Goal: Task Accomplishment & Management: Manage account settings

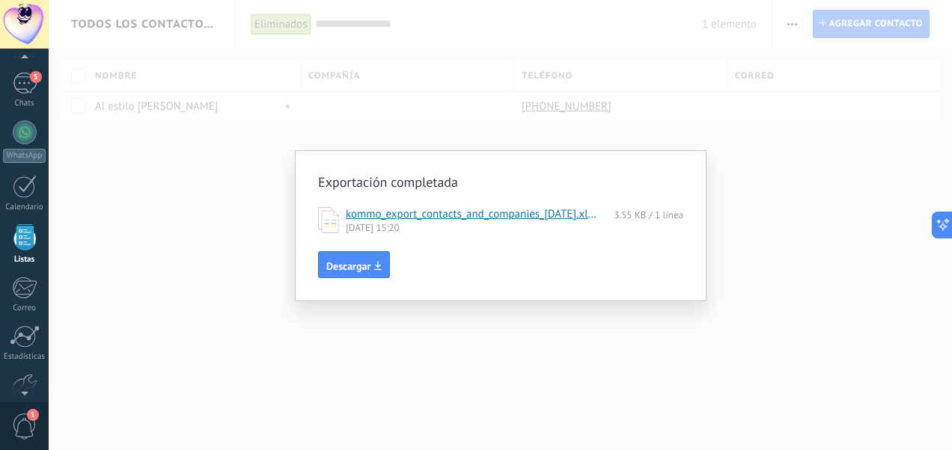
click at [662, 301] on div "Exportación completada kommo_export_contacts_and_companies_2025-08-13.xlsx 3.55…" at bounding box center [500, 225] width 411 height 151
click at [781, 129] on div "Exportación completada kommo_export_contacts_and_companies_2025-08-13.xlsx 3.55…" at bounding box center [500, 225] width 903 height 450
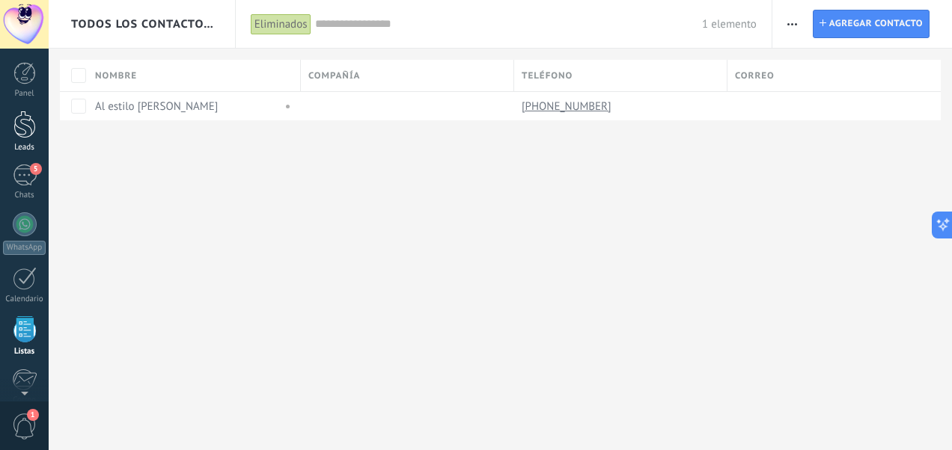
click at [33, 129] on div at bounding box center [24, 125] width 22 height 28
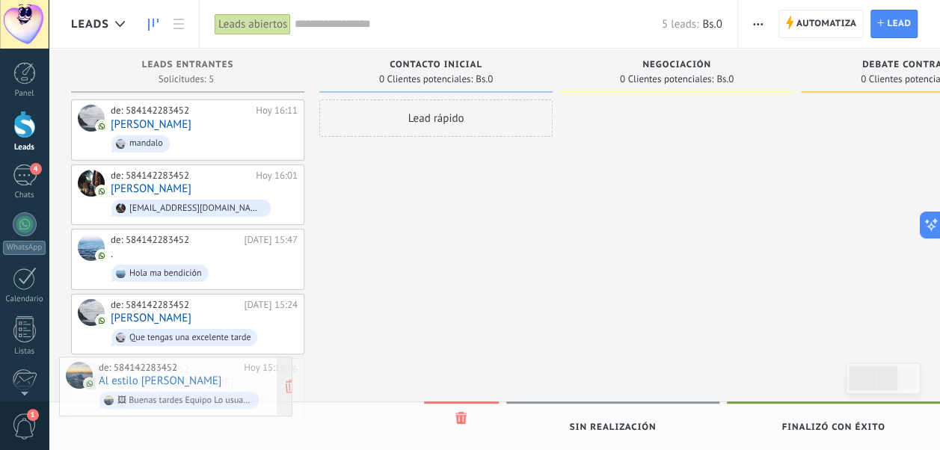
drag, startPoint x: 198, startPoint y: 373, endPoint x: 186, endPoint y: 376, distance: 12.3
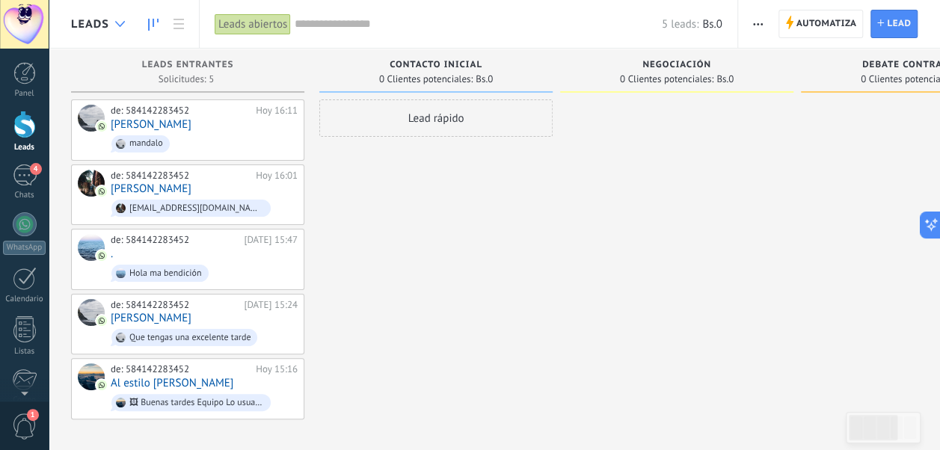
click at [121, 29] on div at bounding box center [120, 24] width 25 height 29
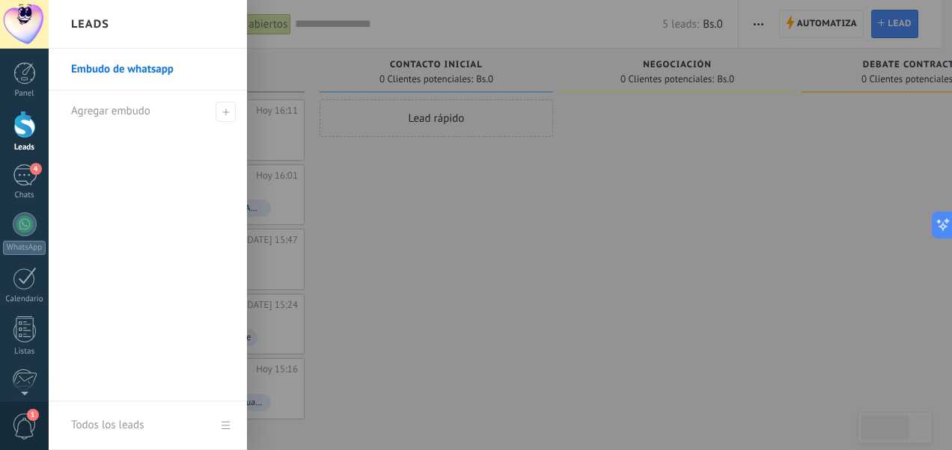
click at [132, 72] on link "Embudo de whatsapp" at bounding box center [151, 70] width 161 height 42
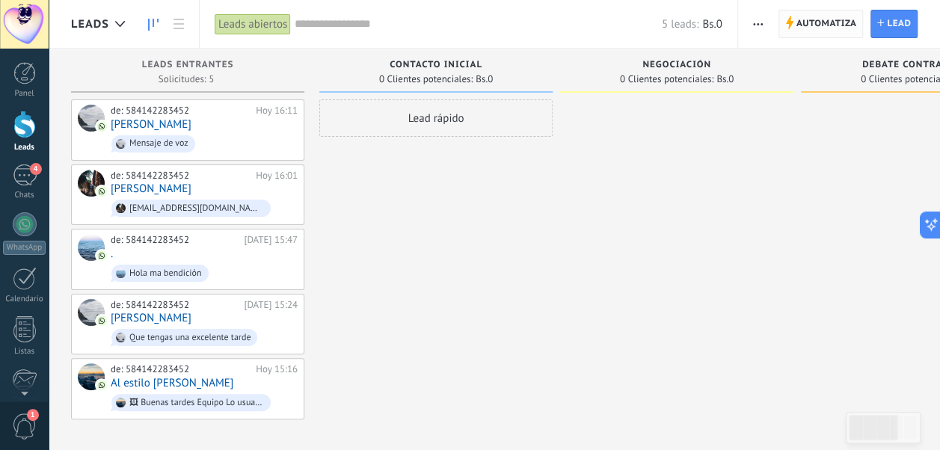
click at [820, 20] on span "Automatiza" at bounding box center [827, 23] width 61 height 27
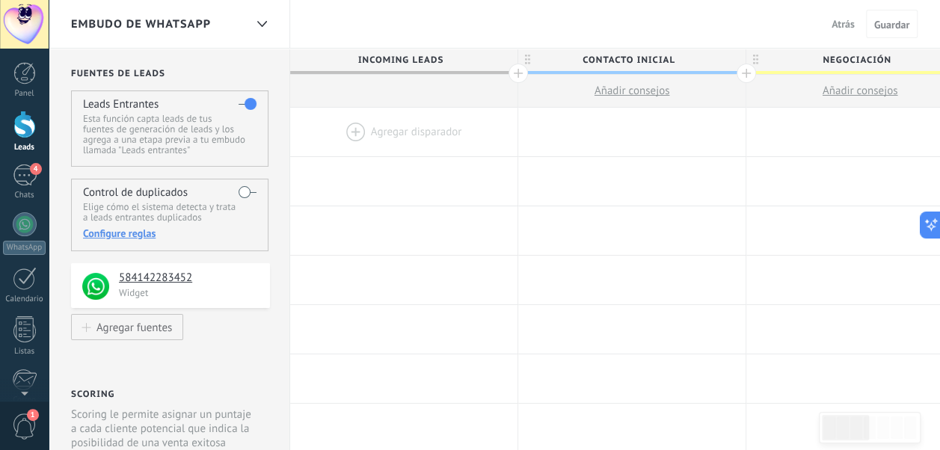
click at [863, 61] on span "Negociación" at bounding box center [857, 60] width 220 height 23
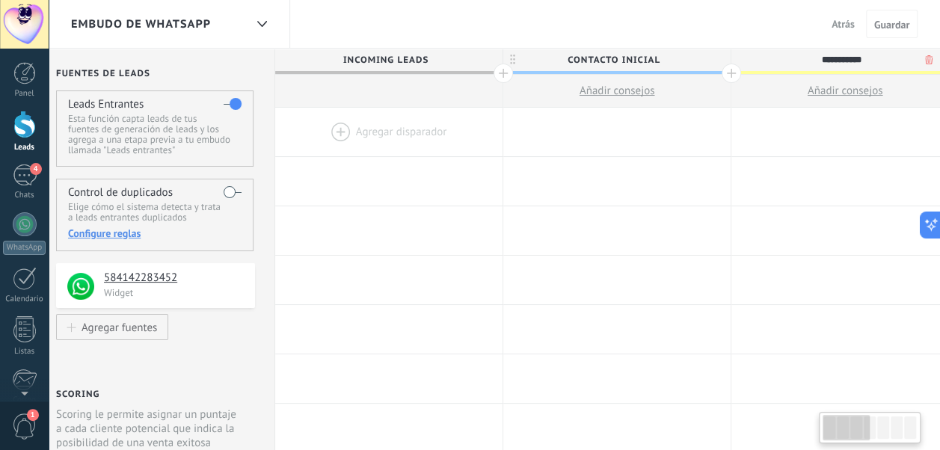
click at [863, 61] on input "**********" at bounding box center [842, 60] width 198 height 22
type input "********"
click at [893, 33] on button "Guardar" at bounding box center [892, 24] width 52 height 28
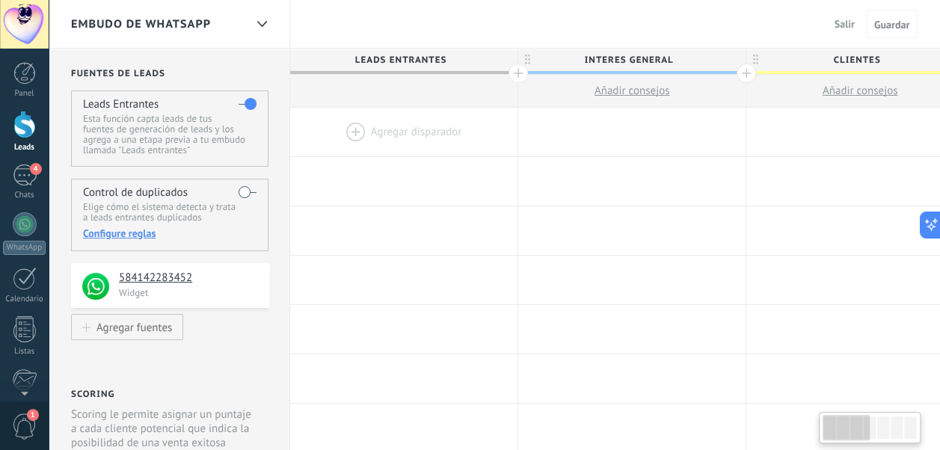
scroll to position [0, 15]
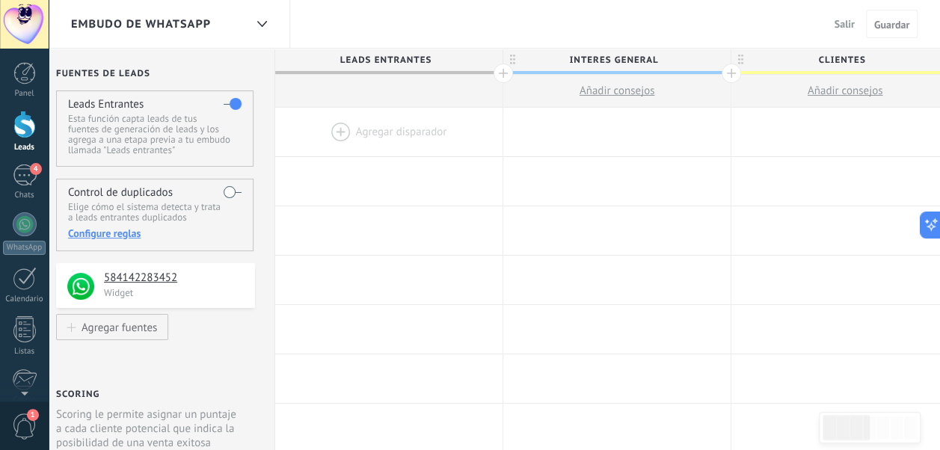
click at [22, 129] on div at bounding box center [24, 125] width 22 height 28
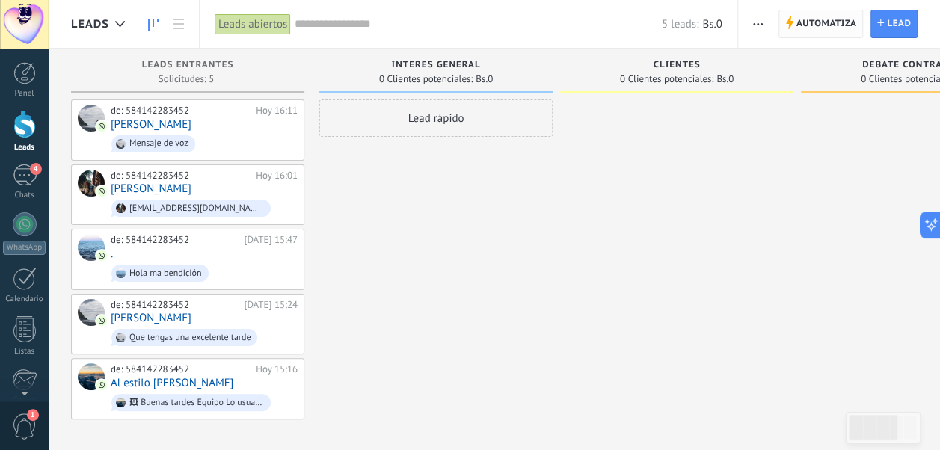
click at [808, 25] on span "Automatiza" at bounding box center [827, 23] width 61 height 27
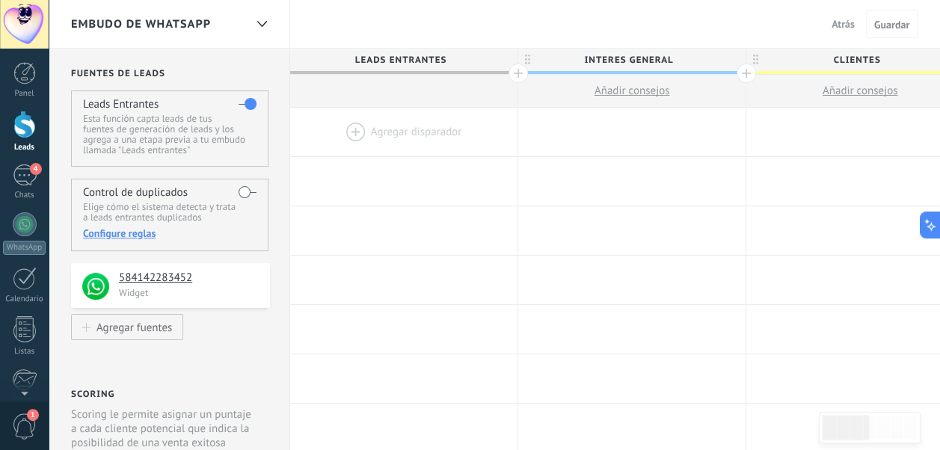
click at [842, 25] on span "Atrás" at bounding box center [843, 23] width 23 height 13
click at [33, 131] on div at bounding box center [24, 125] width 22 height 28
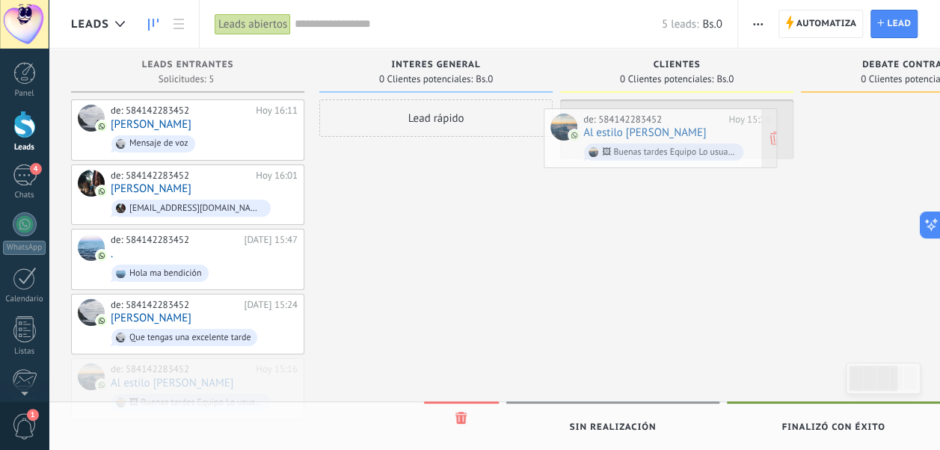
drag, startPoint x: 187, startPoint y: 372, endPoint x: 661, endPoint y: 127, distance: 533.0
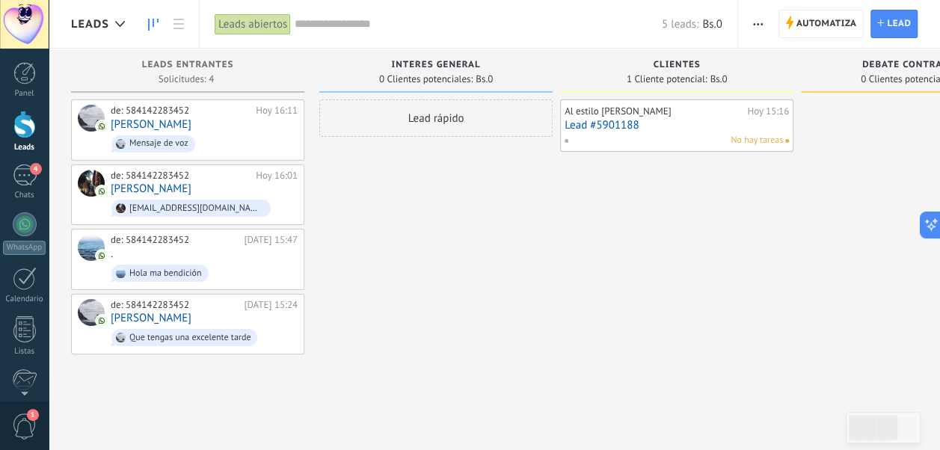
click at [757, 22] on span "button" at bounding box center [758, 24] width 10 height 28
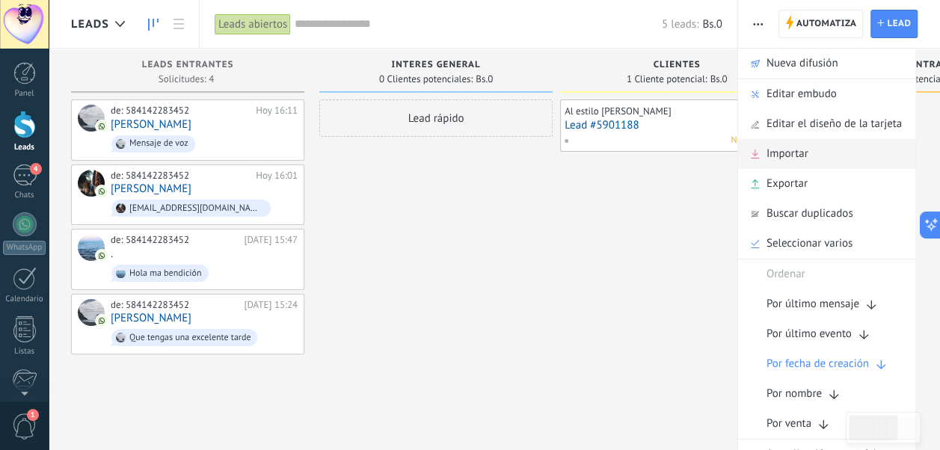
click at [786, 153] on span "Importar" at bounding box center [788, 154] width 42 height 30
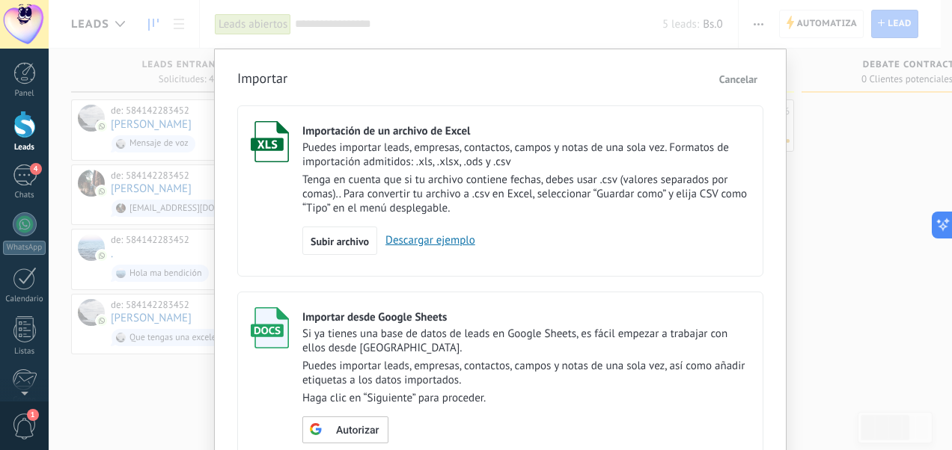
click at [501, 174] on p "Tenga en cuenta que si tu archivo contiene fechas, debes usar .csv (valores sep…" at bounding box center [525, 194] width 447 height 43
click at [742, 77] on span "Cancelar" at bounding box center [738, 79] width 38 height 13
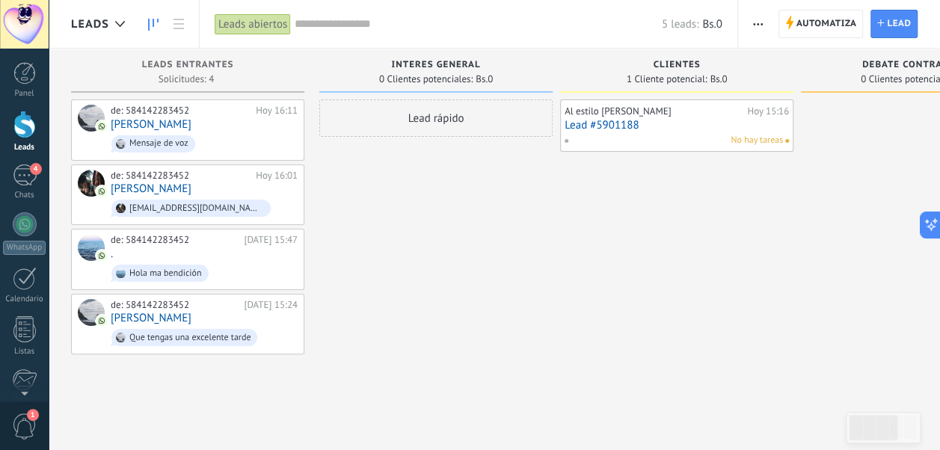
click at [756, 25] on icon "button" at bounding box center [758, 24] width 10 height 2
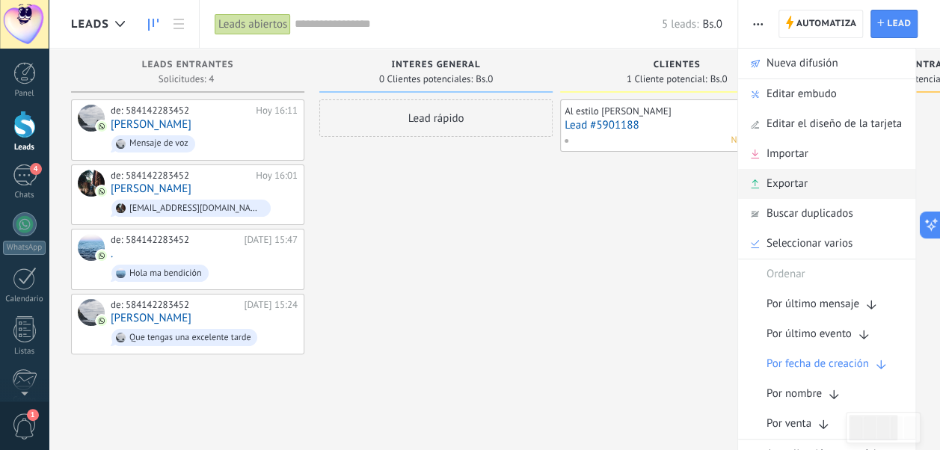
click at [783, 189] on span "Exportar" at bounding box center [787, 184] width 41 height 30
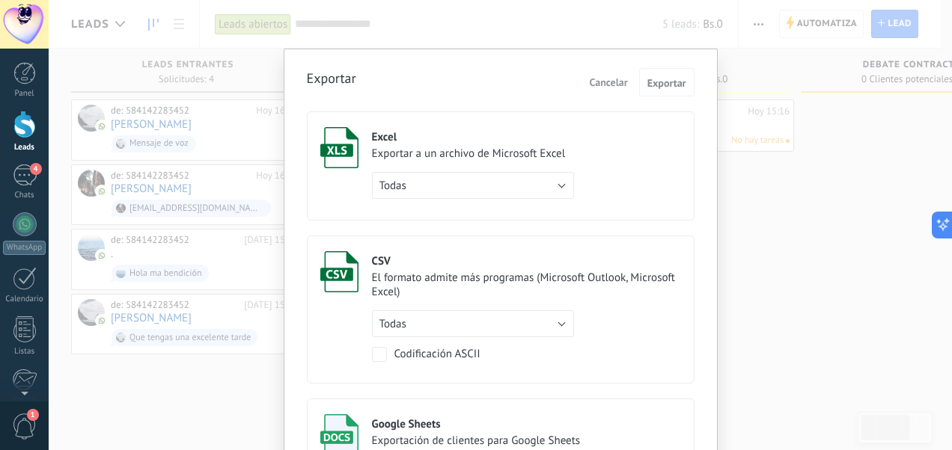
click at [604, 148] on label "Excel Exportar a un archivo de Microsoft Excel Todas de filtro activo Todas" at bounding box center [501, 165] width 388 height 109
click at [657, 80] on span "Exportar" at bounding box center [666, 83] width 39 height 10
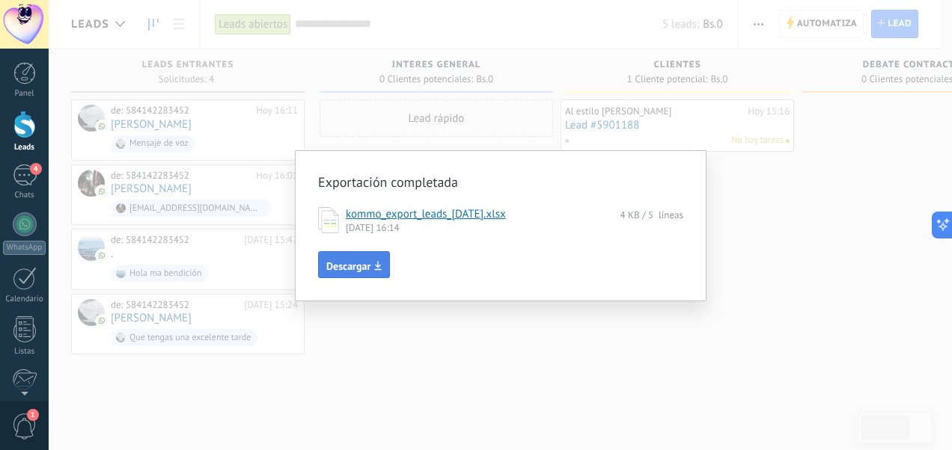
click at [364, 269] on span "Descargar" at bounding box center [348, 266] width 44 height 10
click at [624, 337] on div "Exportación completada kommo_export_leads_2025-08-13.xlsx 4 KB / 5 líneas 13.08…" at bounding box center [500, 225] width 903 height 450
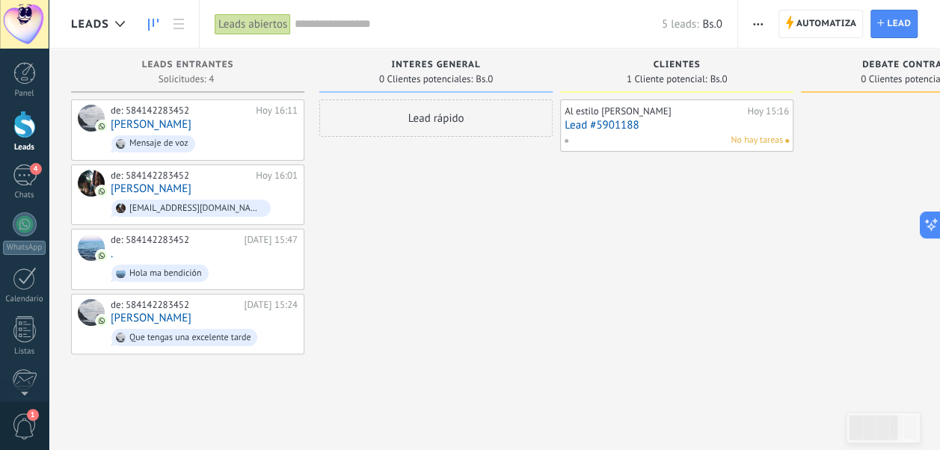
click at [755, 20] on span "button" at bounding box center [758, 24] width 10 height 28
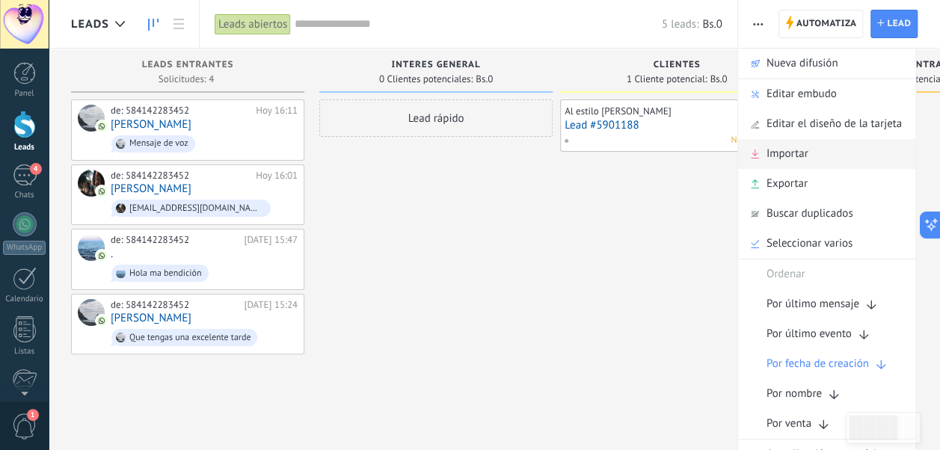
click at [807, 142] on span "Importar" at bounding box center [788, 154] width 42 height 30
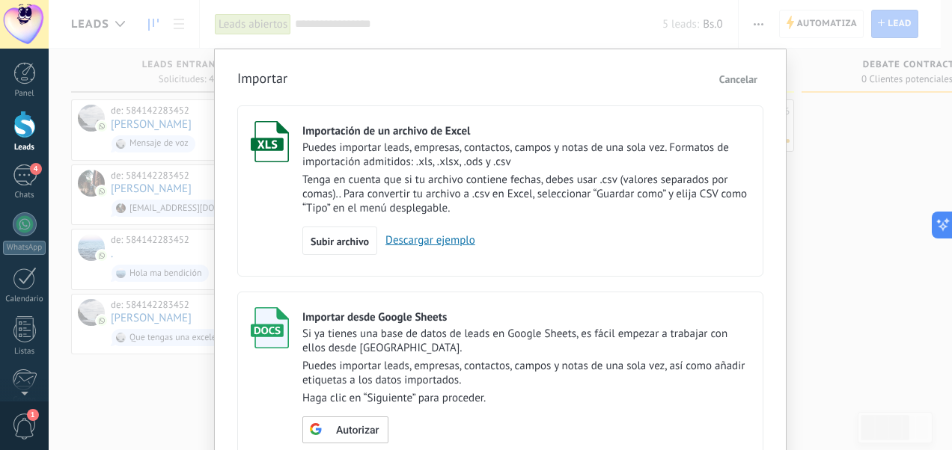
click at [582, 173] on p "Tenga en cuenta que si tu archivo contiene fechas, debes usar .csv (valores sep…" at bounding box center [525, 194] width 447 height 43
click at [344, 236] on span "Subir archivo" at bounding box center [339, 241] width 58 height 10
click at [0, 0] on input "Importación de un archivo de Excel Puedes importar leads, empresas, contactos, …" at bounding box center [0, 0] width 0 height 0
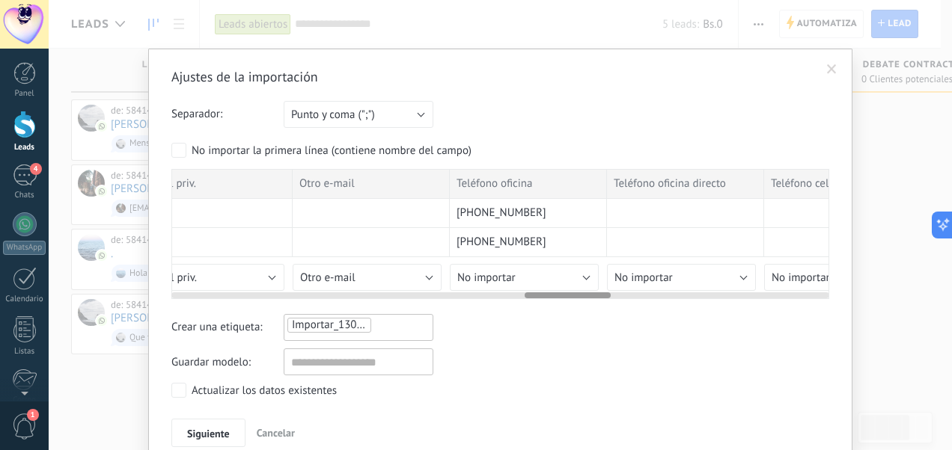
scroll to position [0, 2730]
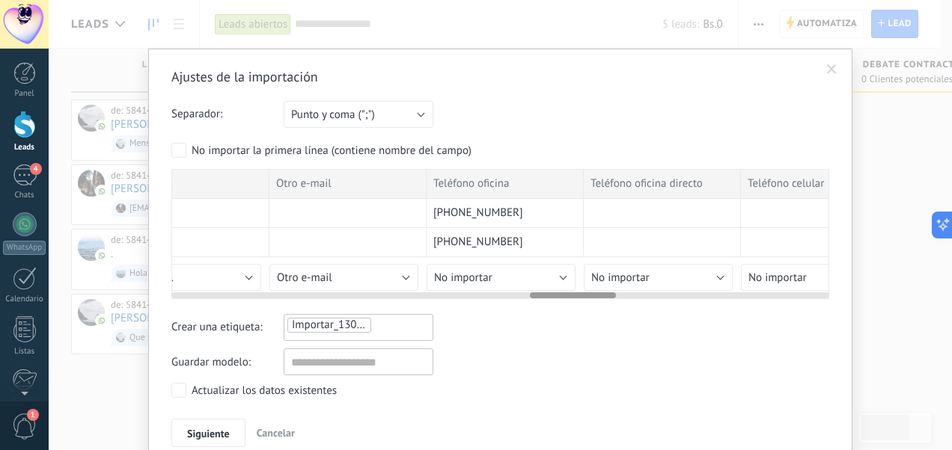
drag, startPoint x: 236, startPoint y: 293, endPoint x: 595, endPoint y: 287, distance: 358.4
click at [595, 287] on div at bounding box center [500, 293] width 658 height 12
click at [552, 272] on button "No importar" at bounding box center [500, 277] width 149 height 27
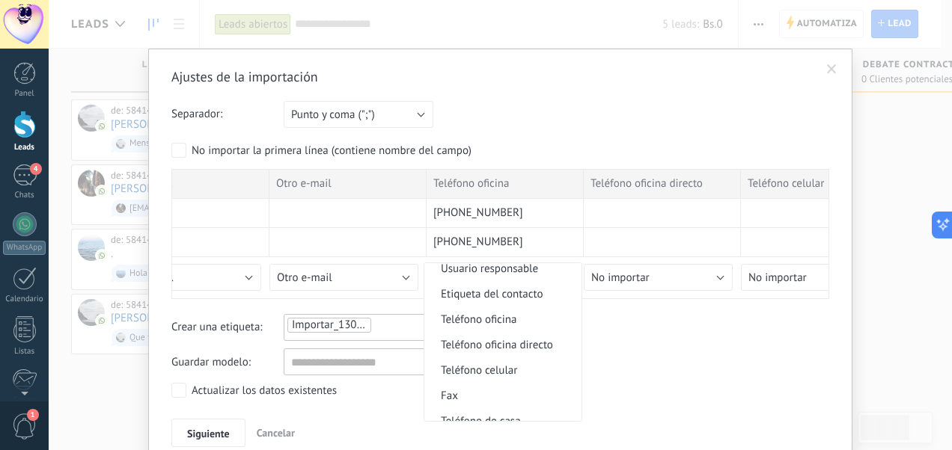
scroll to position [320, 0]
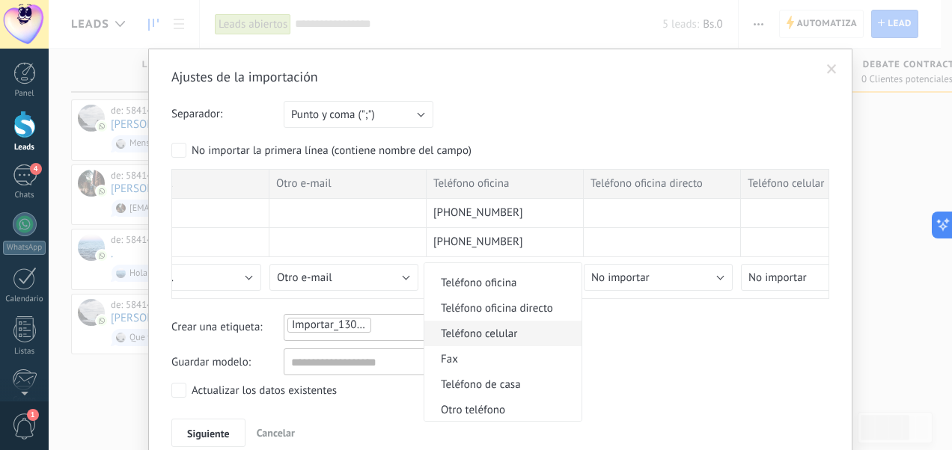
click at [498, 341] on span "Teléfono celular" at bounding box center [500, 334] width 153 height 14
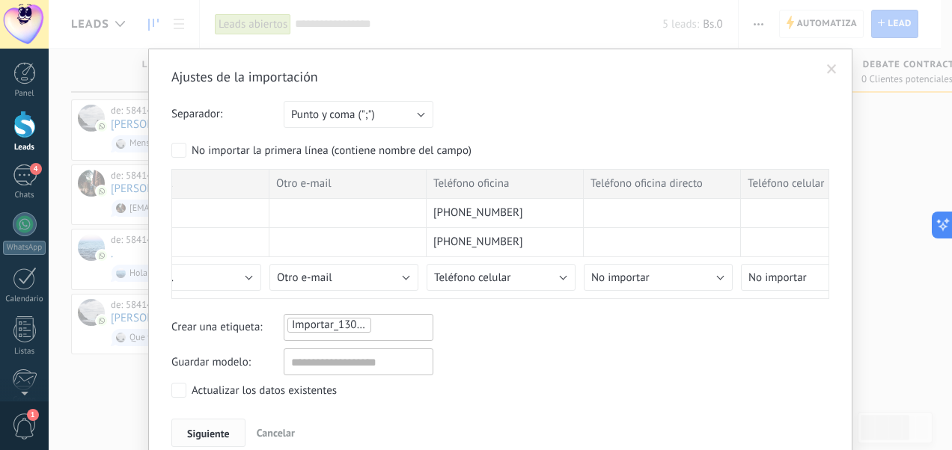
click at [202, 423] on button "Siguiente" at bounding box center [208, 433] width 74 height 28
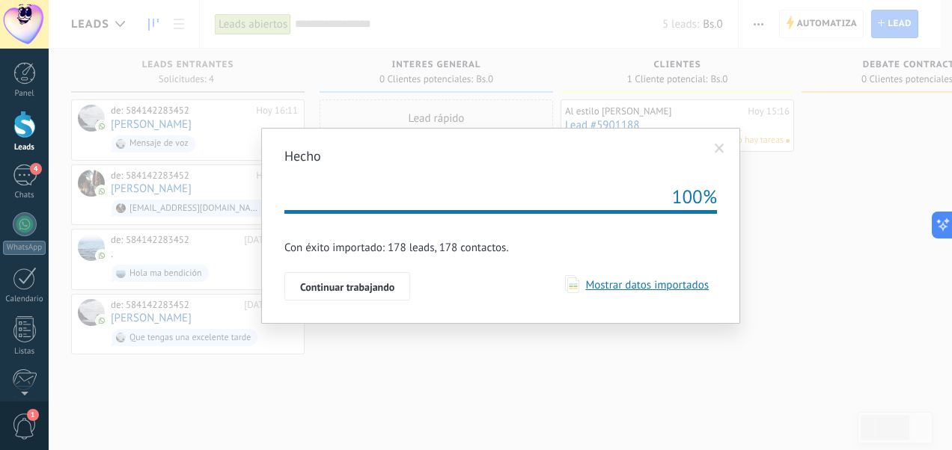
click at [801, 241] on div "Hecho Repetir 100% Importación esta en la cola, una vez que sus datos serán imp…" at bounding box center [500, 225] width 903 height 450
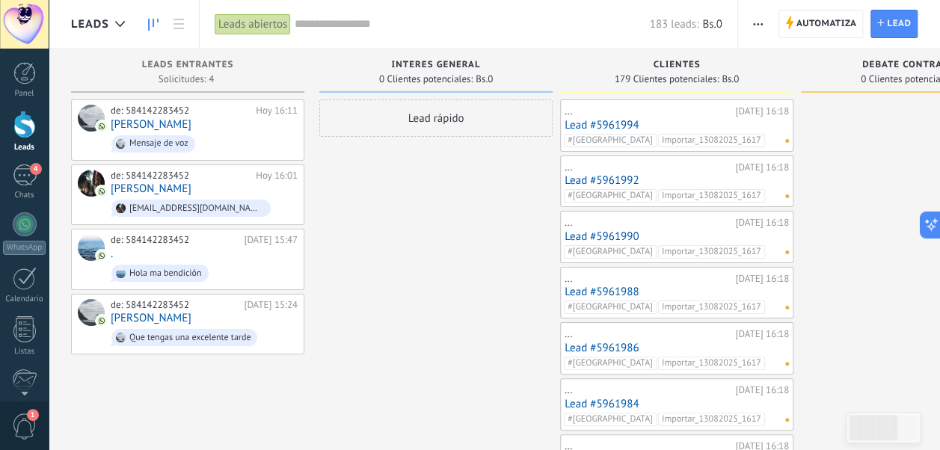
click at [337, 26] on input "text" at bounding box center [472, 24] width 355 height 16
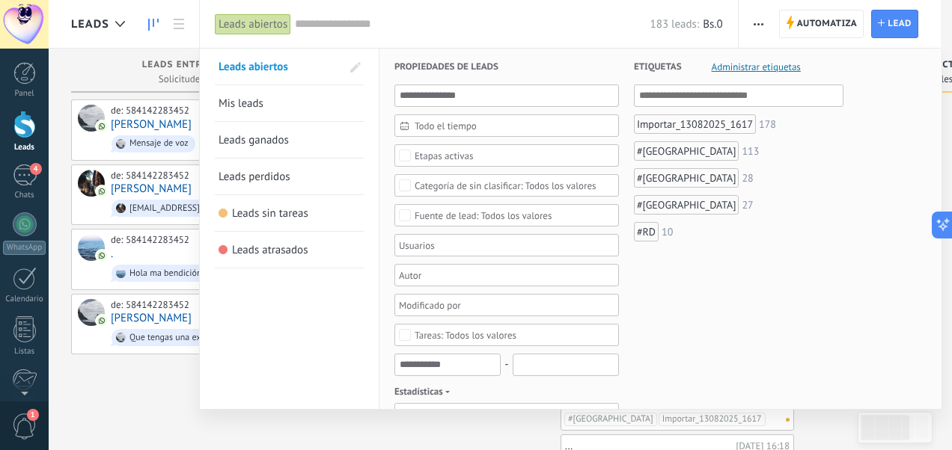
click at [425, 151] on div "Etapas activas" at bounding box center [443, 155] width 59 height 11
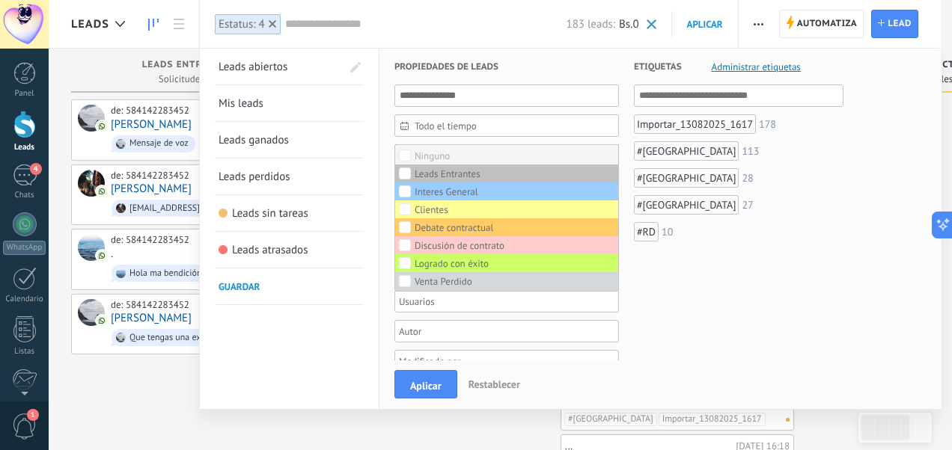
click at [426, 152] on div "Ninguno" at bounding box center [431, 156] width 35 height 10
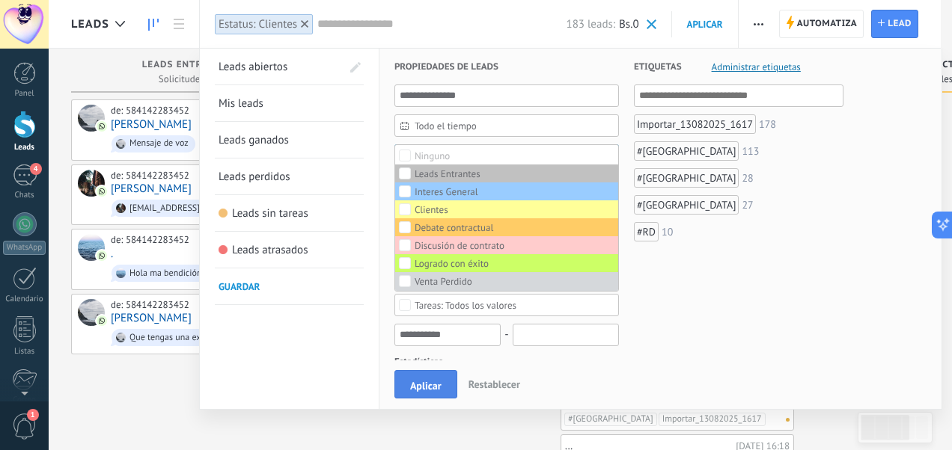
click at [420, 390] on span "Aplicar" at bounding box center [425, 386] width 31 height 10
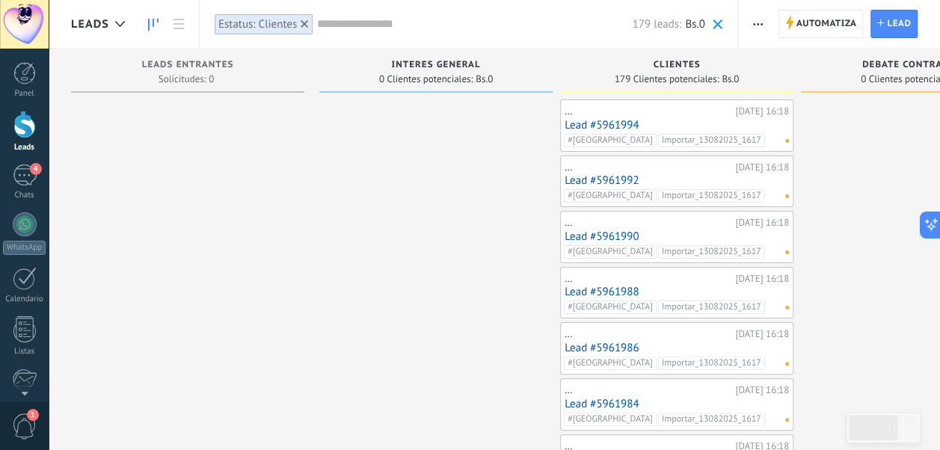
click at [764, 25] on button "button" at bounding box center [758, 24] width 22 height 28
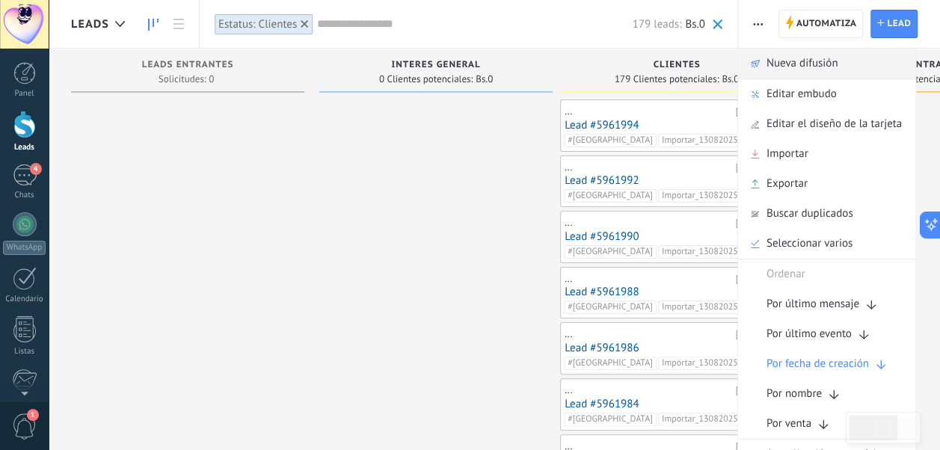
click at [774, 59] on span "Nueva difusión" at bounding box center [803, 64] width 72 height 30
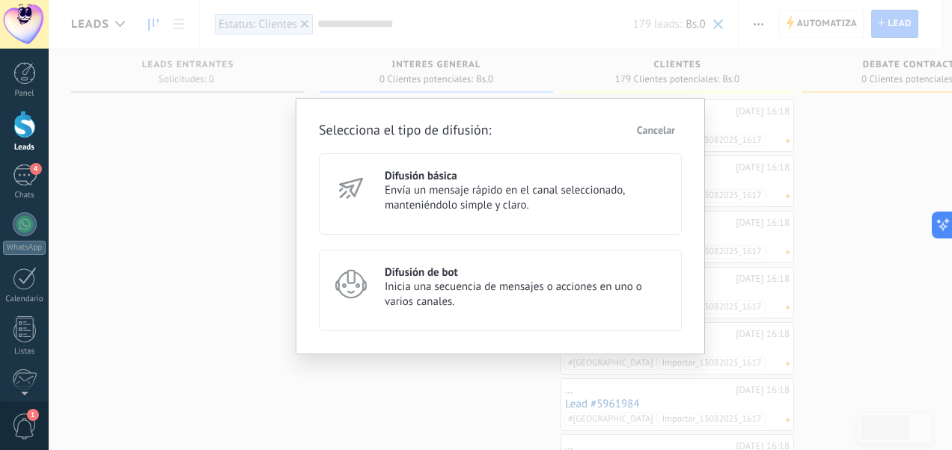
click at [456, 302] on span "Inicia una secuencia de mensajes o acciones en uno o varios canales." at bounding box center [527, 295] width 284 height 30
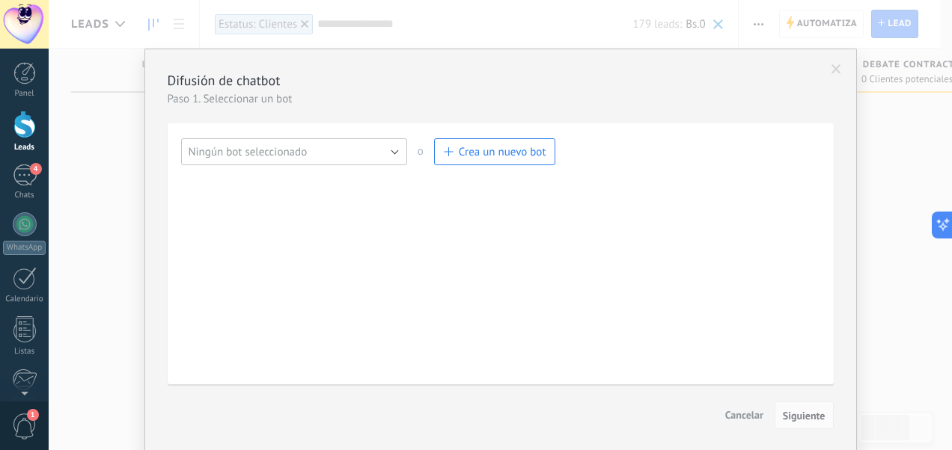
click at [391, 150] on button "Ningún bot seleccionado" at bounding box center [294, 151] width 226 height 27
click at [464, 153] on span "Crea un nuevo bot" at bounding box center [503, 152] width 88 height 14
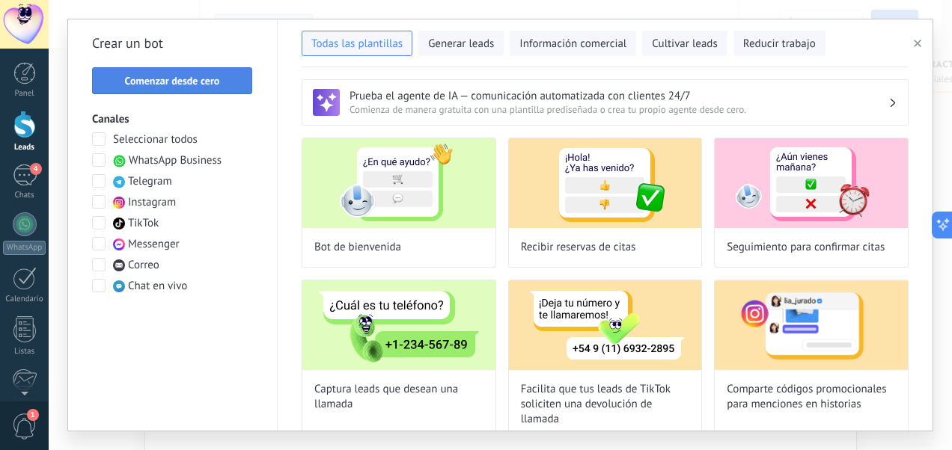
click at [203, 84] on span "Comenzar desde cero" at bounding box center [172, 81] width 95 height 10
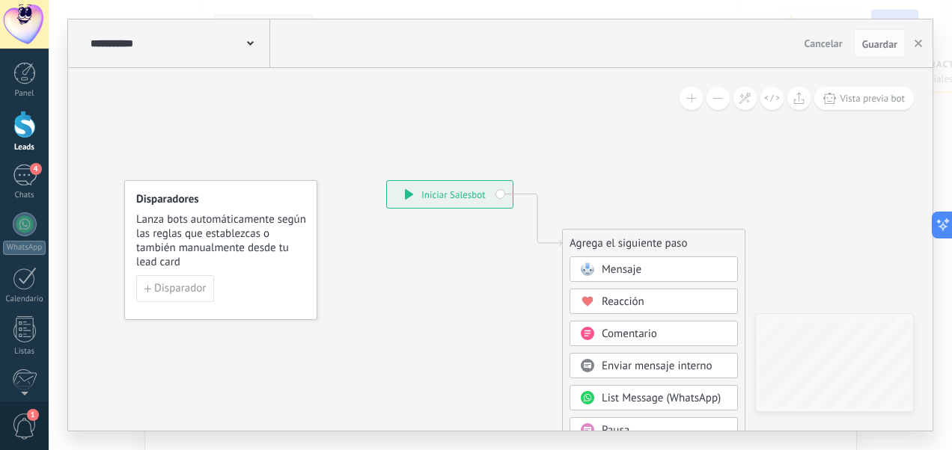
click at [615, 274] on span "Mensaje" at bounding box center [621, 270] width 40 height 14
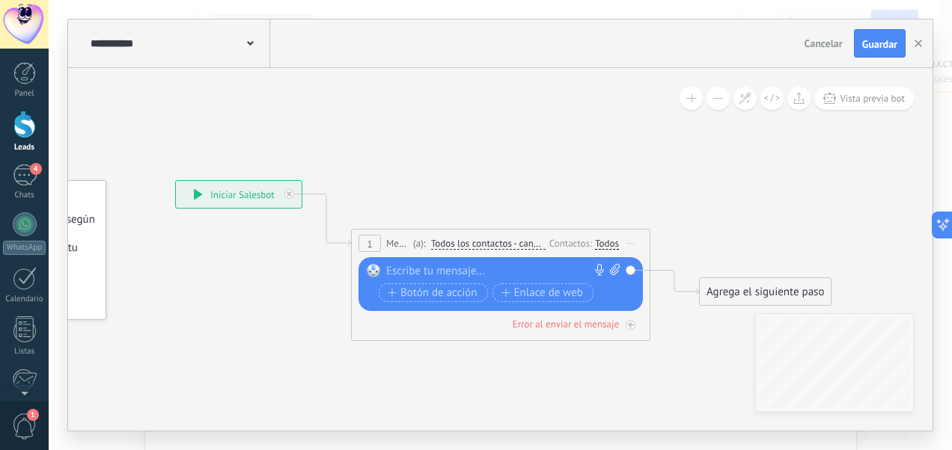
click at [535, 268] on div at bounding box center [497, 271] width 222 height 15
paste div
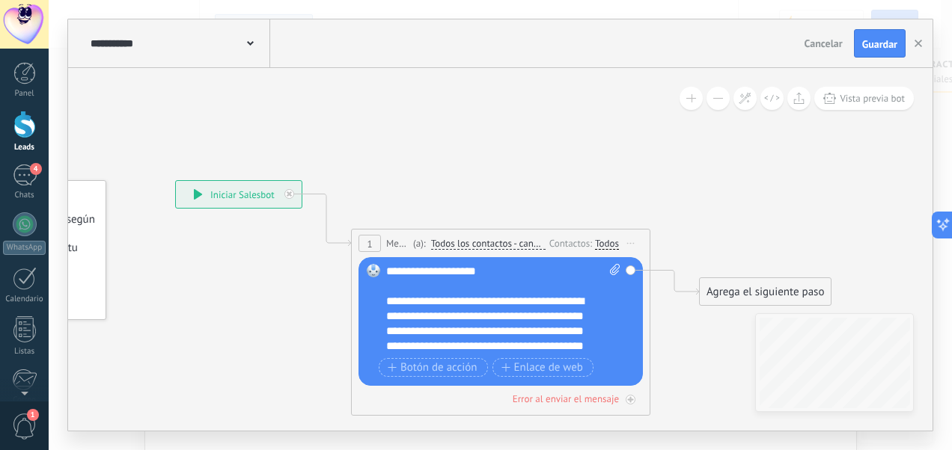
click at [604, 241] on div "Todos" at bounding box center [607, 244] width 24 height 12
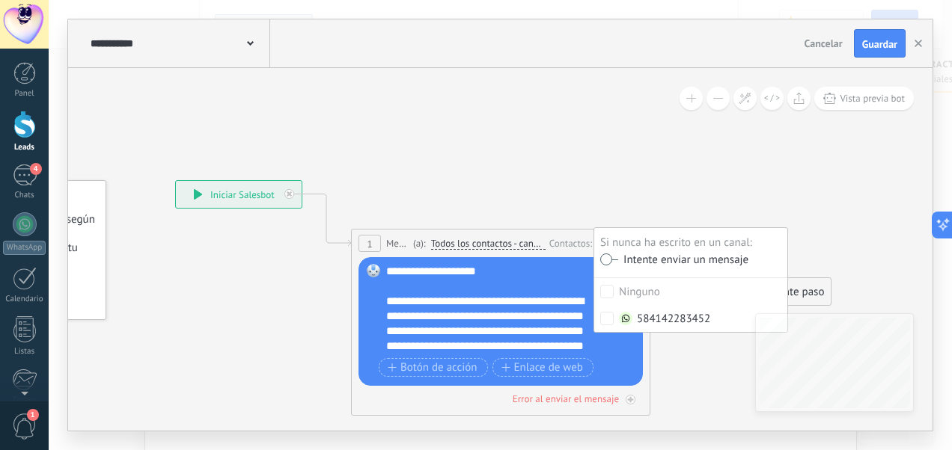
click at [682, 358] on icon at bounding box center [477, 250] width 1353 height 888
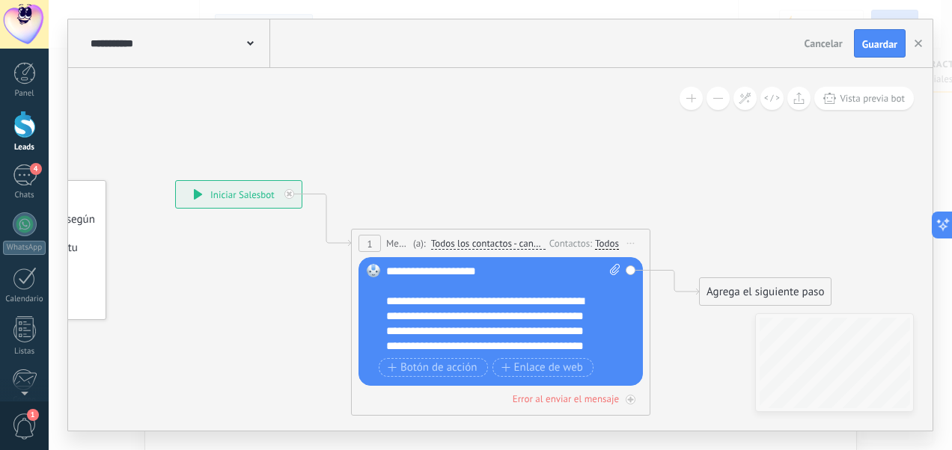
click at [734, 290] on div "Agrega el siguiente paso" at bounding box center [765, 292] width 131 height 25
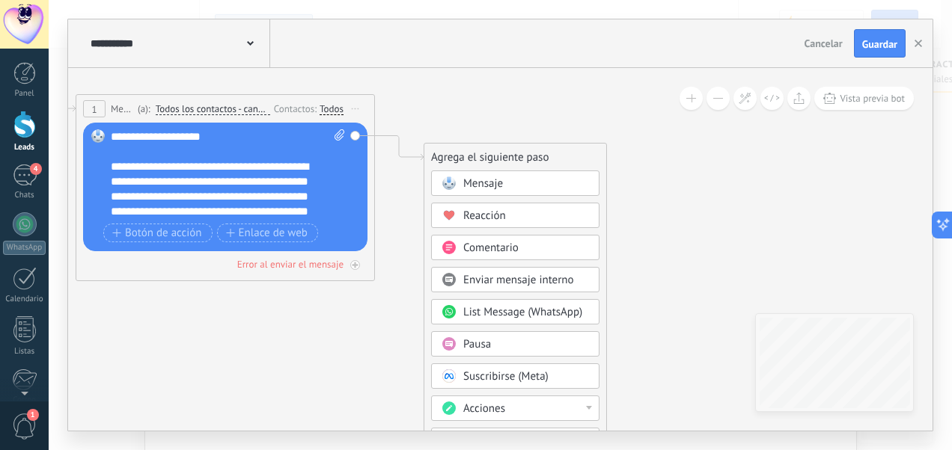
drag, startPoint x: 730, startPoint y: 220, endPoint x: 455, endPoint y: 85, distance: 306.5
click at [455, 85] on icon at bounding box center [202, 116] width 1353 height 888
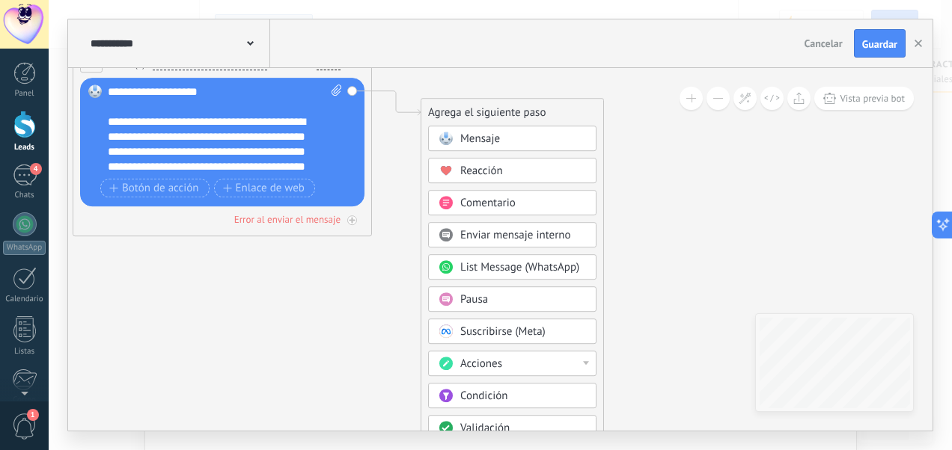
drag, startPoint x: 646, startPoint y: 225, endPoint x: 643, endPoint y: 132, distance: 93.6
click at [643, 132] on icon at bounding box center [199, 71] width 1353 height 888
click at [552, 360] on div "Acciones" at bounding box center [523, 364] width 126 height 15
click at [712, 104] on button at bounding box center [717, 98] width 23 height 23
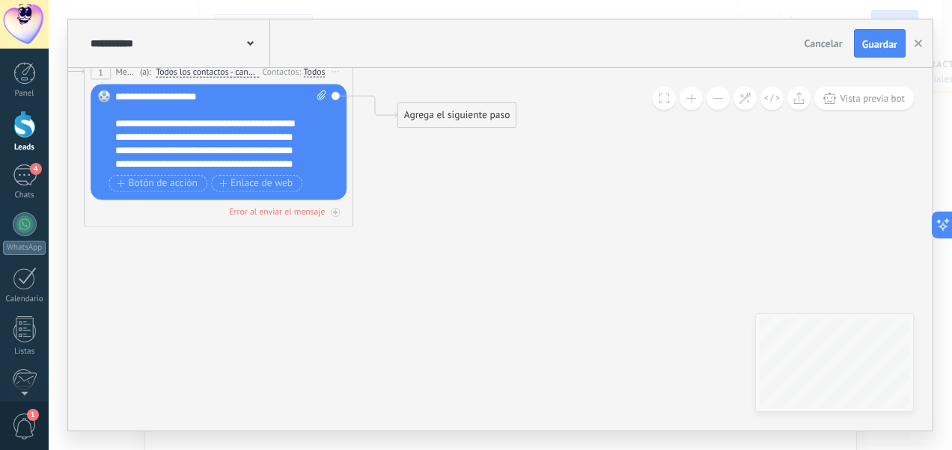
drag, startPoint x: 575, startPoint y: 206, endPoint x: 543, endPoint y: 109, distance: 101.5
click at [543, 109] on icon at bounding box center [198, 77] width 1218 height 799
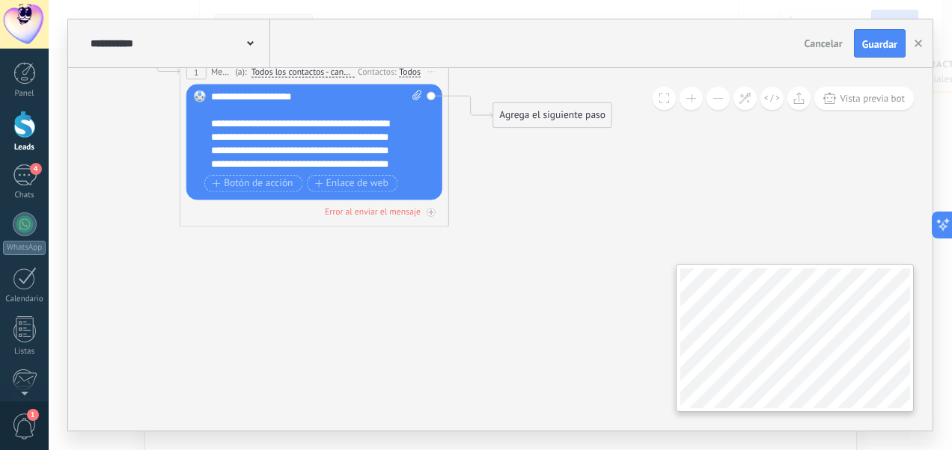
click at [830, 450] on html ".abccls-1,.abccls-2{fill-rule:evenodd}.abccls-2{fill:#fff} .abfcls-1{fill:none}…" at bounding box center [476, 225] width 952 height 450
click at [718, 99] on button at bounding box center [717, 98] width 23 height 23
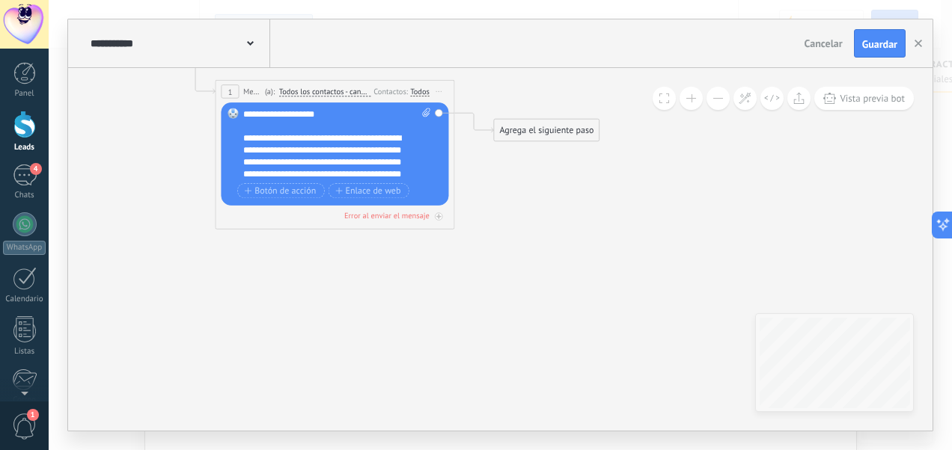
click at [718, 99] on button at bounding box center [717, 98] width 23 height 23
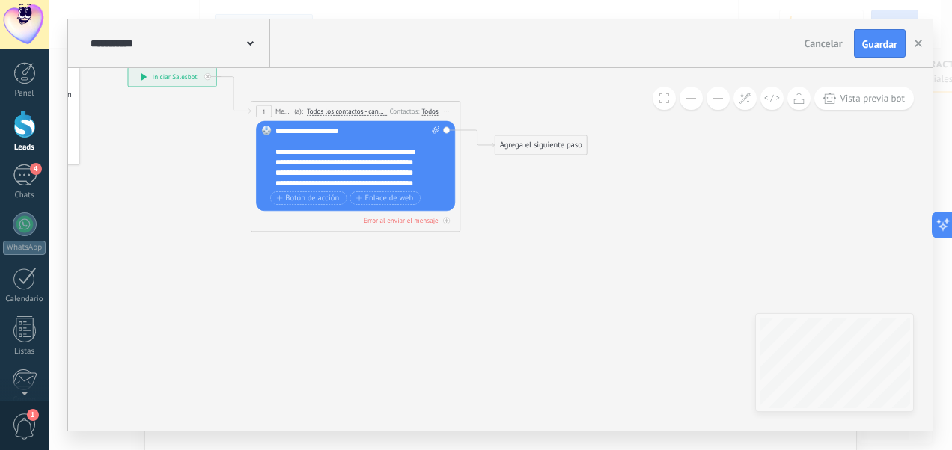
click at [718, 99] on button at bounding box center [717, 98] width 23 height 23
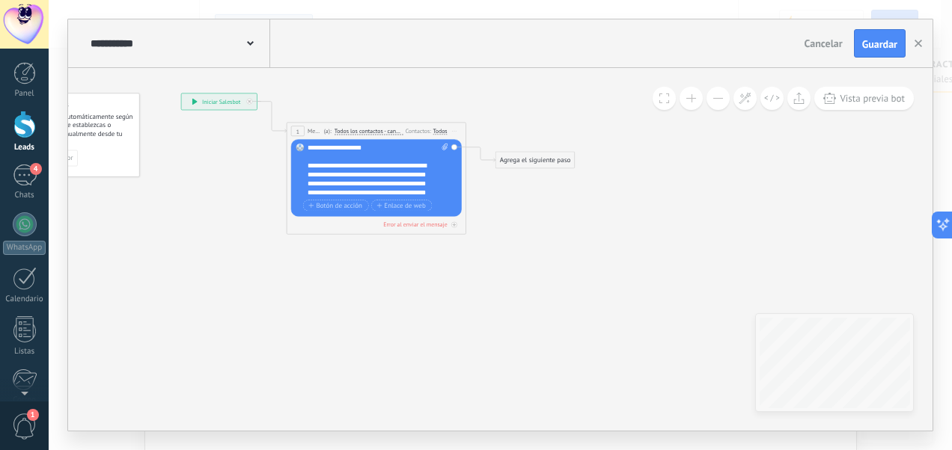
click at [538, 160] on div "Agrega el siguiente paso" at bounding box center [534, 160] width 79 height 15
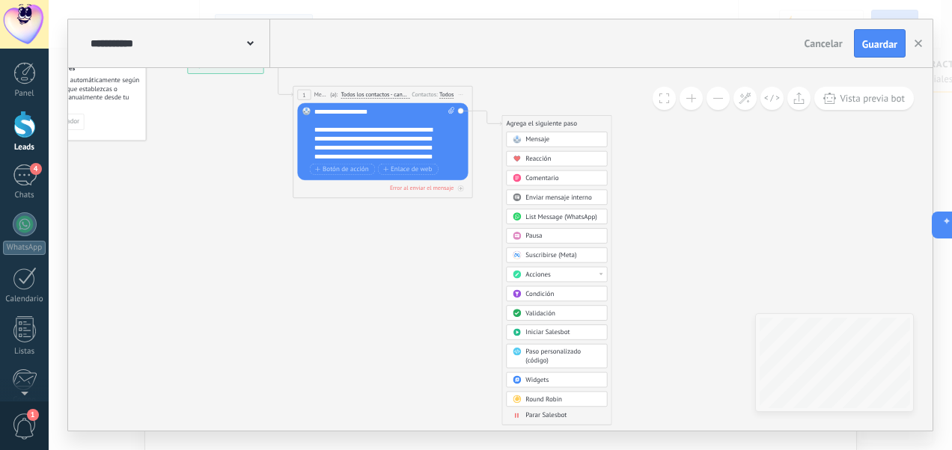
drag, startPoint x: 625, startPoint y: 362, endPoint x: 631, endPoint y: 268, distance: 94.5
click at [631, 268] on icon at bounding box center [369, 98] width 812 height 533
click at [545, 271] on span "Acciones" at bounding box center [537, 275] width 25 height 8
click at [545, 319] on div "Cambiar etapa del lead" at bounding box center [556, 320] width 100 height 15
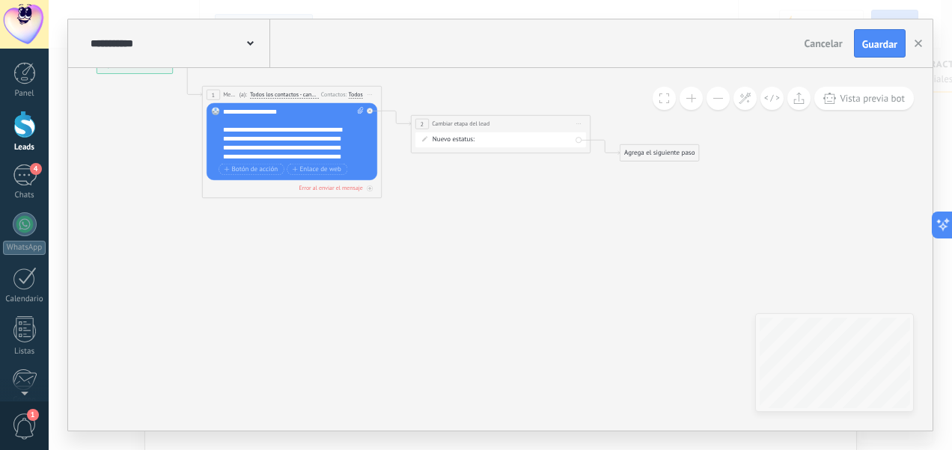
click at [0, 0] on div "Interes General Clientes Debate contractual Discusión de contrato Logrado con é…" at bounding box center [0, 0] width 0 height 0
click at [0, 0] on label "Clientes" at bounding box center [0, 0] width 0 height 0
click at [584, 204] on icon at bounding box center [382, 127] width 1020 height 590
click at [672, 149] on div "Agrega el siguiente paso" at bounding box center [659, 153] width 79 height 15
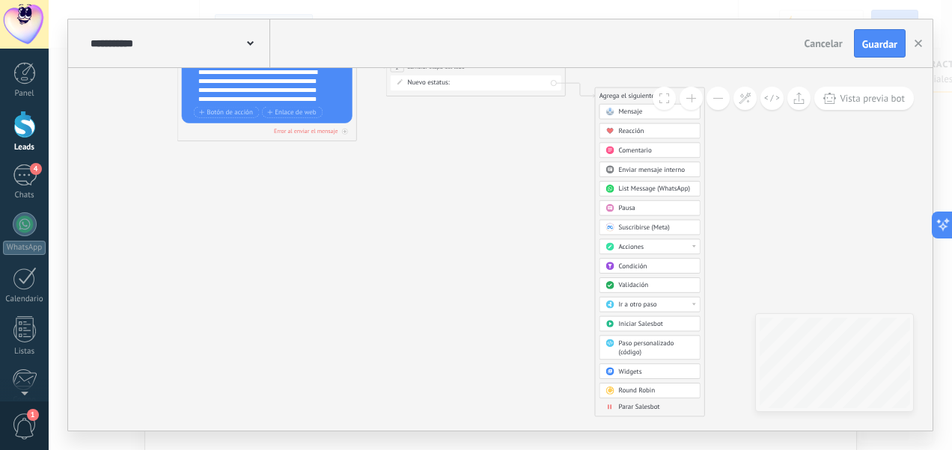
drag, startPoint x: 608, startPoint y: 363, endPoint x: 584, endPoint y: 296, distance: 71.7
click at [584, 296] on icon at bounding box center [357, 71] width 1020 height 590
click at [637, 403] on span "Parar Salesbot" at bounding box center [638, 407] width 41 height 8
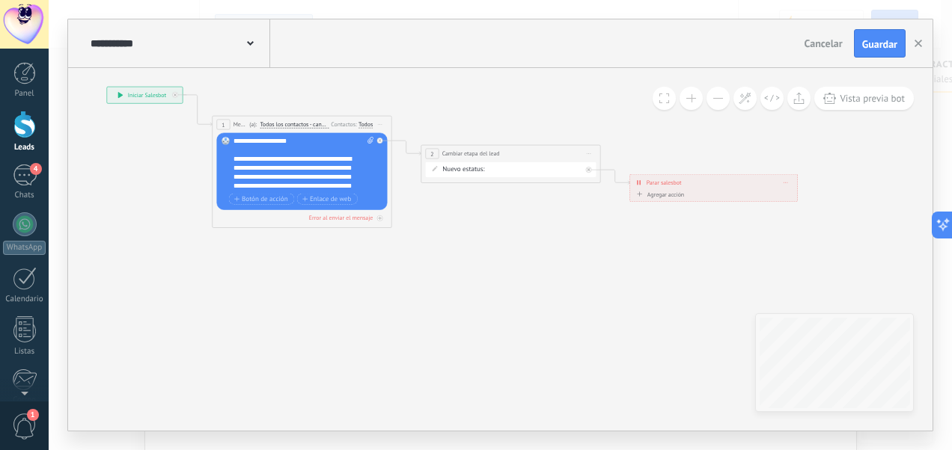
drag, startPoint x: 230, startPoint y: 242, endPoint x: 444, endPoint y: 329, distance: 230.2
click at [444, 329] on icon at bounding box center [392, 157] width 1020 height 590
click at [336, 170] on div "**********" at bounding box center [295, 195] width 125 height 81
click at [367, 139] on span at bounding box center [368, 164] width 8 height 54
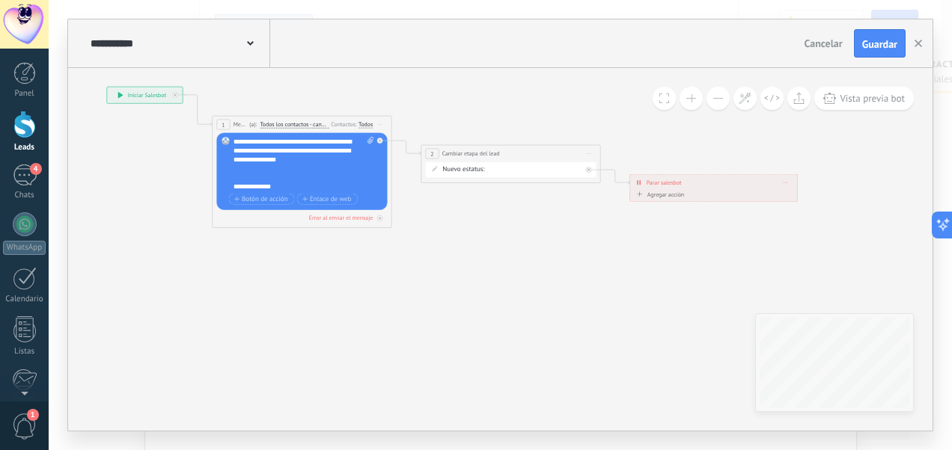
click input "Subir" at bounding box center [0, 0] width 0 height 0
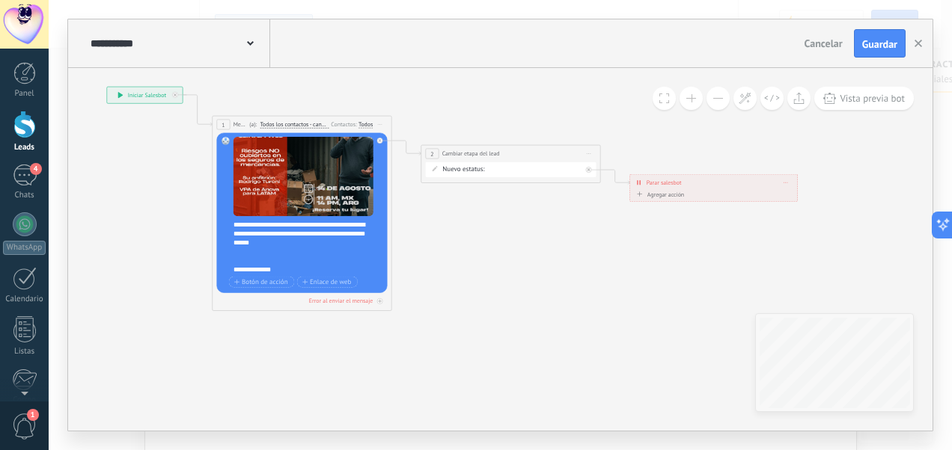
click at [466, 235] on icon at bounding box center [392, 157] width 1020 height 590
click at [889, 36] on button "Guardar" at bounding box center [880, 43] width 52 height 28
click at [253, 42] on icon at bounding box center [250, 43] width 7 height 4
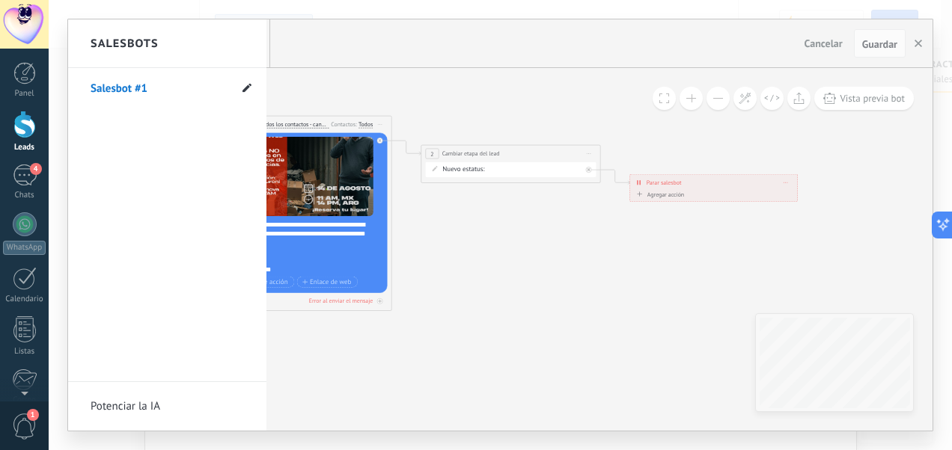
click at [245, 85] on icon at bounding box center [246, 87] width 9 height 9
click at [153, 87] on input "**********" at bounding box center [144, 89] width 107 height 24
type input "**********"
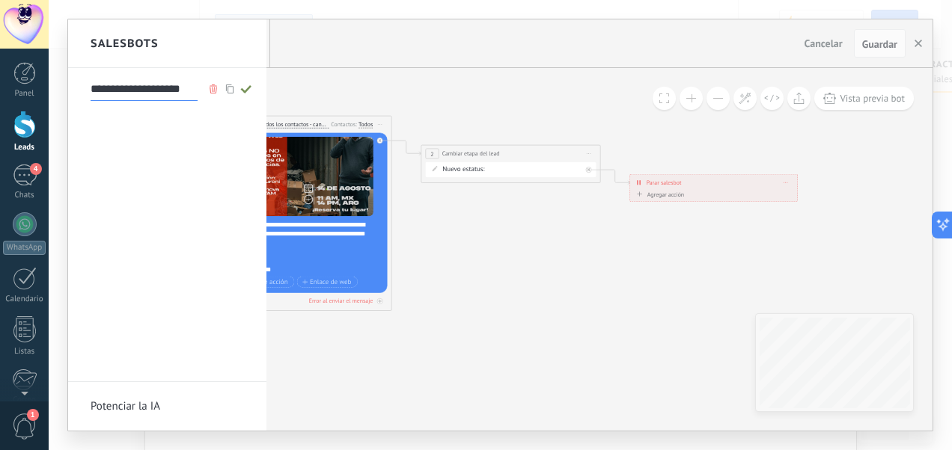
click at [242, 87] on icon at bounding box center [246, 89] width 16 height 9
type input "**********"
click at [440, 295] on div at bounding box center [500, 224] width 864 height 411
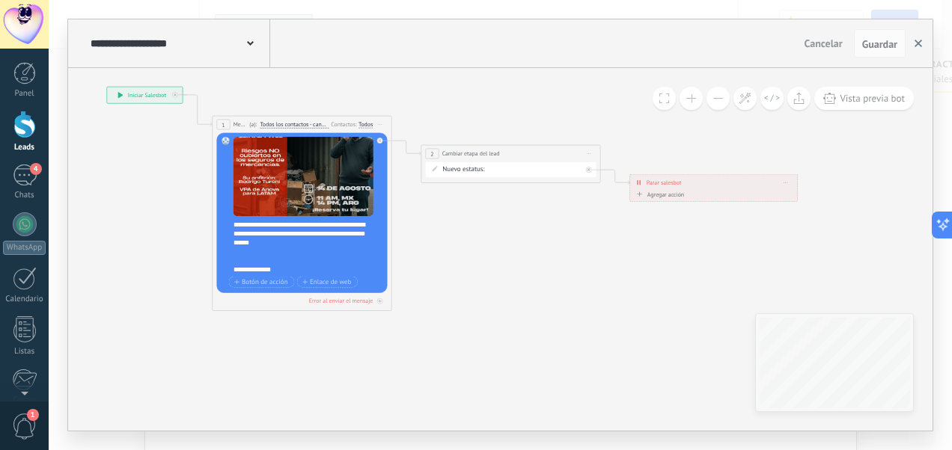
click at [918, 43] on use "button" at bounding box center [917, 43] width 7 height 7
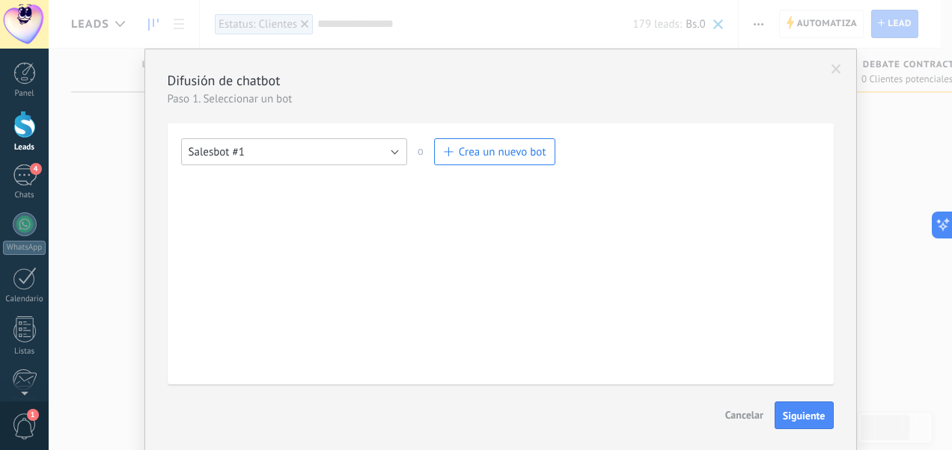
click at [392, 154] on button "Salesbot #1" at bounding box center [294, 151] width 226 height 27
click at [343, 175] on span "Salesbot #1" at bounding box center [287, 178] width 230 height 14
click at [743, 418] on span "Cancelar" at bounding box center [744, 414] width 38 height 13
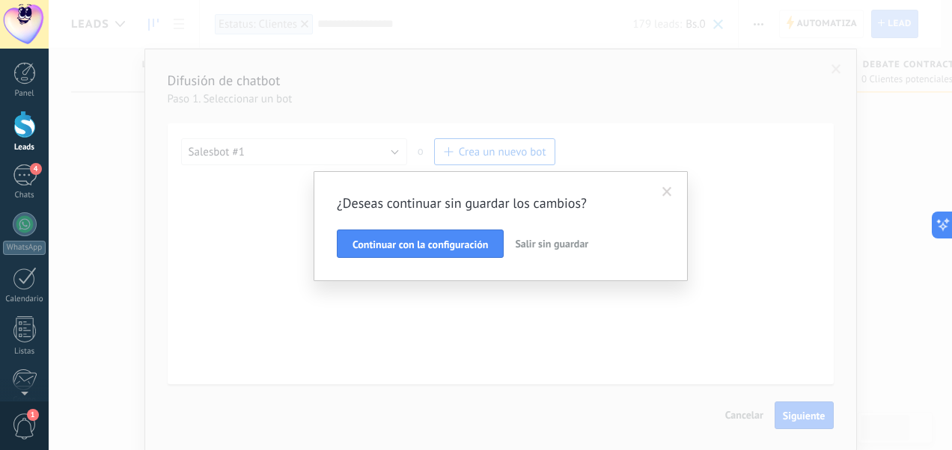
click at [570, 245] on span "Salir sin guardar" at bounding box center [551, 243] width 73 height 13
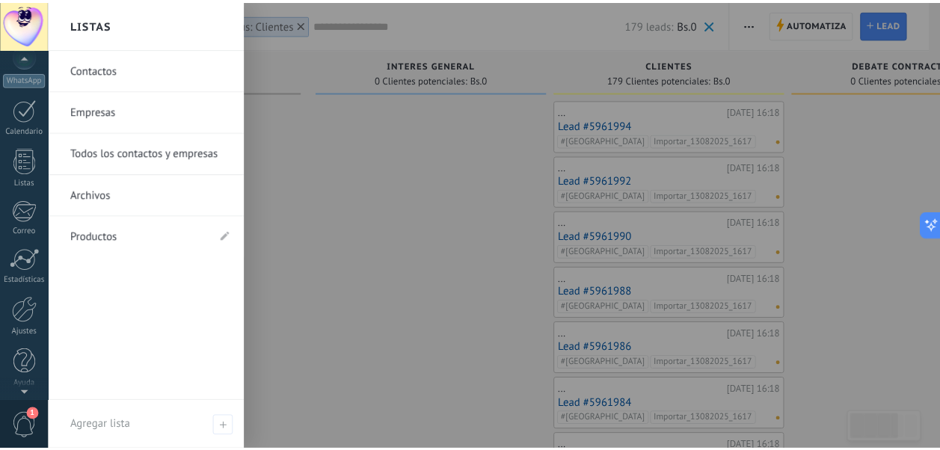
scroll to position [171, 0]
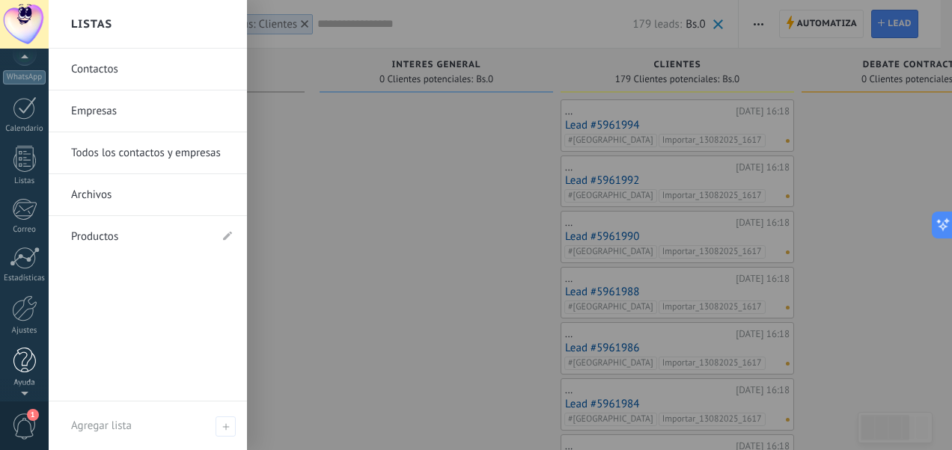
click at [25, 357] on div at bounding box center [24, 361] width 22 height 26
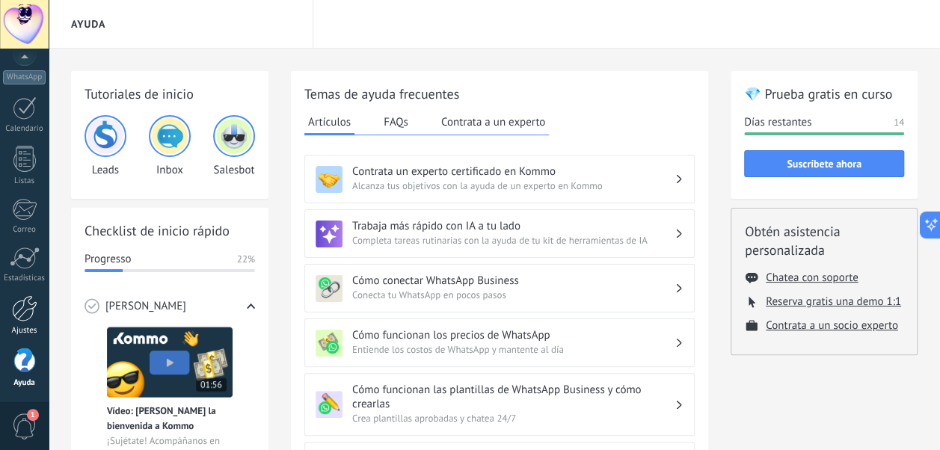
click at [27, 316] on div at bounding box center [24, 309] width 25 height 26
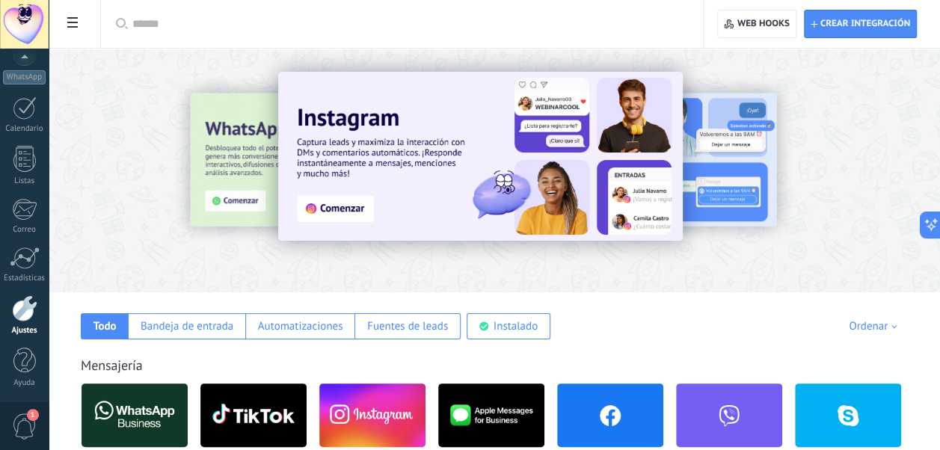
click at [69, 22] on use at bounding box center [72, 22] width 10 height 10
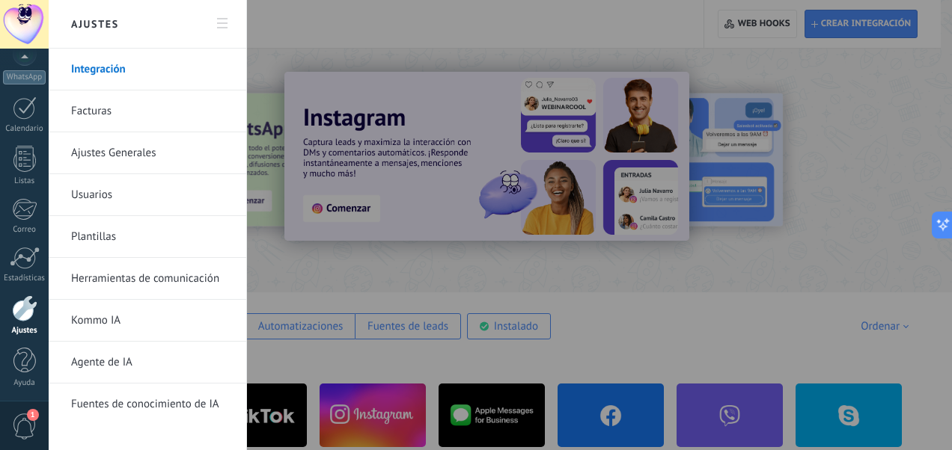
click at [145, 272] on link "Herramientas de comunicación" at bounding box center [151, 279] width 160 height 42
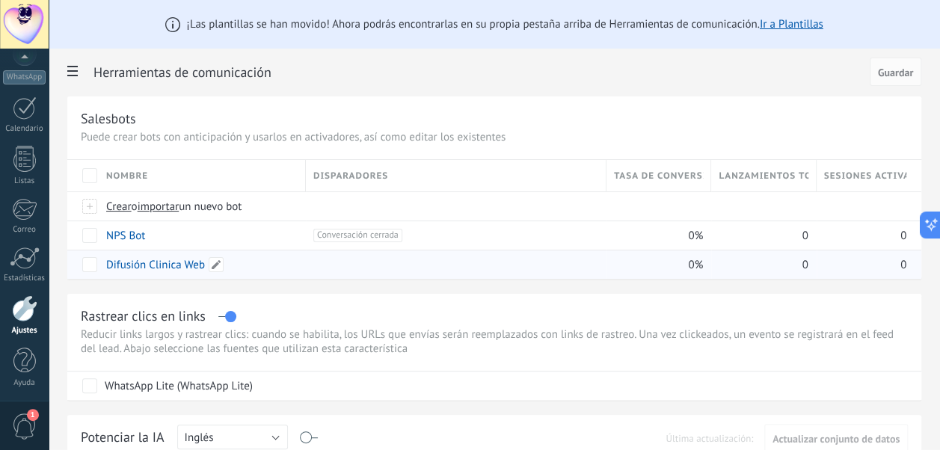
click at [161, 264] on link "Difusión Clinica Web" at bounding box center [155, 265] width 99 height 14
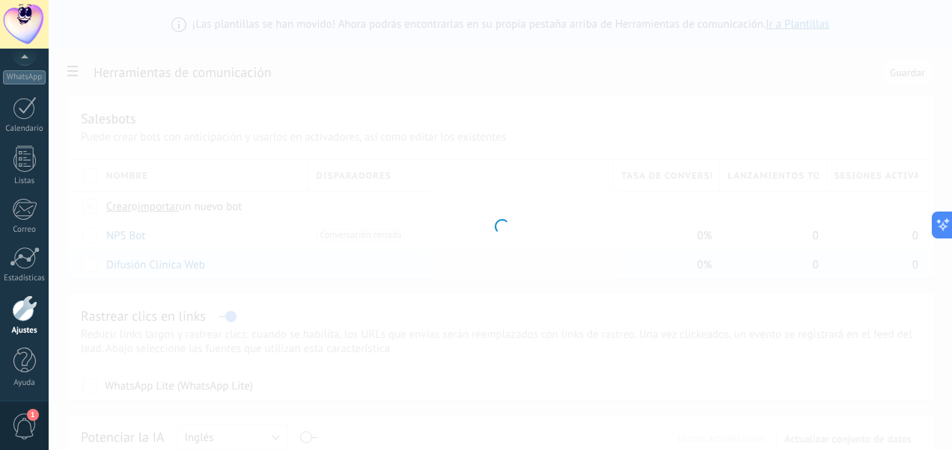
type input "**********"
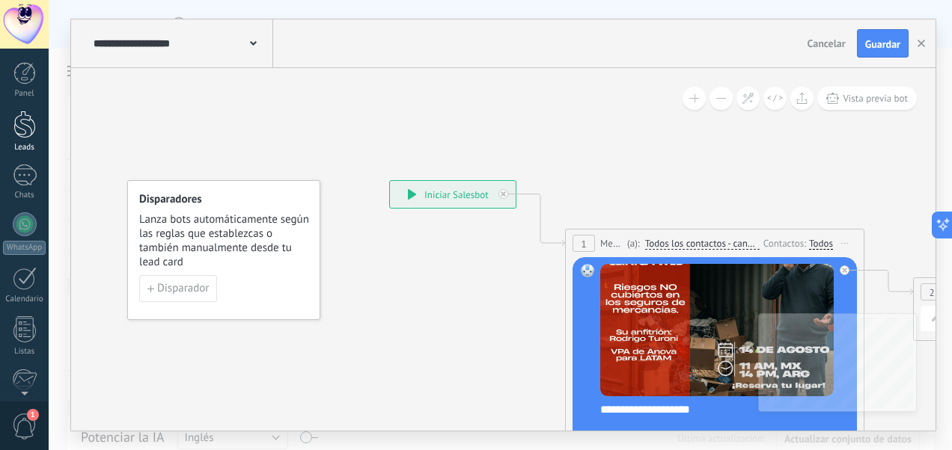
click at [22, 132] on div at bounding box center [24, 125] width 22 height 28
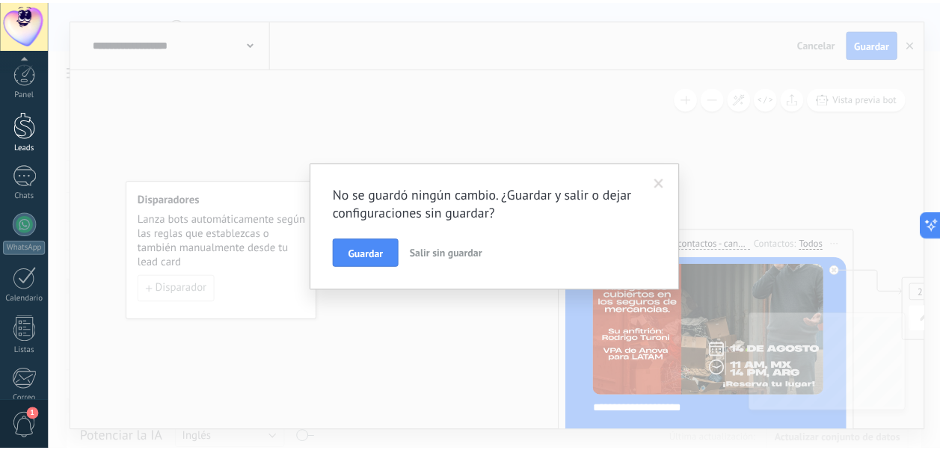
scroll to position [171, 0]
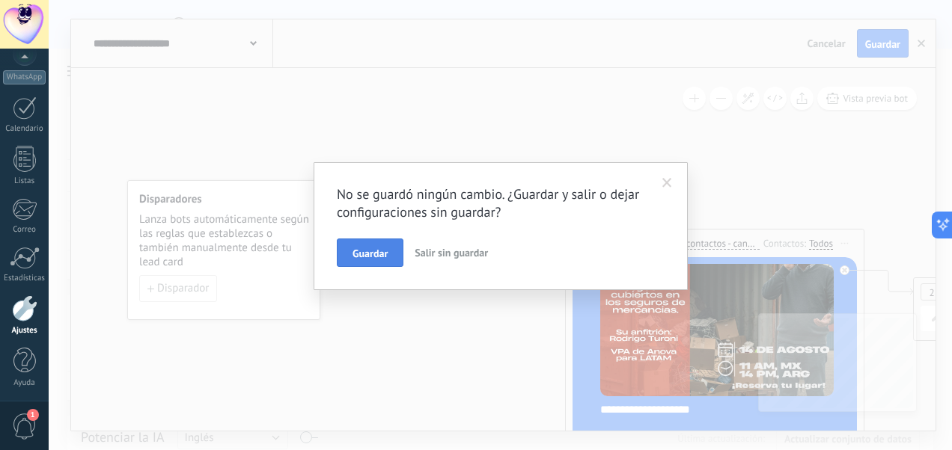
click at [374, 248] on span "Guardar" at bounding box center [369, 253] width 35 height 10
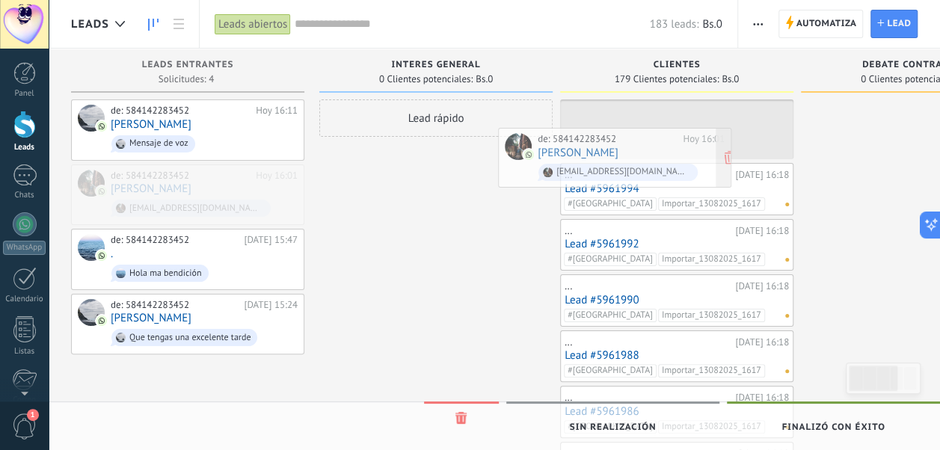
drag, startPoint x: 260, startPoint y: 182, endPoint x: 688, endPoint y: 147, distance: 428.6
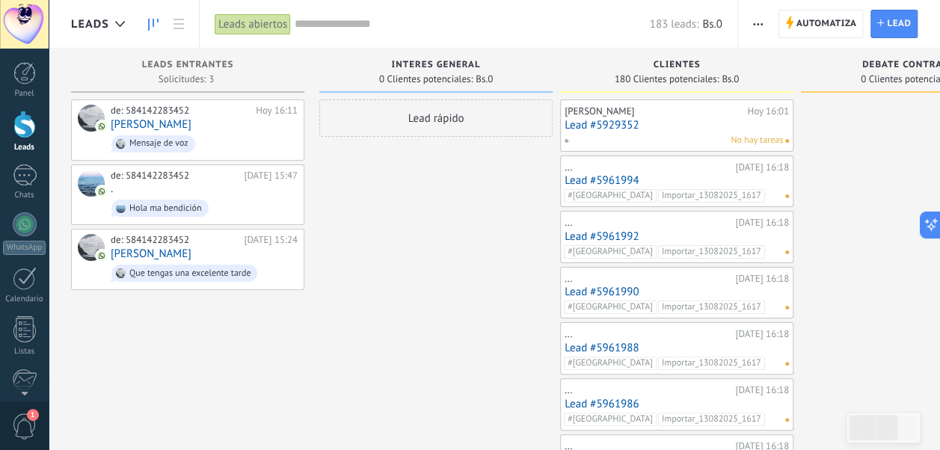
click at [762, 18] on span "button" at bounding box center [758, 24] width 10 height 28
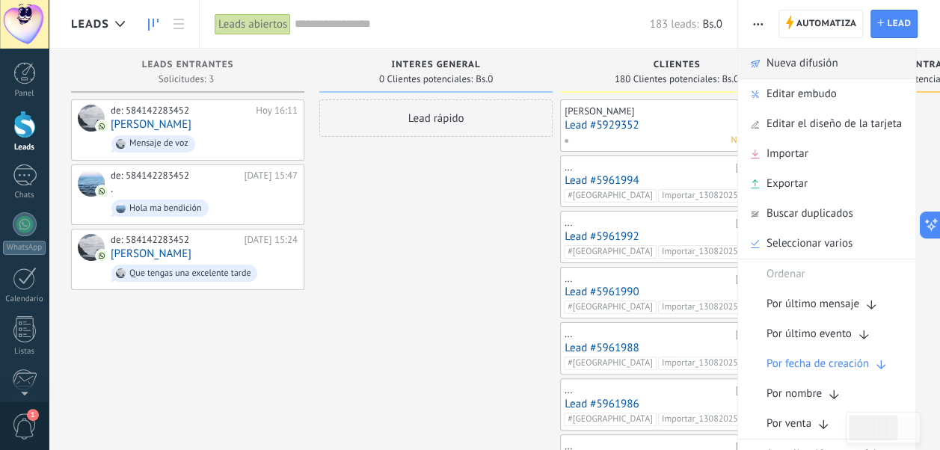
click at [771, 60] on span "Nueva difusión" at bounding box center [803, 64] width 72 height 30
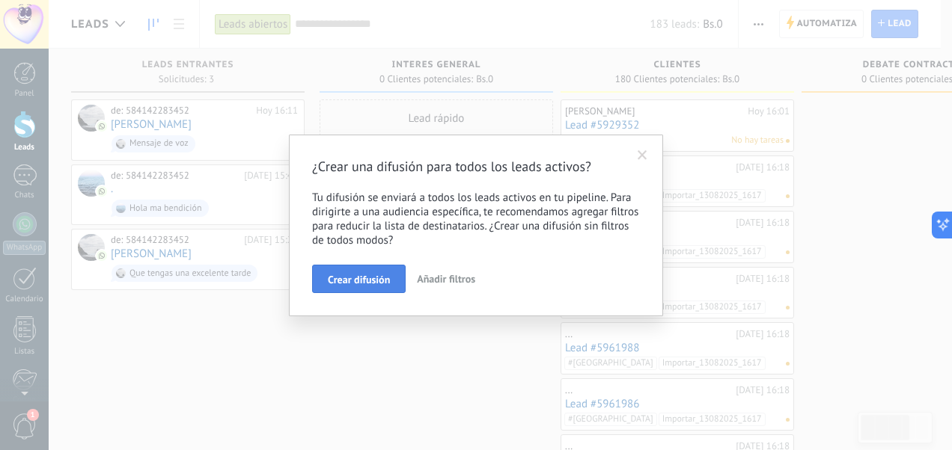
click at [367, 280] on span "Crear difusión" at bounding box center [359, 280] width 62 height 10
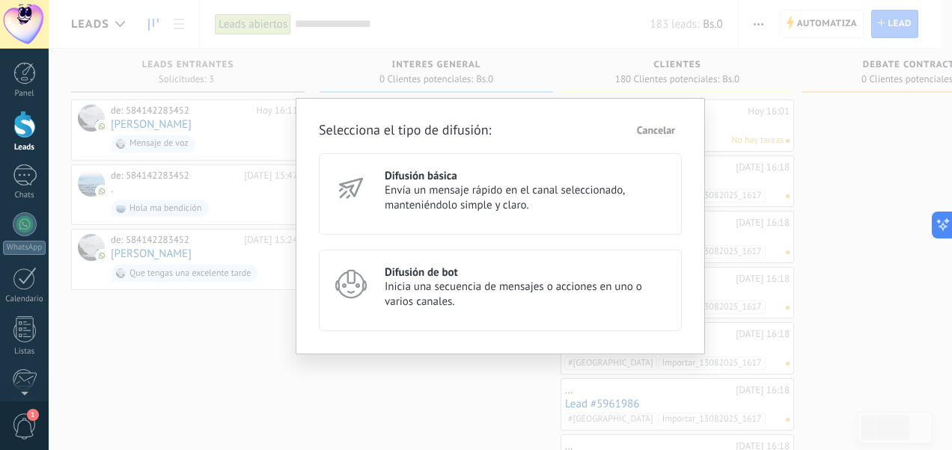
click at [402, 296] on span "Inicia una secuencia de mensajes o acciones en uno o varios canales." at bounding box center [527, 295] width 284 height 30
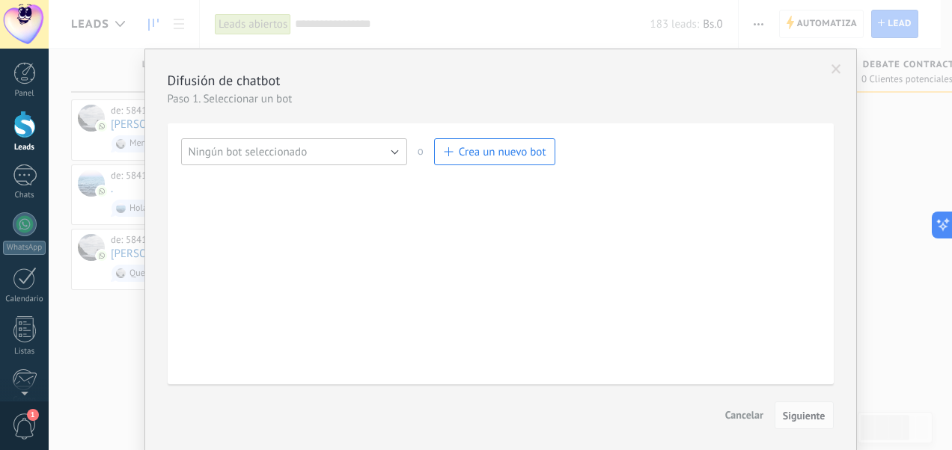
click at [339, 151] on button "Ningún bot seleccionado" at bounding box center [294, 151] width 226 height 27
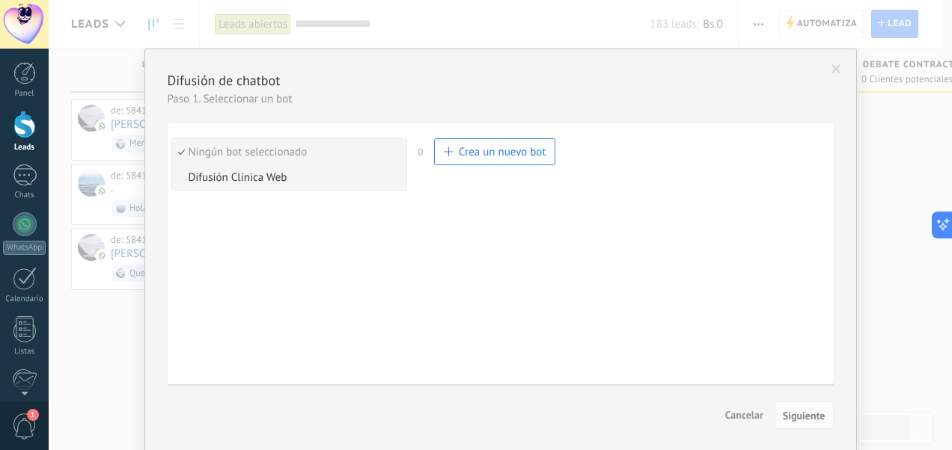
click at [279, 182] on span "Difusión Clinica Web" at bounding box center [287, 178] width 230 height 14
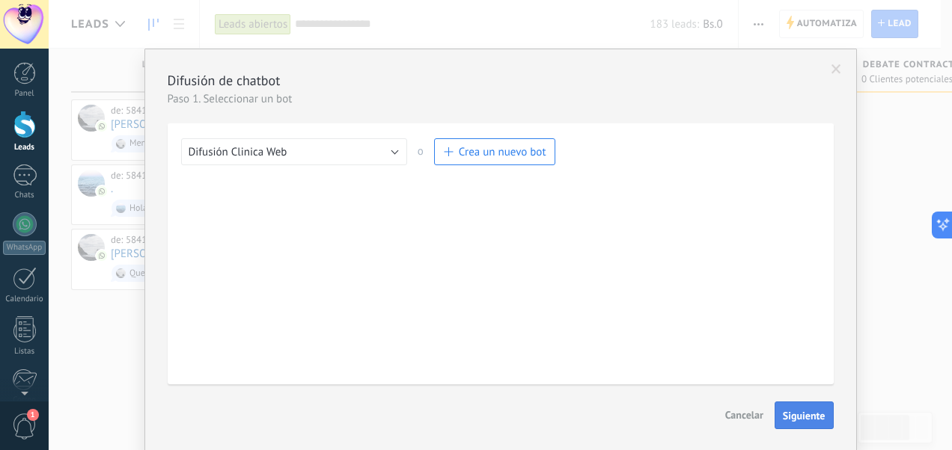
click at [799, 410] on button "Siguiente" at bounding box center [803, 416] width 59 height 28
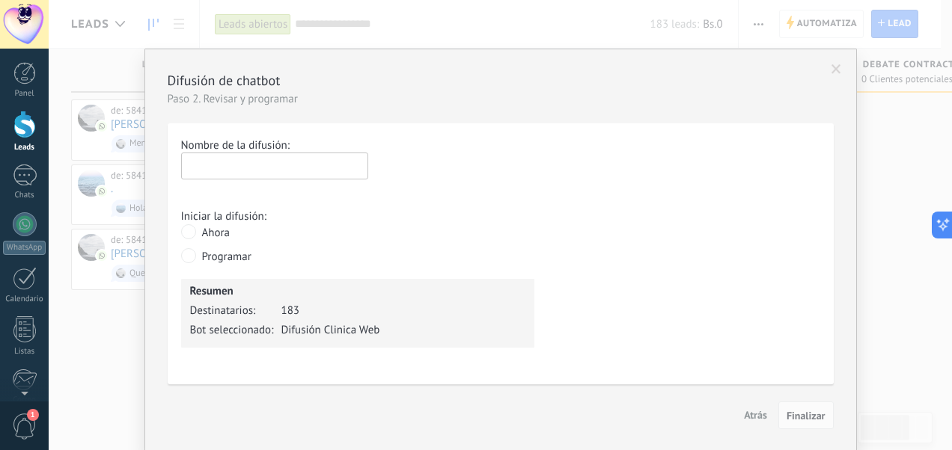
click at [297, 154] on input "text" at bounding box center [274, 166] width 187 height 27
type input "**********"
click at [800, 416] on span "Finalizar" at bounding box center [805, 416] width 39 height 10
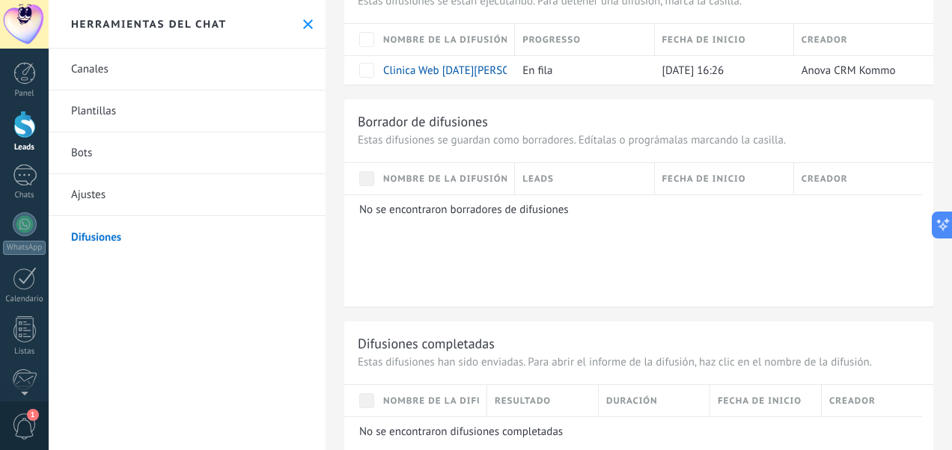
scroll to position [937, 0]
click at [28, 133] on div at bounding box center [24, 125] width 22 height 28
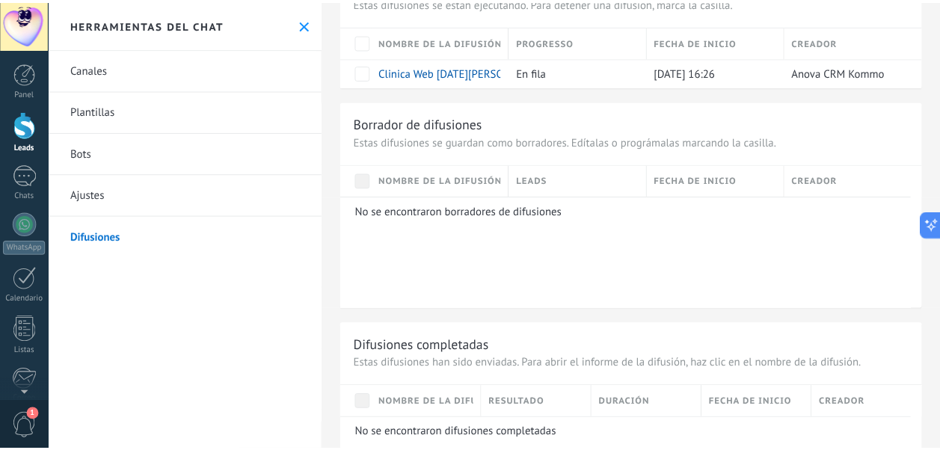
scroll to position [294, 0]
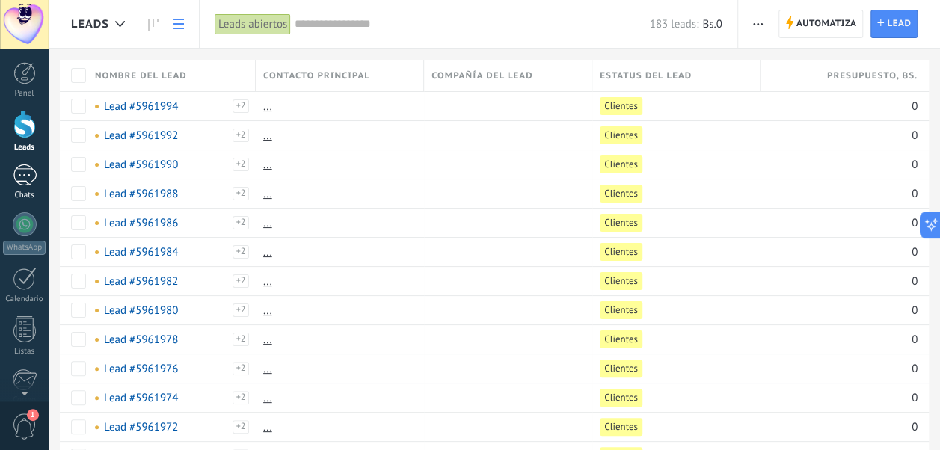
click at [25, 174] on div at bounding box center [25, 176] width 24 height 22
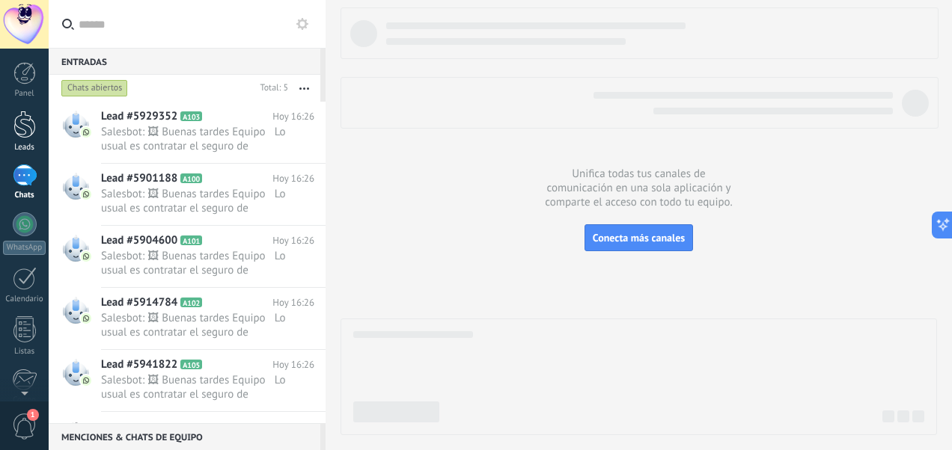
click at [27, 120] on div at bounding box center [24, 125] width 22 height 28
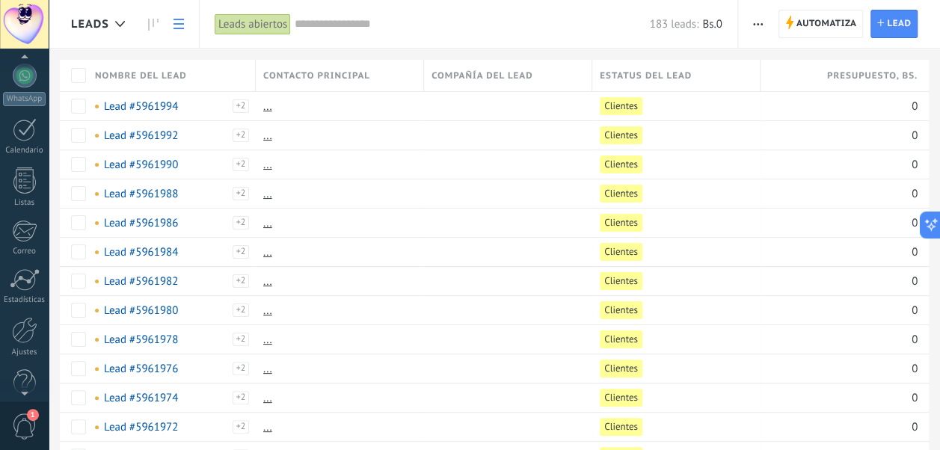
scroll to position [171, 0]
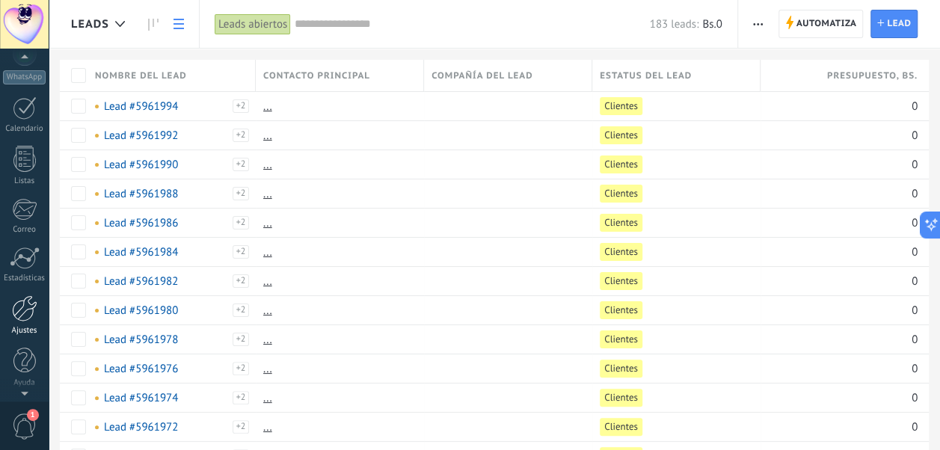
click at [22, 307] on div at bounding box center [24, 309] width 25 height 26
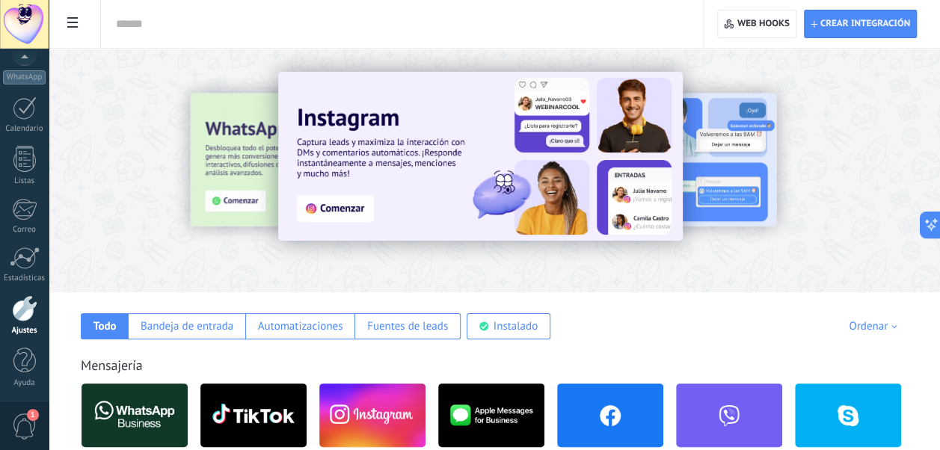
click at [67, 25] on icon at bounding box center [72, 22] width 10 height 10
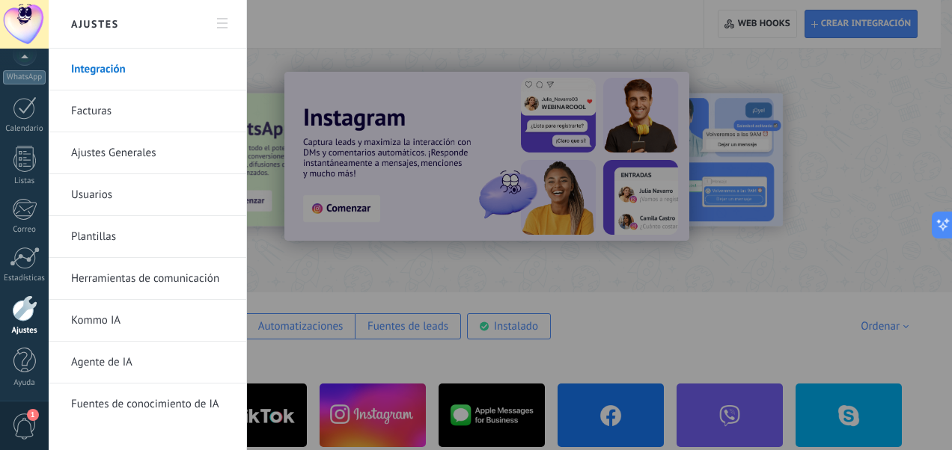
click at [105, 276] on link "Herramientas de comunicación" at bounding box center [151, 279] width 160 height 42
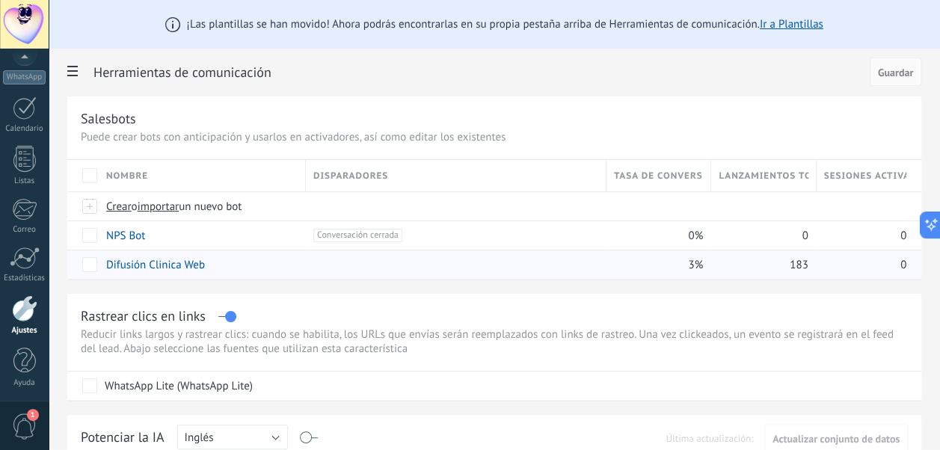
click at [799, 262] on span "183" at bounding box center [799, 265] width 19 height 14
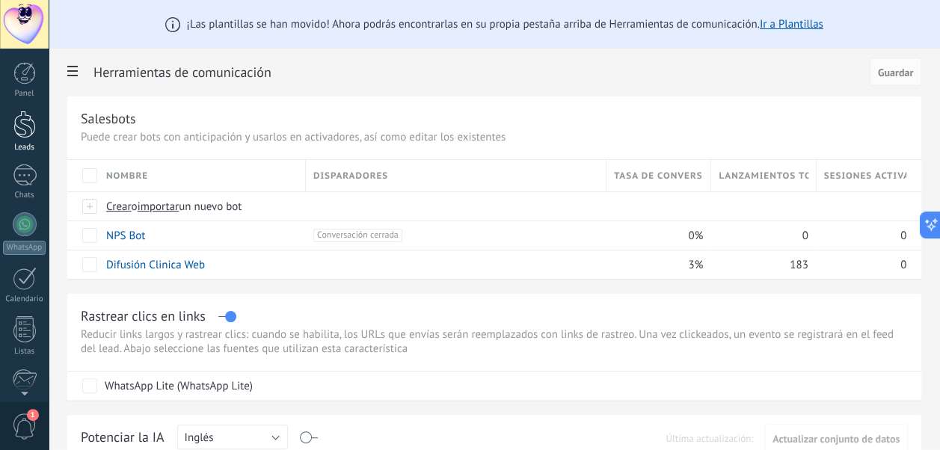
click at [22, 124] on div at bounding box center [24, 125] width 22 height 28
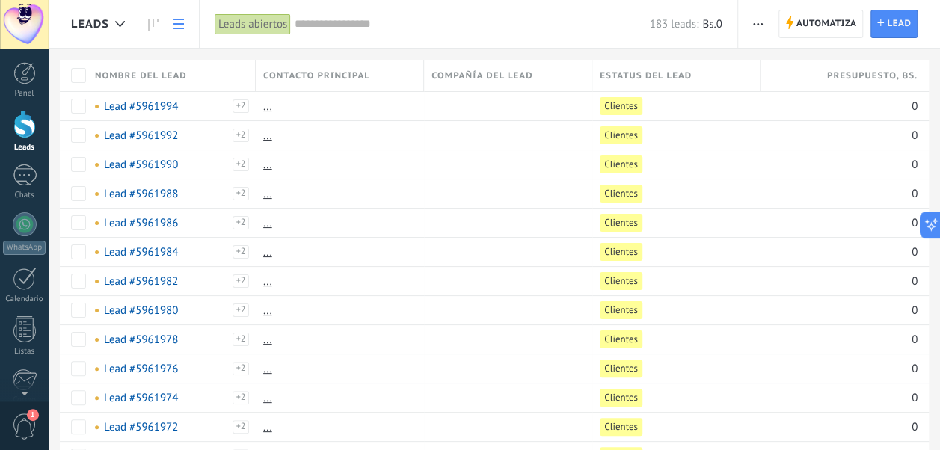
click at [25, 127] on div at bounding box center [24, 125] width 22 height 28
click at [116, 19] on div at bounding box center [120, 24] width 25 height 29
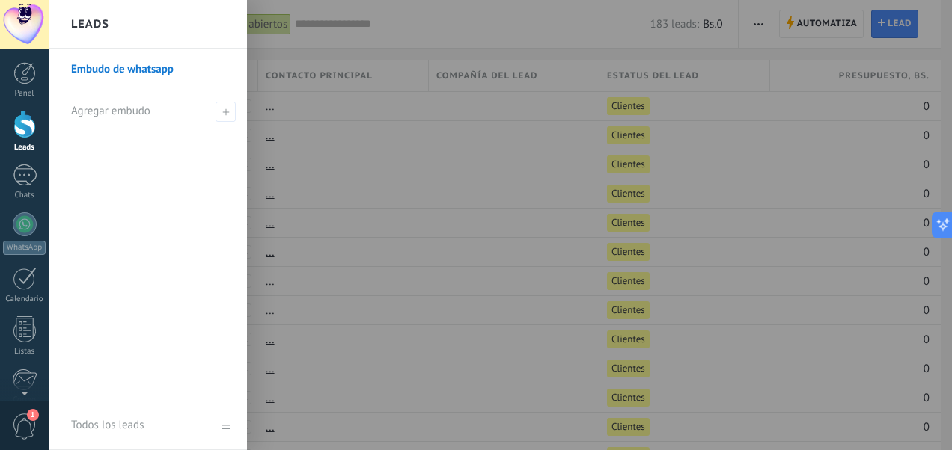
click at [148, 69] on link "Embudo de whatsapp" at bounding box center [151, 70] width 161 height 42
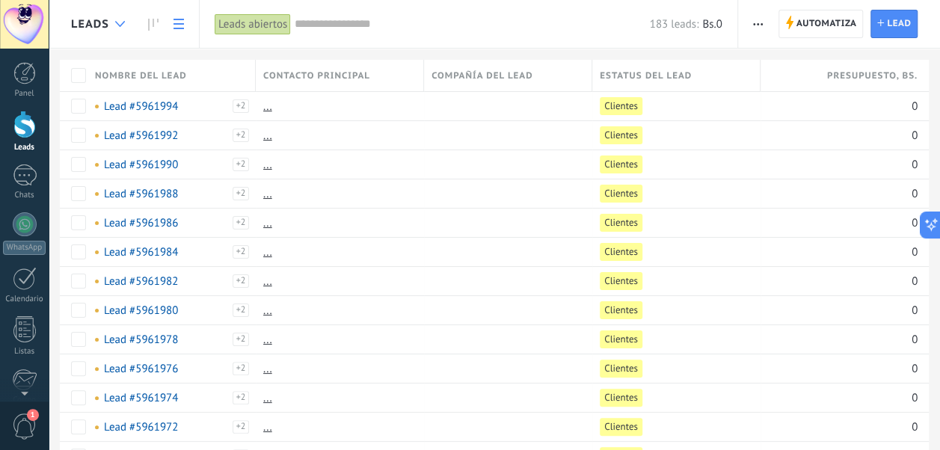
click at [115, 22] on use at bounding box center [120, 24] width 10 height 6
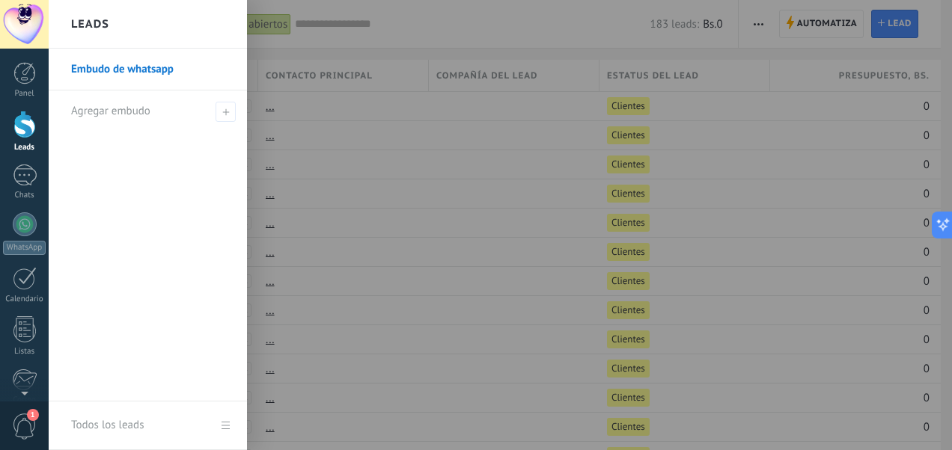
click at [349, 28] on div at bounding box center [525, 225] width 952 height 450
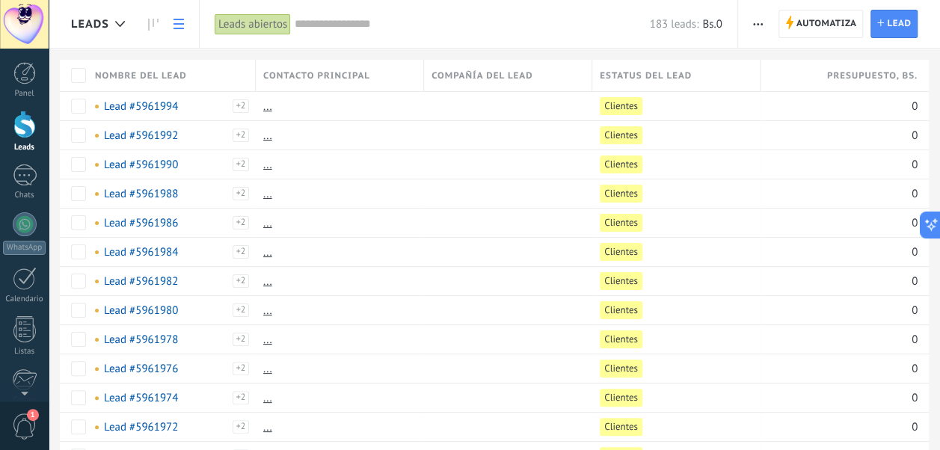
click at [349, 28] on input "text" at bounding box center [472, 24] width 355 height 16
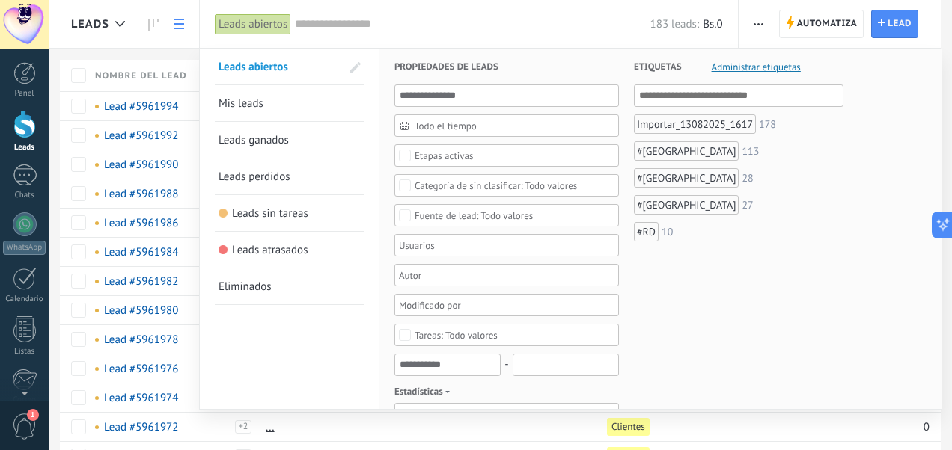
click at [451, 153] on div "Etapas activas" at bounding box center [443, 155] width 59 height 11
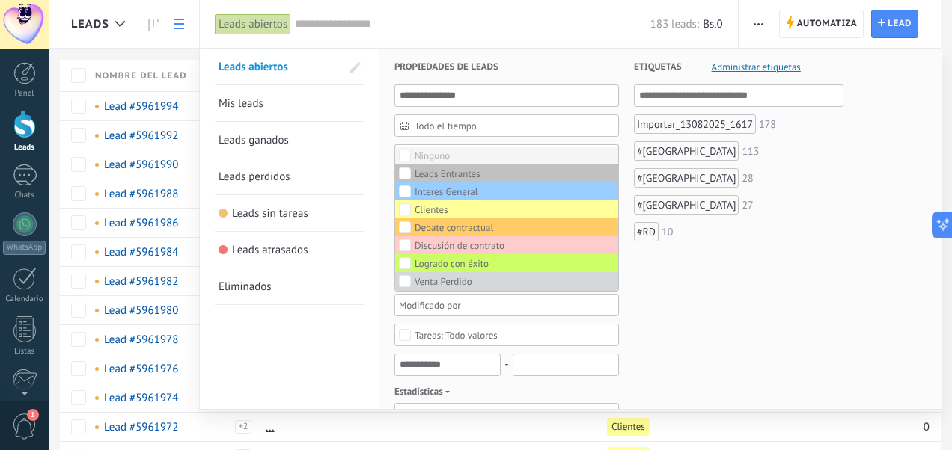
click at [417, 151] on div "Ninguno" at bounding box center [431, 156] width 35 height 10
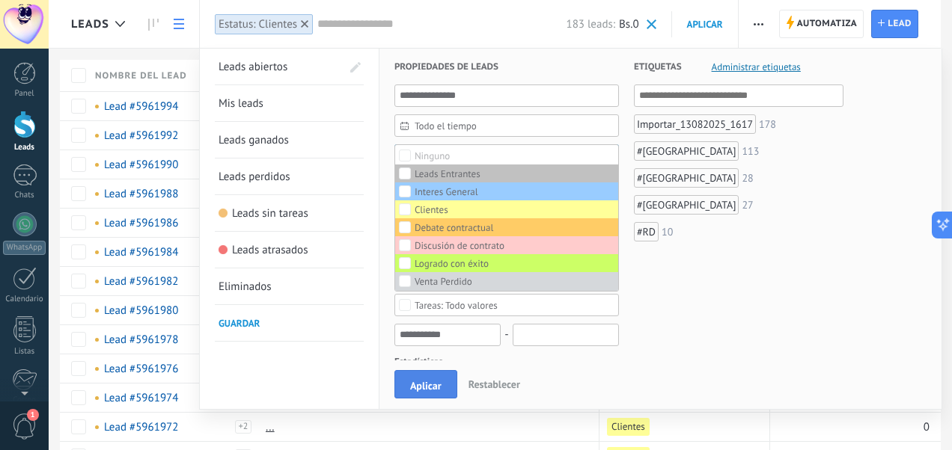
click at [423, 391] on span "Aplicar" at bounding box center [425, 386] width 31 height 10
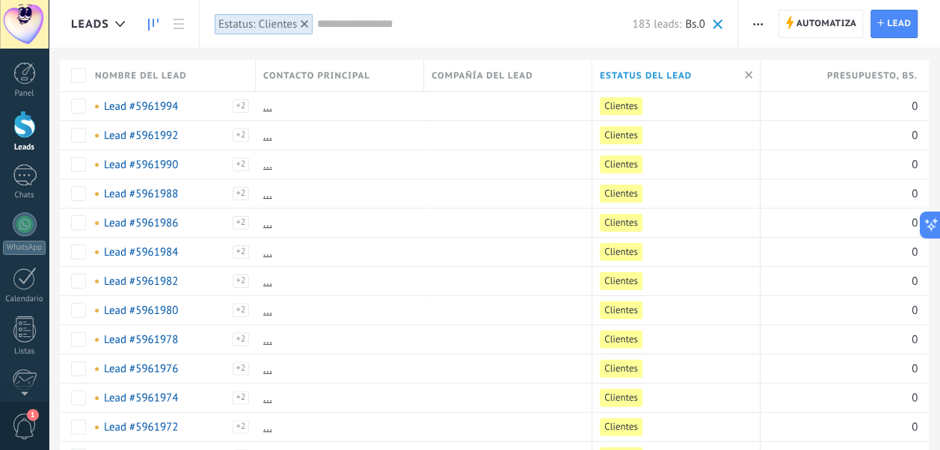
click at [148, 26] on icon at bounding box center [153, 25] width 10 height 12
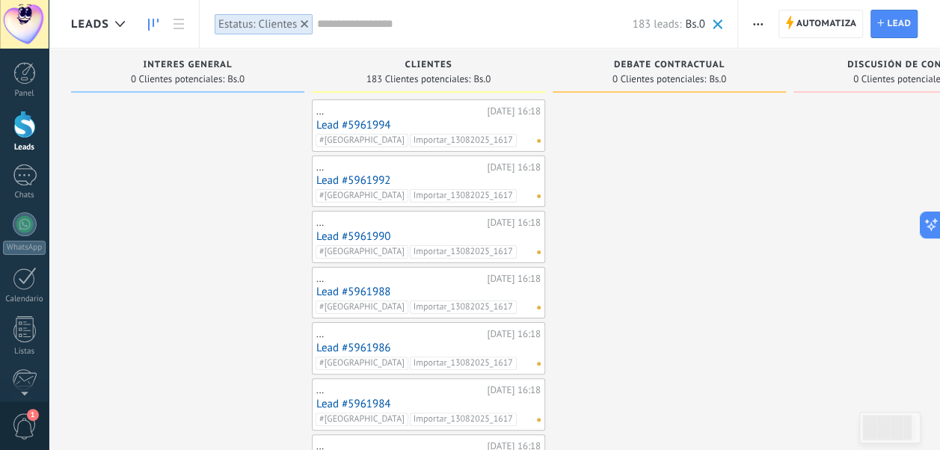
click at [345, 23] on input "text" at bounding box center [474, 24] width 315 height 16
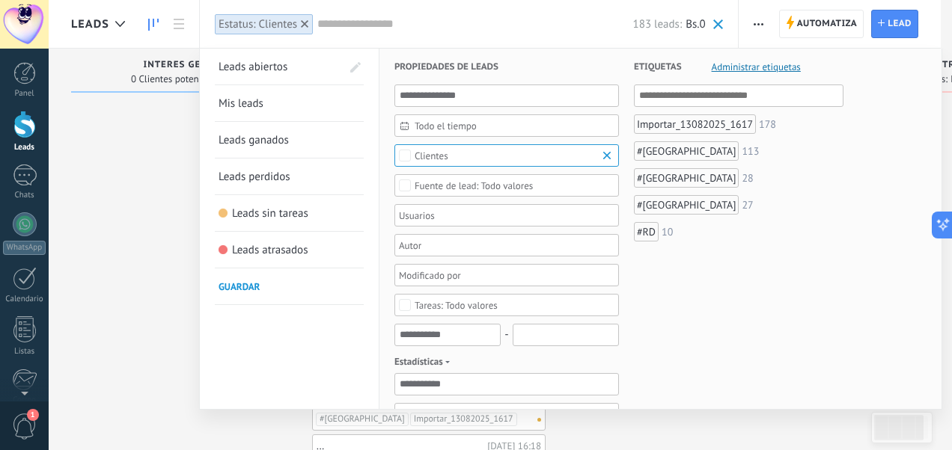
click at [494, 151] on span "Clientes" at bounding box center [506, 155] width 185 height 11
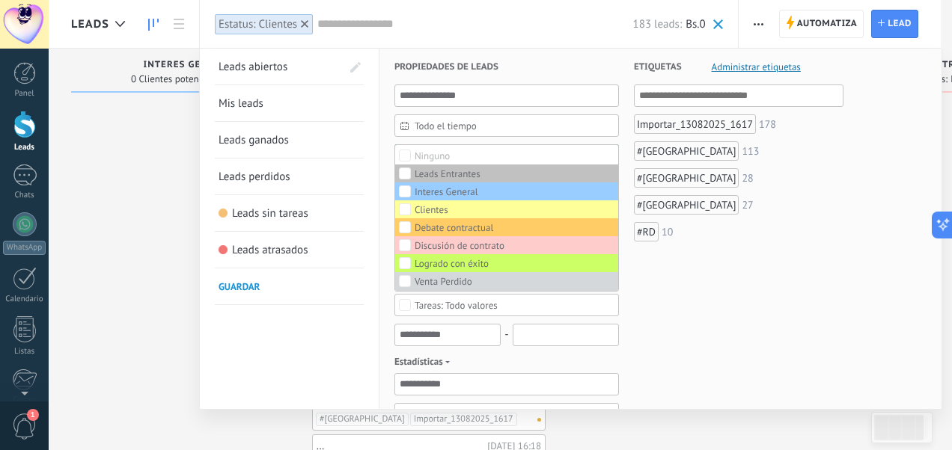
drag, startPoint x: 705, startPoint y: 358, endPoint x: 705, endPoint y: 400, distance: 41.9
click at [705, 400] on div "Etiquetas Administrar etiquetas Y O Importar_13082025_1617 178 #[GEOGRAPHIC_DAT…" at bounding box center [731, 458] width 224 height 819
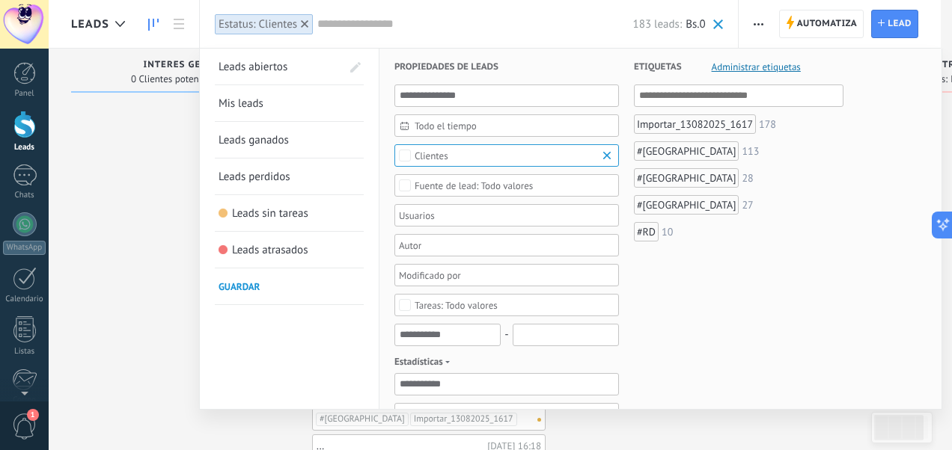
drag, startPoint x: 932, startPoint y: 162, endPoint x: 937, endPoint y: 170, distance: 8.7
click at [937, 171] on div "Leads abiertos Mis leads Leads ganados Leads perdidos Leads sin tareas Leads at…" at bounding box center [570, 229] width 741 height 361
click at [168, 296] on div at bounding box center [476, 225] width 952 height 450
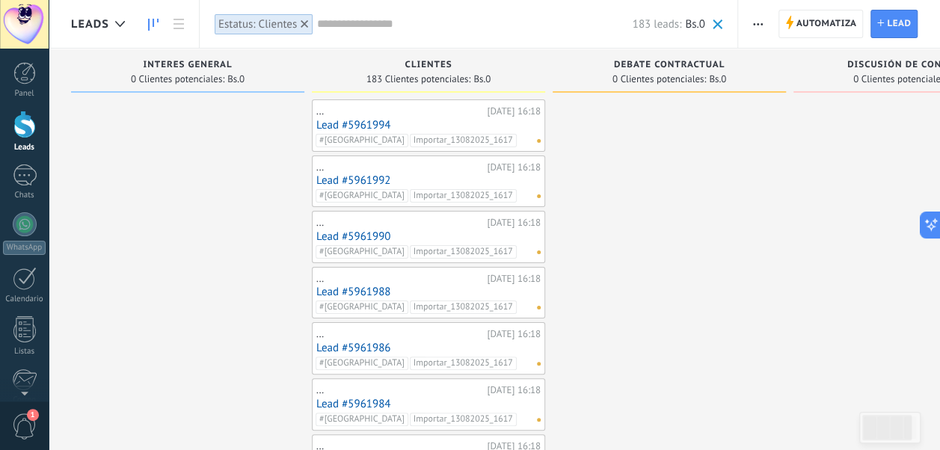
click at [456, 117] on div "... [DATE] 16:18 Lead #5961994 #[GEOGRAPHIC_DATA] Importar_13082025_1617 No hay…" at bounding box center [428, 125] width 224 height 43
click at [373, 123] on link "Lead #5961994" at bounding box center [428, 125] width 224 height 13
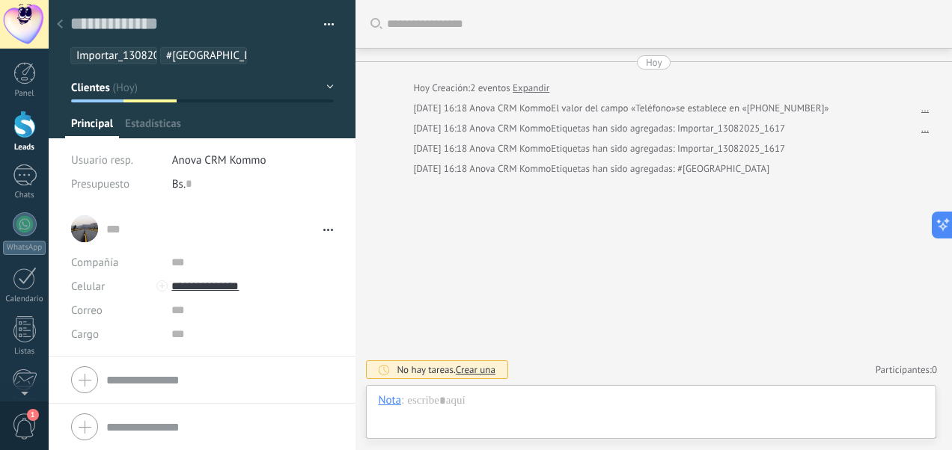
scroll to position [22, 0]
click at [474, 370] on span "Crear una" at bounding box center [476, 370] width 40 height 13
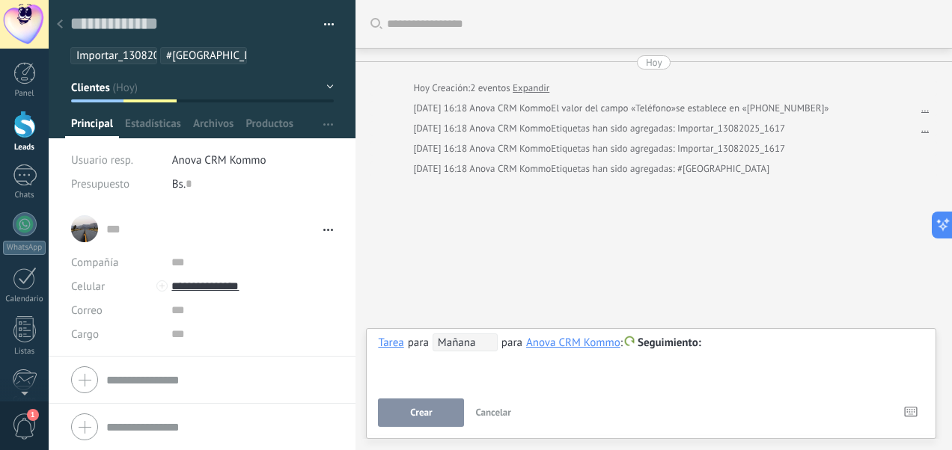
click at [771, 355] on div "**********" at bounding box center [651, 361] width 546 height 54
click at [714, 346] on div at bounding box center [651, 343] width 546 height 18
click at [402, 272] on div "Chat" at bounding box center [393, 266] width 53 height 25
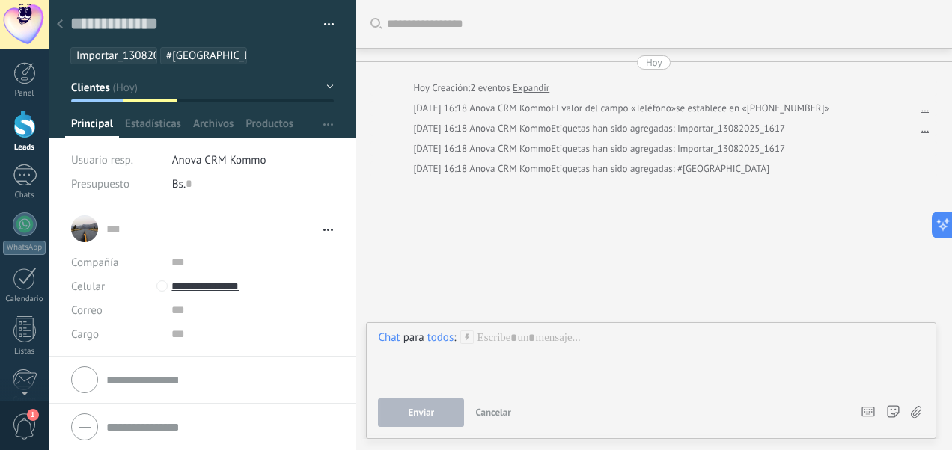
click at [527, 338] on div at bounding box center [651, 359] width 546 height 57
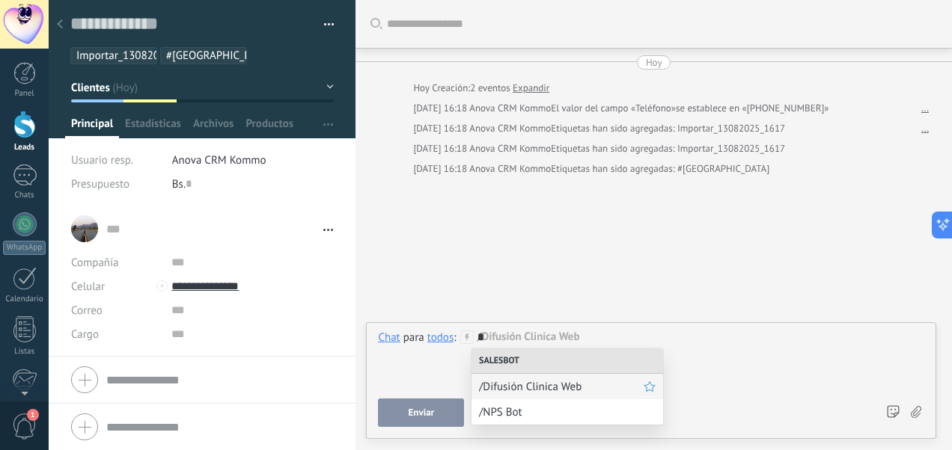
click at [529, 383] on span "/Difusión Clinica Web" at bounding box center [561, 387] width 165 height 14
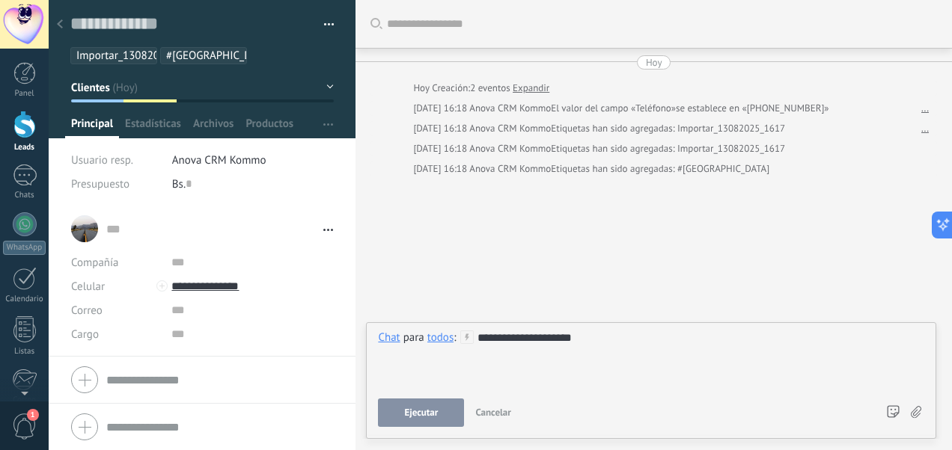
click at [582, 337] on div "**********" at bounding box center [651, 359] width 546 height 57
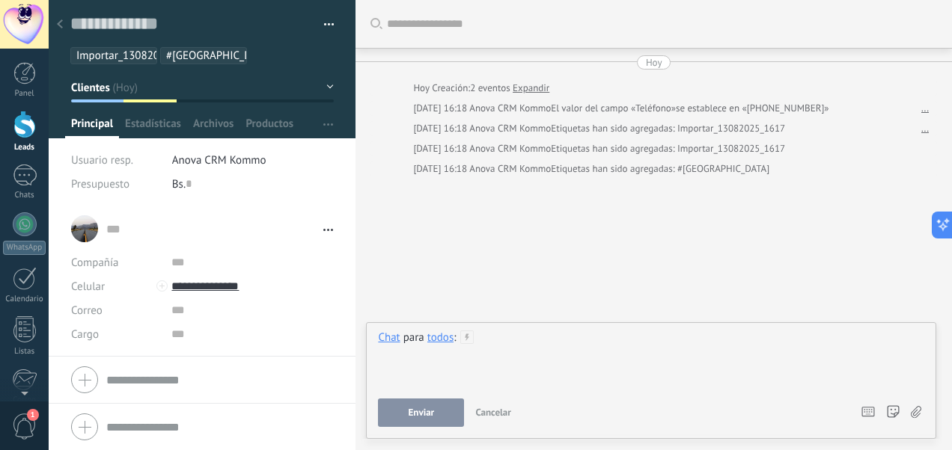
click at [561, 349] on div at bounding box center [651, 359] width 546 height 57
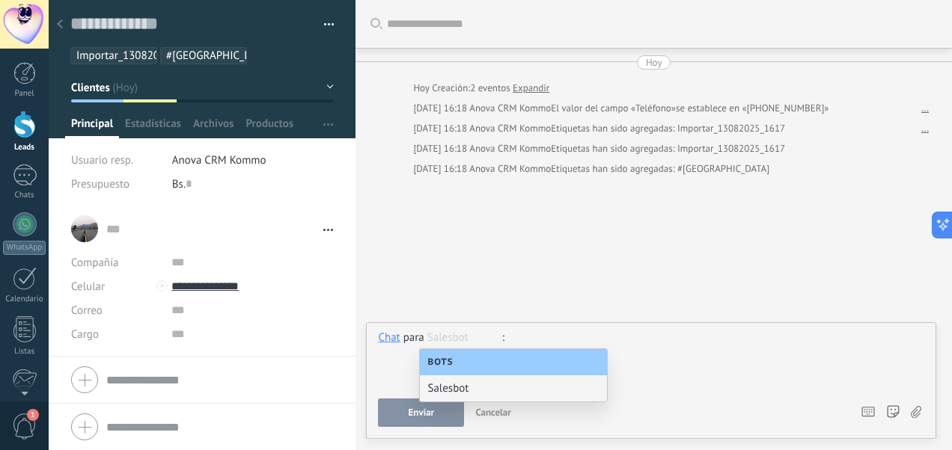
type input "*"
click at [391, 339] on div "Chat" at bounding box center [389, 337] width 22 height 13
click at [395, 260] on div "Chat" at bounding box center [393, 260] width 53 height 25
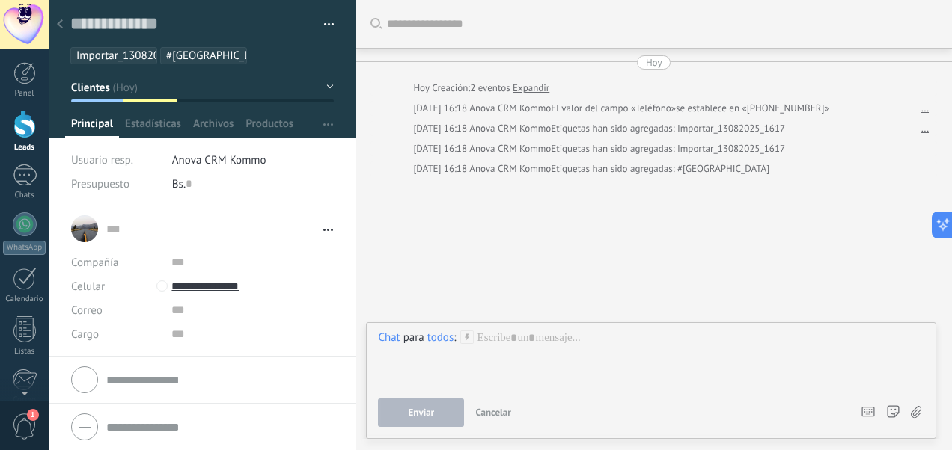
click at [443, 333] on div "todos" at bounding box center [440, 337] width 26 height 13
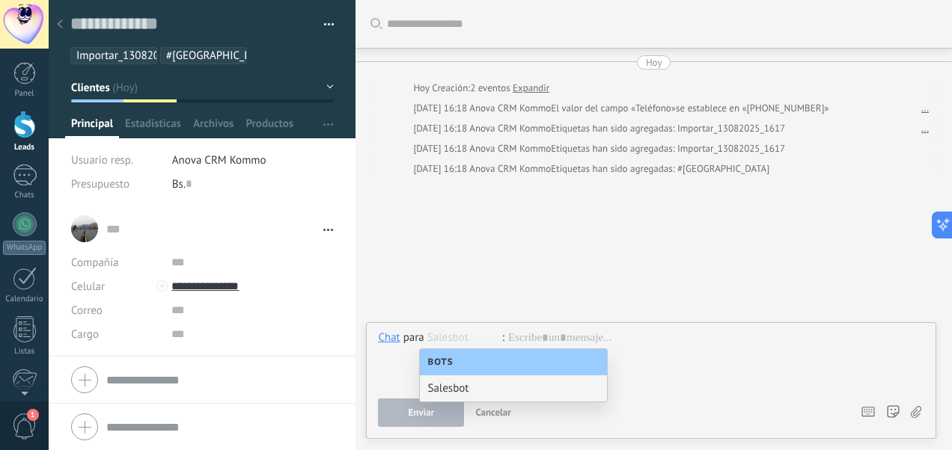
click at [479, 385] on div "Salesbot" at bounding box center [513, 389] width 187 height 26
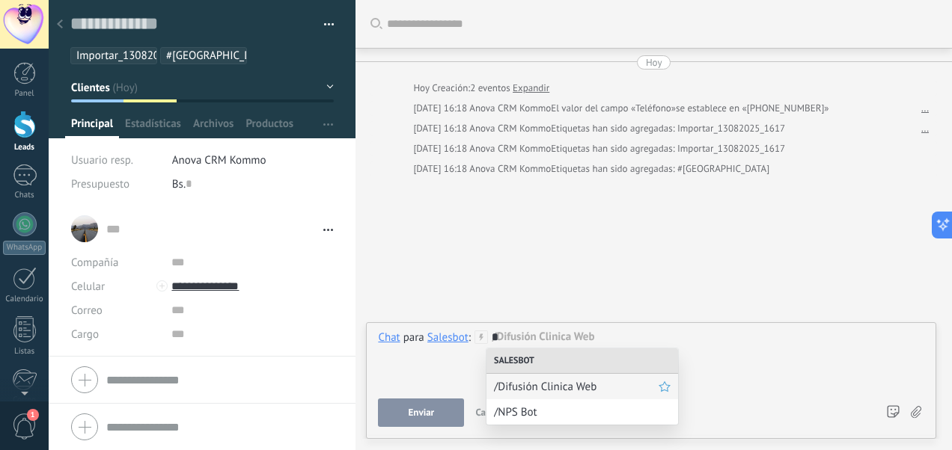
click at [537, 380] on span "/Difusión Clinica Web" at bounding box center [576, 387] width 165 height 14
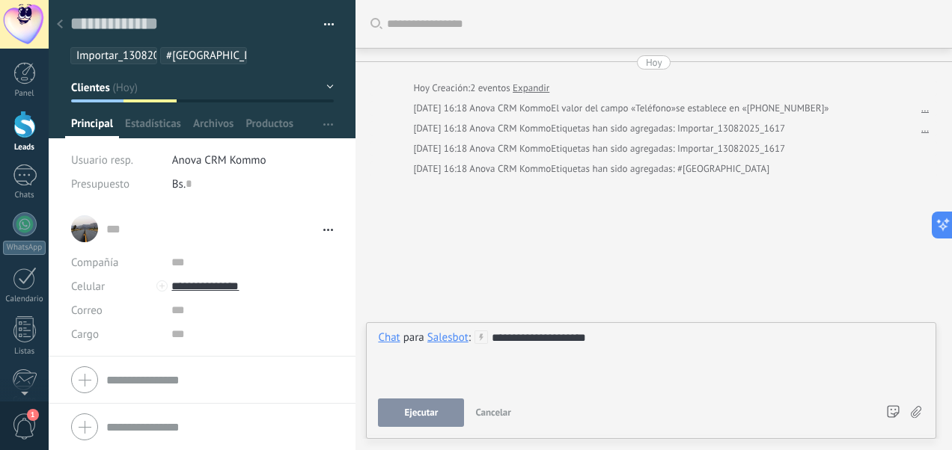
click at [426, 414] on span "Ejecutar" at bounding box center [421, 413] width 34 height 10
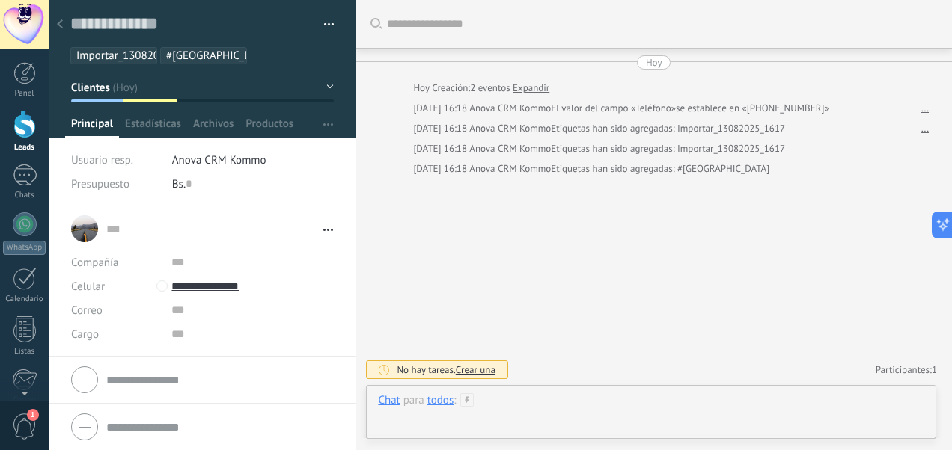
click at [646, 397] on div at bounding box center [651, 416] width 546 height 45
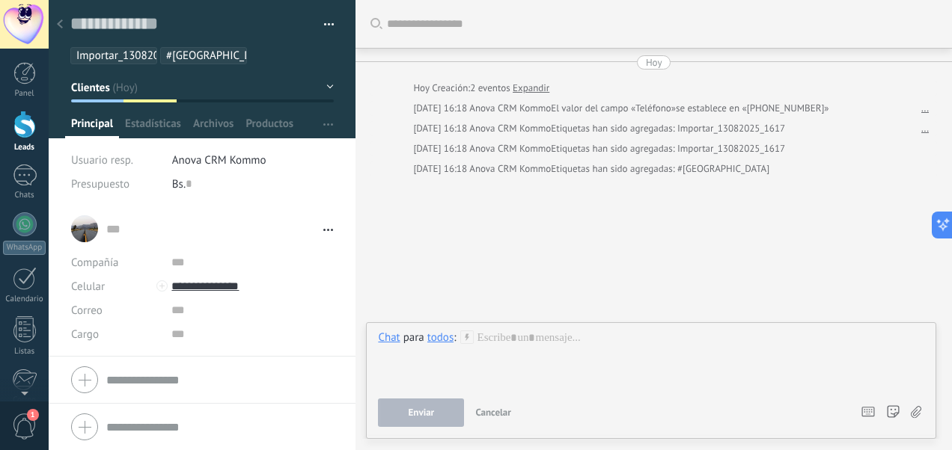
click at [57, 27] on icon at bounding box center [60, 23] width 6 height 9
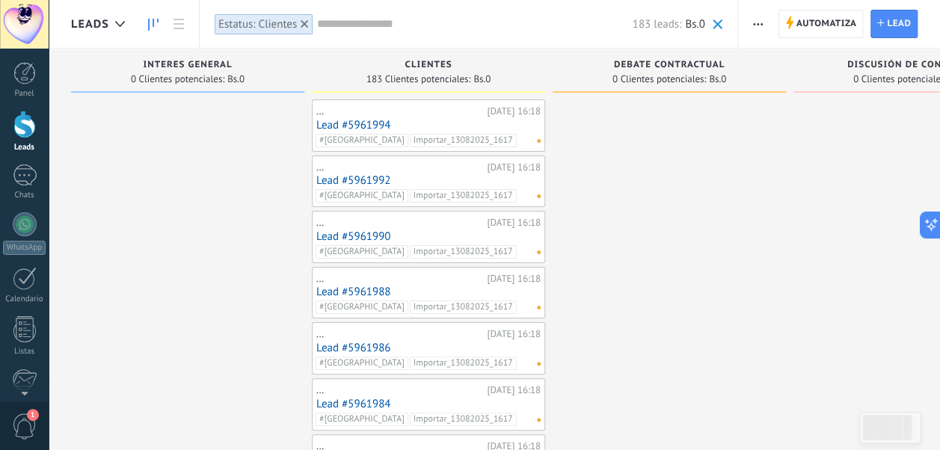
click at [367, 120] on link "Lead #5961994" at bounding box center [428, 125] width 224 height 13
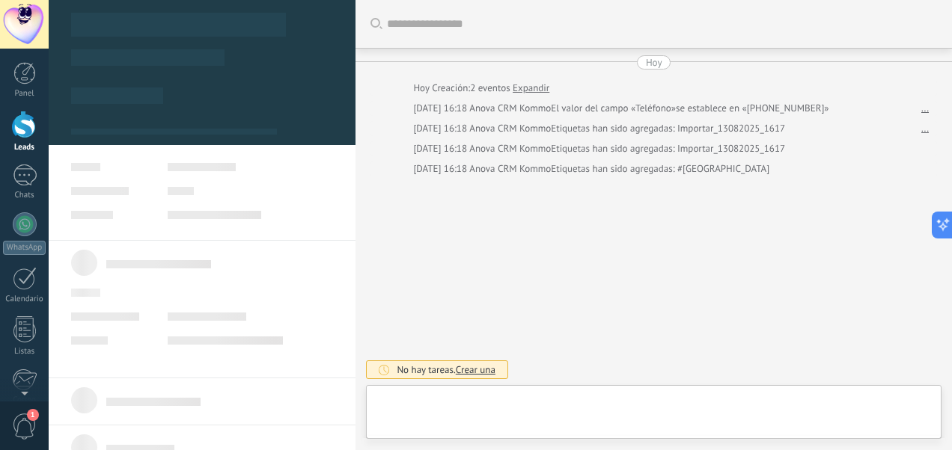
type textarea "**********"
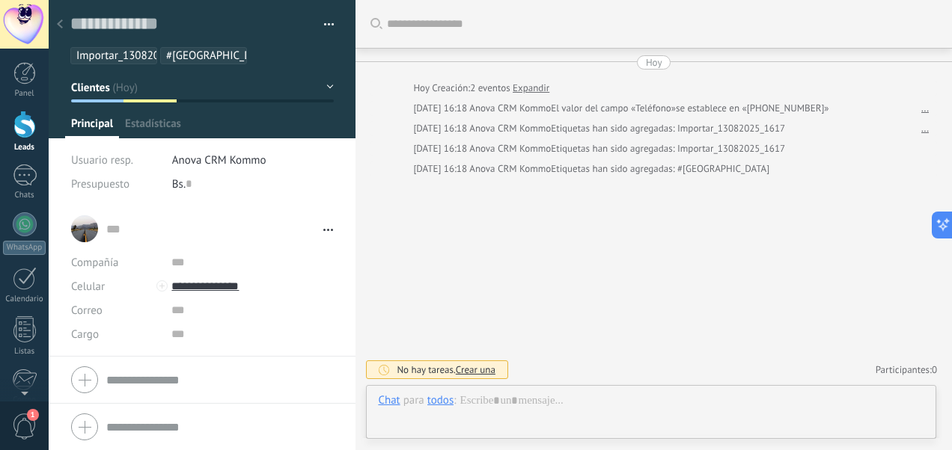
scroll to position [22, 0]
click at [902, 367] on link "Participantes: 1" at bounding box center [905, 370] width 61 height 13
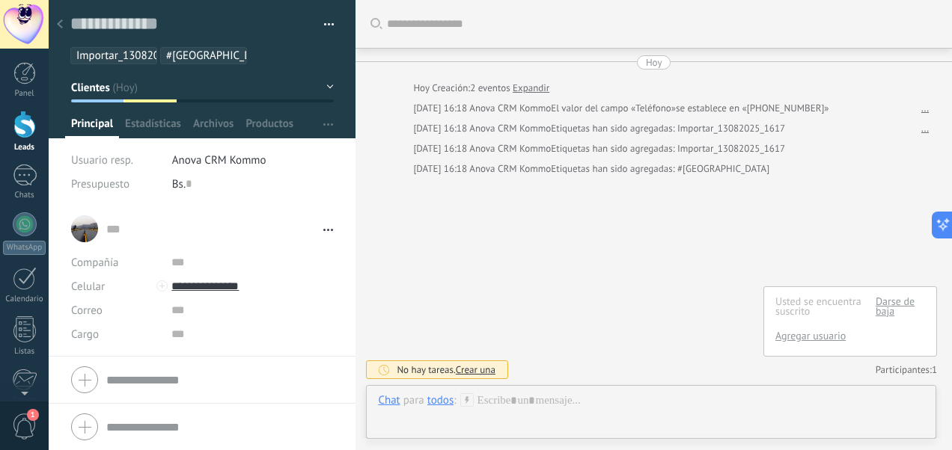
click at [808, 335] on link "Agregar usuario" at bounding box center [810, 335] width 70 height 13
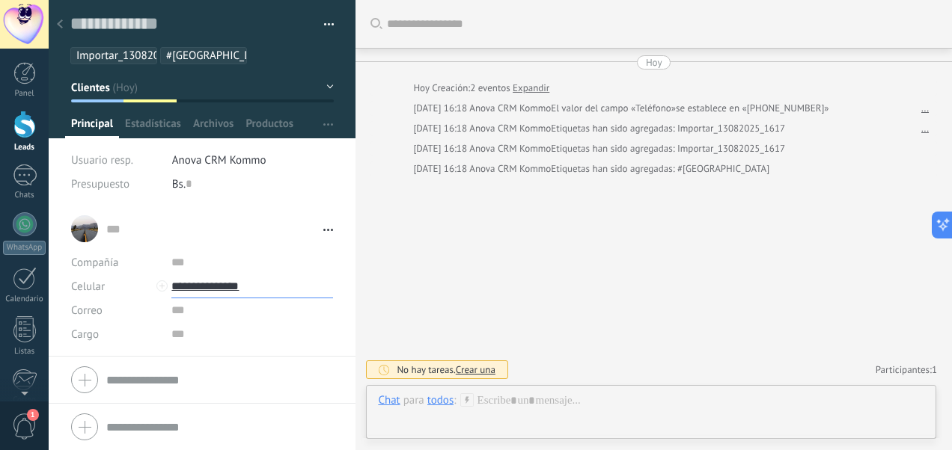
click at [241, 288] on input "**********" at bounding box center [252, 287] width 162 height 24
type input "**********"
click at [402, 272] on div "Buscar Carga más [DATE] [DATE] Creación: 2 eventos Expandir [DATE] 16:18 Anova …" at bounding box center [653, 225] width 596 height 450
click at [61, 31] on div at bounding box center [59, 24] width 21 height 29
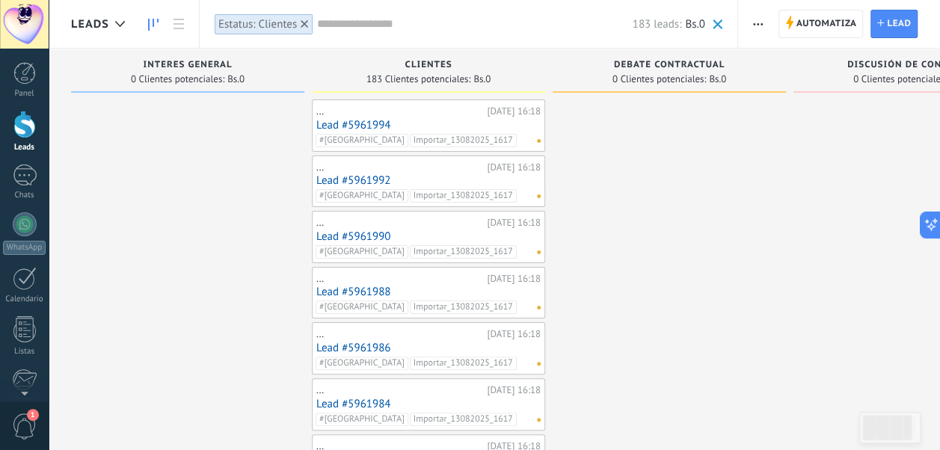
click at [373, 177] on link "Lead #5961992" at bounding box center [428, 180] width 224 height 13
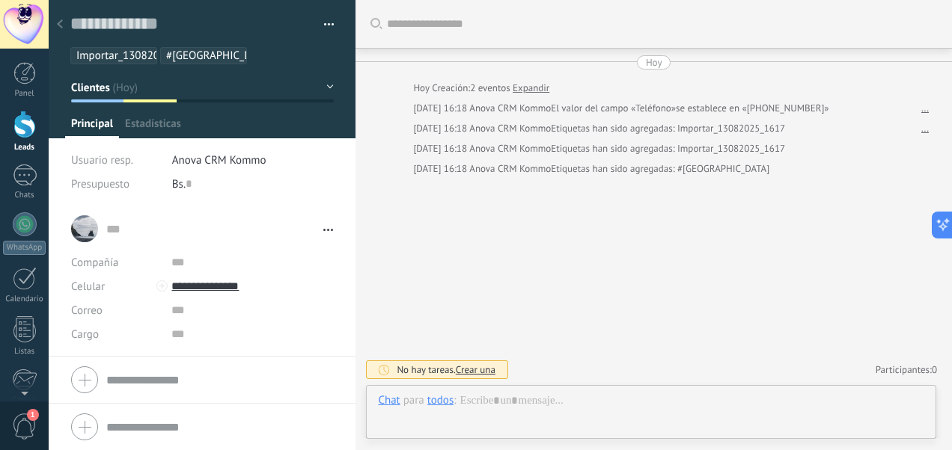
scroll to position [22, 0]
click at [487, 370] on span "Crear una" at bounding box center [476, 370] width 40 height 13
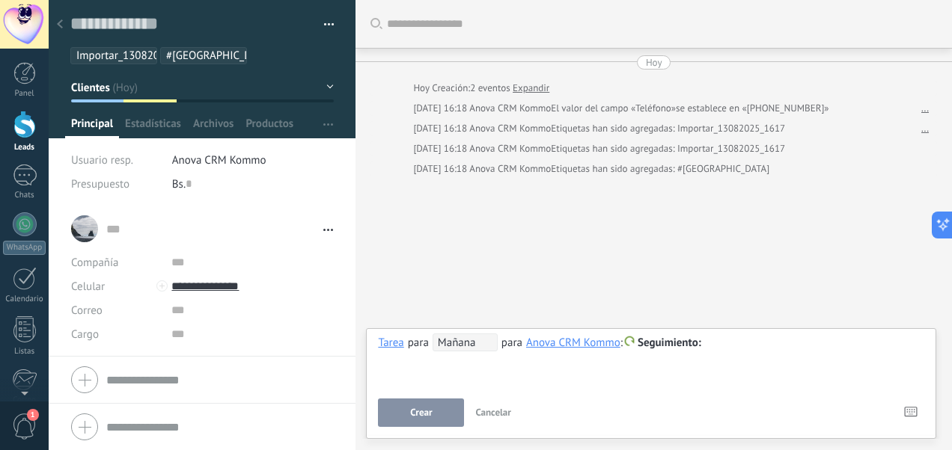
click at [618, 238] on div "Buscar Carga más [DATE] [DATE] Creación: 2 eventos Expandir [DATE] 16:18 Anova …" at bounding box center [653, 225] width 596 height 450
click at [57, 19] on div at bounding box center [59, 24] width 21 height 29
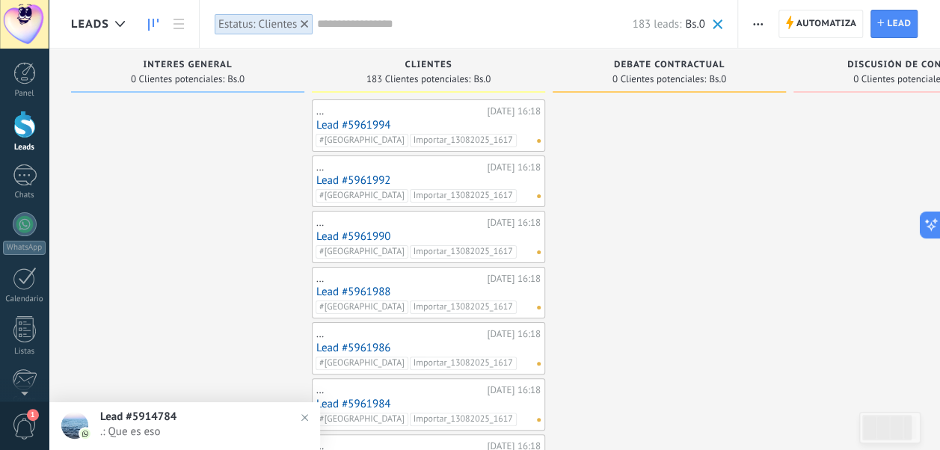
click at [175, 429] on span ".: Que es eso" at bounding box center [199, 432] width 198 height 14
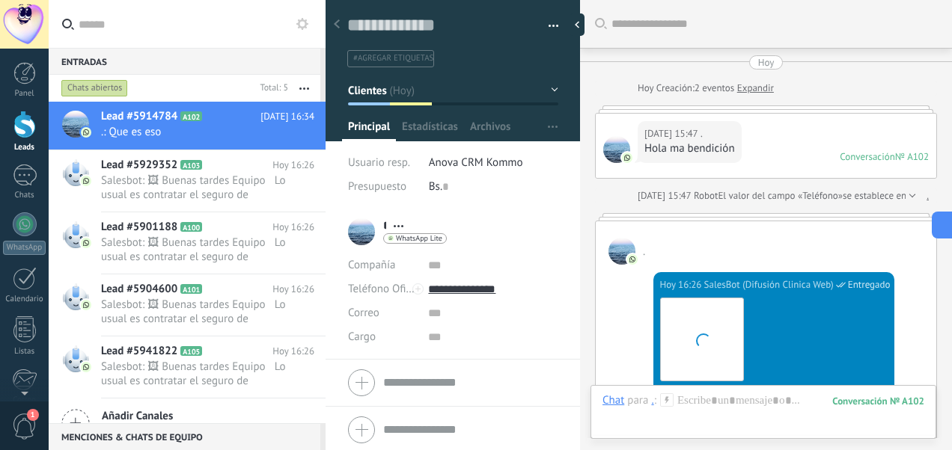
scroll to position [853, 0]
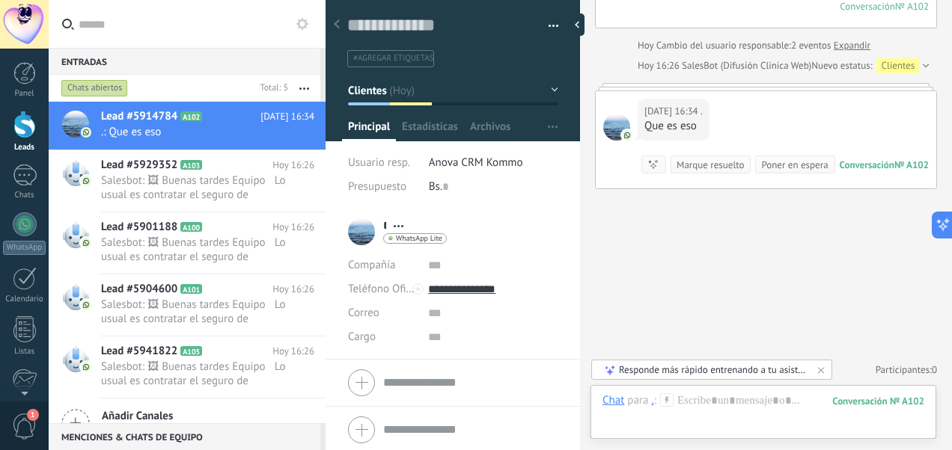
click at [34, 126] on div at bounding box center [24, 125] width 22 height 28
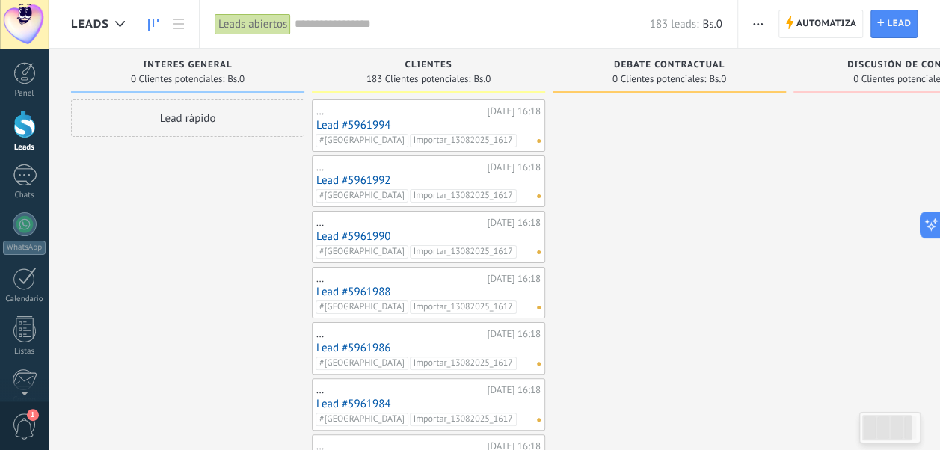
click at [361, 178] on link "Lead #5961992" at bounding box center [428, 180] width 224 height 13
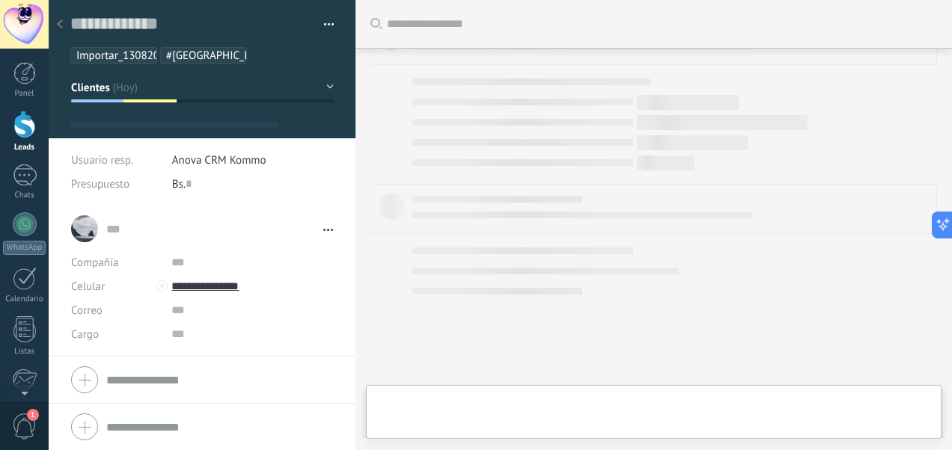
type textarea "**********"
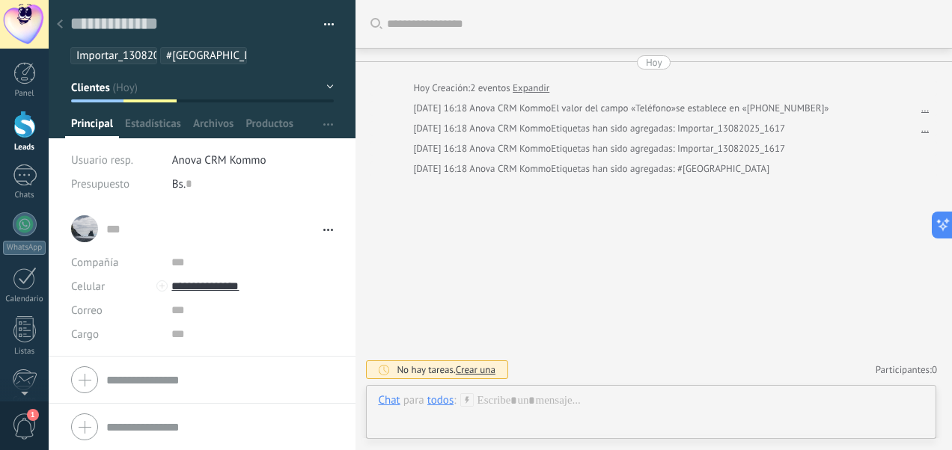
click at [483, 370] on span "Crear una" at bounding box center [476, 370] width 40 height 13
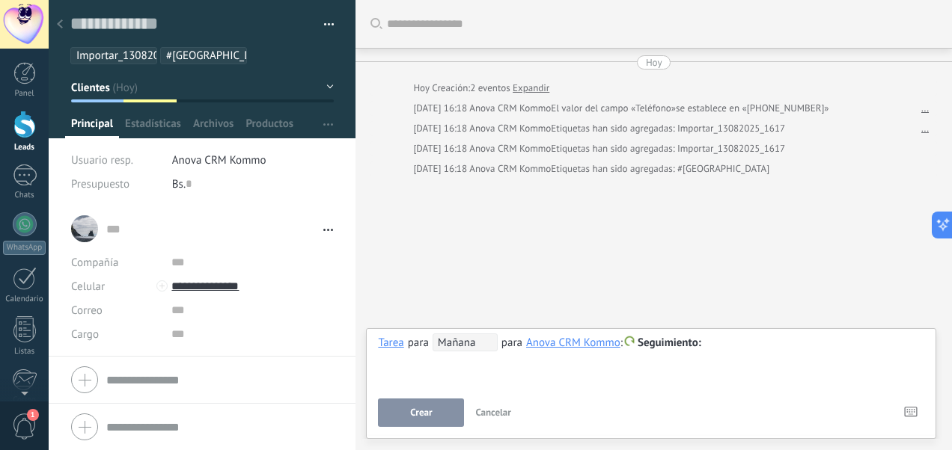
click at [474, 341] on span "Mañana" at bounding box center [464, 343] width 65 height 18
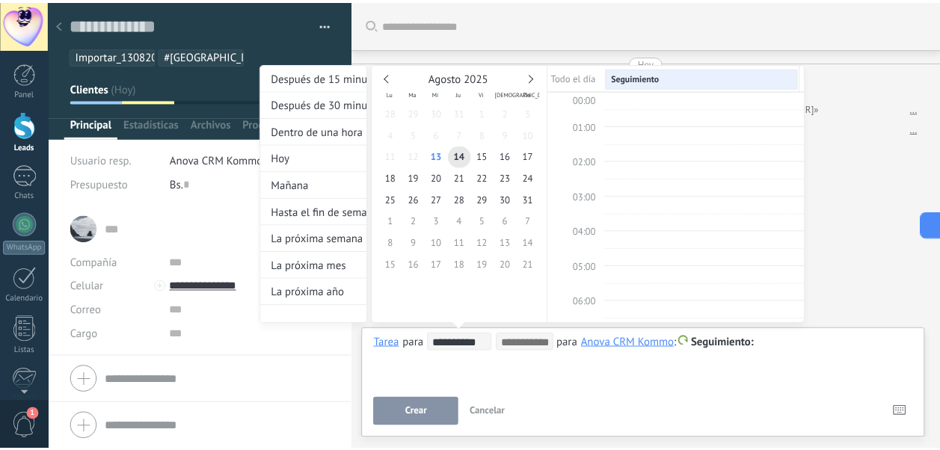
scroll to position [278, 0]
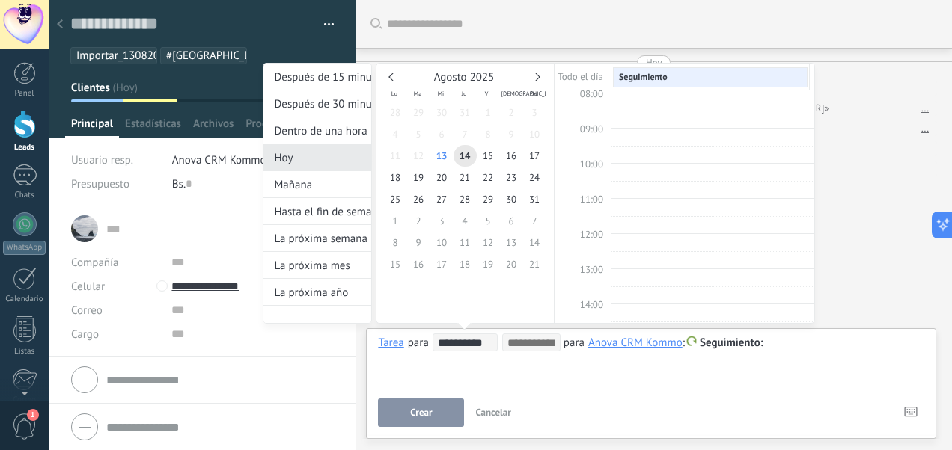
click at [332, 150] on div "Hoy" at bounding box center [317, 157] width 108 height 27
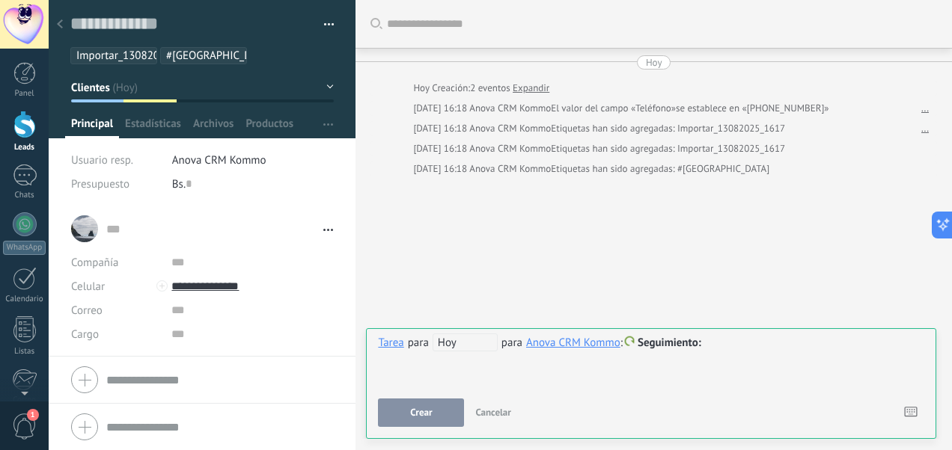
click at [734, 344] on div at bounding box center [651, 343] width 546 height 18
click at [392, 345] on div "Tarea" at bounding box center [390, 342] width 25 height 13
click at [395, 272] on div "Chat" at bounding box center [393, 266] width 53 height 25
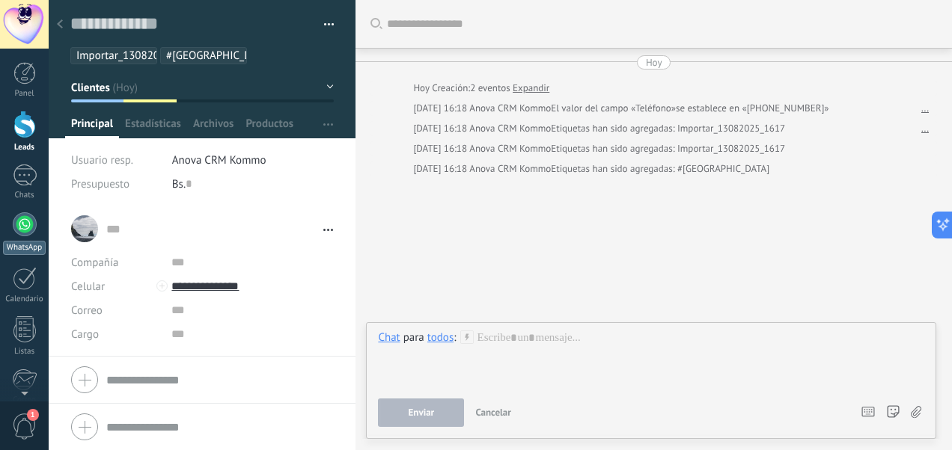
click at [14, 224] on div at bounding box center [25, 224] width 24 height 24
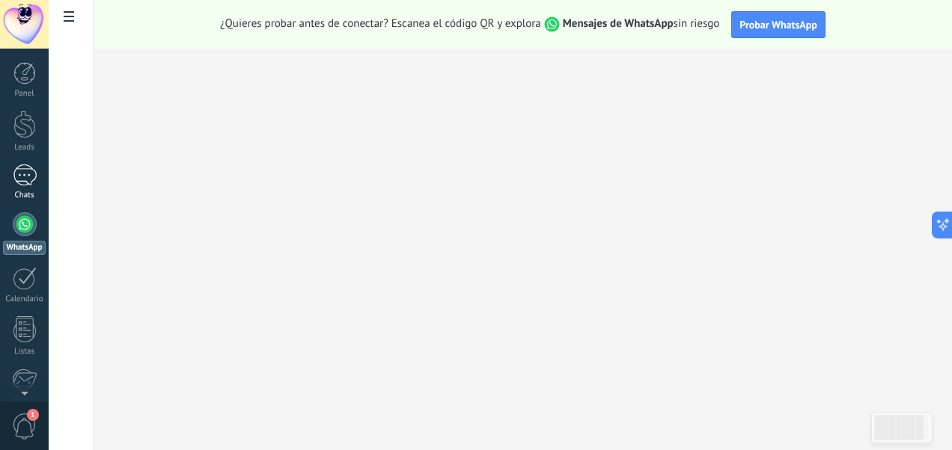
click at [18, 183] on div at bounding box center [25, 176] width 24 height 22
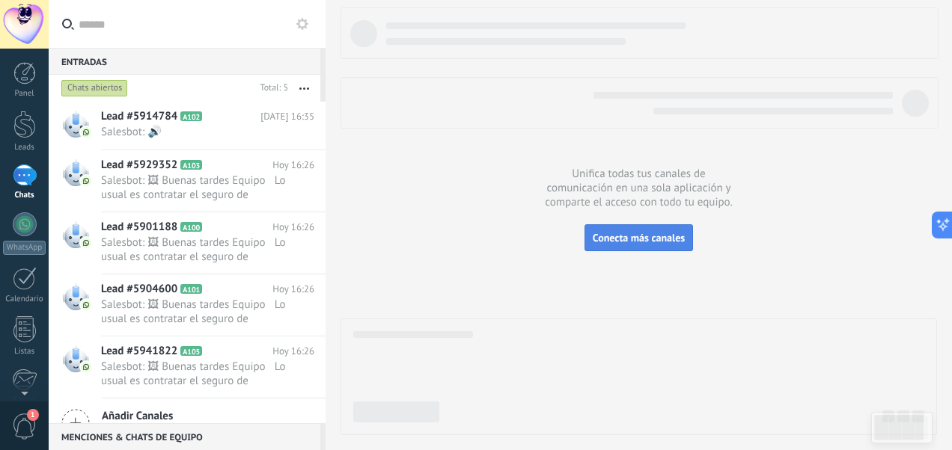
click at [650, 238] on span "Conecta más canales" at bounding box center [639, 237] width 92 height 13
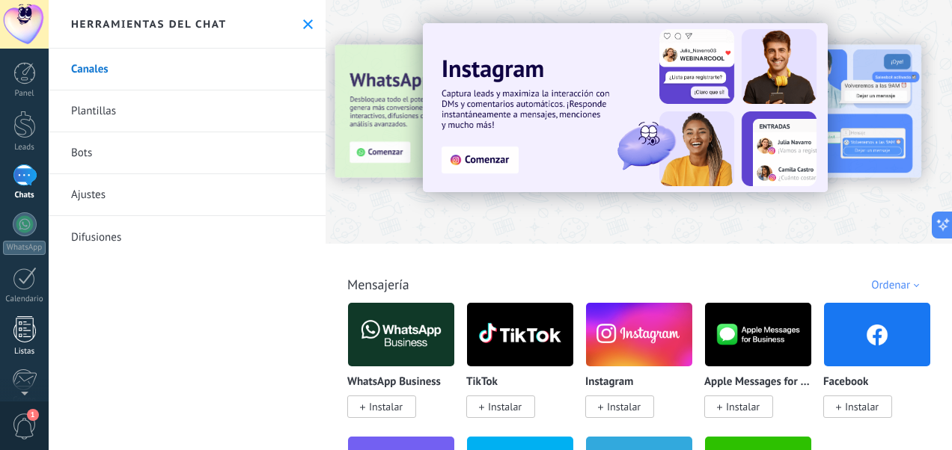
click at [31, 334] on div at bounding box center [24, 329] width 22 height 26
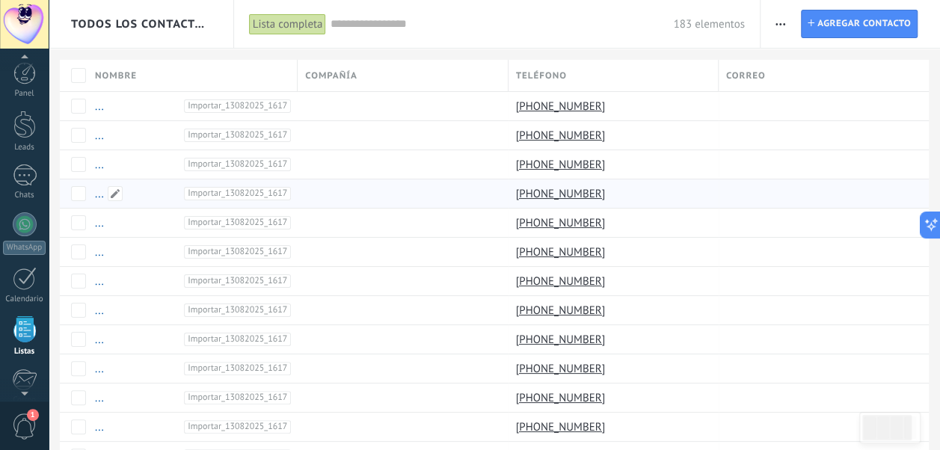
scroll to position [92, 0]
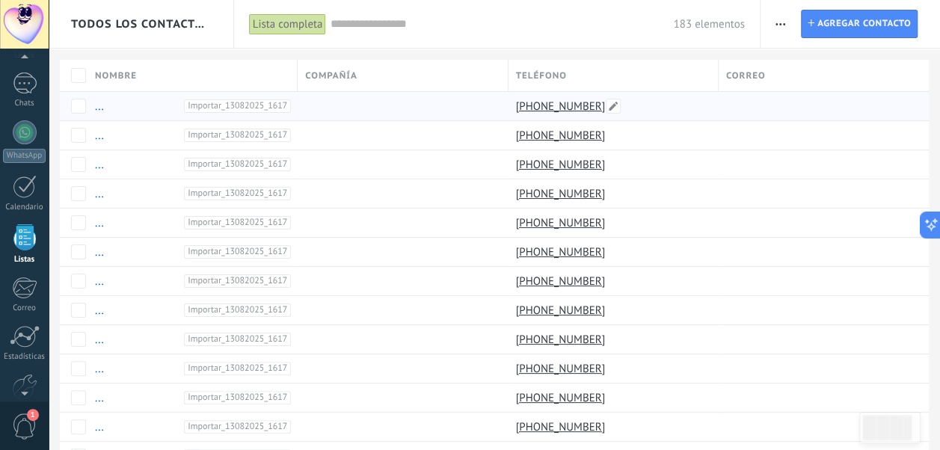
click at [568, 107] on link "[PHONE_NUMBER]" at bounding box center [562, 106] width 93 height 13
click at [207, 105] on span "Importar_13082025_1617" at bounding box center [237, 106] width 107 height 13
click at [21, 129] on div at bounding box center [25, 132] width 24 height 24
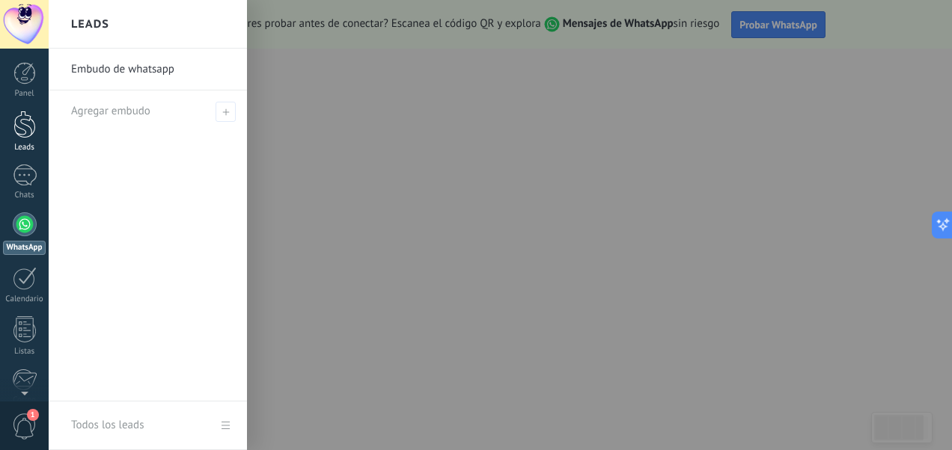
click at [15, 124] on div at bounding box center [24, 125] width 22 height 28
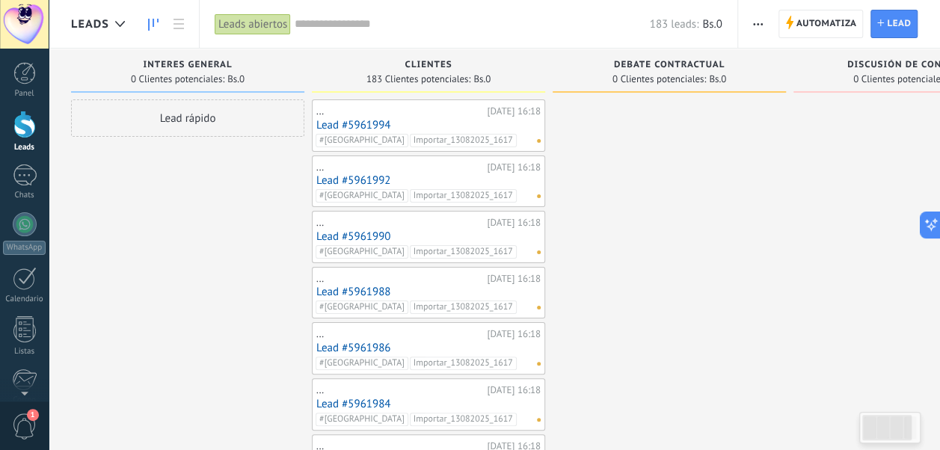
click at [362, 119] on link "Lead #5961994" at bounding box center [428, 125] width 224 height 13
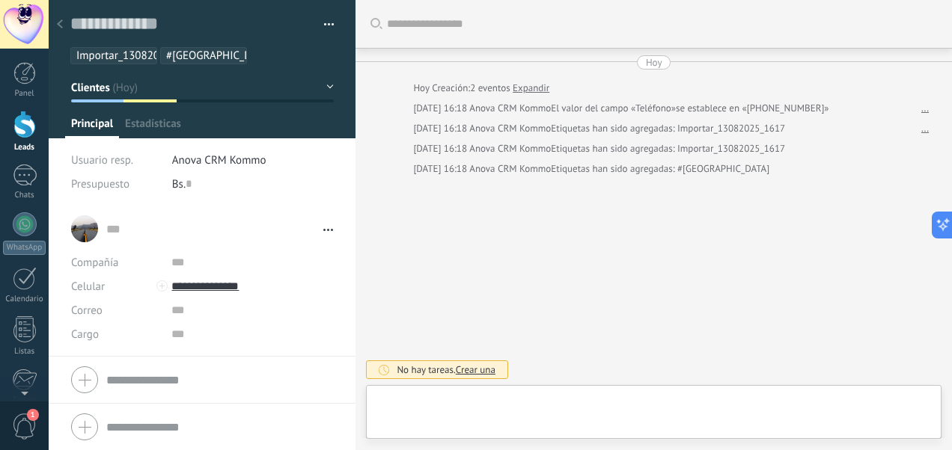
scroll to position [22, 0]
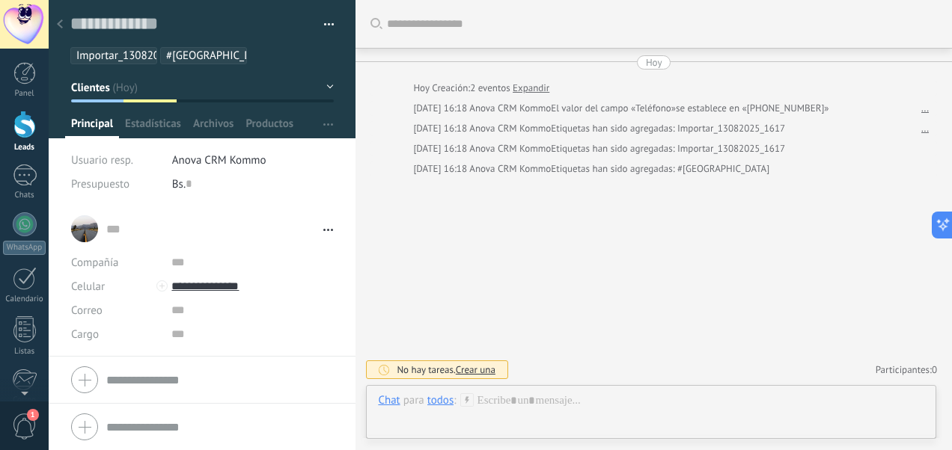
click at [536, 88] on link "Expandir" at bounding box center [530, 88] width 37 height 15
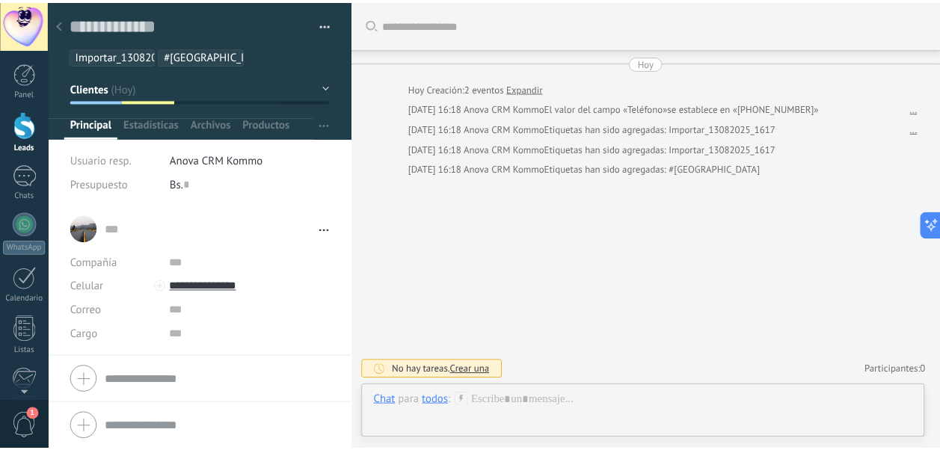
scroll to position [7, 0]
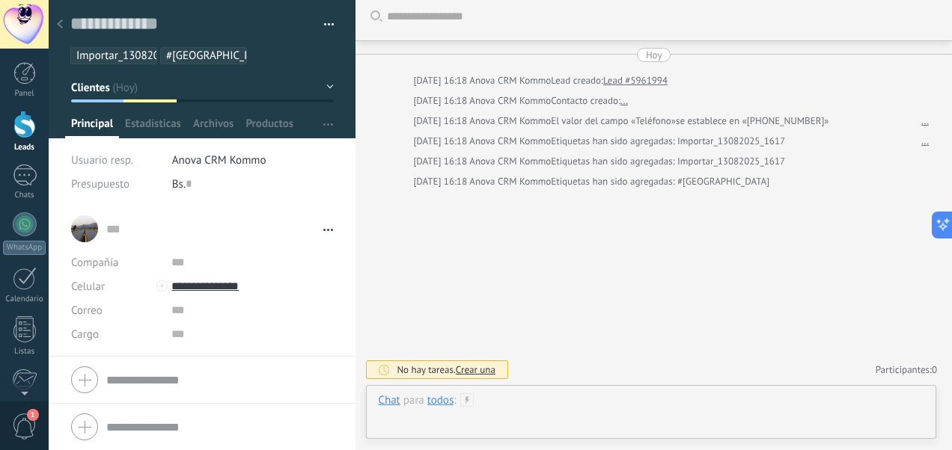
click at [548, 402] on div at bounding box center [651, 416] width 546 height 45
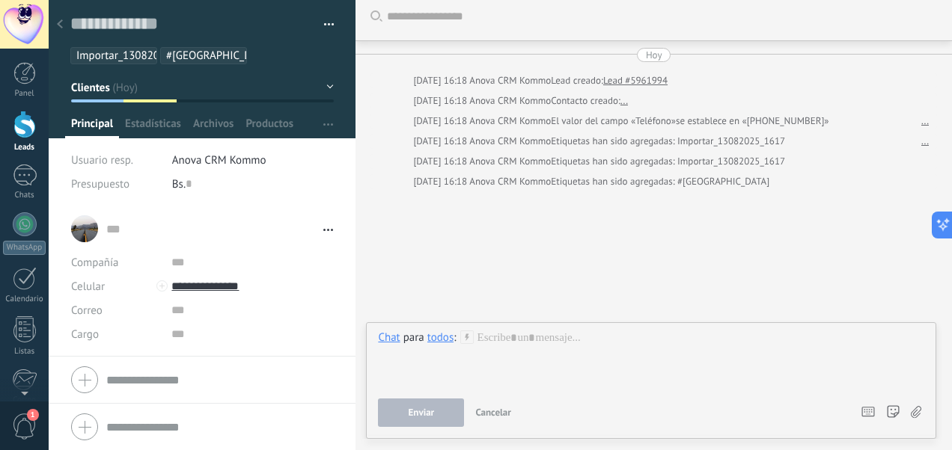
click at [64, 25] on div at bounding box center [59, 24] width 21 height 29
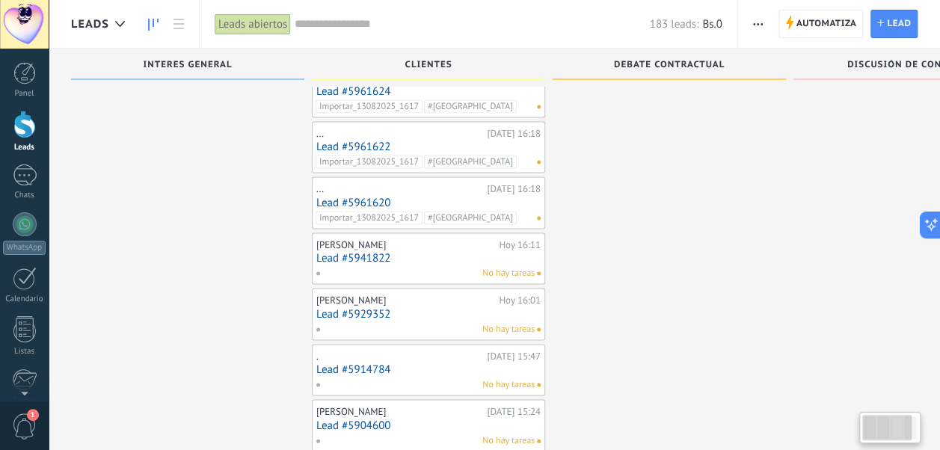
scroll to position [9803, 0]
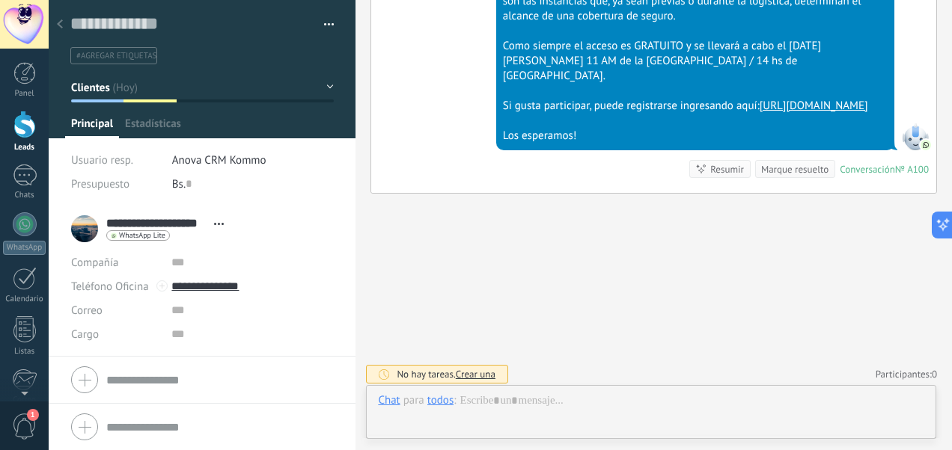
scroll to position [1279, 0]
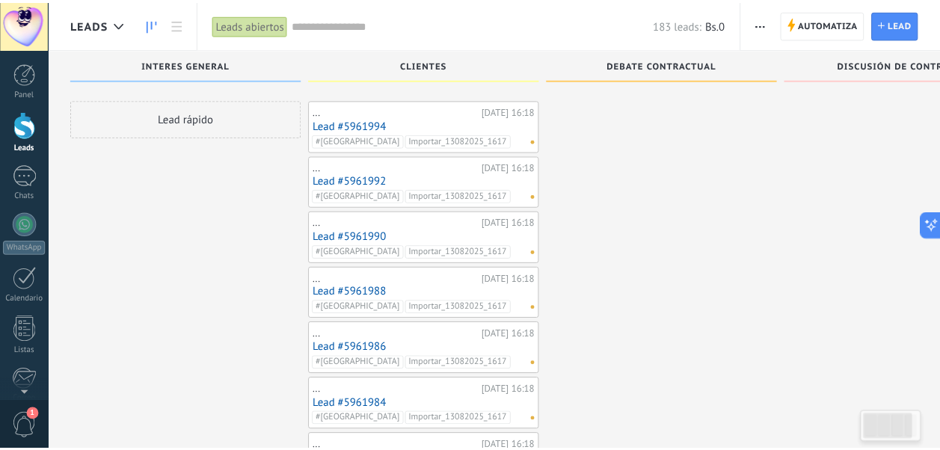
scroll to position [9803, 0]
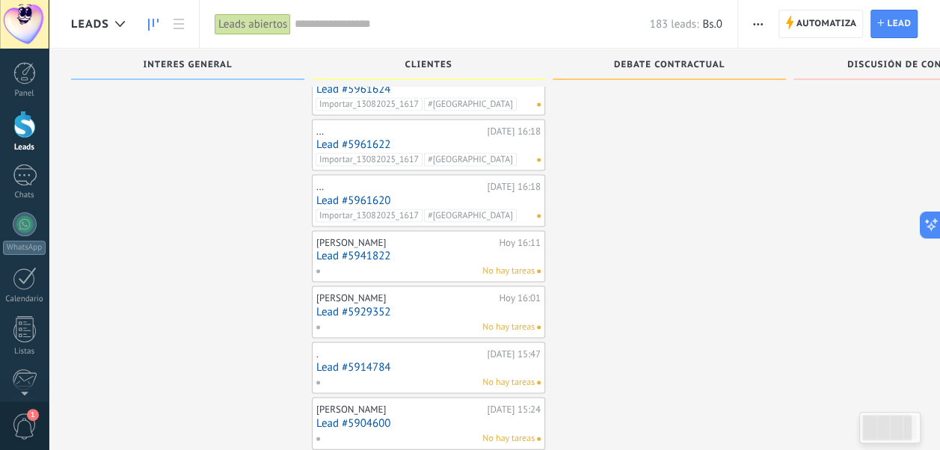
click at [353, 305] on link "Lead #5929352" at bounding box center [428, 311] width 224 height 13
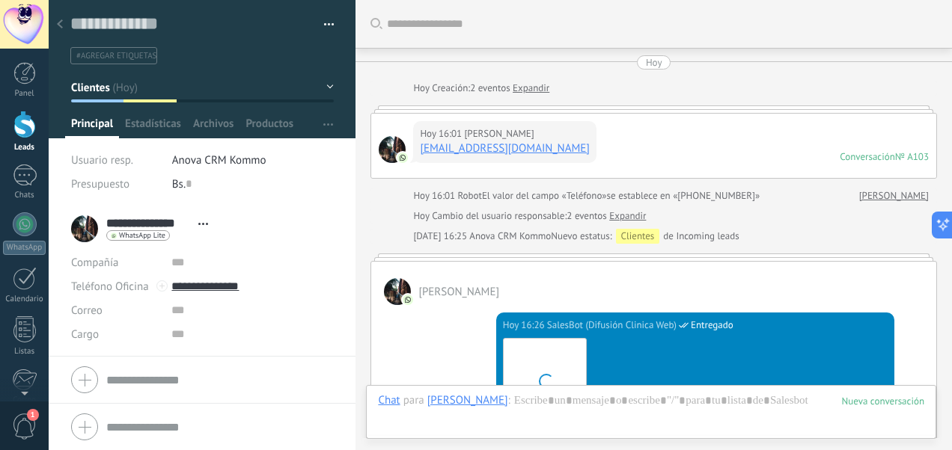
scroll to position [569, 0]
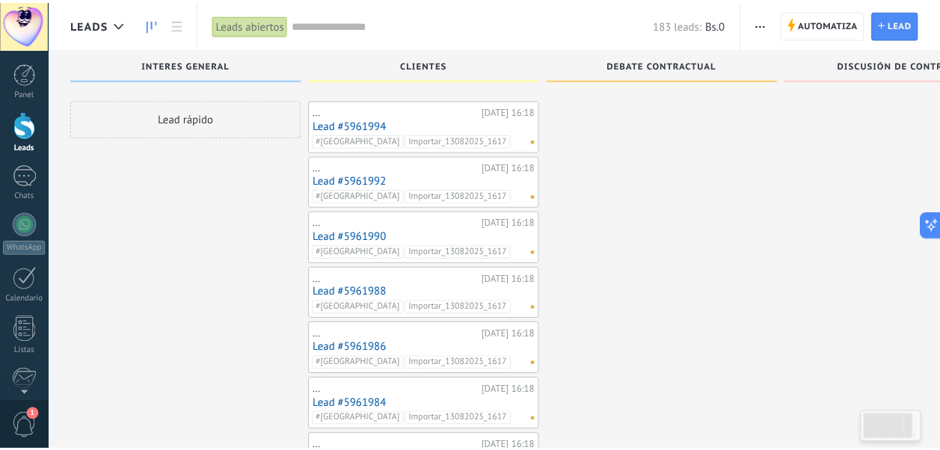
scroll to position [9803, 0]
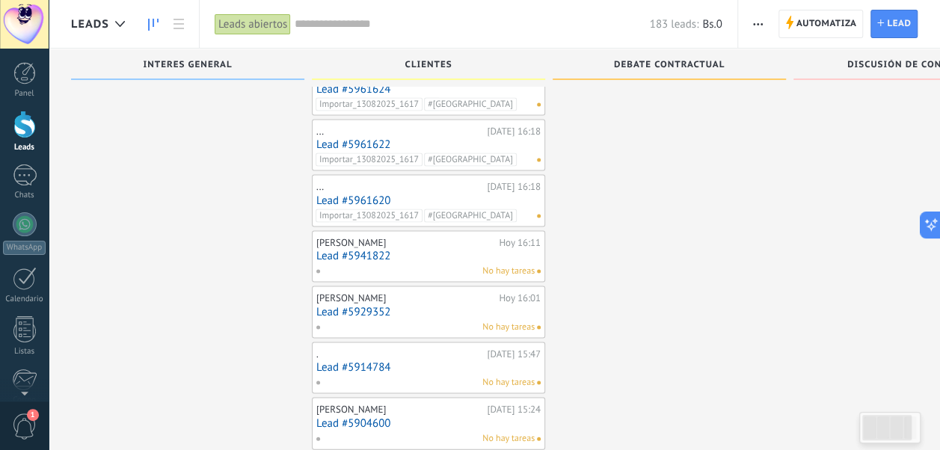
click at [362, 194] on link "Lead #5961620" at bounding box center [428, 200] width 224 height 13
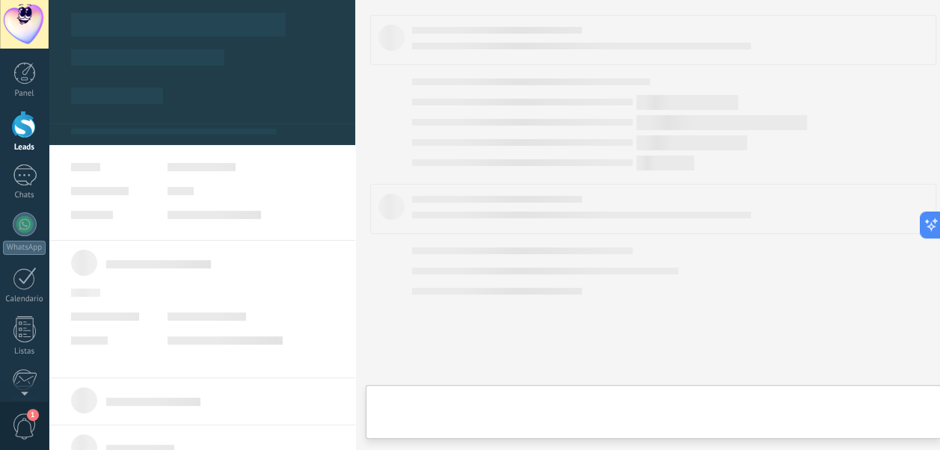
type textarea "**********"
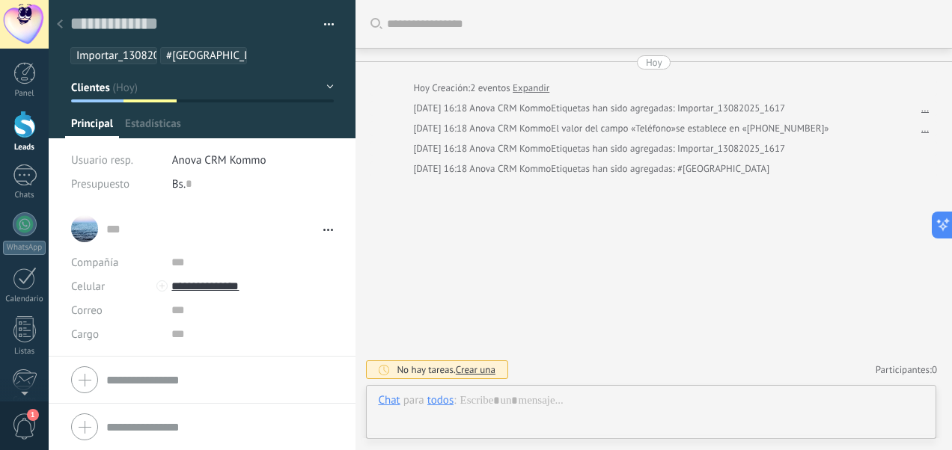
scroll to position [22, 0]
click at [444, 402] on div "todos" at bounding box center [440, 400] width 26 height 13
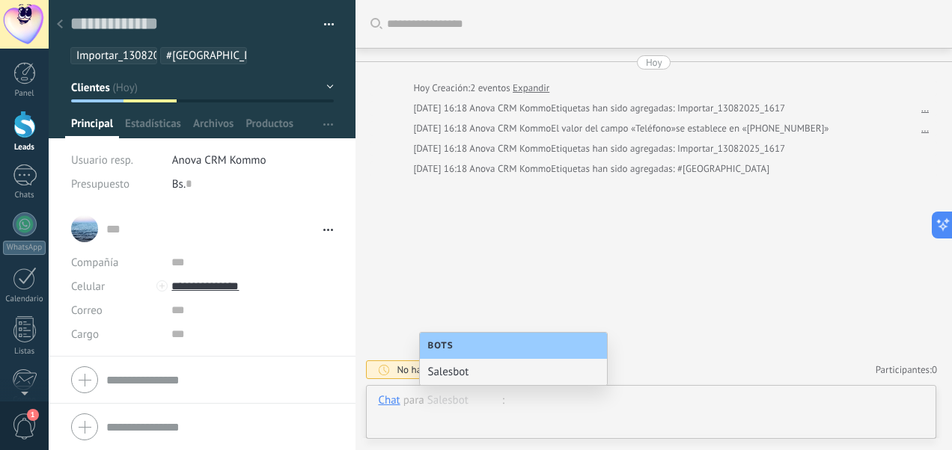
click at [425, 413] on div at bounding box center [651, 416] width 546 height 45
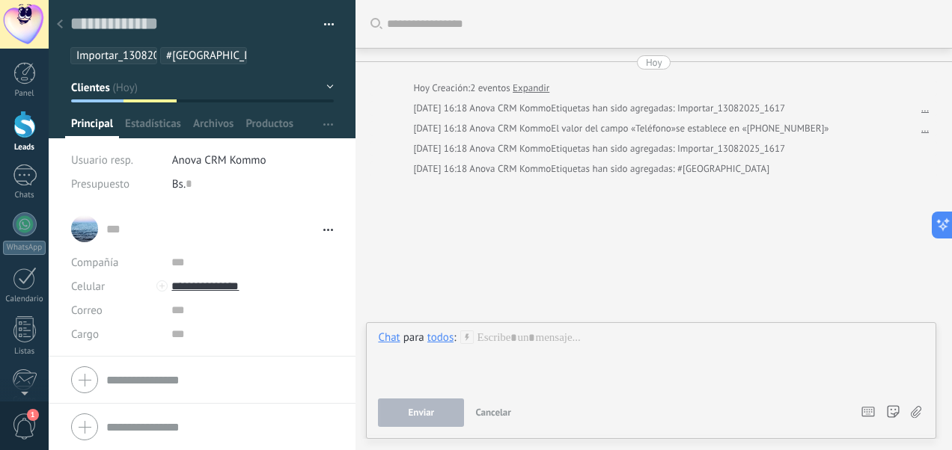
click at [441, 340] on div "todos" at bounding box center [440, 337] width 26 height 13
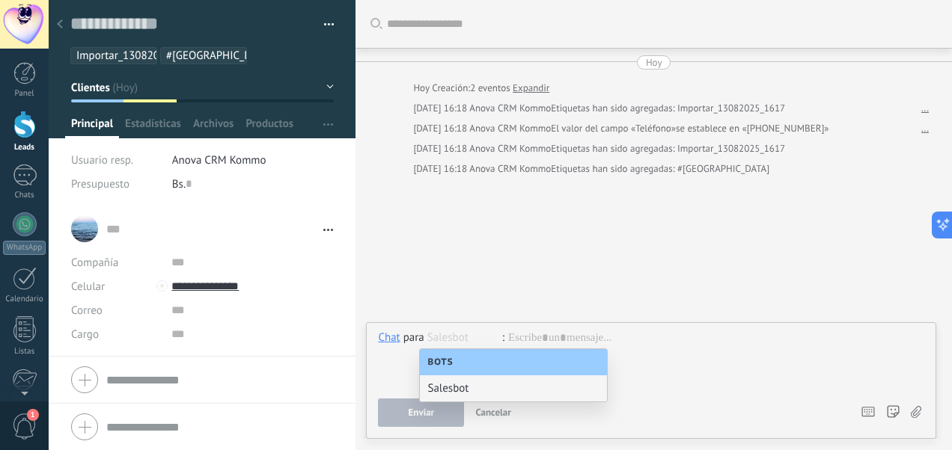
click at [468, 364] on div "Bots" at bounding box center [513, 362] width 187 height 26
click at [457, 388] on div "Salesbot" at bounding box center [513, 389] width 187 height 26
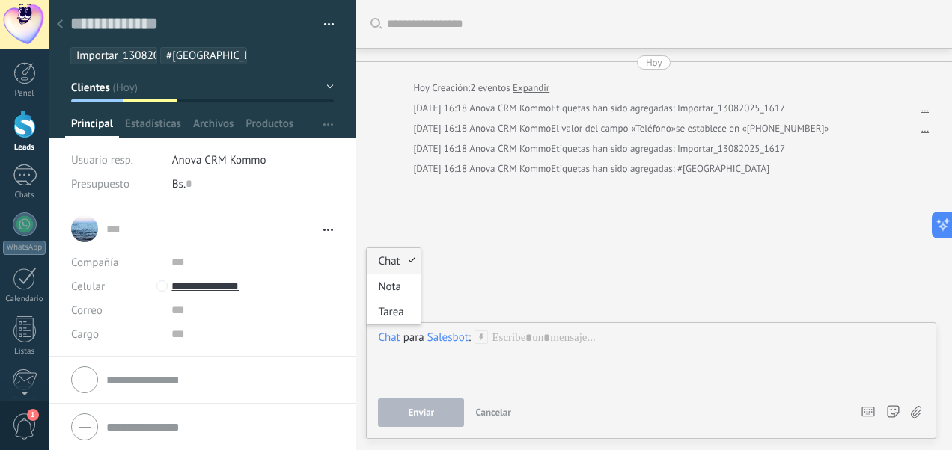
click at [383, 332] on div "Chat" at bounding box center [389, 337] width 22 height 13
click at [390, 339] on div "Chat" at bounding box center [389, 337] width 22 height 13
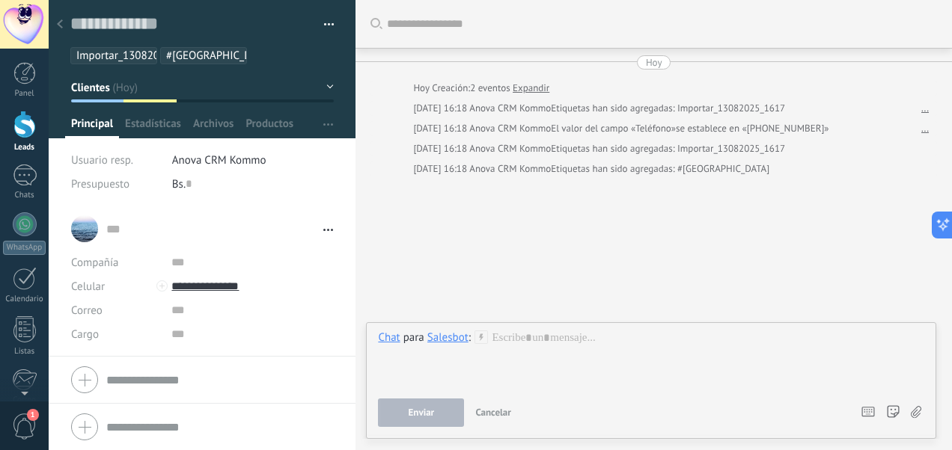
click at [326, 32] on button "button" at bounding box center [324, 24] width 22 height 22
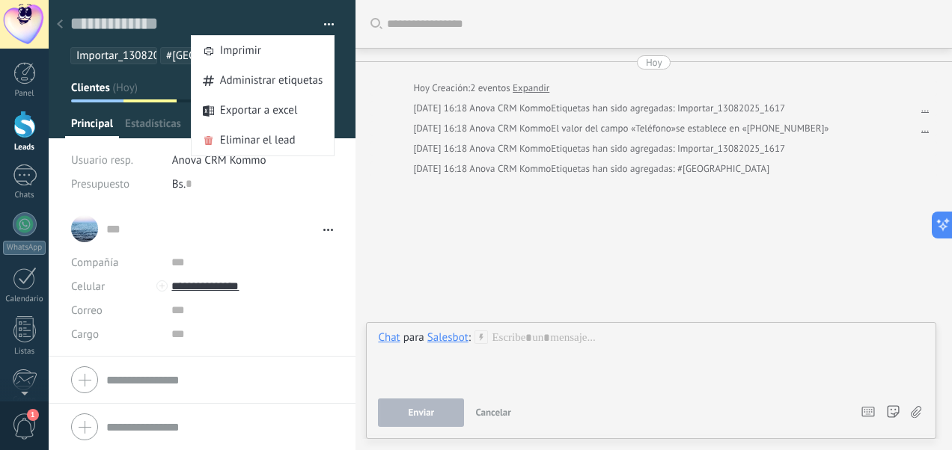
click at [420, 244] on div "Buscar Carga más [DATE] [DATE] Creación: 2 eventos Expandir [DATE] 16:18 Anova …" at bounding box center [653, 225] width 596 height 450
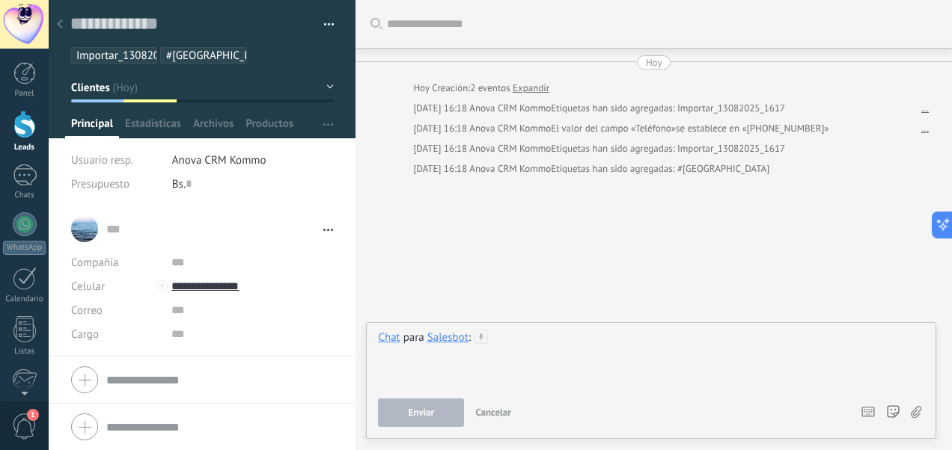
click at [599, 334] on div at bounding box center [651, 359] width 546 height 57
click at [534, 344] on div at bounding box center [651, 359] width 546 height 57
paste div
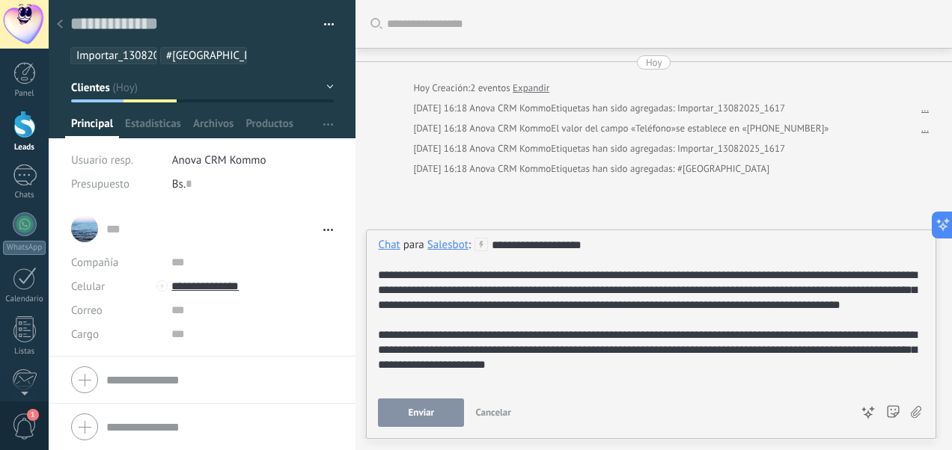
click at [627, 373] on div "**********" at bounding box center [649, 380] width 542 height 15
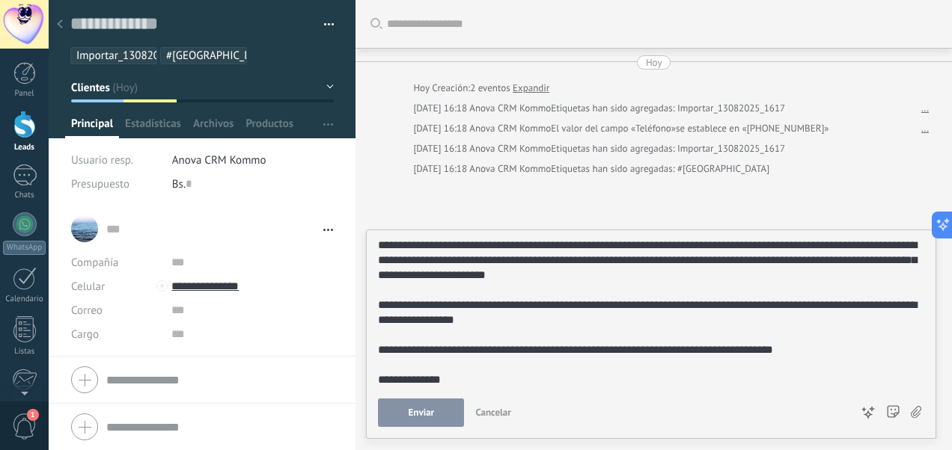
click at [414, 414] on span "Enviar" at bounding box center [421, 413] width 26 height 10
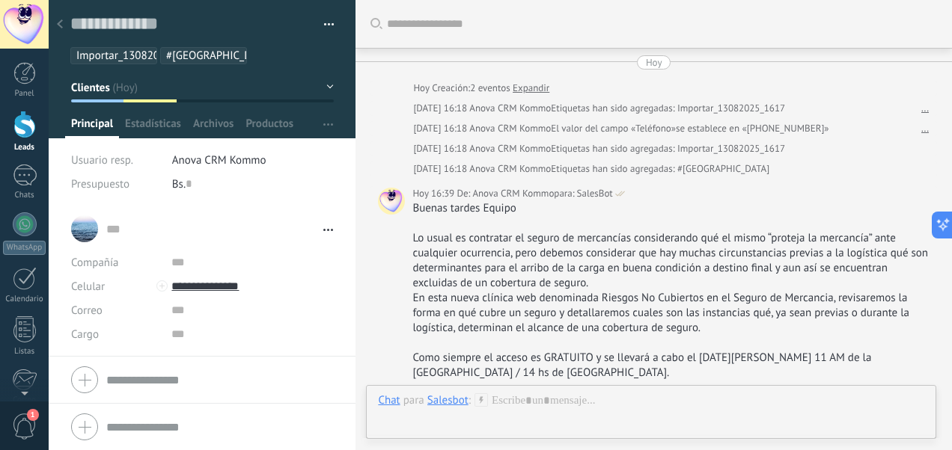
scroll to position [251, 0]
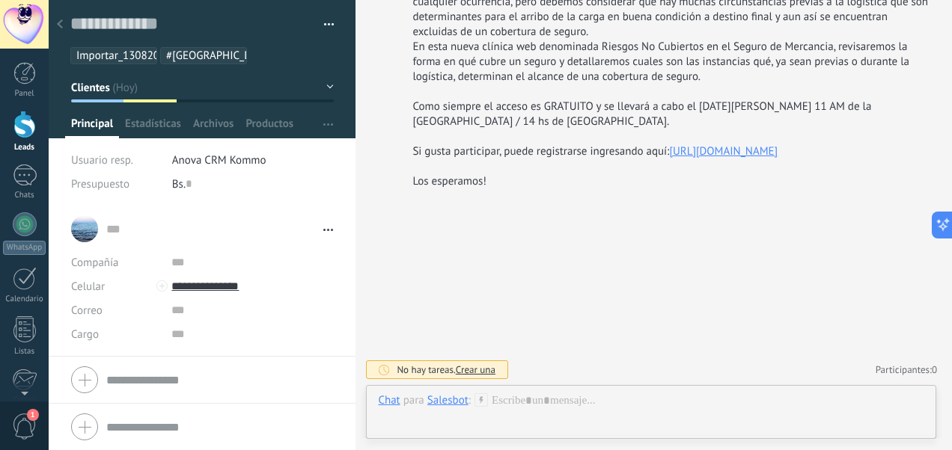
click at [634, 224] on div "Buscar Carga más [DATE] [DATE] Creación: 2 eventos Expandir [DATE] 16:18 Anova …" at bounding box center [653, 100] width 596 height 702
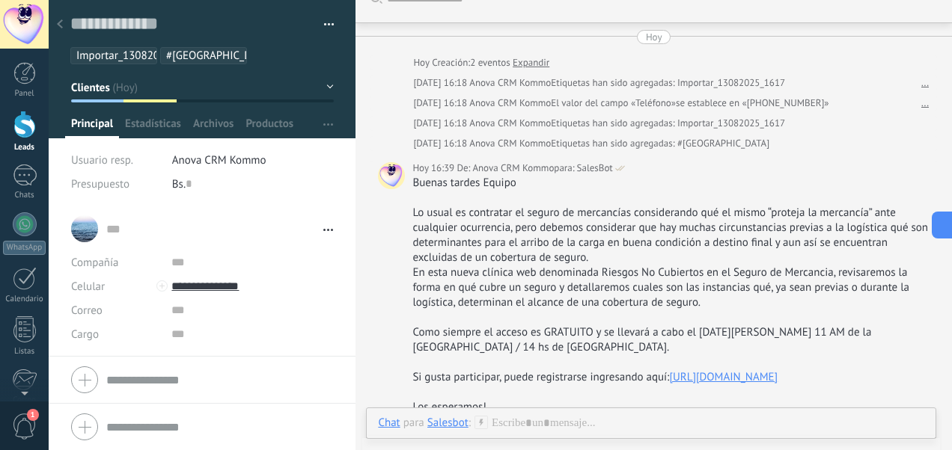
scroll to position [30, 0]
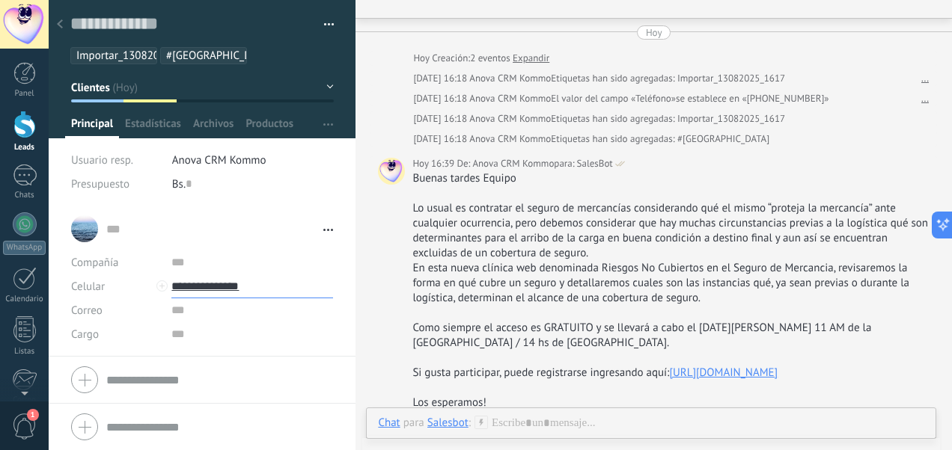
click at [212, 293] on input "**********" at bounding box center [252, 287] width 162 height 24
click at [215, 284] on input "**********" at bounding box center [252, 287] width 162 height 24
click at [203, 284] on input "**********" at bounding box center [252, 287] width 162 height 24
drag, startPoint x: 203, startPoint y: 284, endPoint x: 202, endPoint y: 256, distance: 28.5
click at [202, 256] on div "Compañía Abrir detalle Editar" at bounding box center [202, 299] width 262 height 96
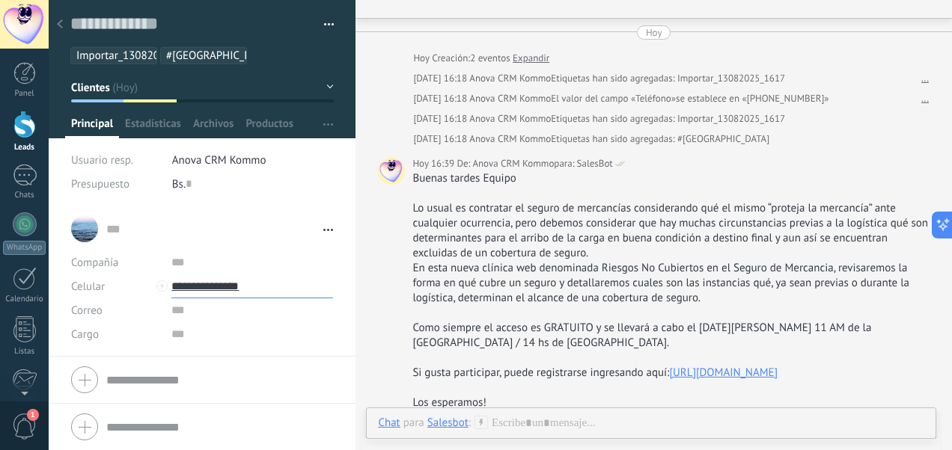
click at [216, 287] on input "**********" at bounding box center [252, 287] width 162 height 24
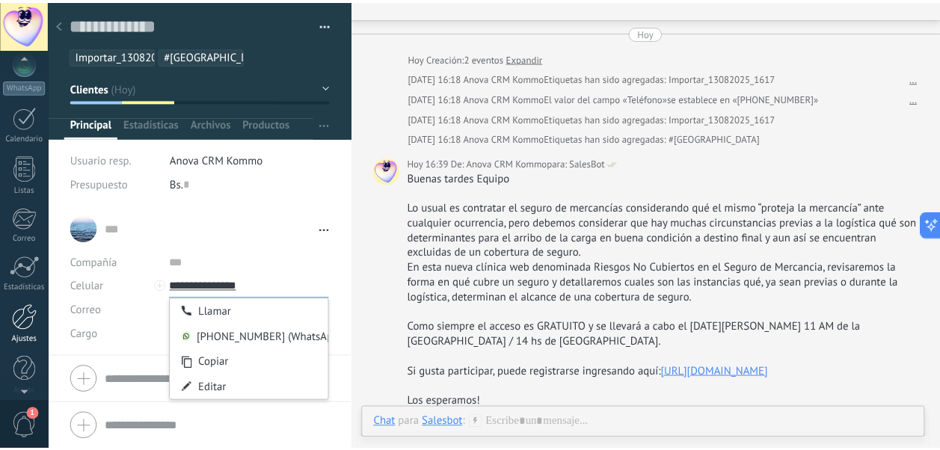
scroll to position [171, 0]
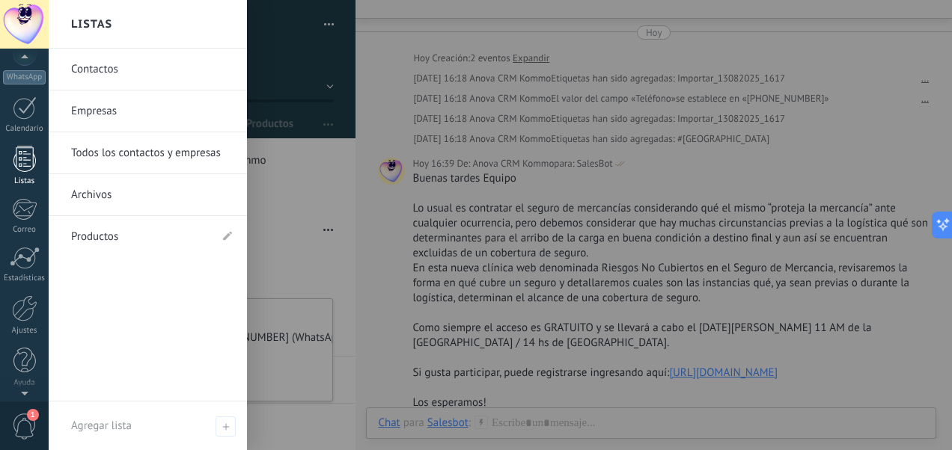
type input "**********"
click at [22, 157] on div at bounding box center [24, 159] width 22 height 26
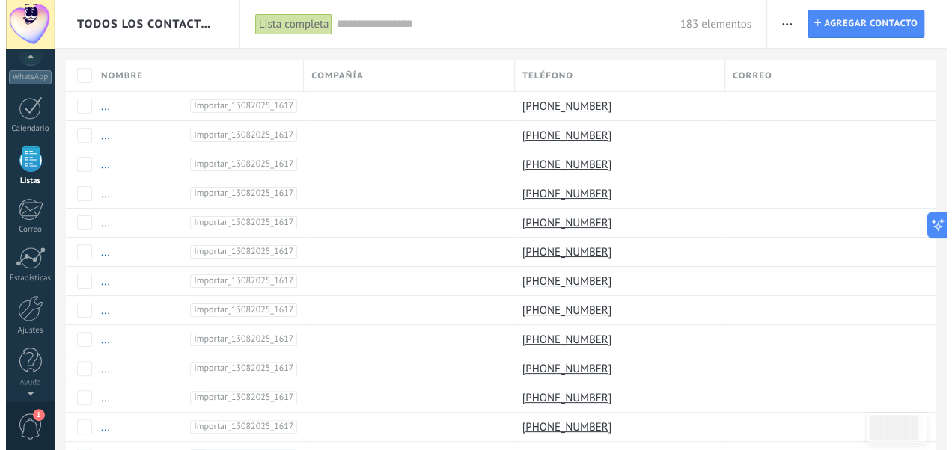
scroll to position [92, 0]
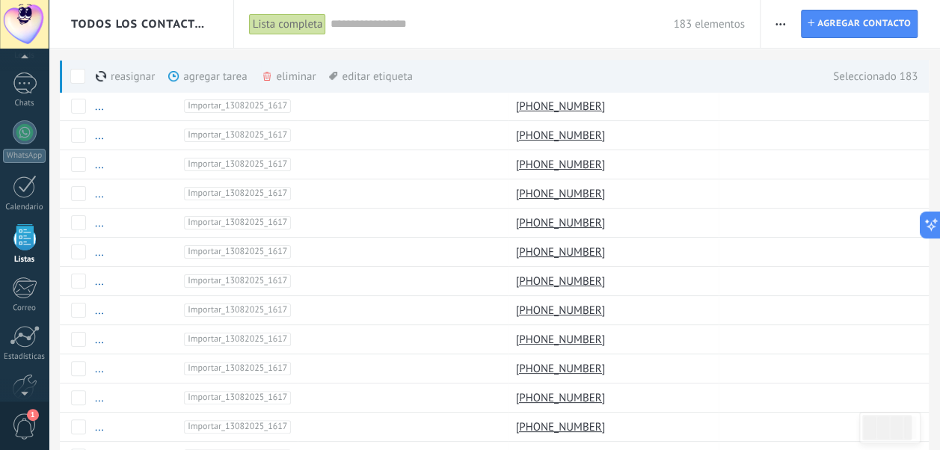
click at [299, 79] on div "eliminar màs" at bounding box center [314, 76] width 106 height 33
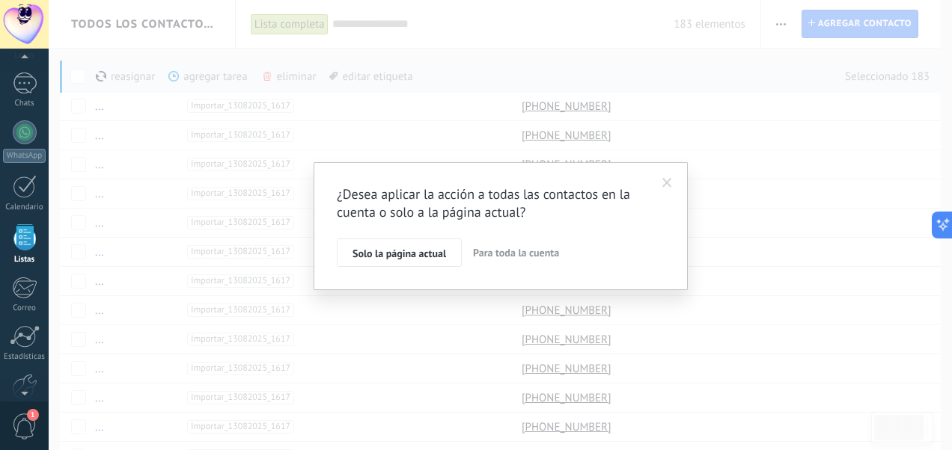
click at [494, 248] on span "Para toda la cuenta" at bounding box center [516, 252] width 86 height 13
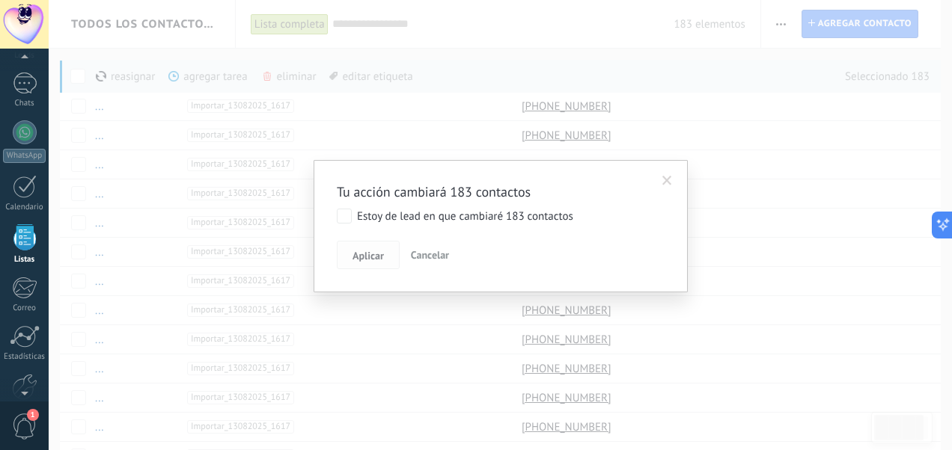
click at [367, 253] on span "Aplicar" at bounding box center [367, 256] width 31 height 10
click at [383, 242] on button "Aplicar" at bounding box center [368, 255] width 63 height 28
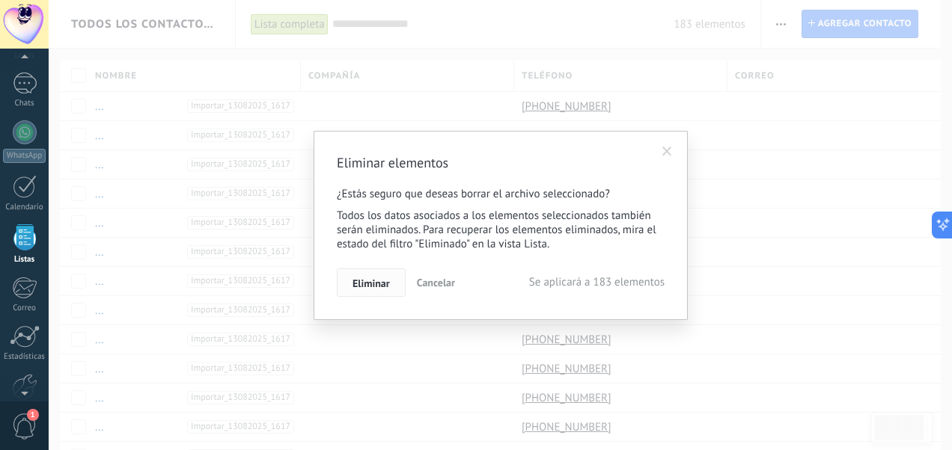
click at [385, 279] on span "Eliminar" at bounding box center [370, 283] width 37 height 10
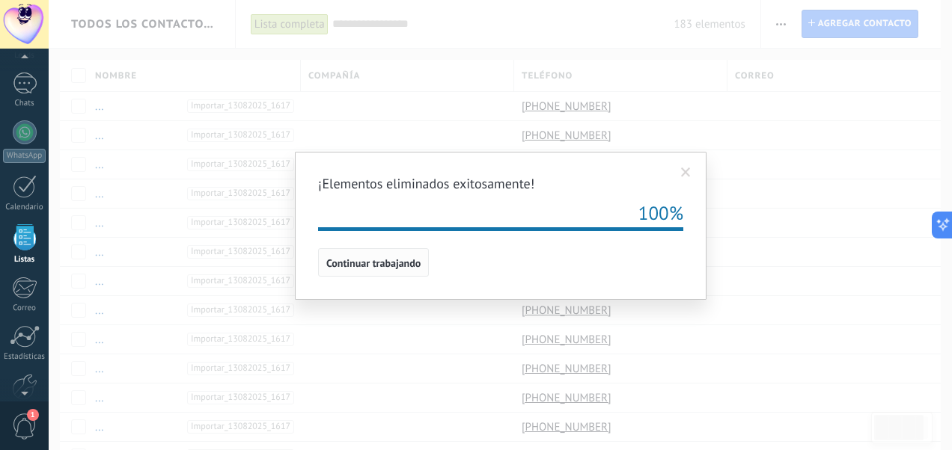
click at [387, 258] on span "Continuar trabajando" at bounding box center [373, 263] width 94 height 10
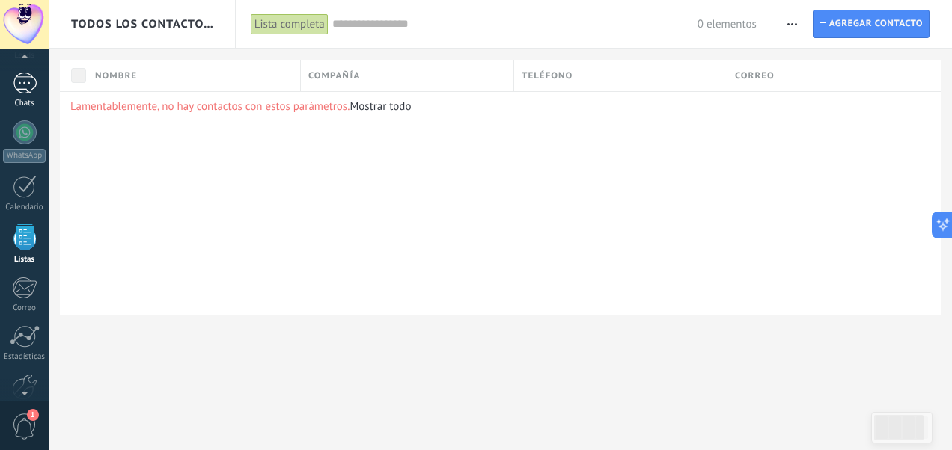
click at [24, 78] on div at bounding box center [25, 84] width 24 height 22
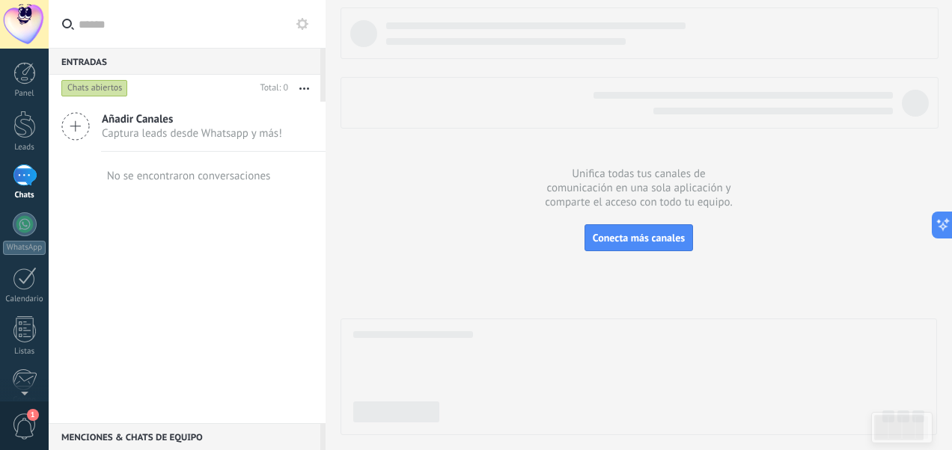
click at [24, 78] on div at bounding box center [24, 73] width 22 height 22
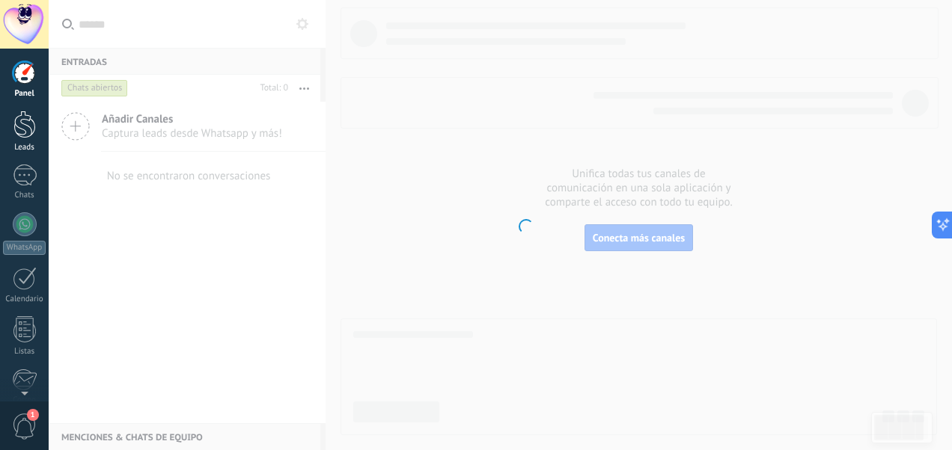
click at [25, 128] on div at bounding box center [24, 125] width 22 height 28
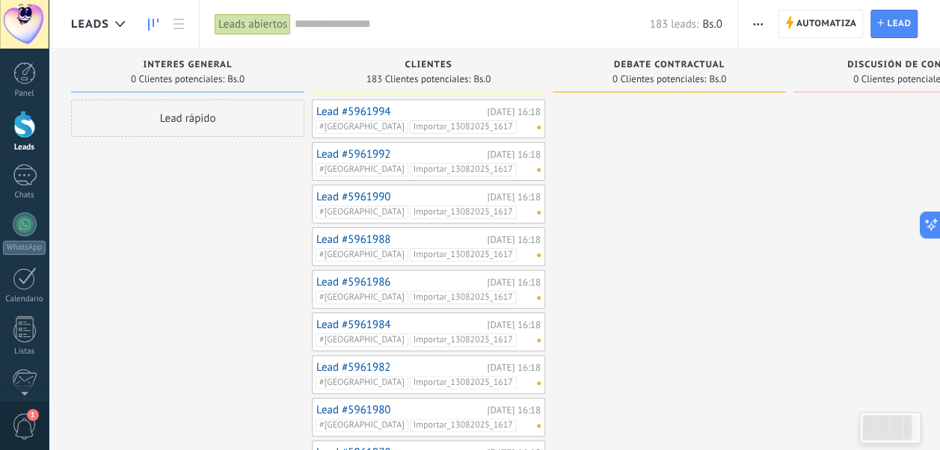
click at [762, 21] on span "button" at bounding box center [758, 24] width 10 height 28
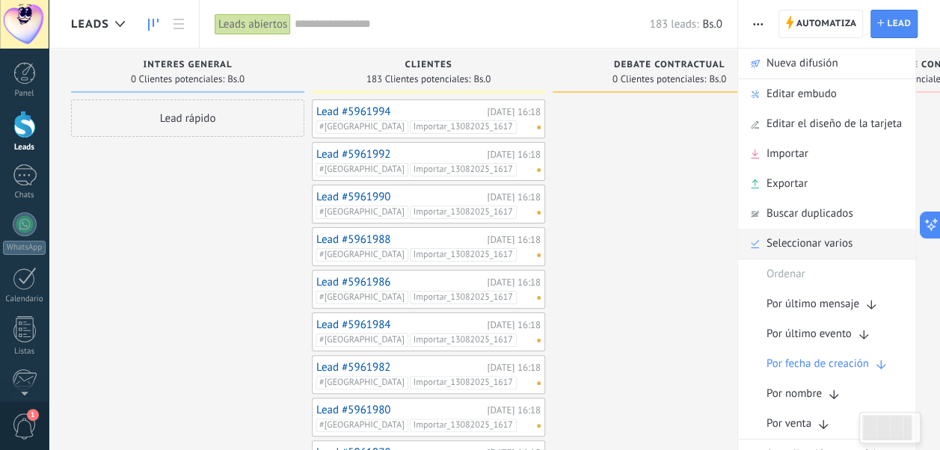
click at [813, 239] on span "Seleccionar varios" at bounding box center [810, 244] width 86 height 30
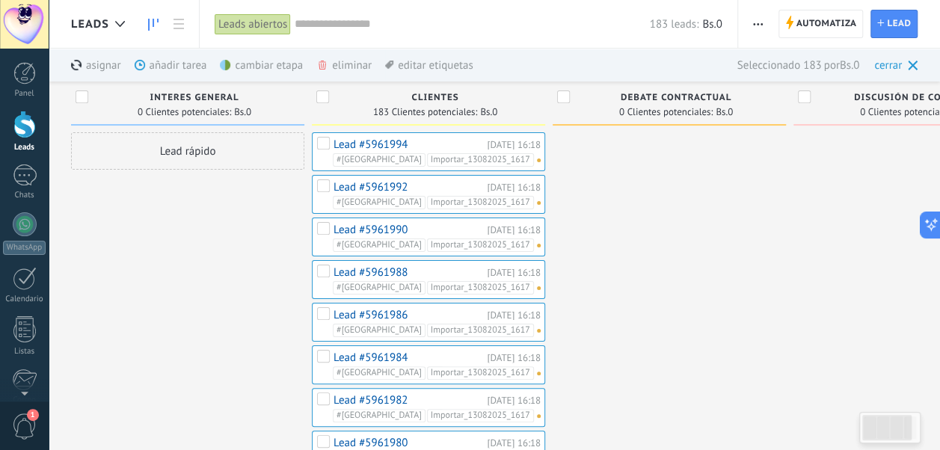
click at [351, 67] on div "eliminar màs" at bounding box center [369, 65] width 106 height 33
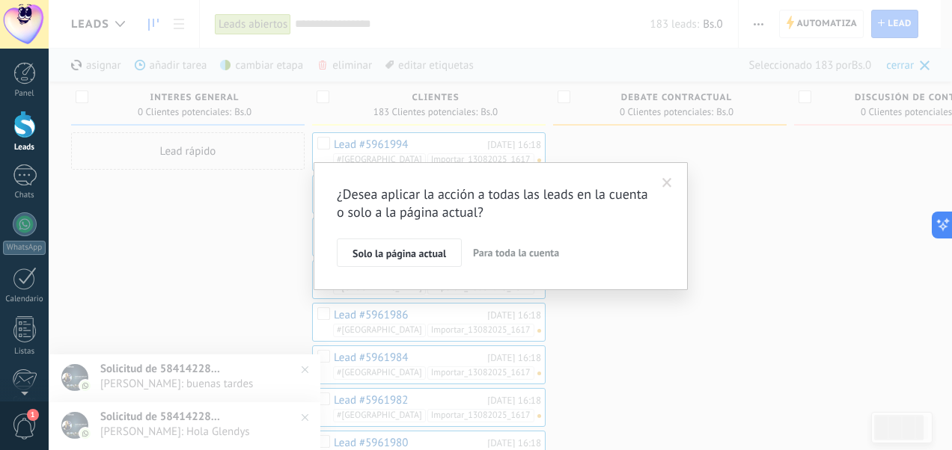
click at [663, 180] on span at bounding box center [667, 183] width 10 height 10
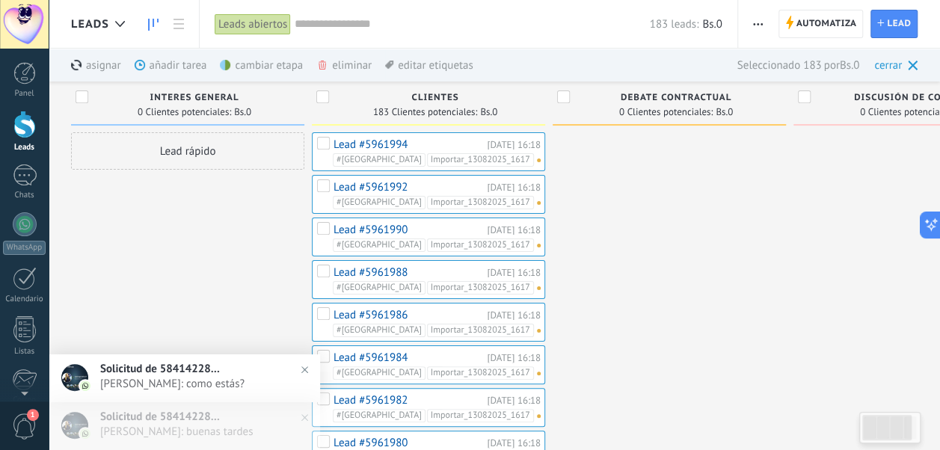
click at [269, 61] on div "cambiar etapa màs" at bounding box center [287, 65] width 134 height 33
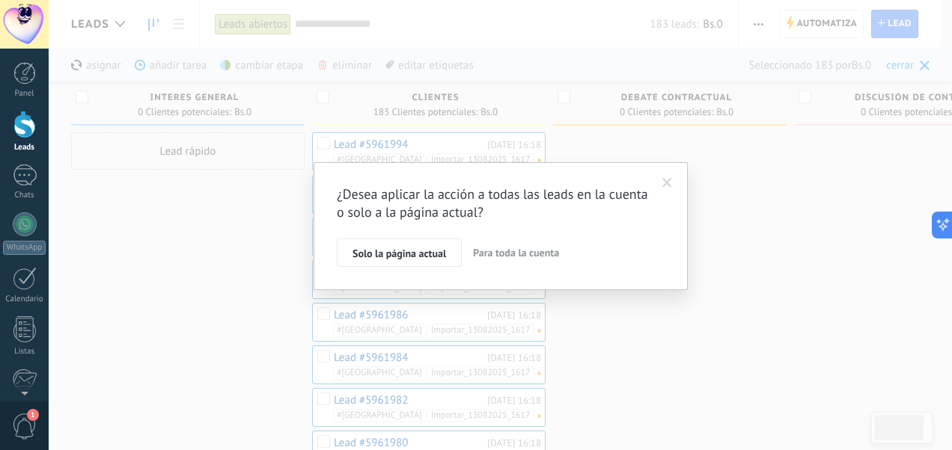
click at [509, 253] on span "Para toda la cuenta" at bounding box center [516, 252] width 86 height 13
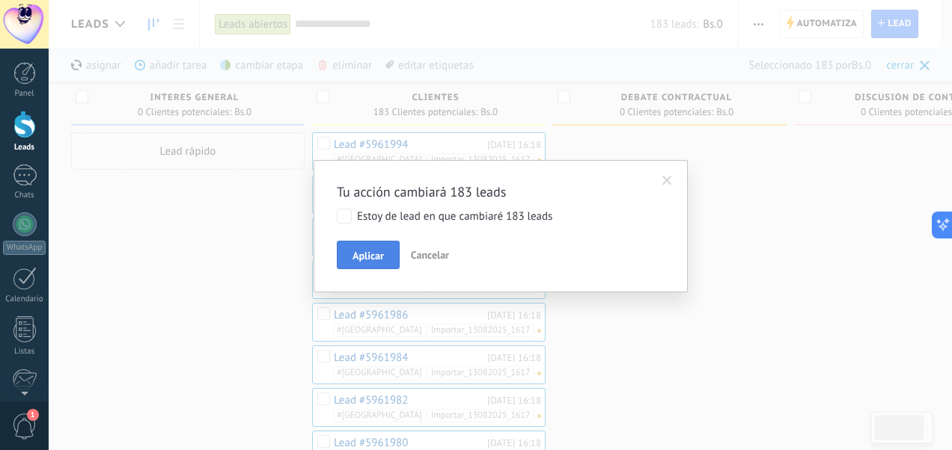
click at [362, 253] on span "Aplicar" at bounding box center [367, 256] width 31 height 10
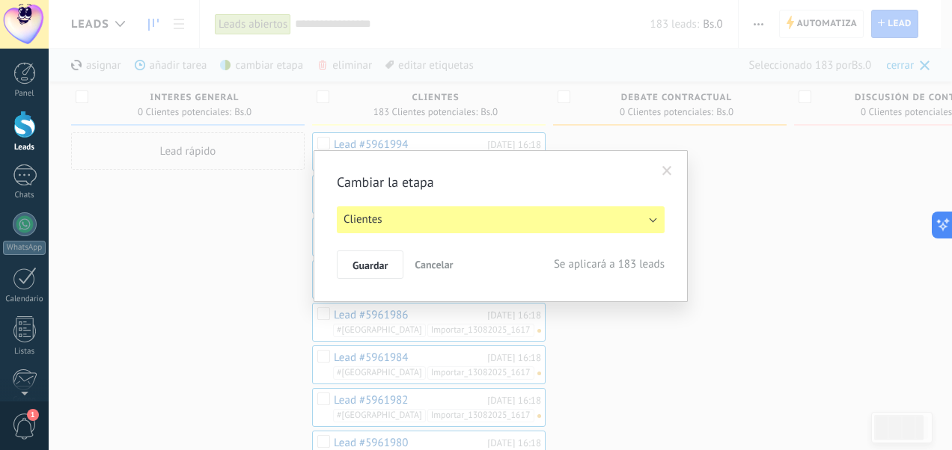
click at [463, 224] on button "Clientes" at bounding box center [501, 219] width 328 height 27
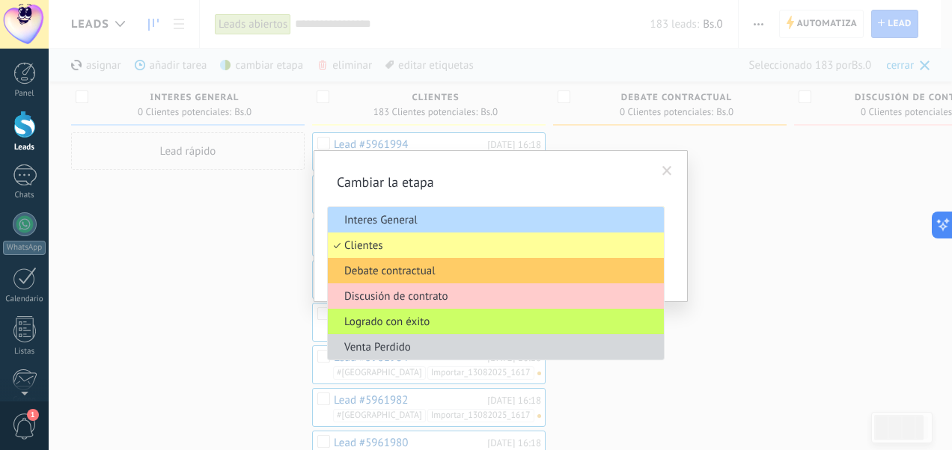
click at [420, 215] on span "Interes General" at bounding box center [493, 220] width 331 height 14
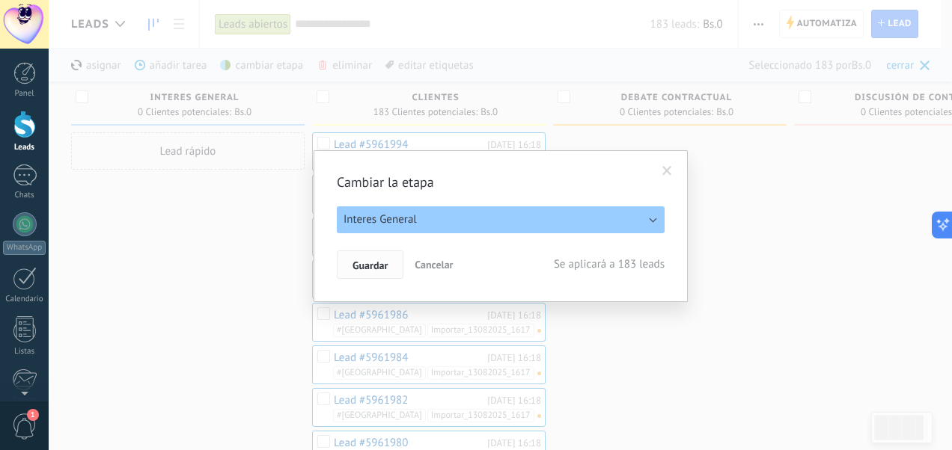
click at [377, 263] on span "Guardar" at bounding box center [369, 265] width 35 height 10
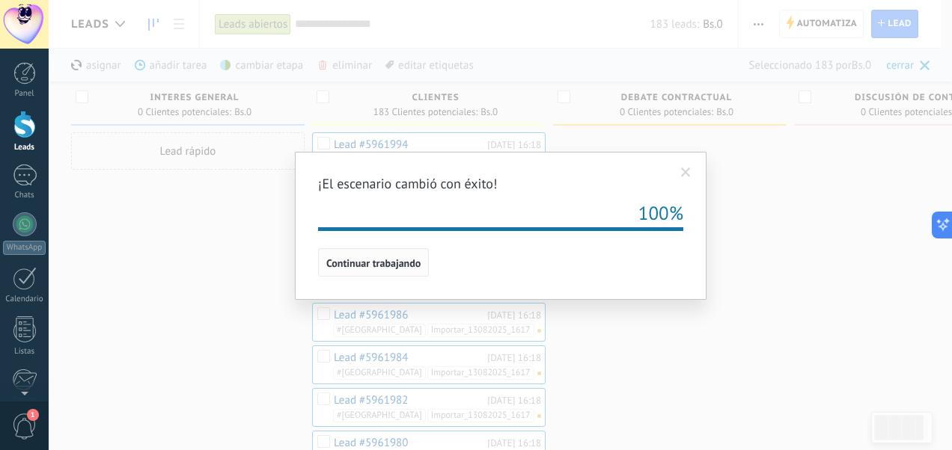
click at [402, 254] on button "Continuar trabajando" at bounding box center [373, 262] width 111 height 28
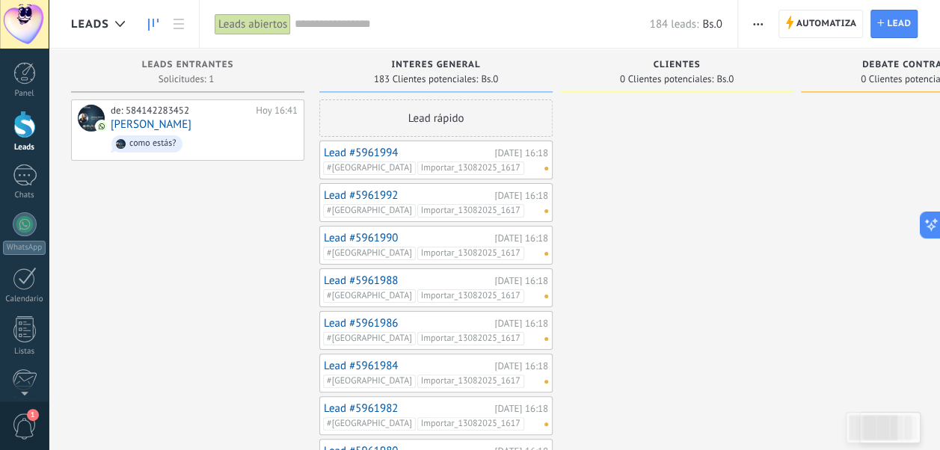
click at [759, 26] on span "button" at bounding box center [758, 24] width 10 height 28
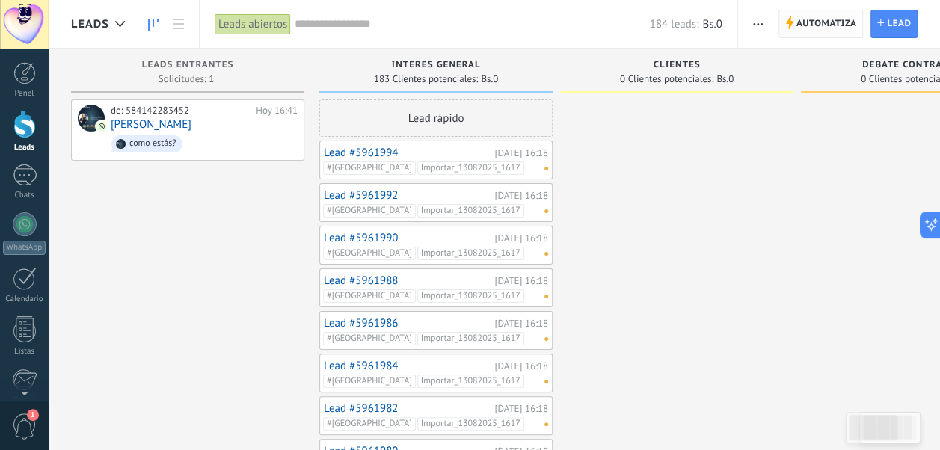
click at [805, 19] on span "Automatiza" at bounding box center [827, 23] width 61 height 27
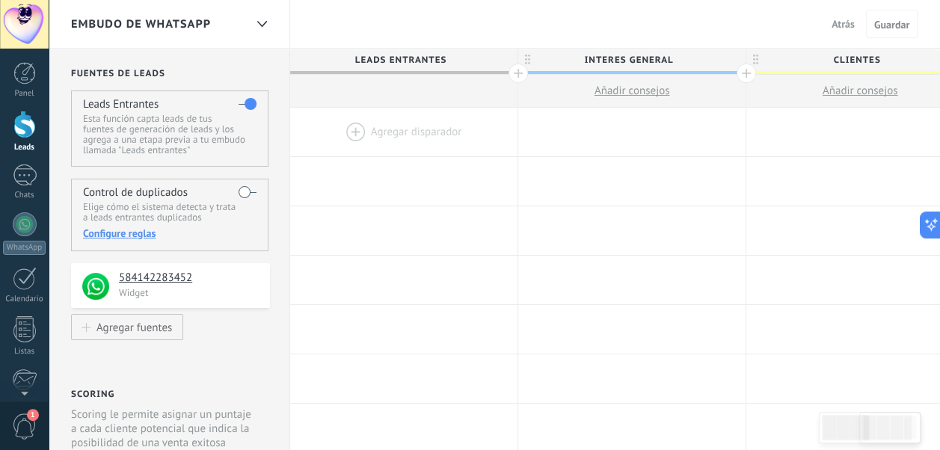
click at [869, 87] on span "Añadir consejos" at bounding box center [861, 91] width 76 height 14
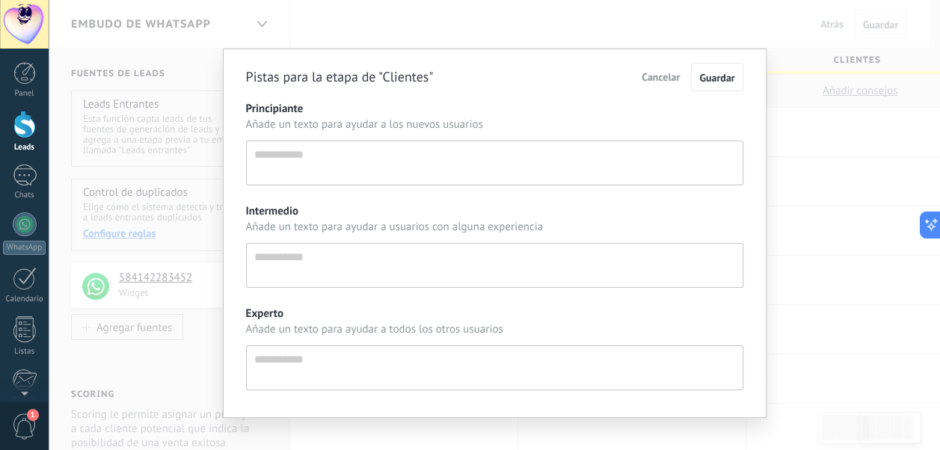
scroll to position [14, 0]
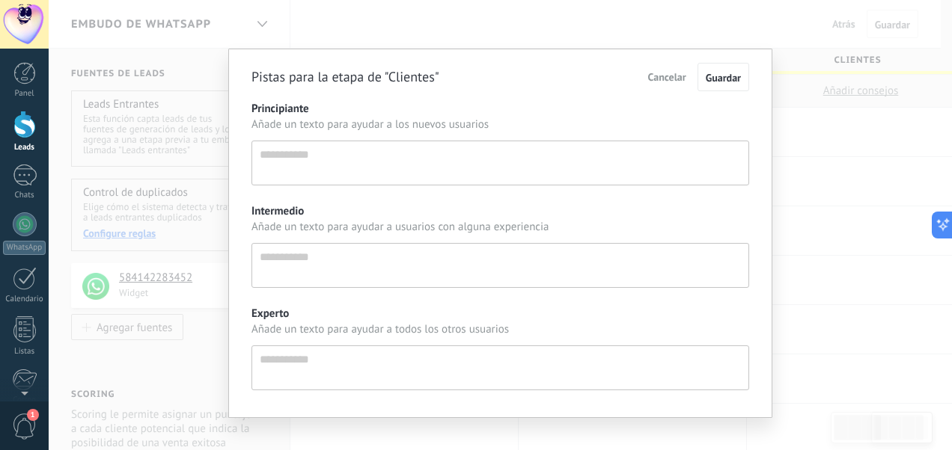
click at [661, 79] on span "Cancelar" at bounding box center [667, 76] width 38 height 13
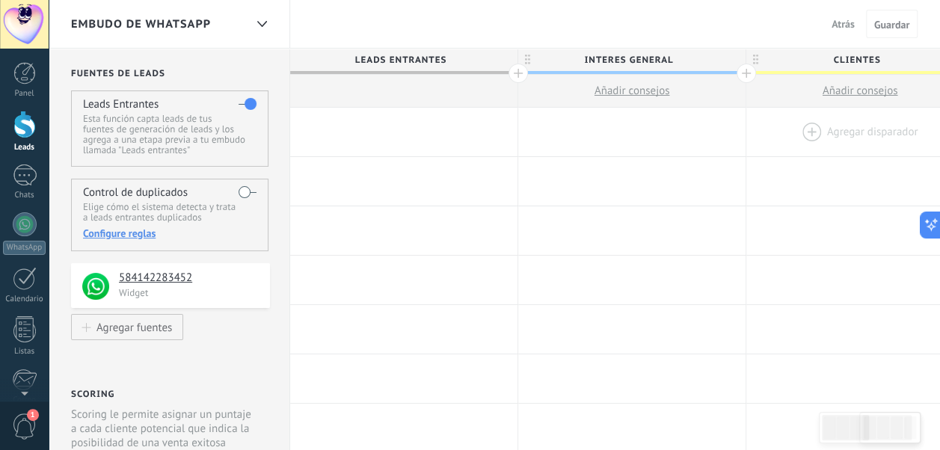
click at [869, 127] on div at bounding box center [860, 132] width 227 height 49
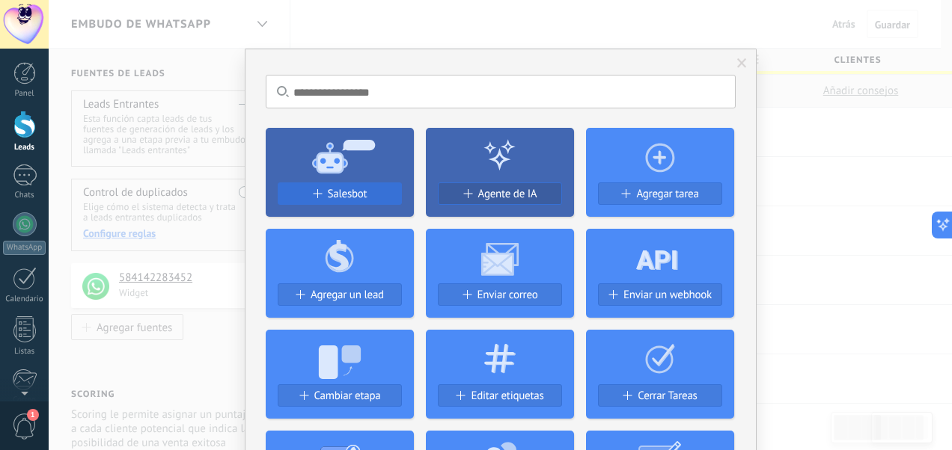
click at [349, 192] on span "Salesbot" at bounding box center [348, 194] width 40 height 13
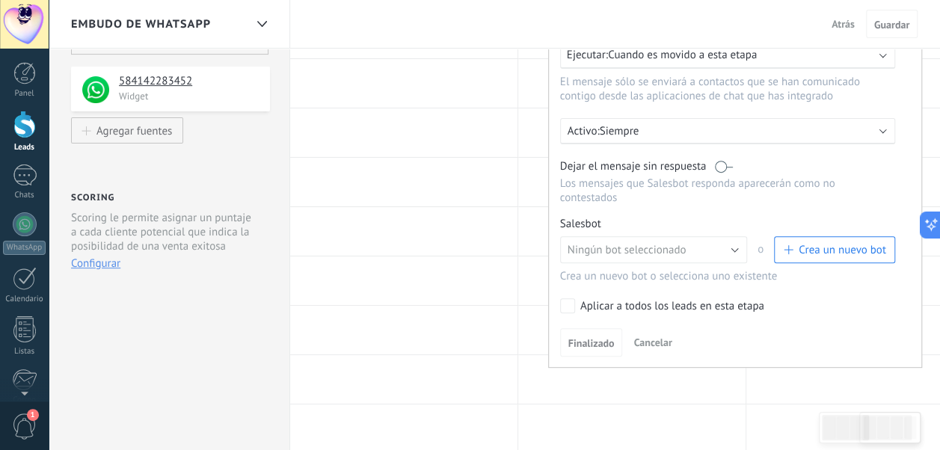
scroll to position [194, 0]
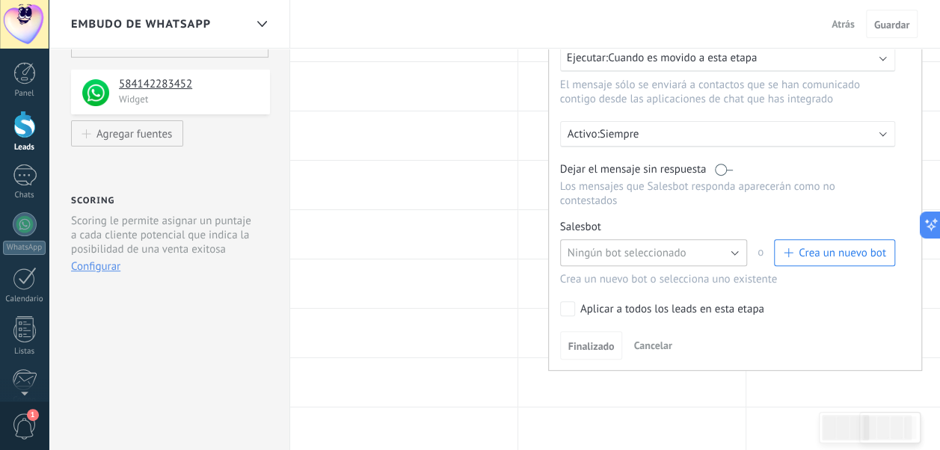
click at [722, 239] on button "Ningún bot seleccionado" at bounding box center [653, 252] width 187 height 27
click at [673, 272] on span "Difusión Clinica Web" at bounding box center [646, 279] width 191 height 14
click at [587, 331] on button "Finalizado" at bounding box center [591, 345] width 63 height 28
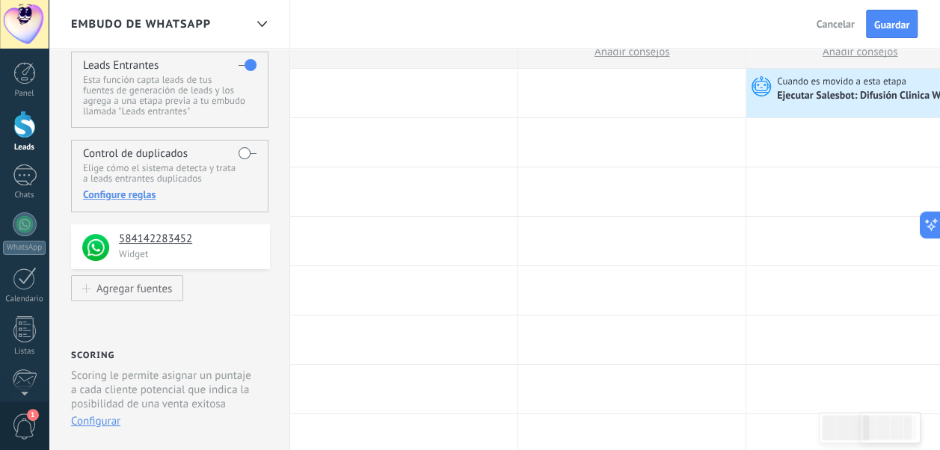
scroll to position [5, 0]
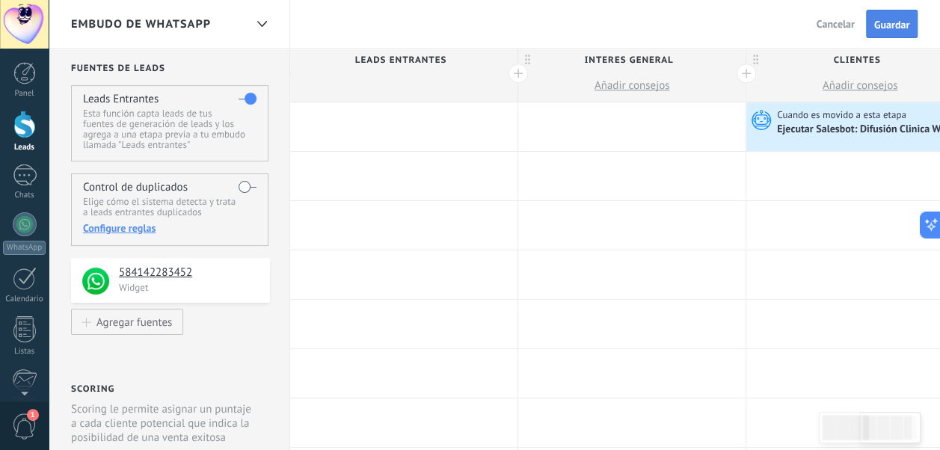
click at [899, 16] on button "Guardar" at bounding box center [892, 24] width 52 height 28
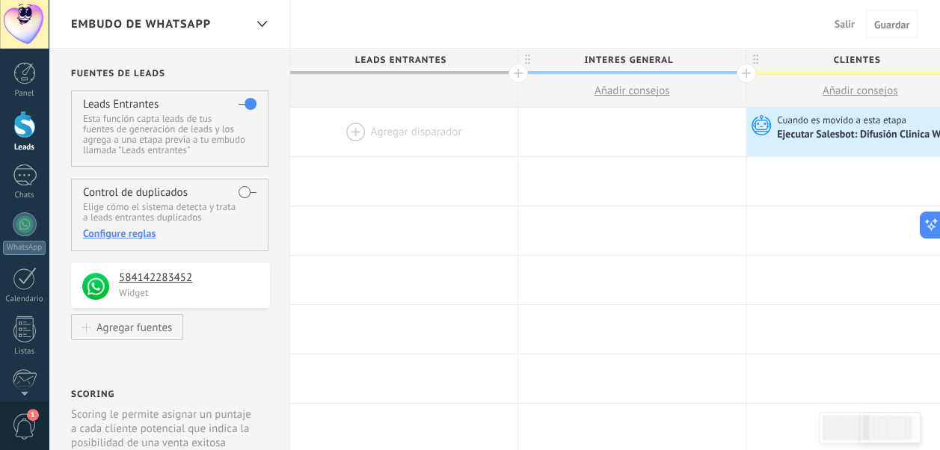
click at [842, 21] on span "Salir" at bounding box center [845, 23] width 20 height 13
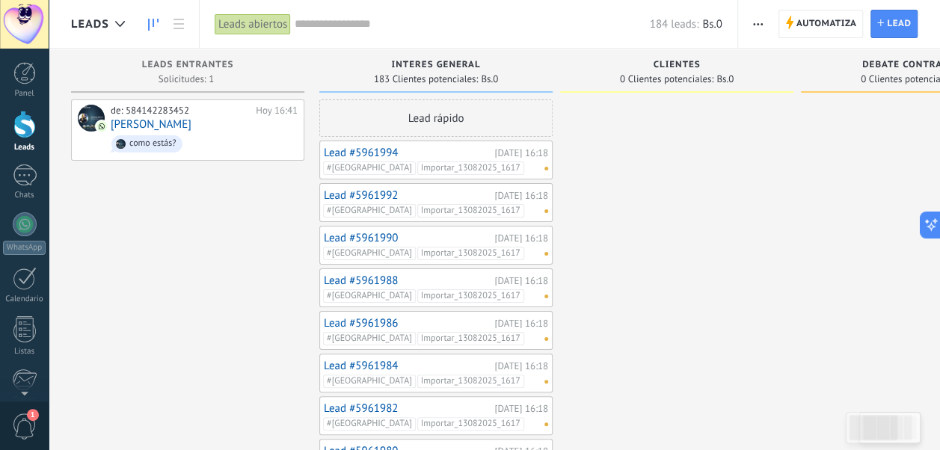
click at [756, 25] on span "button" at bounding box center [758, 24] width 10 height 28
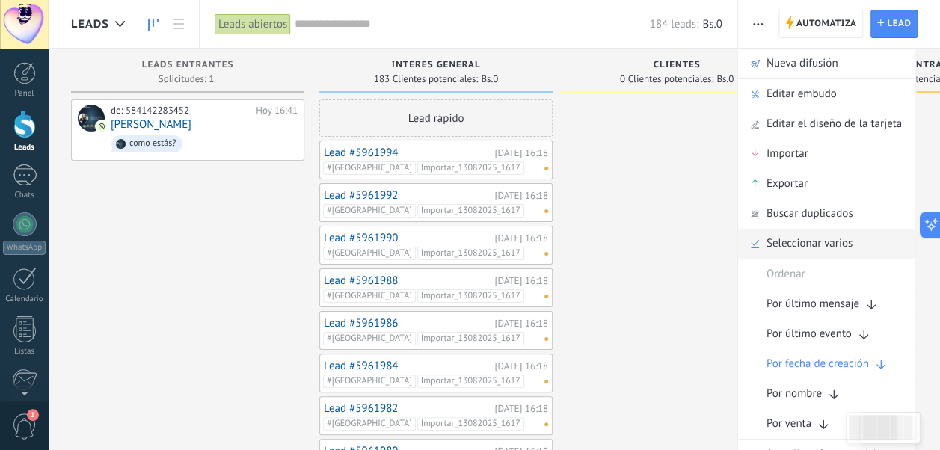
click at [799, 244] on span "Seleccionar varios" at bounding box center [810, 244] width 86 height 30
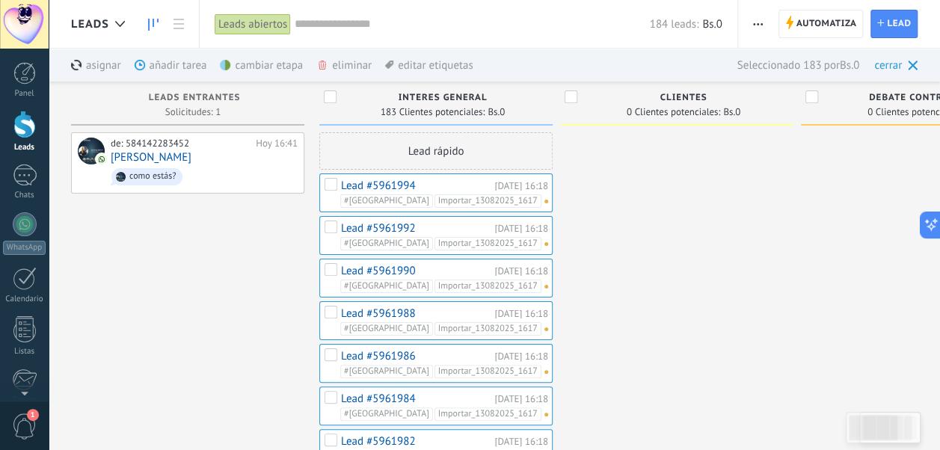
click at [265, 60] on div "cambiar etapa màs" at bounding box center [287, 65] width 134 height 33
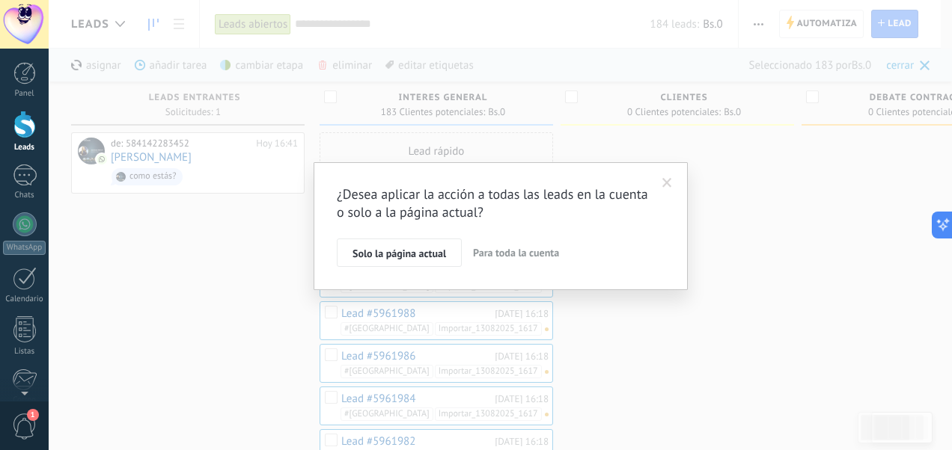
click at [534, 257] on span "Para toda la cuenta" at bounding box center [516, 252] width 86 height 13
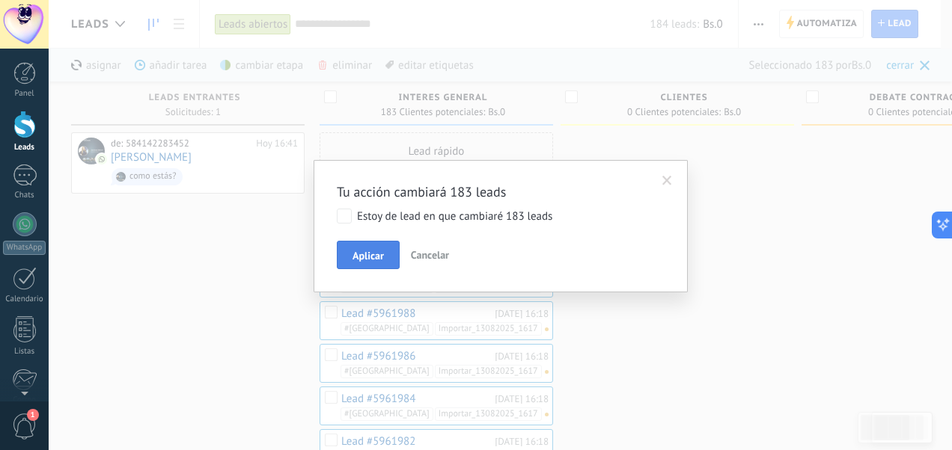
click at [362, 244] on button "Aplicar" at bounding box center [368, 255] width 63 height 28
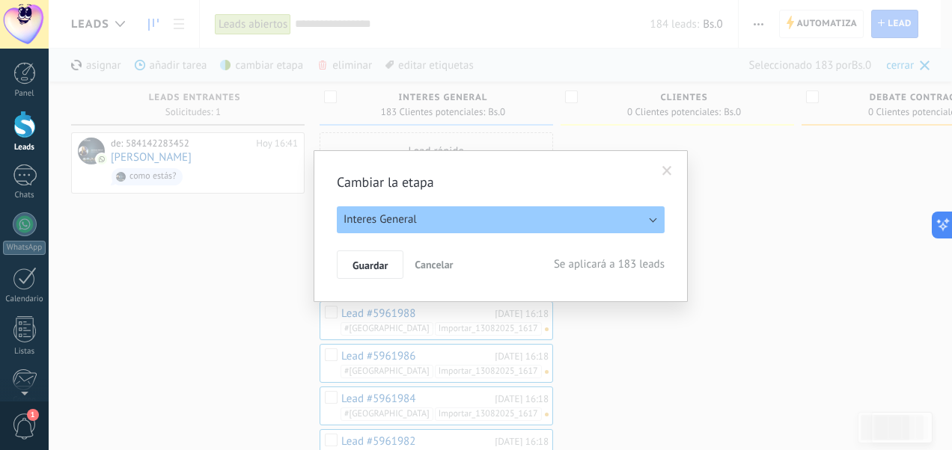
click at [428, 219] on button "Interes General" at bounding box center [501, 219] width 328 height 27
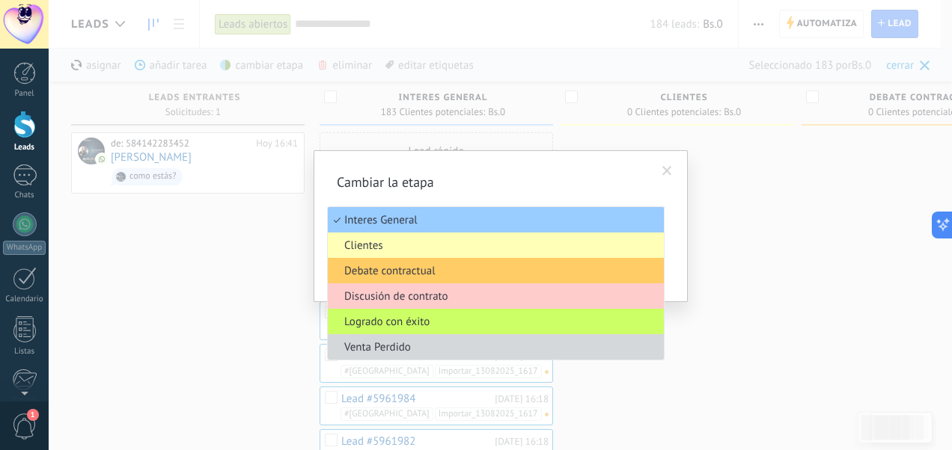
click at [420, 247] on span "Clientes" at bounding box center [493, 246] width 331 height 14
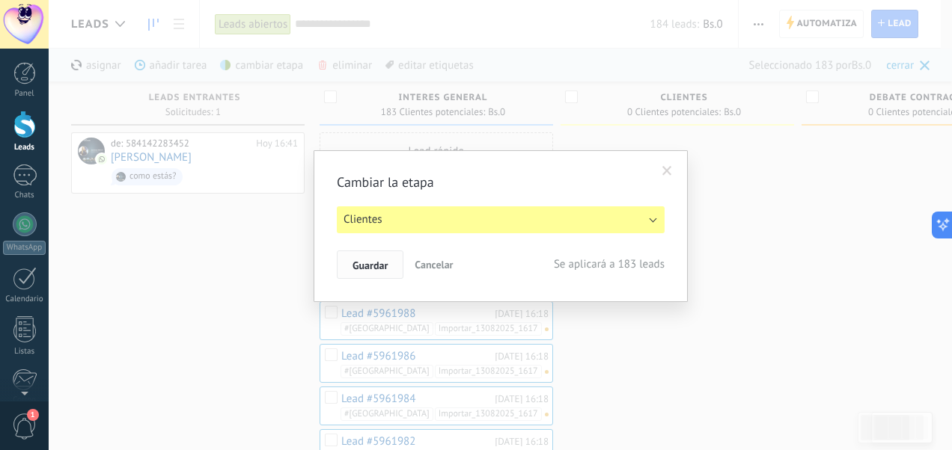
click at [373, 269] on span "Guardar" at bounding box center [369, 265] width 35 height 10
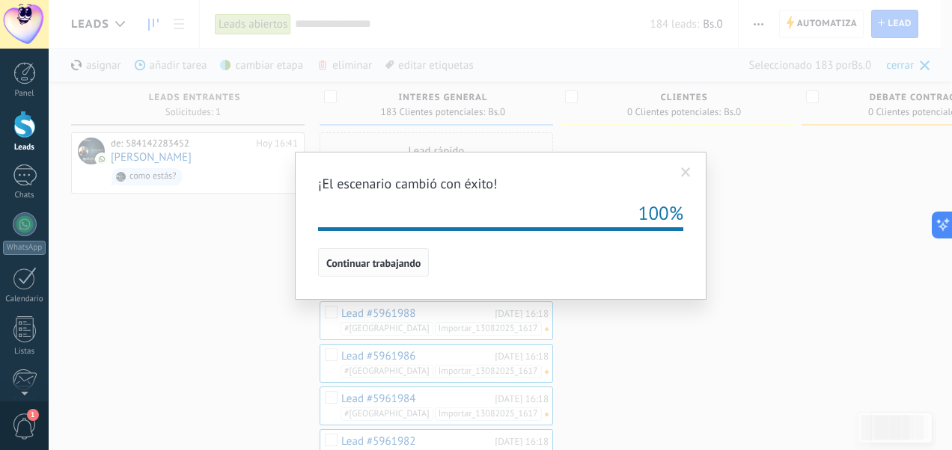
click at [388, 260] on span "Continuar trabajando" at bounding box center [373, 263] width 94 height 10
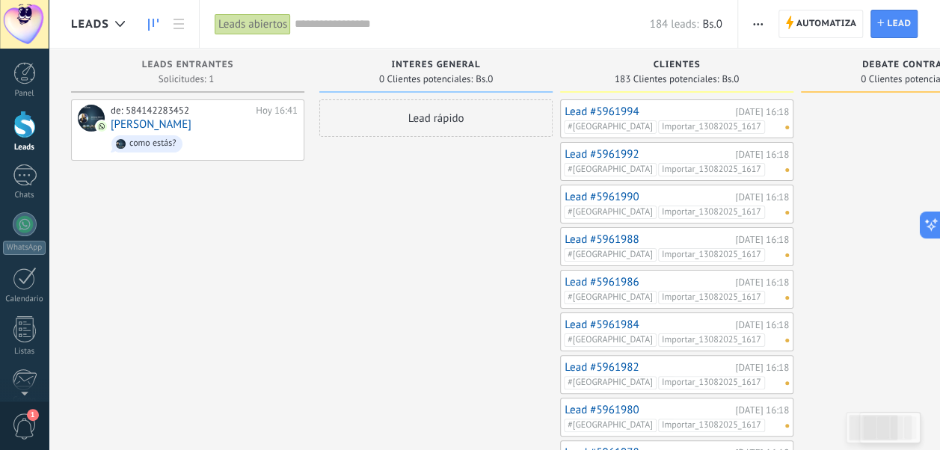
click at [617, 113] on link "Lead #5961994" at bounding box center [648, 111] width 167 height 13
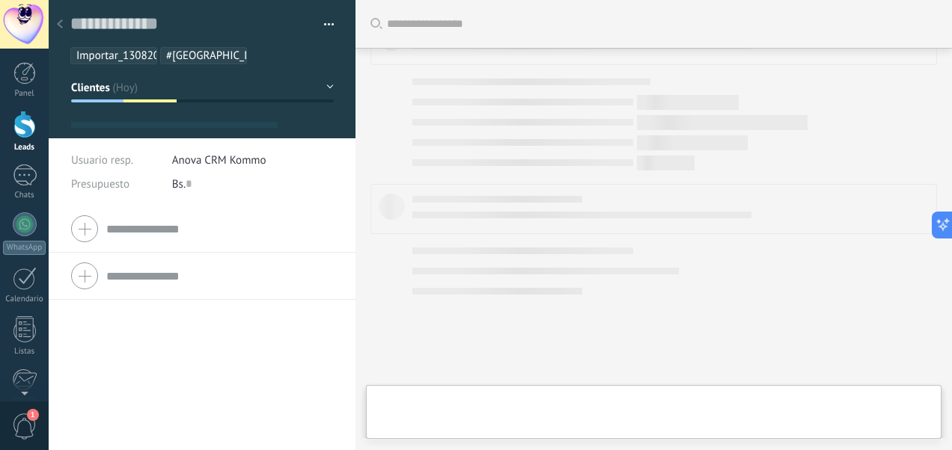
type textarea "**********"
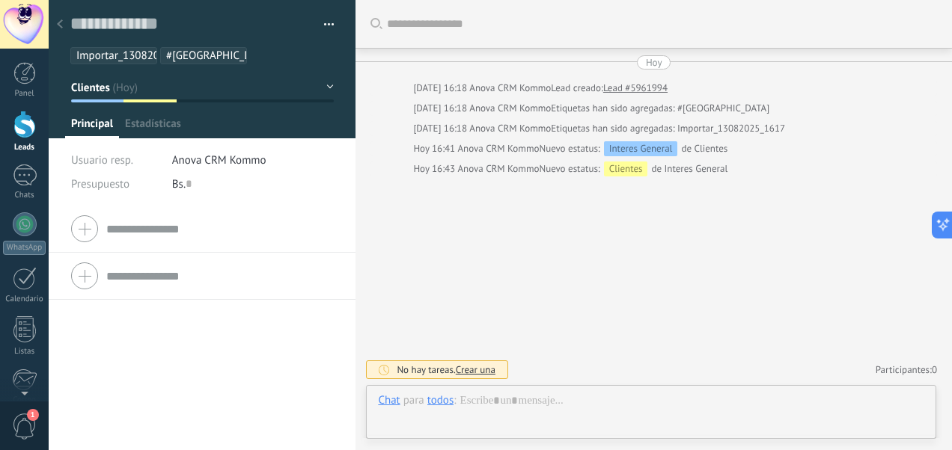
scroll to position [22, 0]
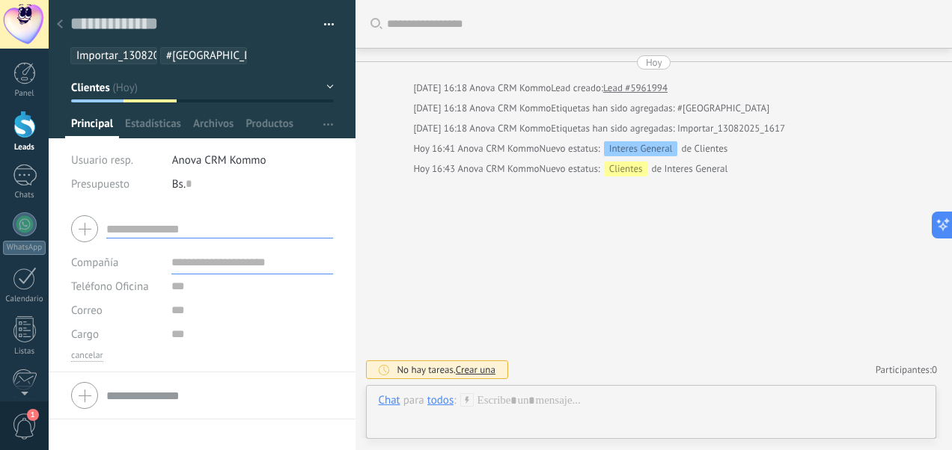
click at [200, 220] on input "text" at bounding box center [219, 229] width 227 height 19
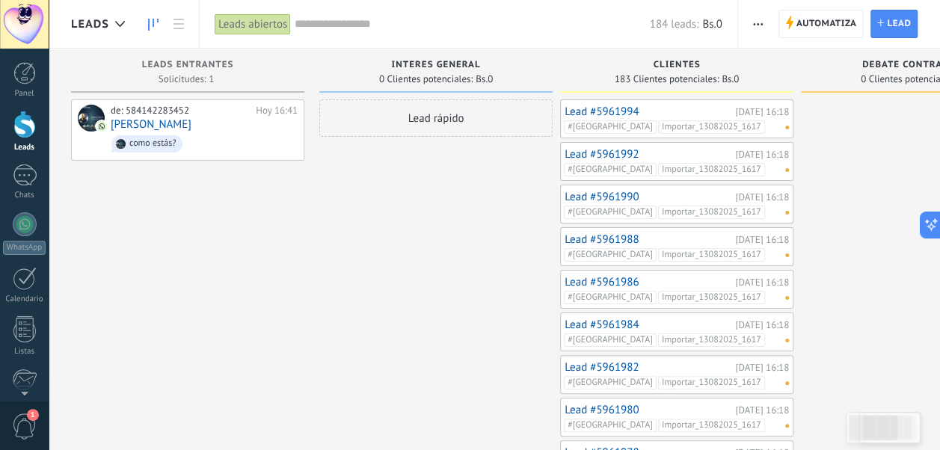
click at [762, 22] on span "button" at bounding box center [758, 24] width 10 height 28
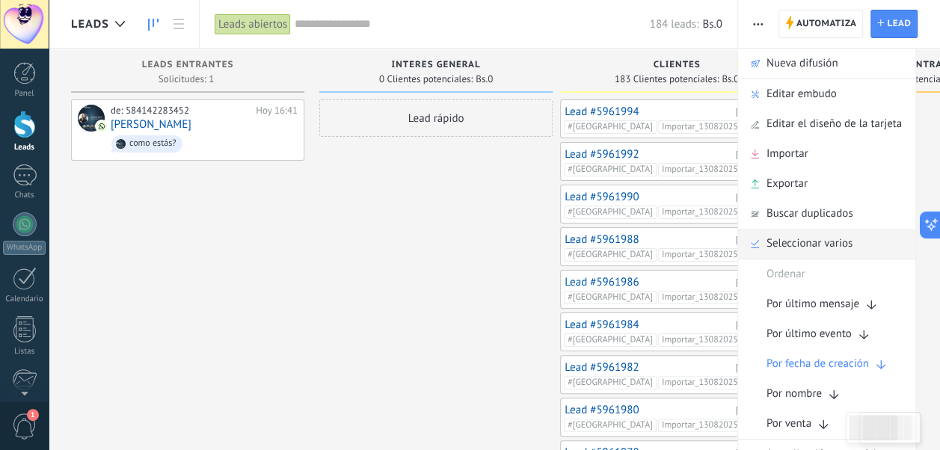
click at [792, 232] on span "Seleccionar varios" at bounding box center [810, 244] width 86 height 30
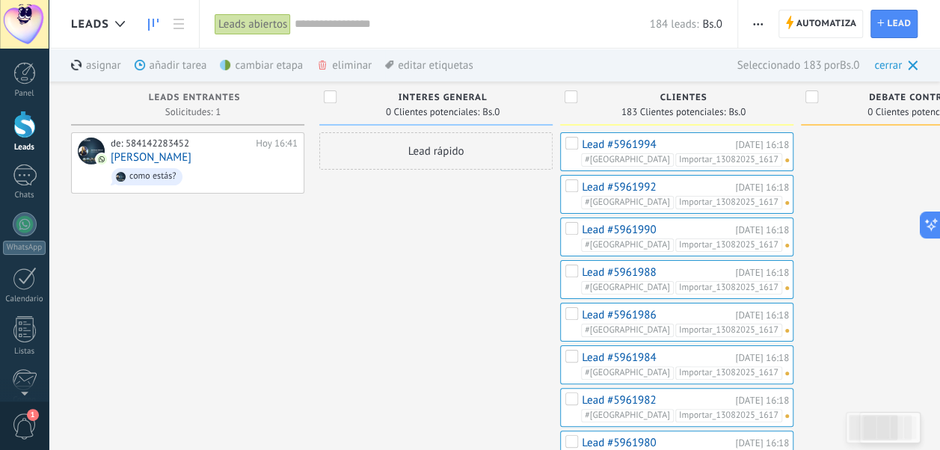
click at [347, 63] on div "eliminar màs" at bounding box center [369, 65] width 106 height 33
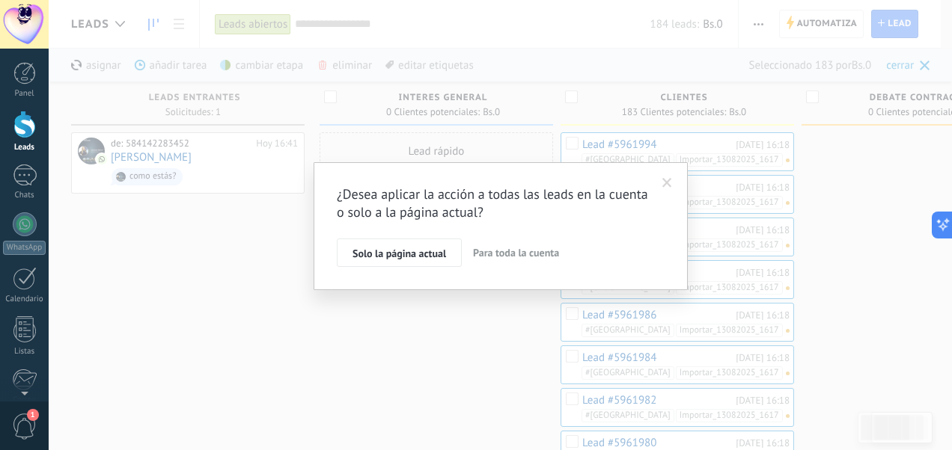
click at [515, 251] on span "Para toda la cuenta" at bounding box center [516, 252] width 86 height 13
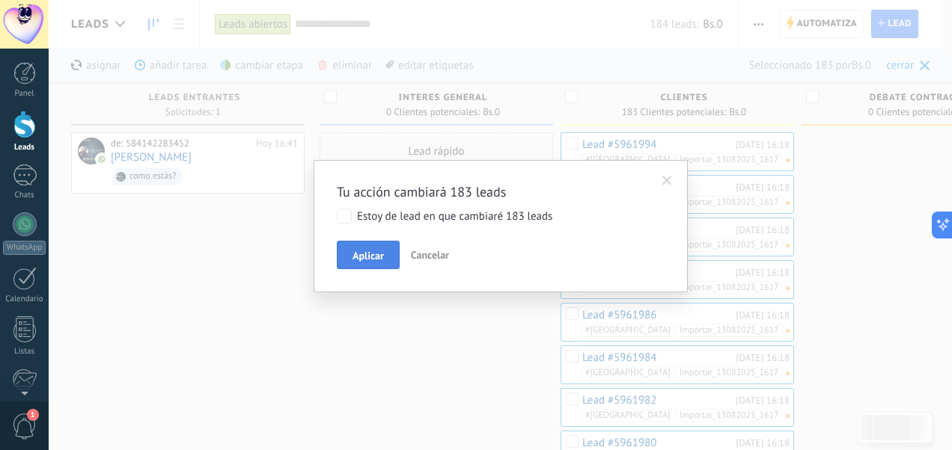
click at [376, 253] on span "Aplicar" at bounding box center [367, 256] width 31 height 10
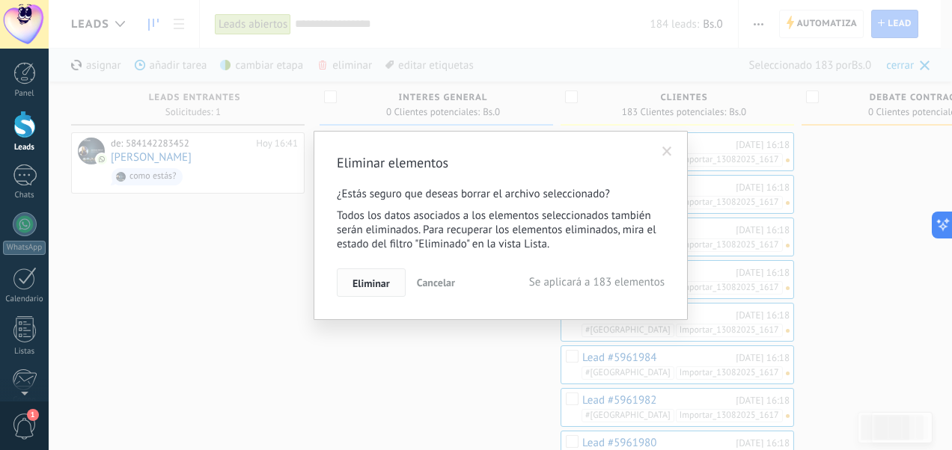
click at [382, 281] on span "Eliminar" at bounding box center [370, 283] width 37 height 10
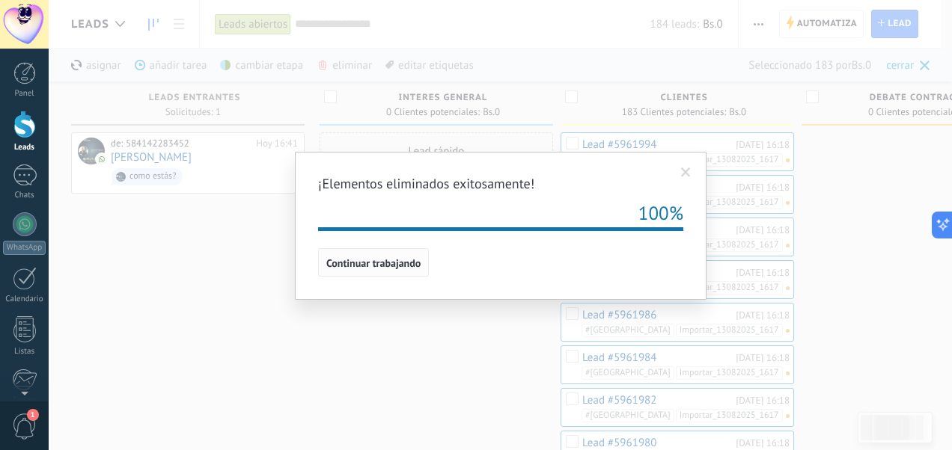
click at [390, 266] on span "Continuar trabajando" at bounding box center [373, 263] width 94 height 10
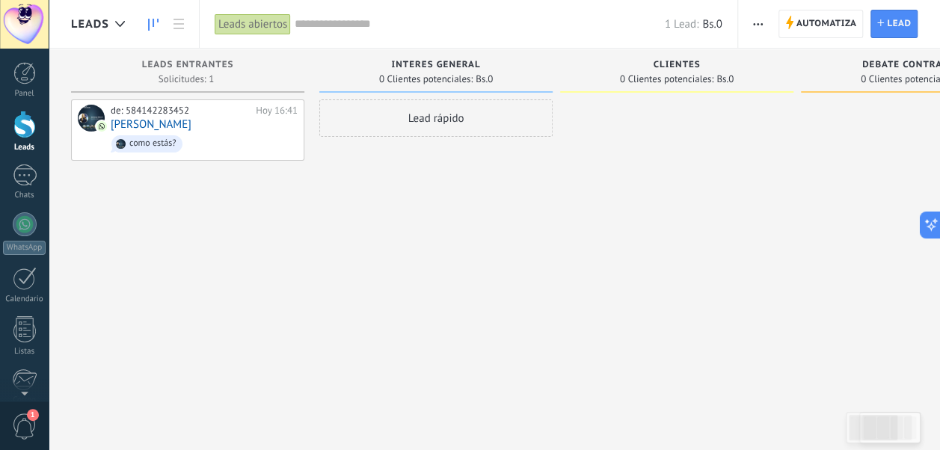
click at [765, 22] on button "button" at bounding box center [758, 24] width 22 height 28
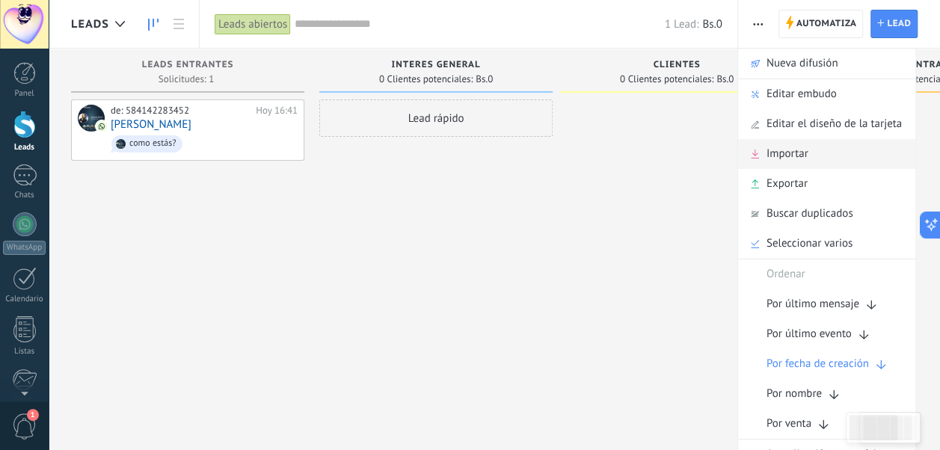
click at [811, 150] on div "Importar" at bounding box center [826, 154] width 177 height 30
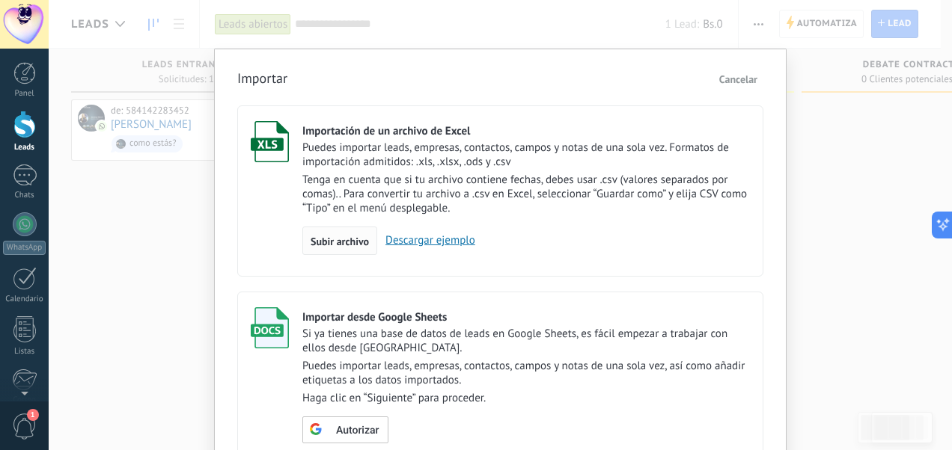
click at [338, 236] on span "Subir archivo" at bounding box center [339, 241] width 58 height 10
click at [0, 0] on input "Importación de un archivo de Excel Puedes importar leads, empresas, contactos, …" at bounding box center [0, 0] width 0 height 0
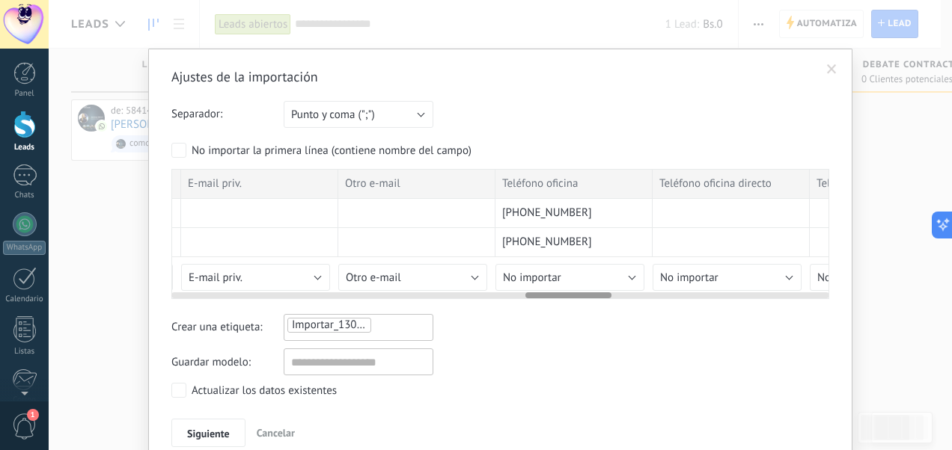
scroll to position [0, 2701]
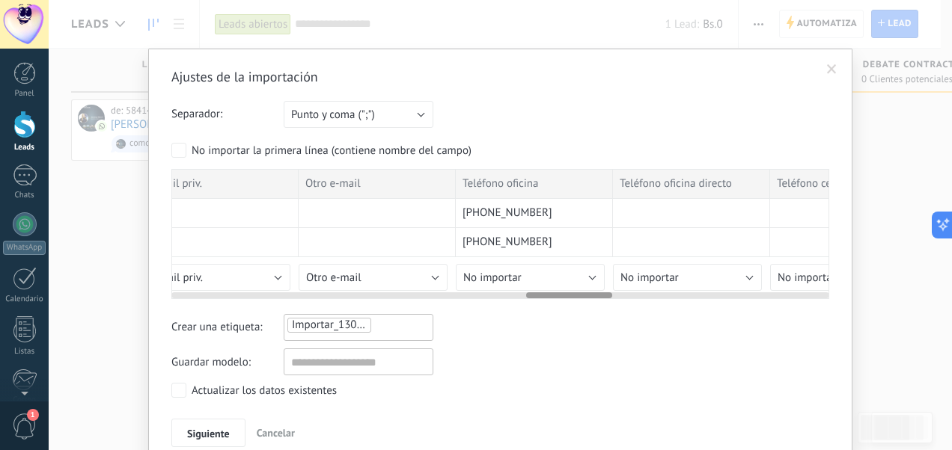
drag, startPoint x: 233, startPoint y: 295, endPoint x: 588, endPoint y: 279, distance: 355.0
click at [588, 279] on div "ID Tipo Nombre Nombre Apellido Compañía Estatus del lead Fecha de Creación Crea…" at bounding box center [500, 234] width 658 height 130
click at [581, 269] on button "No importar" at bounding box center [530, 277] width 149 height 27
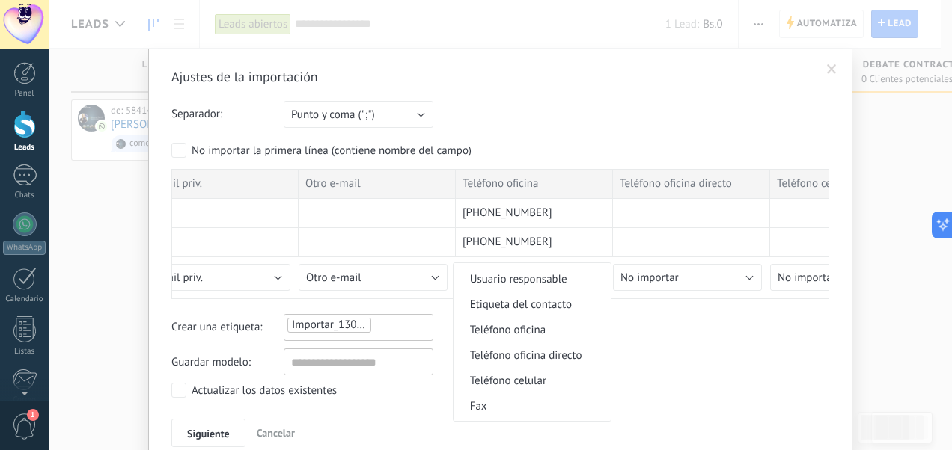
scroll to position [330, 0]
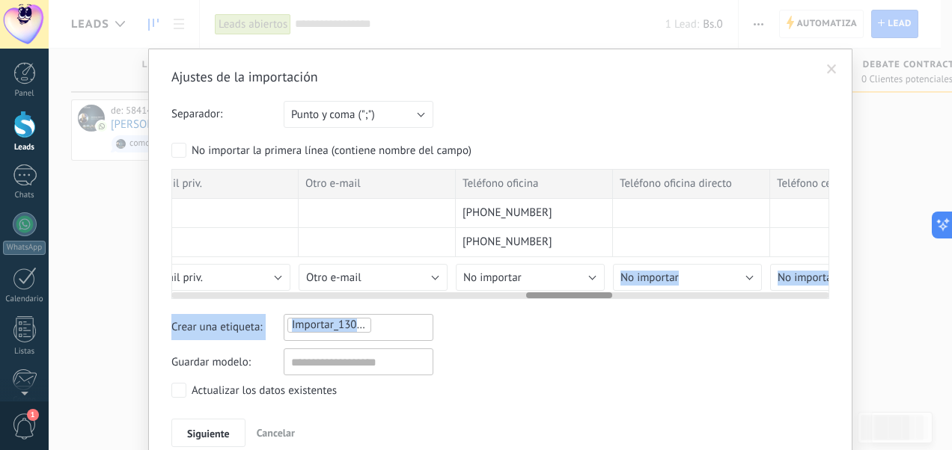
drag, startPoint x: 614, startPoint y: 301, endPoint x: 595, endPoint y: 277, distance: 30.8
click at [595, 277] on button "No importar" at bounding box center [530, 277] width 149 height 27
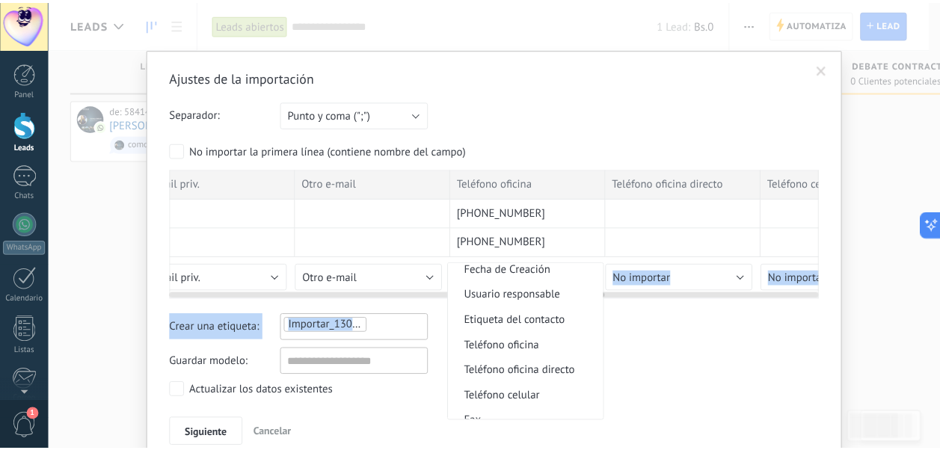
scroll to position [273, 0]
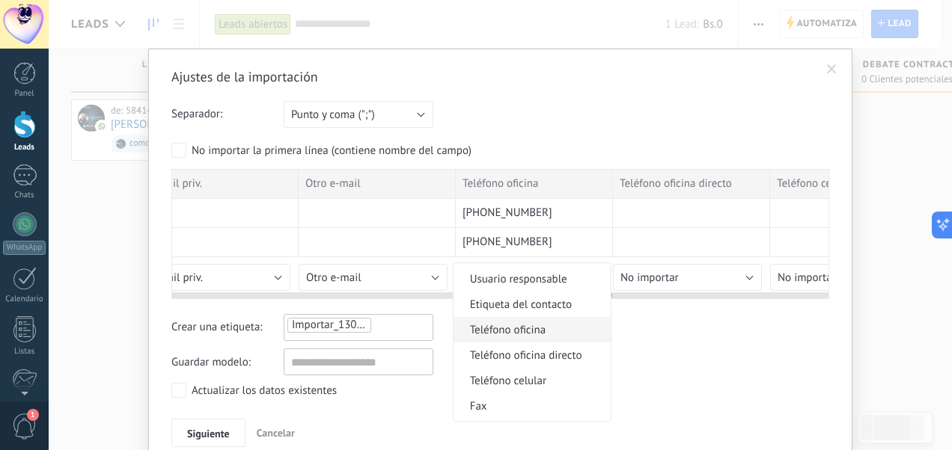
click at [534, 335] on span "Teléfono oficina" at bounding box center [529, 330] width 153 height 14
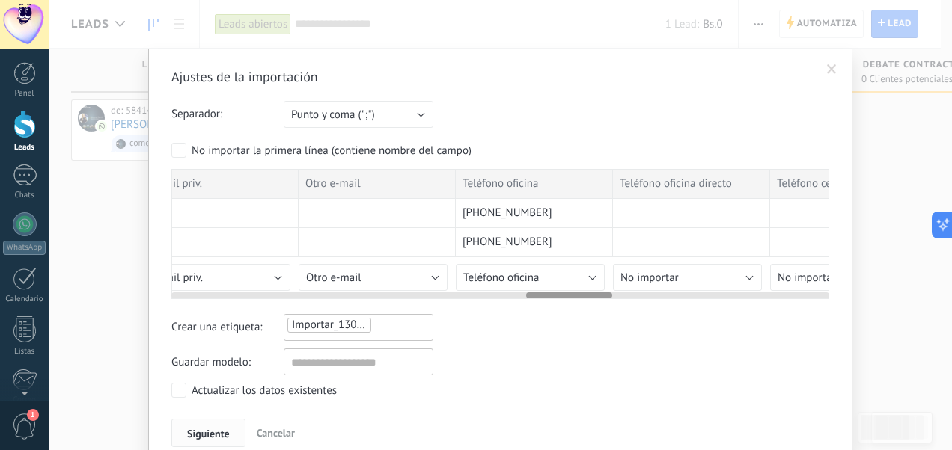
click at [209, 429] on span "Siguiente" at bounding box center [208, 434] width 43 height 10
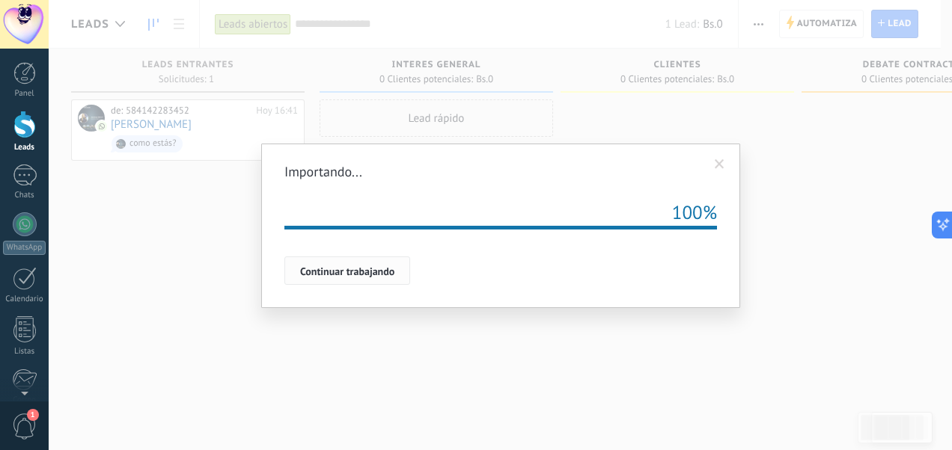
click at [371, 267] on span "Continuar trabajando" at bounding box center [347, 271] width 94 height 10
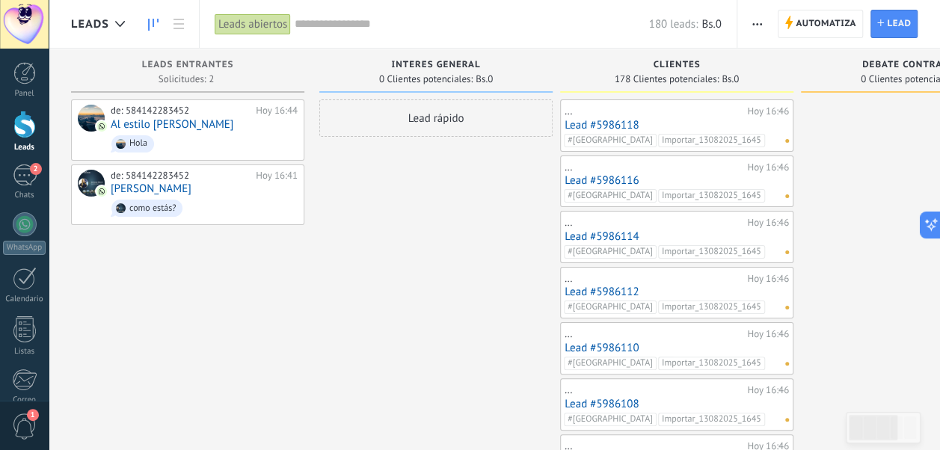
click at [613, 119] on link "Lead #5986118" at bounding box center [677, 125] width 224 height 13
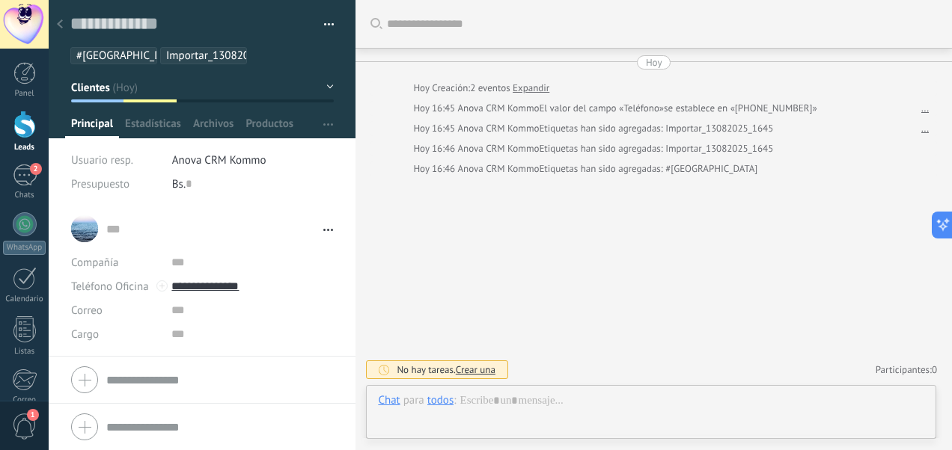
scroll to position [22, 0]
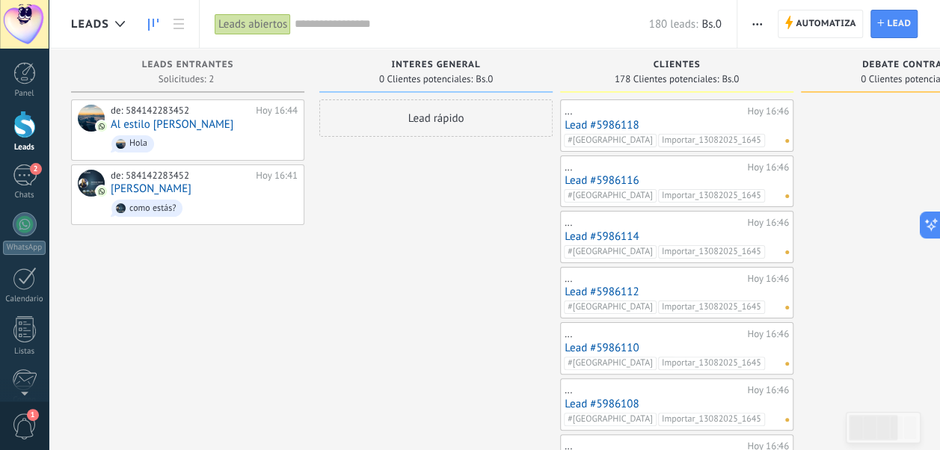
click at [761, 26] on span "button" at bounding box center [758, 24] width 10 height 28
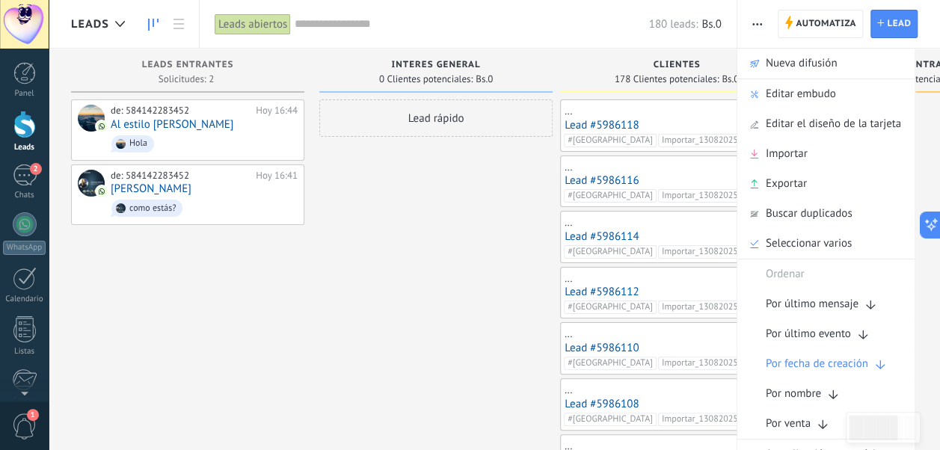
click at [612, 120] on link "Lead #5986118" at bounding box center [677, 125] width 224 height 13
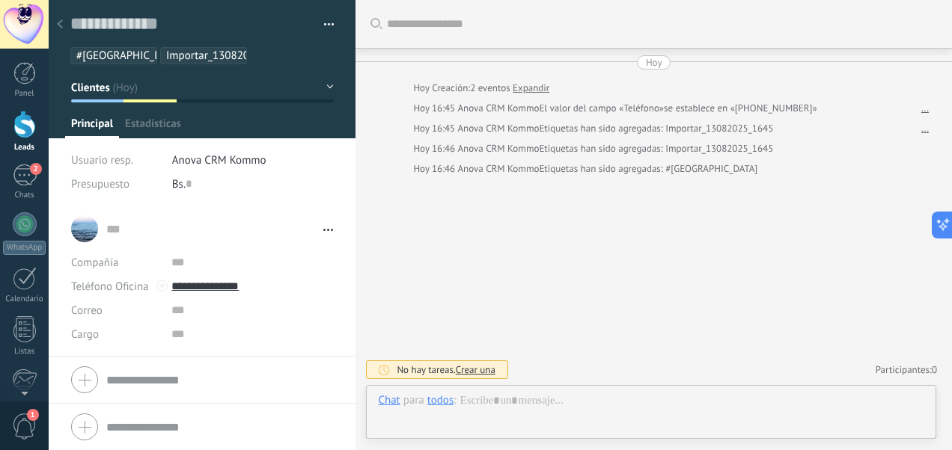
scroll to position [22, 0]
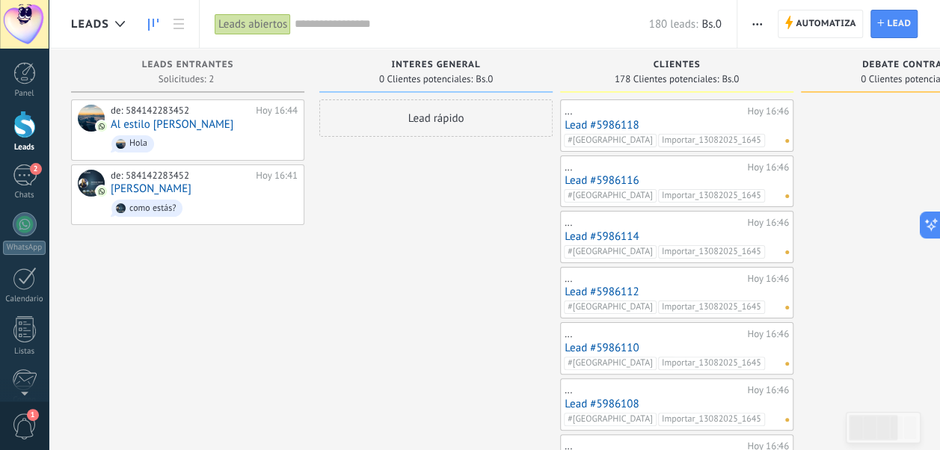
click at [612, 126] on link "Lead #5986118" at bounding box center [677, 125] width 224 height 13
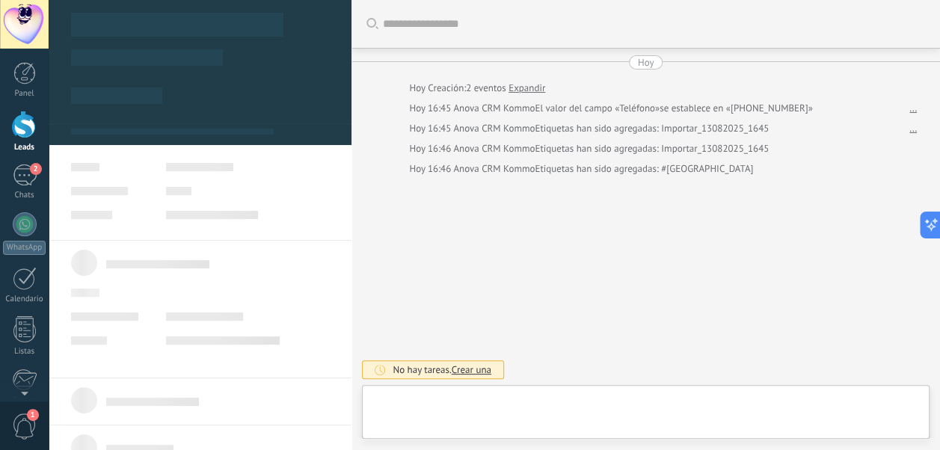
type textarea "**********"
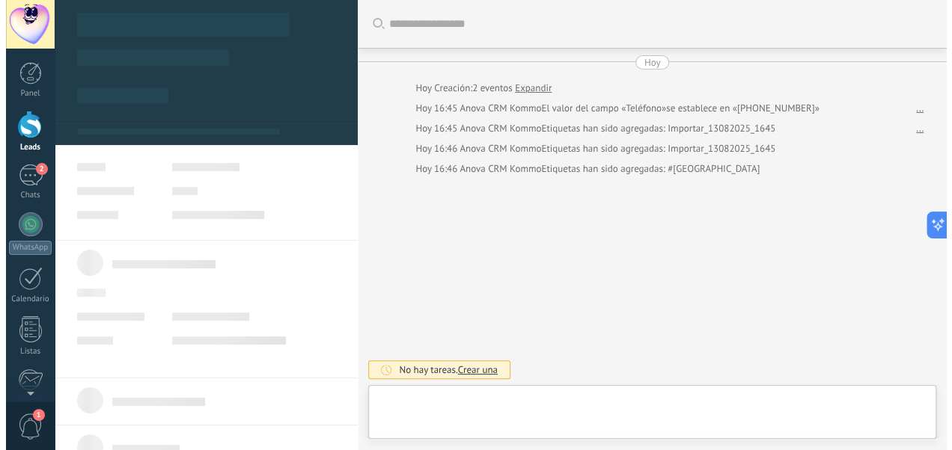
scroll to position [22, 0]
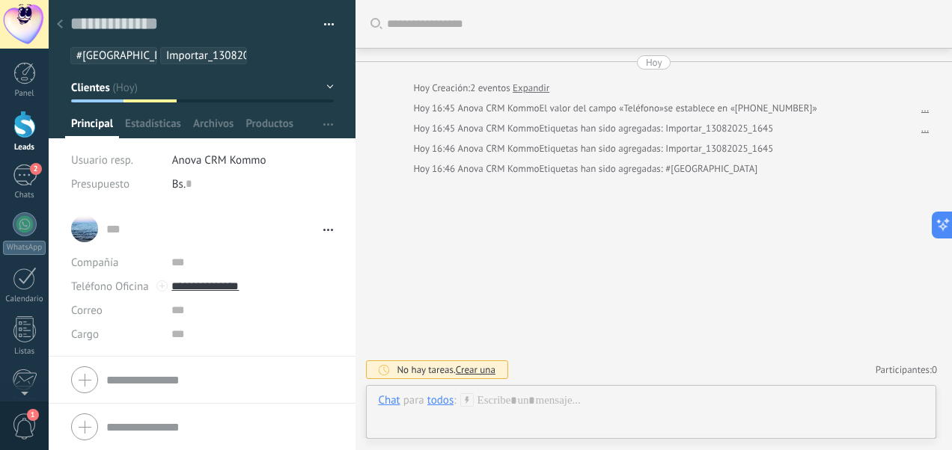
click at [441, 405] on div "todos" at bounding box center [440, 400] width 26 height 13
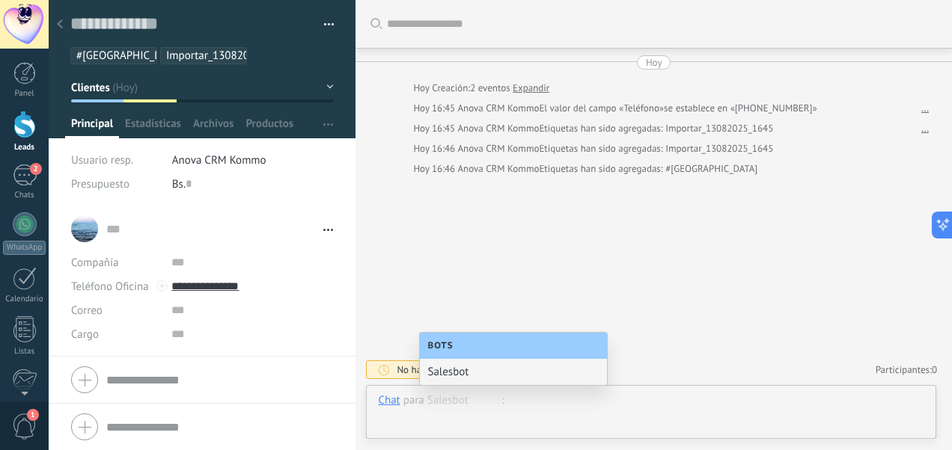
click at [536, 396] on div at bounding box center [651, 416] width 546 height 45
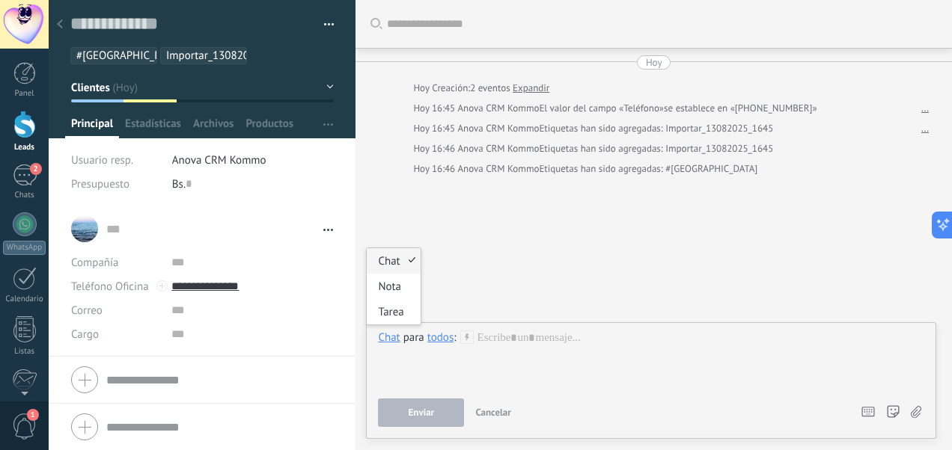
click at [389, 341] on div "Chat" at bounding box center [389, 337] width 22 height 13
click at [384, 308] on div "Tarea" at bounding box center [393, 311] width 53 height 25
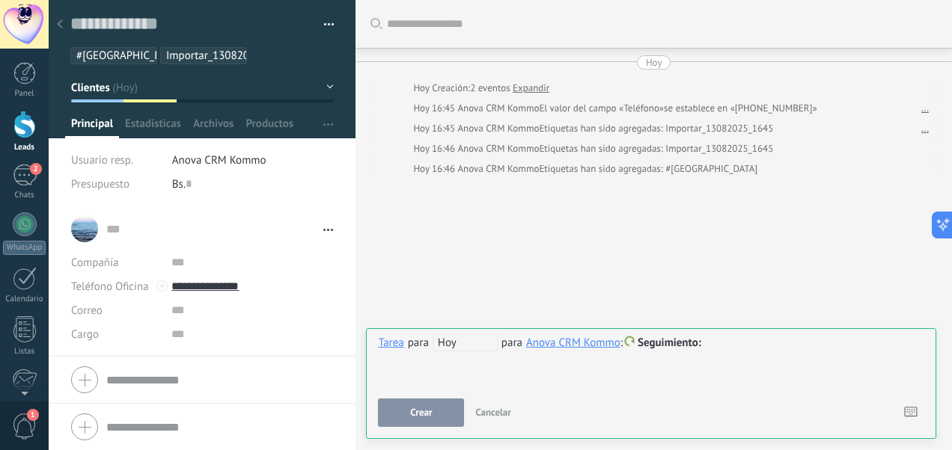
click at [574, 343] on div "Anova CRM Kommo" at bounding box center [573, 342] width 94 height 13
click at [395, 347] on div "Tarea" at bounding box center [390, 342] width 25 height 13
click at [393, 297] on div "Nota" at bounding box center [393, 292] width 53 height 25
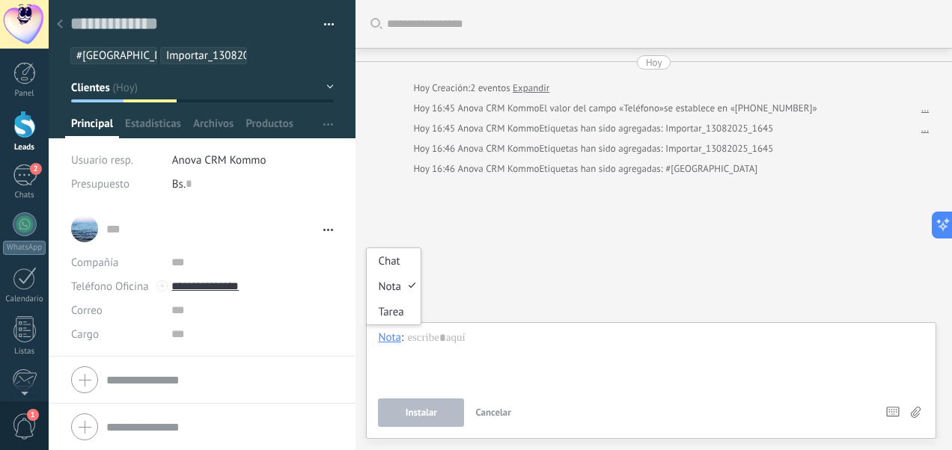
click at [388, 337] on div "Nota" at bounding box center [389, 337] width 23 height 13
click at [387, 268] on div "Chat" at bounding box center [393, 260] width 53 height 25
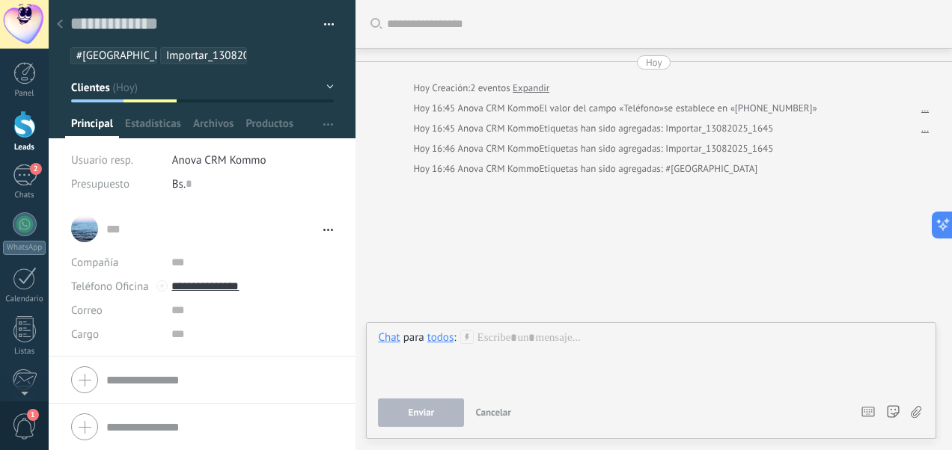
click at [438, 341] on div "todos" at bounding box center [440, 337] width 26 height 13
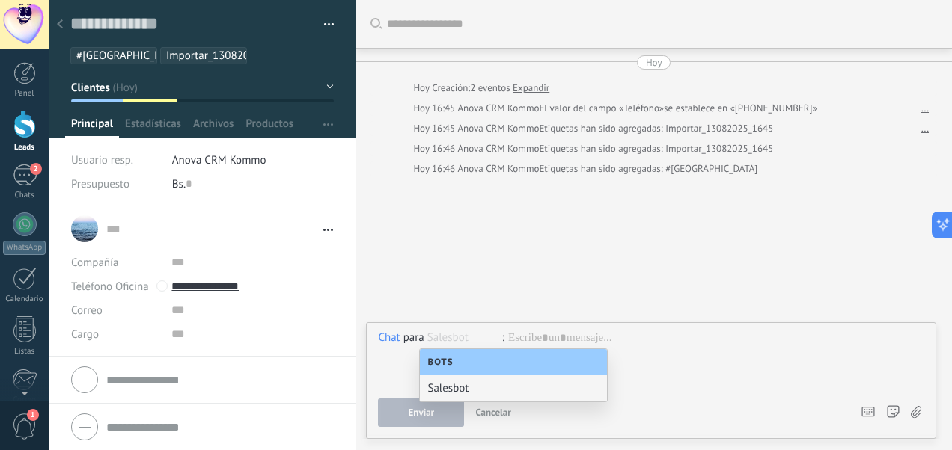
click at [438, 341] on input "text" at bounding box center [464, 338] width 75 height 14
click at [483, 287] on div "Buscar Carga más Hoy Hoy Creación: 2 eventos Expandir Hoy 16:45 Anova CRM Kommo…" at bounding box center [653, 225] width 596 height 450
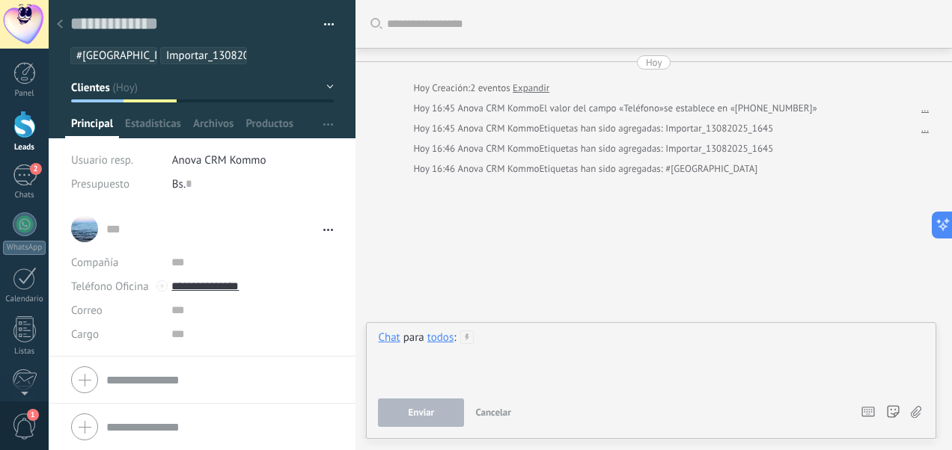
click at [496, 346] on div at bounding box center [651, 359] width 546 height 57
click at [920, 414] on icon at bounding box center [915, 412] width 10 height 13
click at [0, 0] on input "file" at bounding box center [0, 0] width 0 height 0
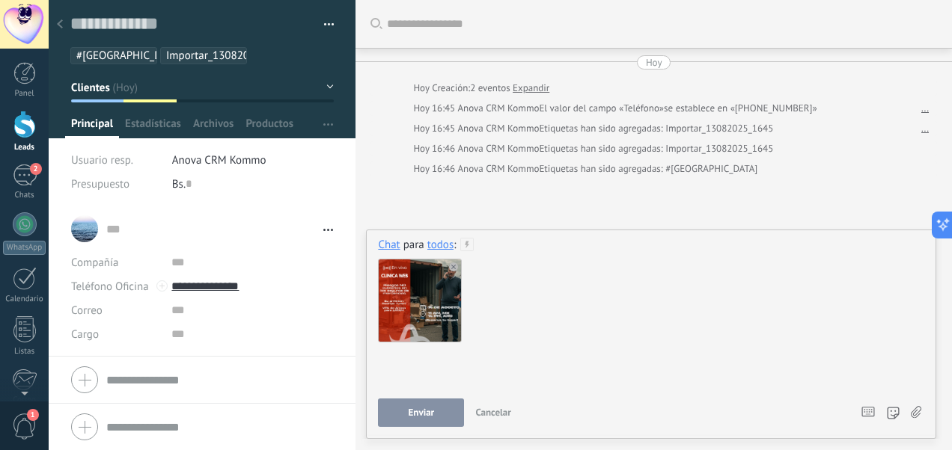
click at [414, 361] on div at bounding box center [649, 375] width 542 height 57
paste div
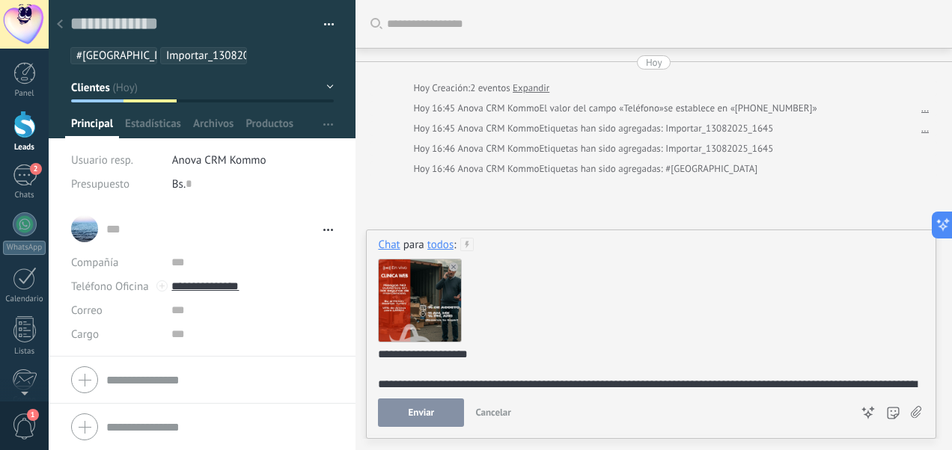
click at [429, 416] on span "Enviar" at bounding box center [421, 413] width 26 height 10
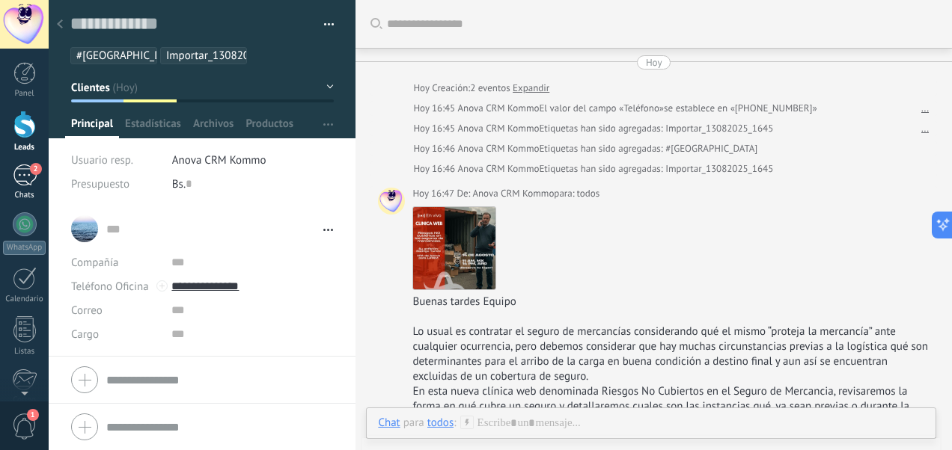
click at [25, 177] on div "2" at bounding box center [25, 176] width 24 height 22
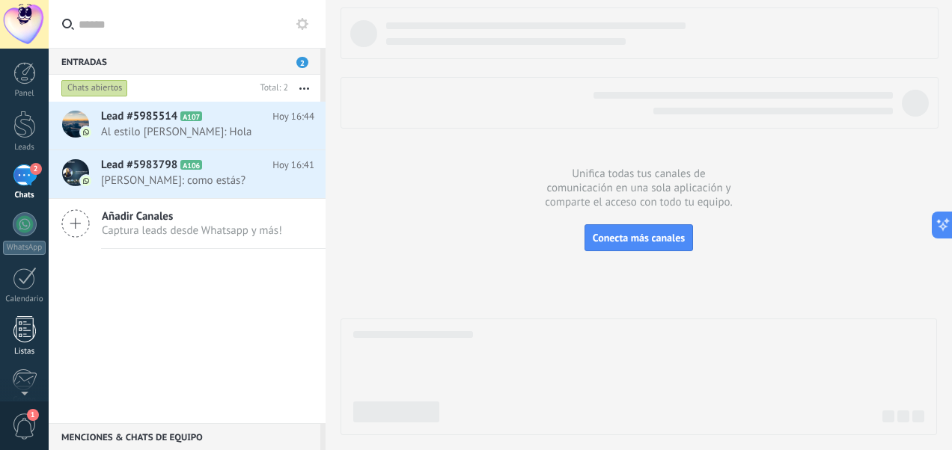
click at [21, 321] on div at bounding box center [24, 329] width 22 height 26
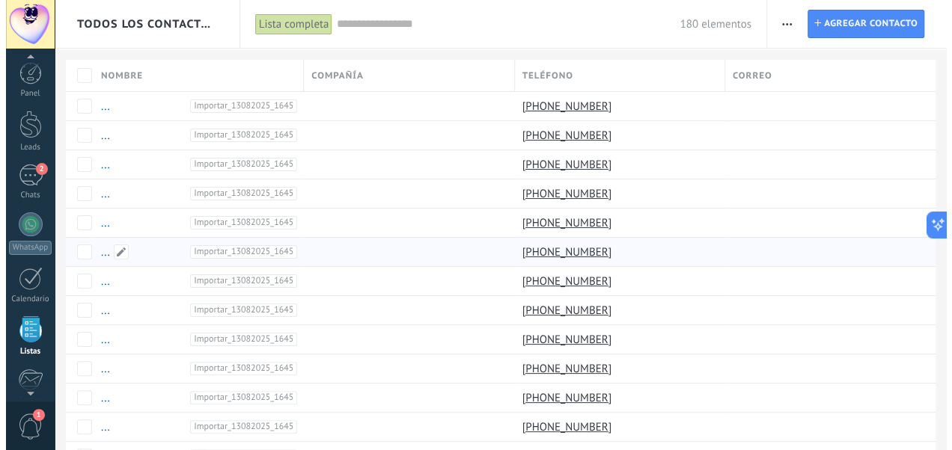
scroll to position [92, 0]
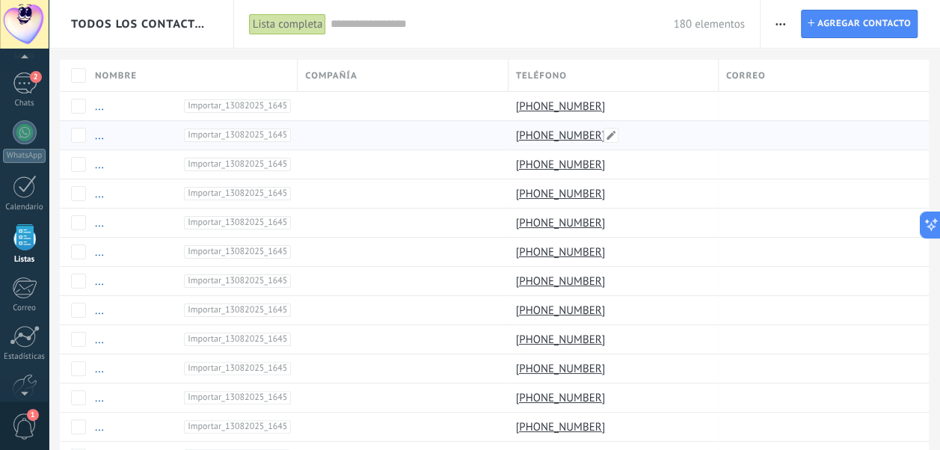
click at [566, 129] on link "[PHONE_NUMBER]" at bounding box center [562, 135] width 93 height 13
click at [26, 81] on div "2" at bounding box center [25, 84] width 24 height 22
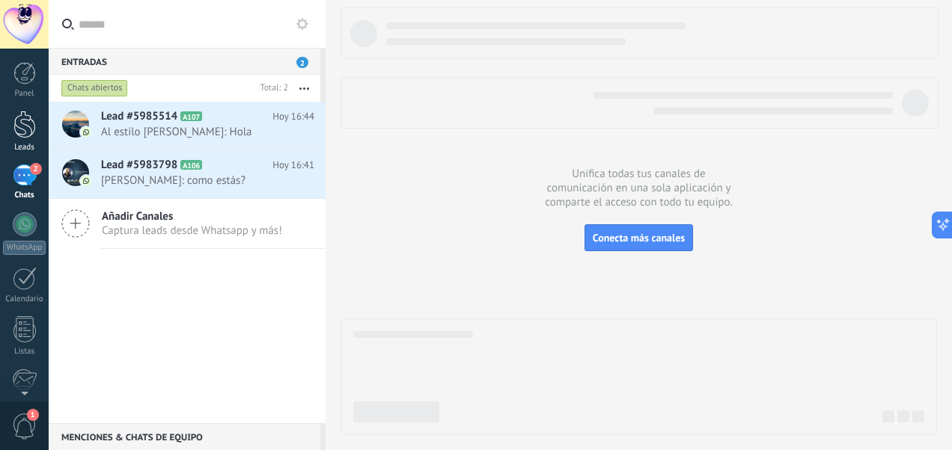
click at [24, 123] on div at bounding box center [24, 125] width 22 height 28
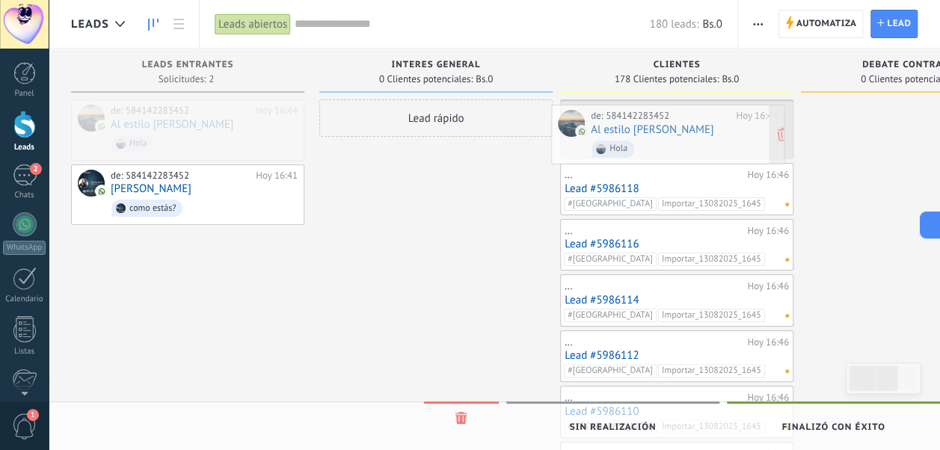
drag, startPoint x: 189, startPoint y: 121, endPoint x: 669, endPoint y: 126, distance: 480.3
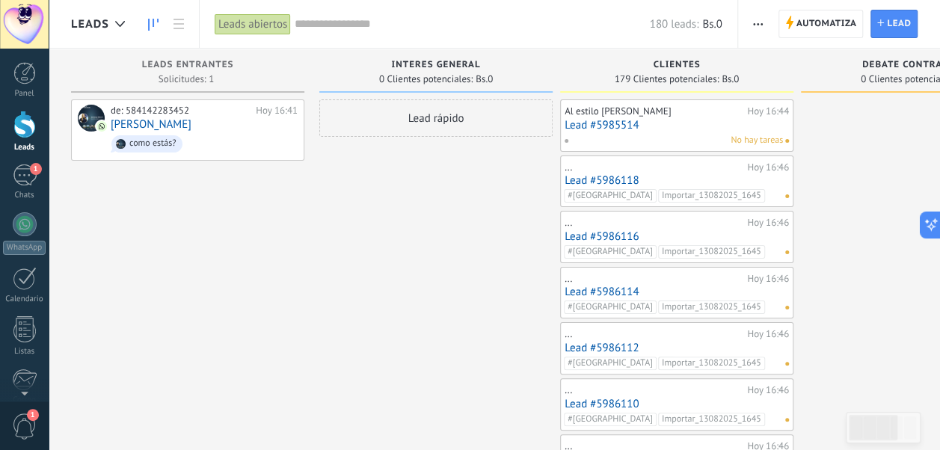
click at [639, 123] on link "Lead #5985514" at bounding box center [677, 125] width 224 height 13
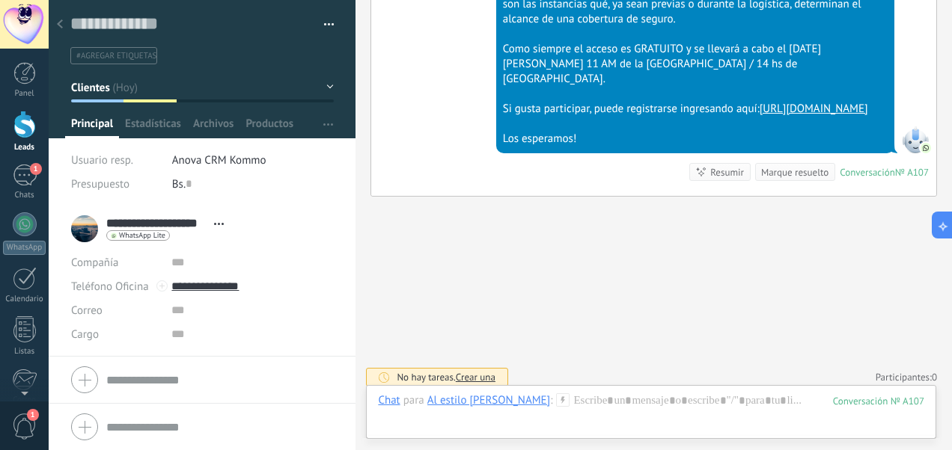
scroll to position [1945, 0]
click at [213, 225] on span "Abrir detalle Copie el nombre Desatar Contacto principal" at bounding box center [218, 223] width 25 height 11
click at [257, 210] on div "**********" at bounding box center [202, 228] width 262 height 37
click at [322, 22] on button "button" at bounding box center [324, 24] width 22 height 22
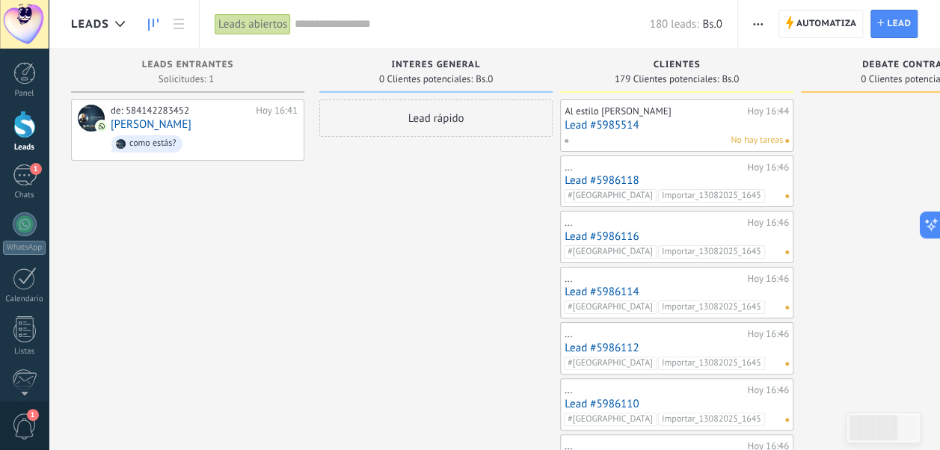
click at [603, 177] on link "Lead #5986118" at bounding box center [677, 180] width 224 height 13
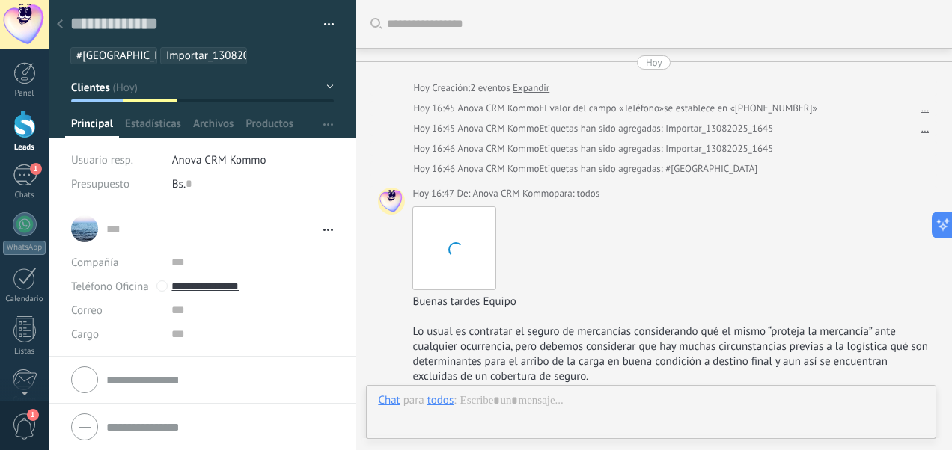
scroll to position [344, 0]
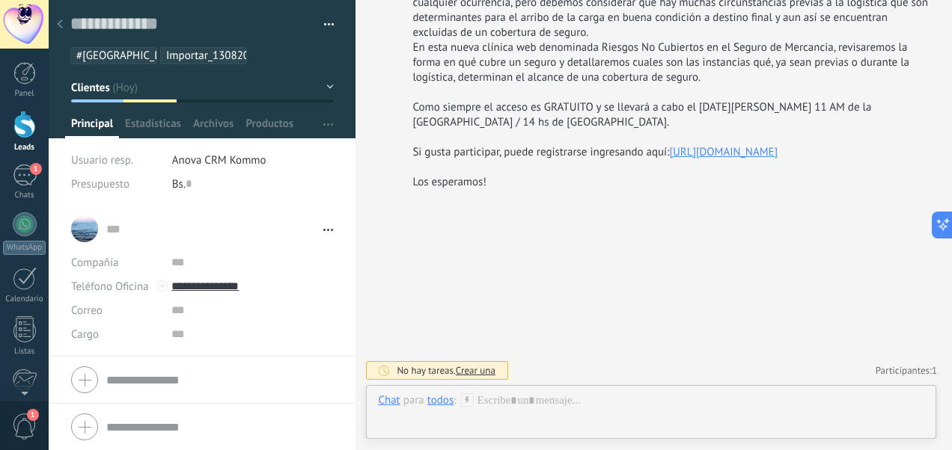
click at [471, 370] on span "Crear una" at bounding box center [476, 370] width 40 height 13
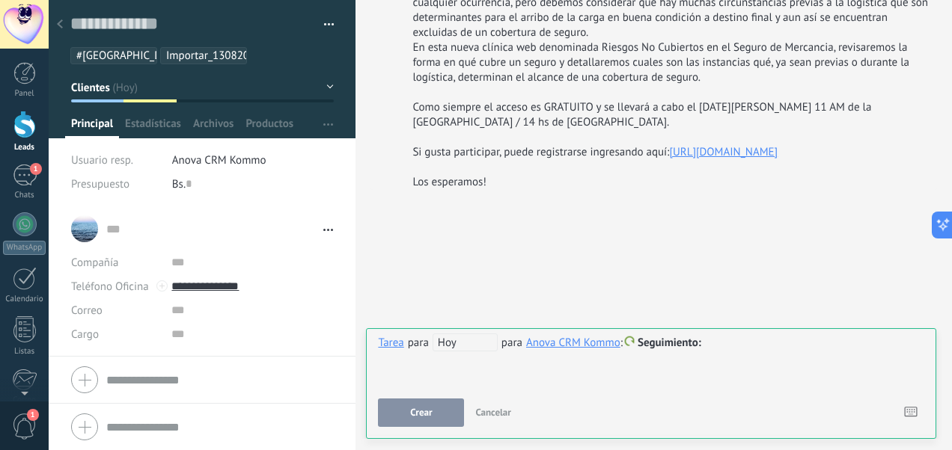
click at [323, 227] on span "Abrir detalle Copie el nombre Desatar Contacto principal" at bounding box center [324, 229] width 17 height 11
click at [291, 248] on link "Abrir detalle" at bounding box center [278, 249] width 60 height 14
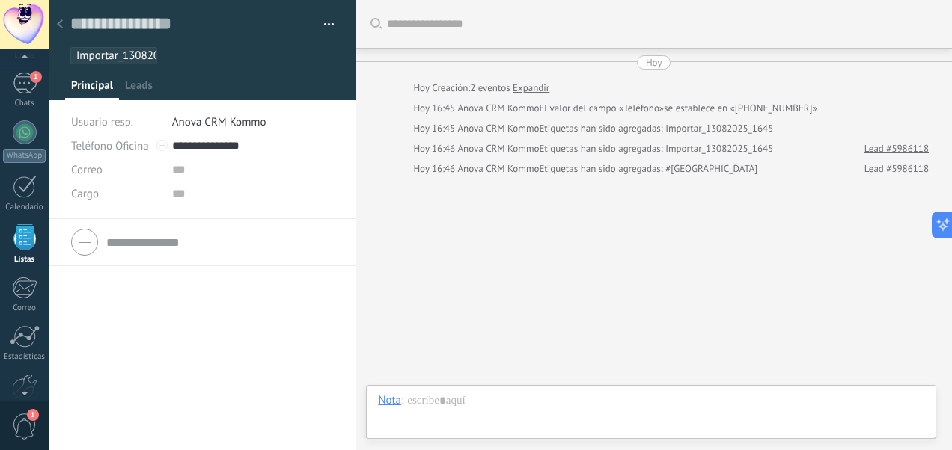
scroll to position [22, 0]
click at [135, 84] on span "Leads" at bounding box center [139, 90] width 28 height 22
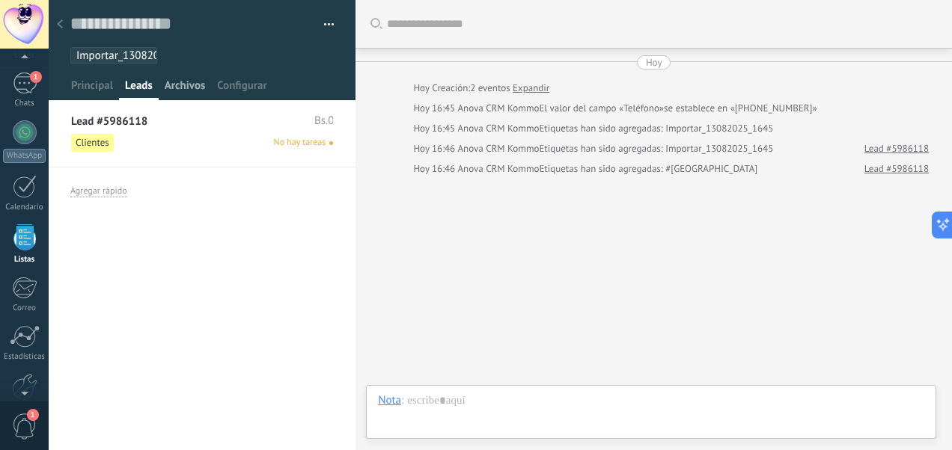
click at [191, 87] on span "Archivos" at bounding box center [185, 90] width 40 height 22
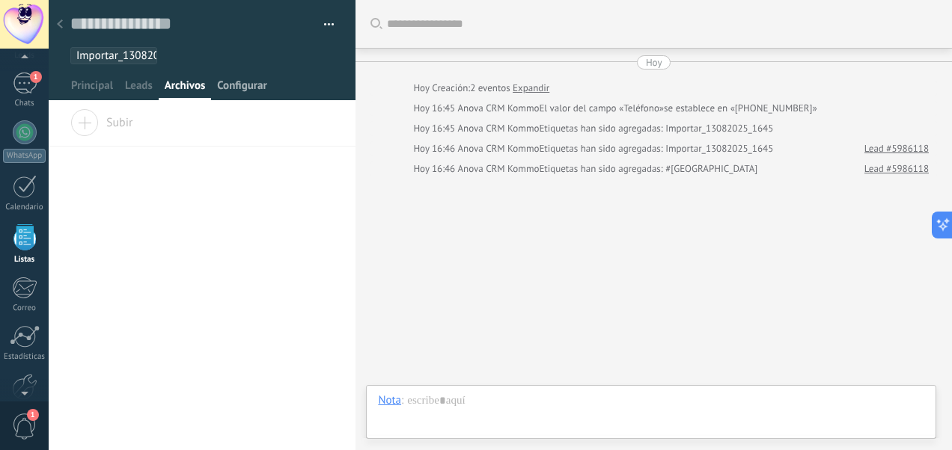
click at [228, 93] on span "Configurar" at bounding box center [241, 90] width 49 height 22
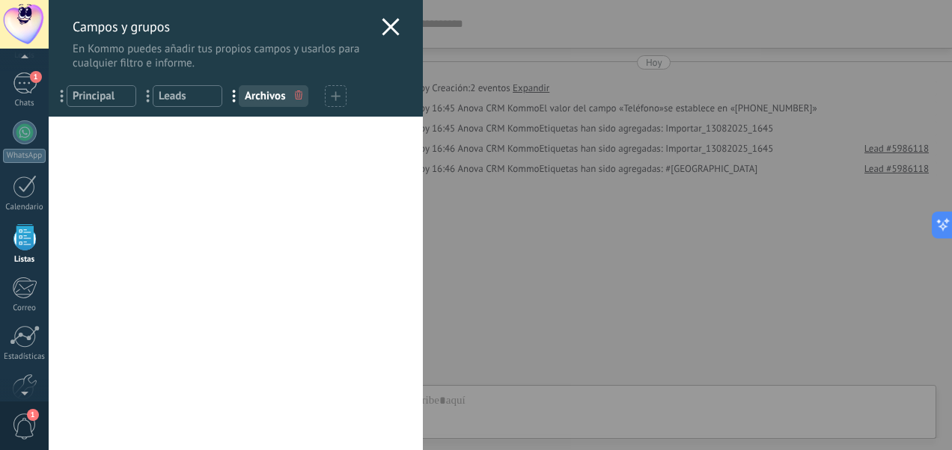
click at [102, 97] on span "Principal" at bounding box center [102, 96] width 58 height 14
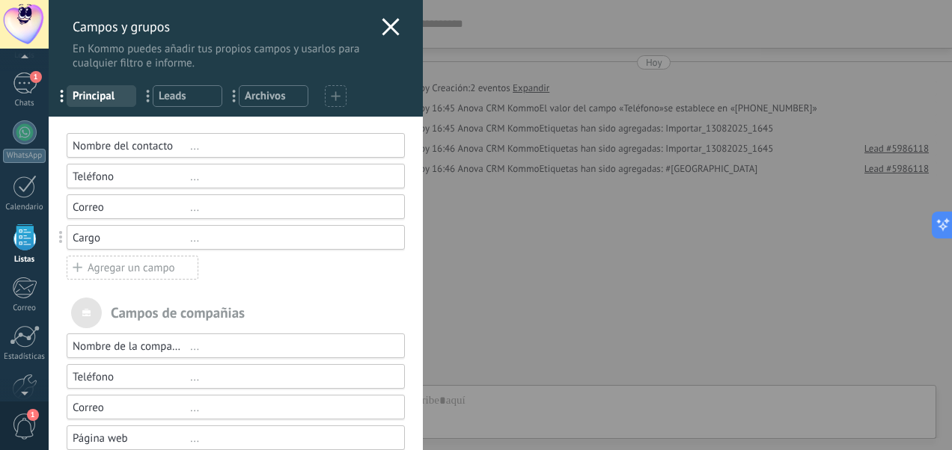
click at [186, 101] on span "Leads" at bounding box center [188, 96] width 58 height 14
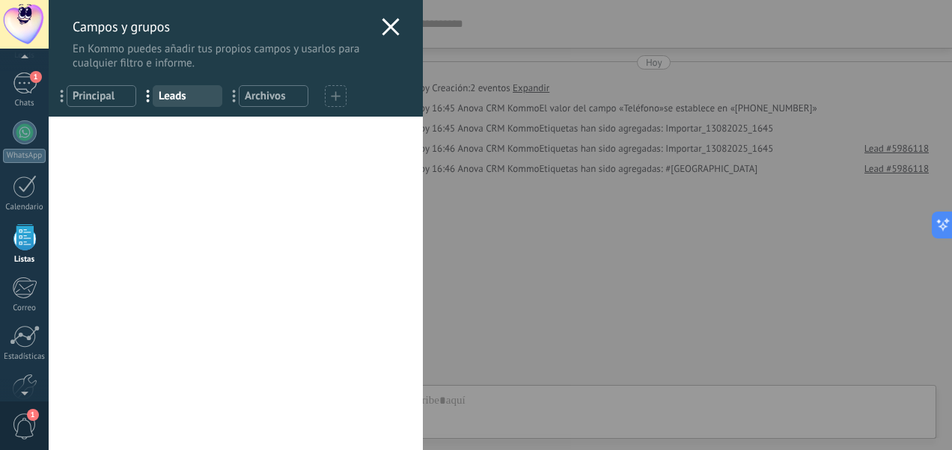
click at [376, 24] on div "Campos y grupos En Kommo puedes añadir tus propios campos y usarlos para cualqu…" at bounding box center [236, 35] width 374 height 70
click at [382, 24] on icon at bounding box center [391, 27] width 18 height 18
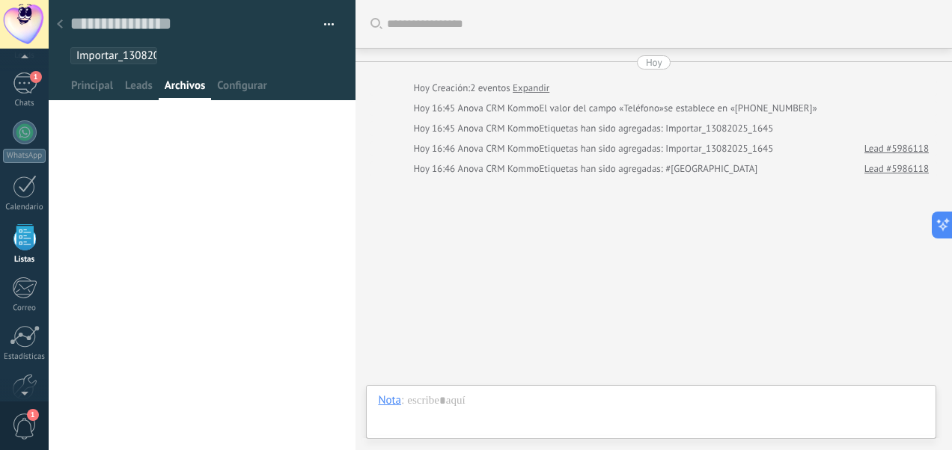
click at [61, 28] on use at bounding box center [60, 23] width 6 height 9
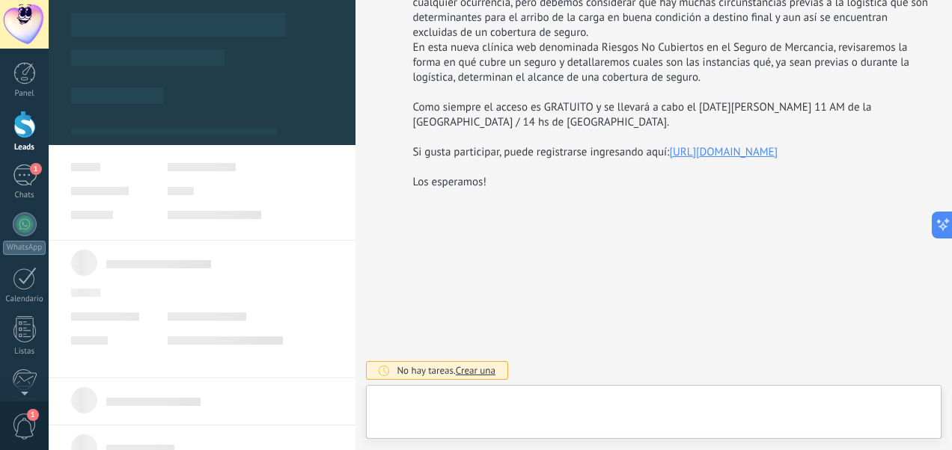
scroll to position [22, 0]
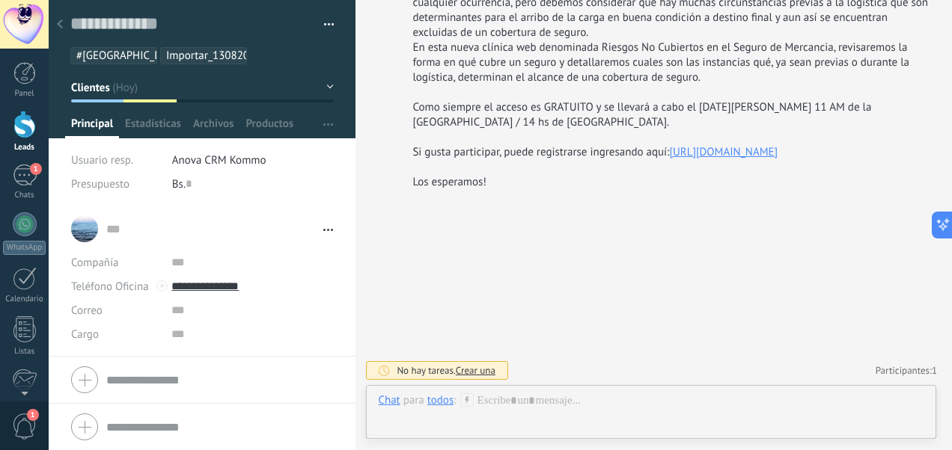
click at [441, 398] on div "todos" at bounding box center [440, 400] width 26 height 13
click at [439, 401] on input "text" at bounding box center [464, 401] width 75 height 14
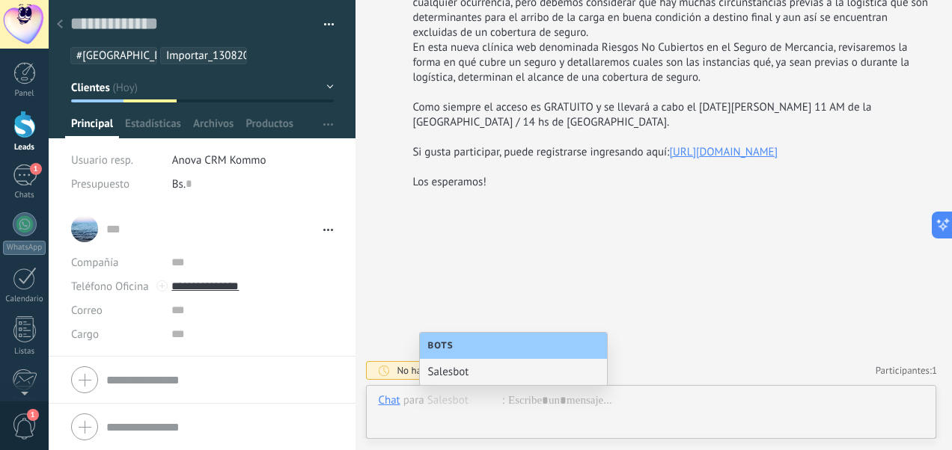
scroll to position [343, 0]
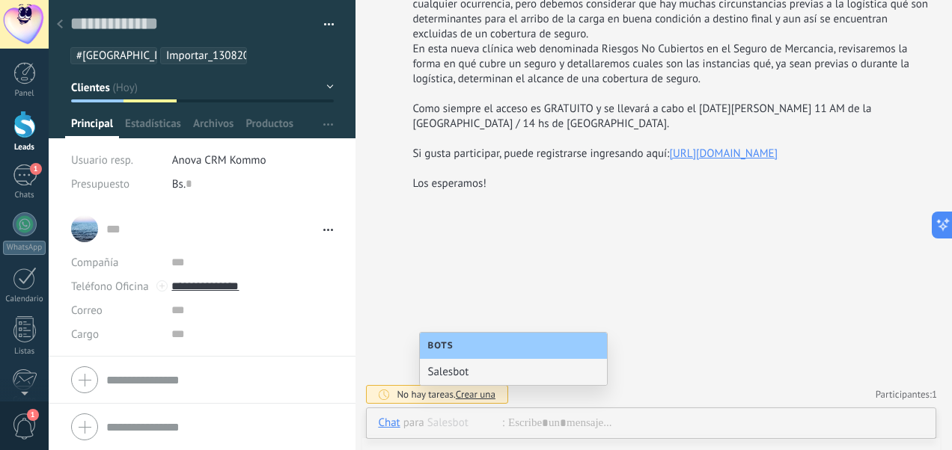
click at [731, 316] on div "Buscar Carga más Hoy Hoy Creación: 2 eventos Expandir Hoy 16:45 Anova CRM Kommo…" at bounding box center [653, 54] width 596 height 795
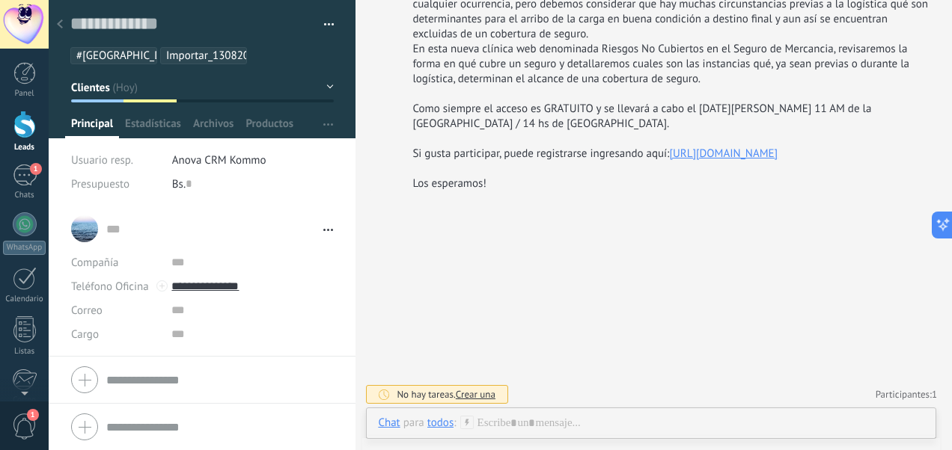
click at [34, 135] on div at bounding box center [24, 125] width 22 height 28
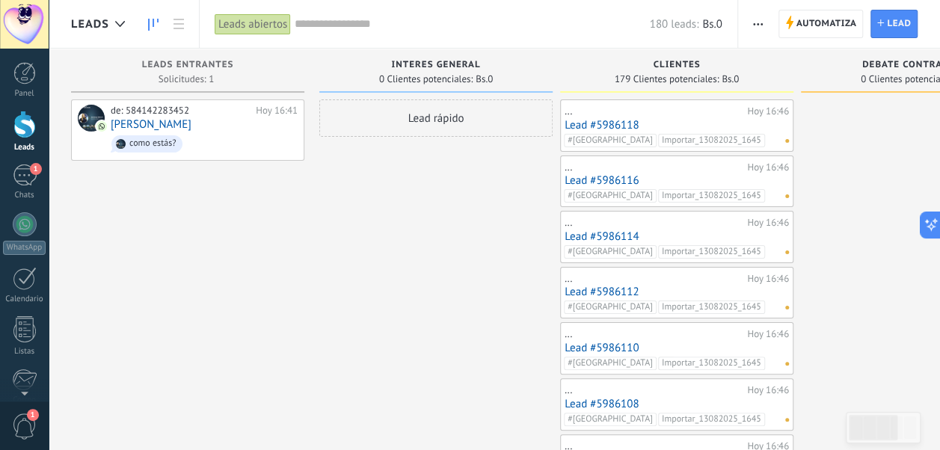
click at [688, 173] on div "... Hoy 16:46 Lead #5986116 #VENEZUELA Importar_13082025_1645 No hay tareas" at bounding box center [677, 181] width 224 height 43
click at [613, 235] on link "Lead #5986114" at bounding box center [677, 236] width 224 height 13
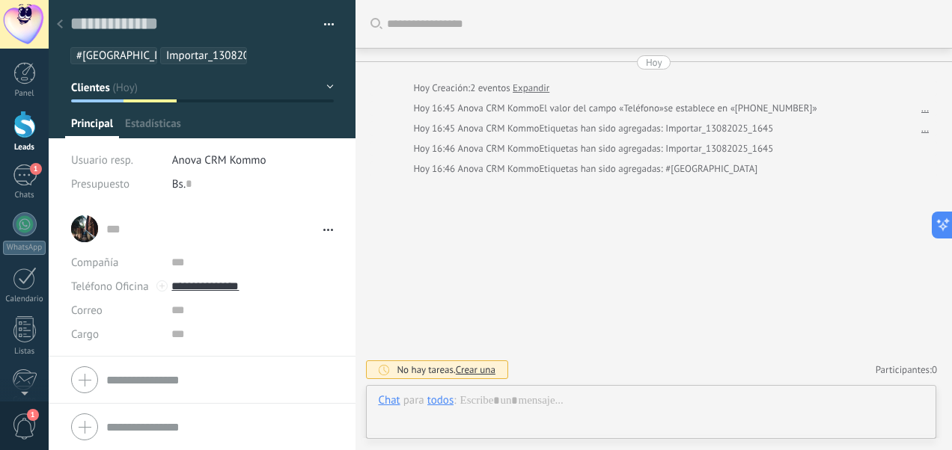
scroll to position [22, 0]
click at [256, 57] on span "Duplicado?" at bounding box center [279, 55] width 46 height 13
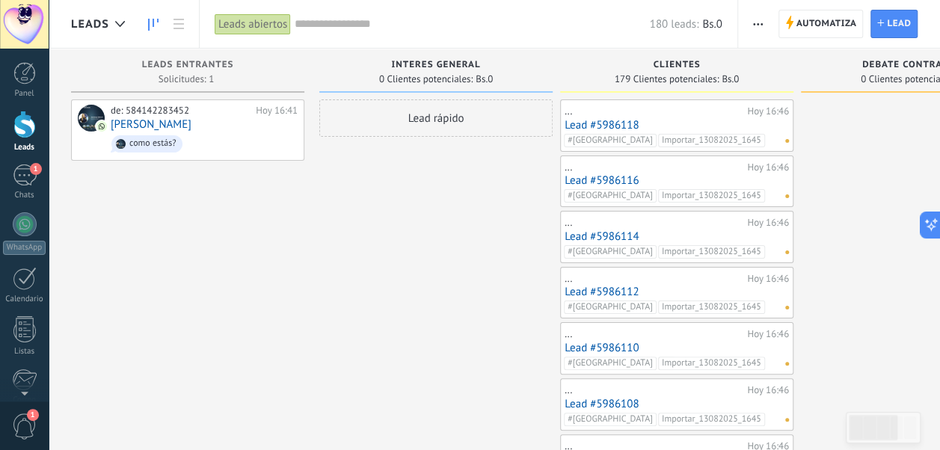
click at [599, 176] on link "Lead #5986116" at bounding box center [677, 180] width 224 height 13
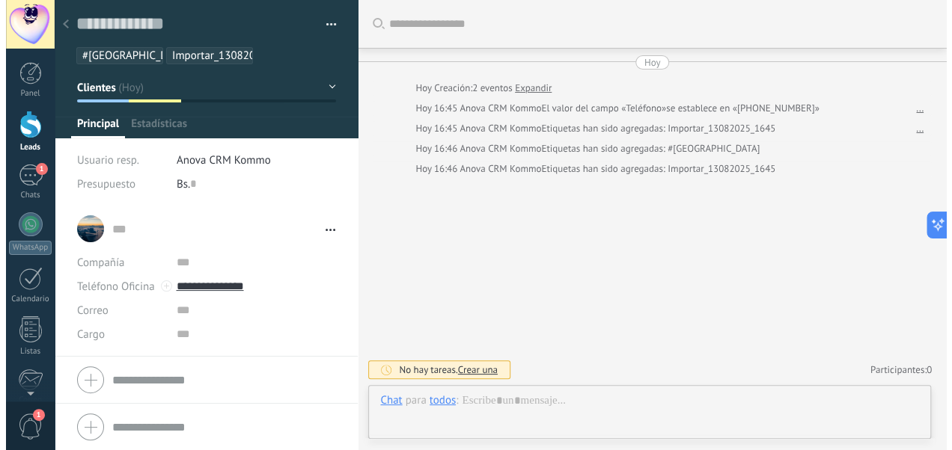
scroll to position [22, 0]
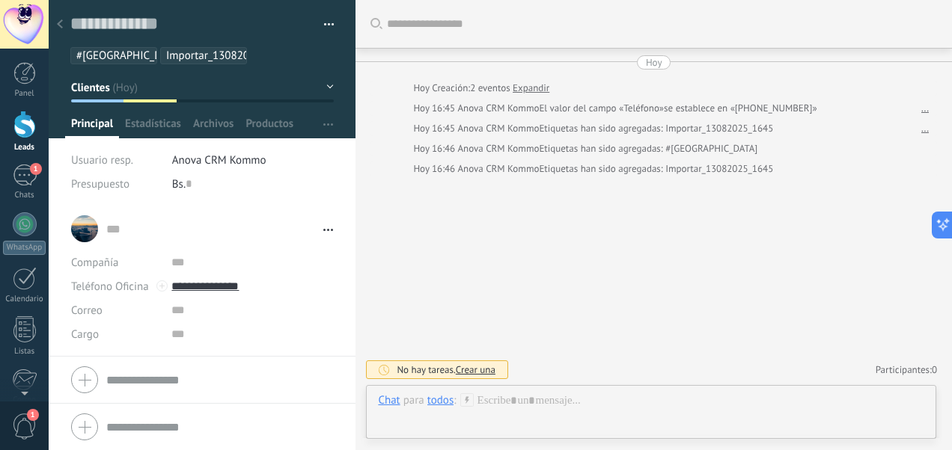
click at [528, 88] on link "Expandir" at bounding box center [530, 88] width 37 height 15
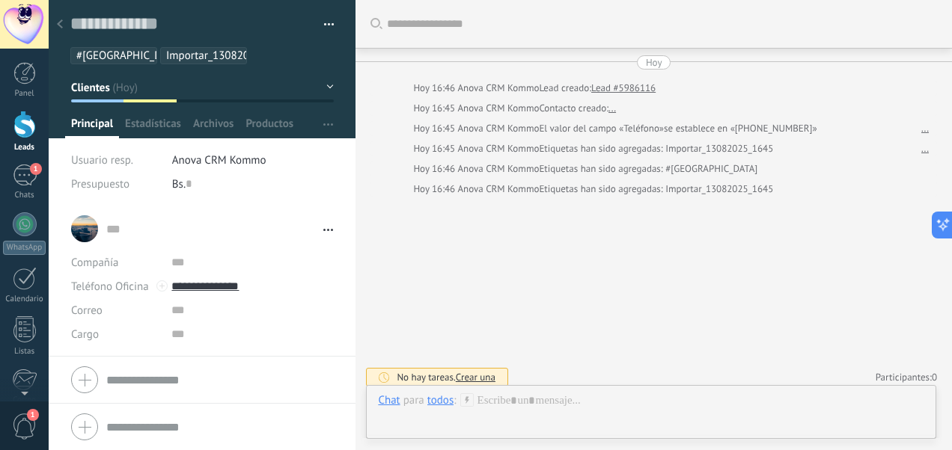
scroll to position [7, 0]
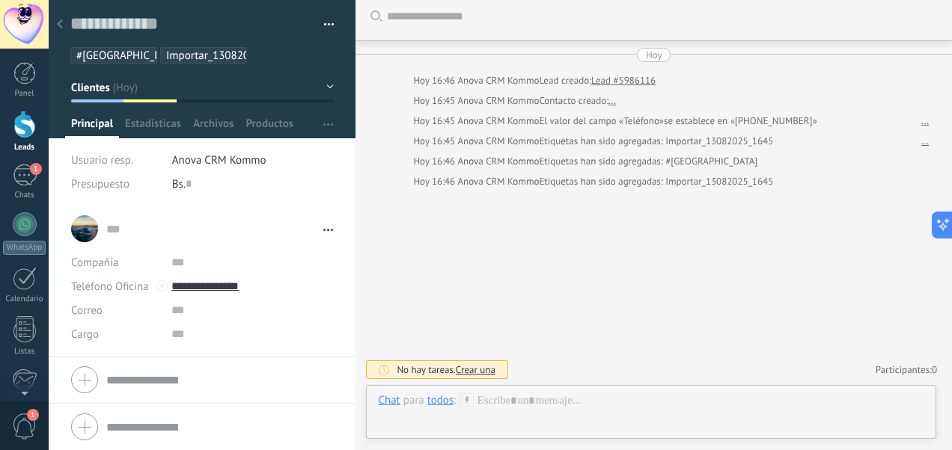
click at [625, 82] on link "Lead #5986116" at bounding box center [623, 80] width 64 height 15
click at [633, 79] on link "Lead #5986116" at bounding box center [623, 80] width 64 height 15
click at [18, 126] on div at bounding box center [24, 125] width 22 height 28
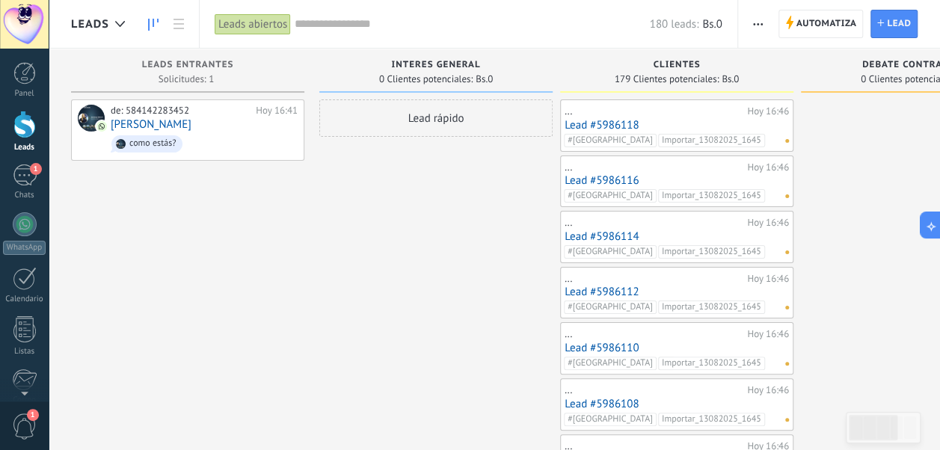
click at [621, 236] on link "Lead #5986114" at bounding box center [677, 236] width 224 height 13
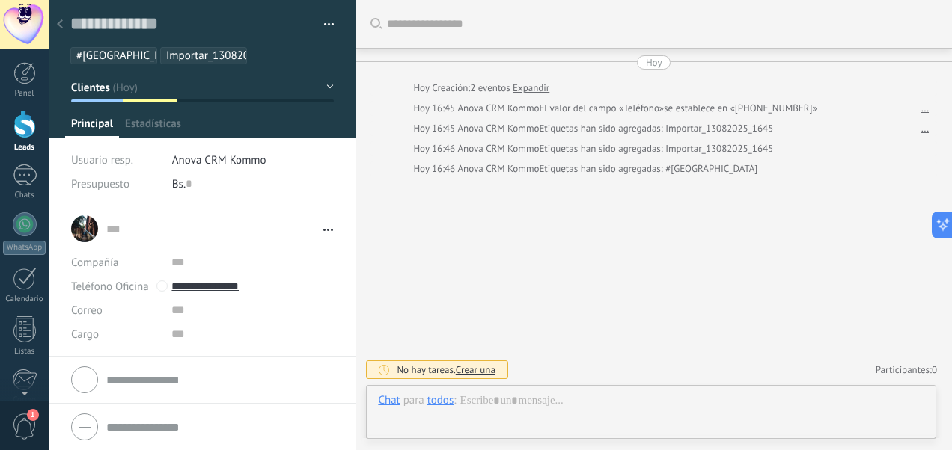
scroll to position [22, 0]
click at [266, 57] on span "Duplicado?" at bounding box center [279, 55] width 46 height 13
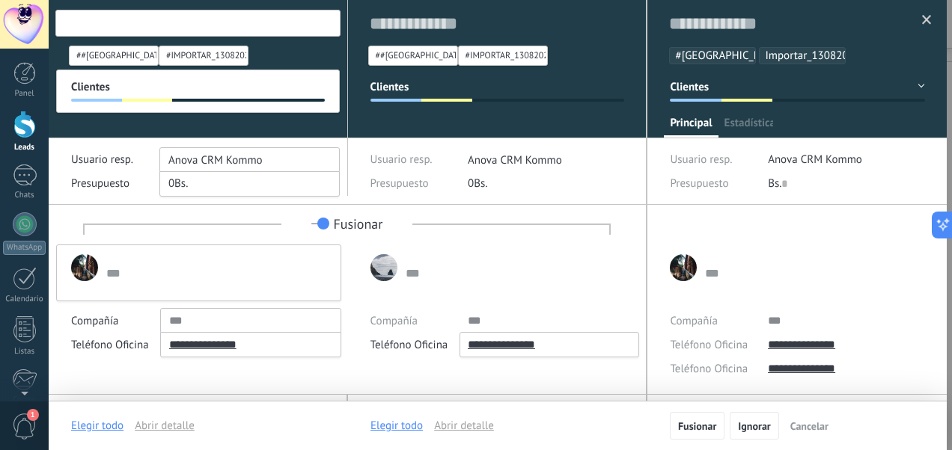
click at [833, 370] on div "**********" at bounding box center [797, 320] width 255 height 150
click at [922, 15] on span at bounding box center [927, 20] width 10 height 10
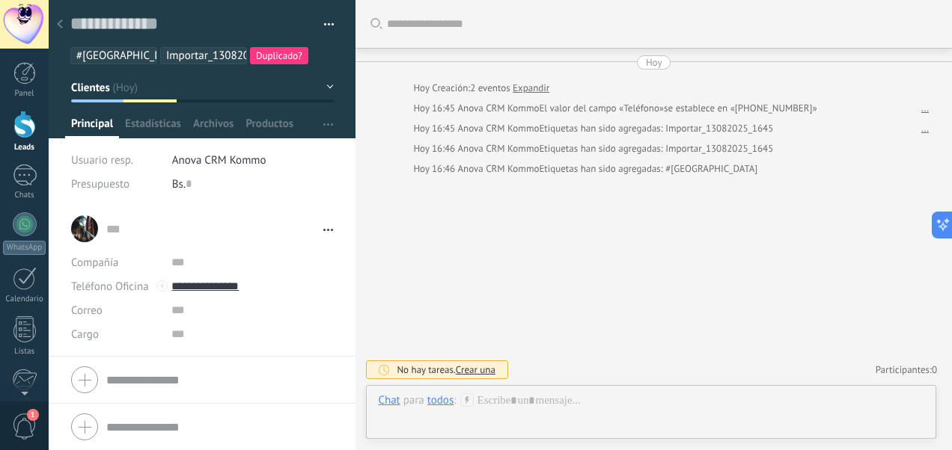
click at [269, 52] on span "Duplicado?" at bounding box center [279, 55] width 46 height 13
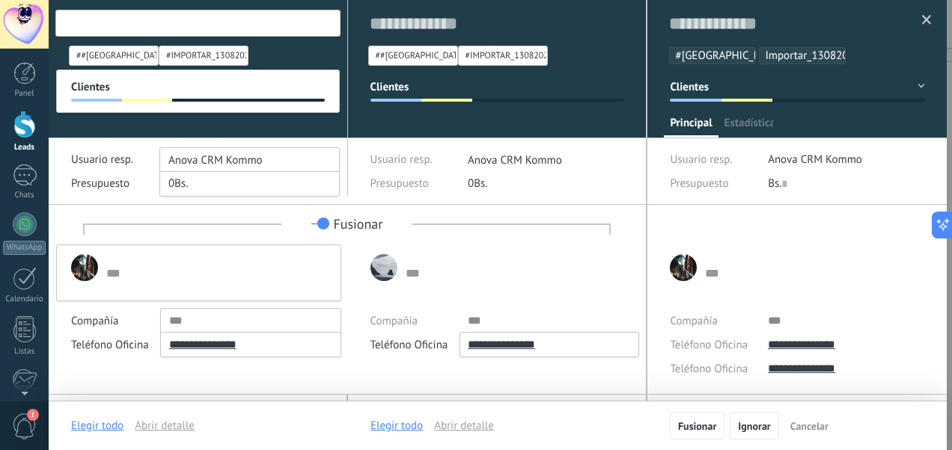
click at [916, 87] on div "#VENEZUELA Importar_13082025_1645 Clientes" at bounding box center [797, 58] width 300 height 116
click at [704, 429] on span "Fusionar" at bounding box center [697, 426] width 38 height 10
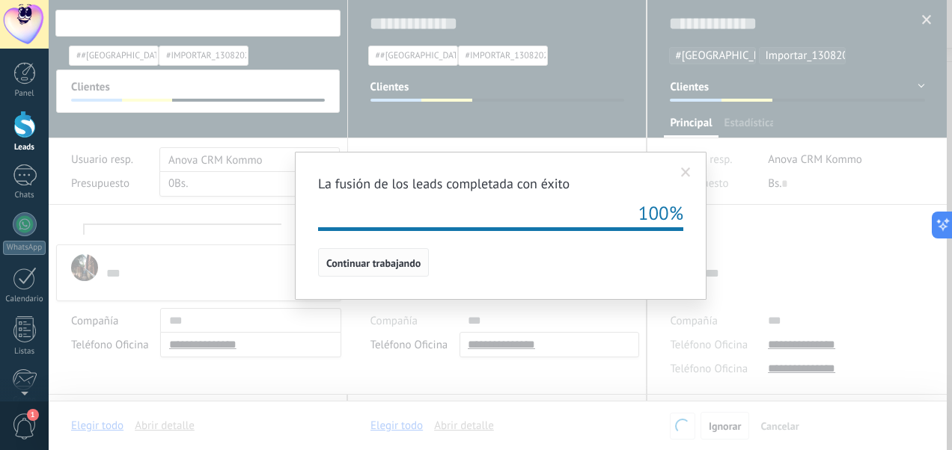
click at [377, 258] on span "Continuar trabajando" at bounding box center [373, 263] width 94 height 10
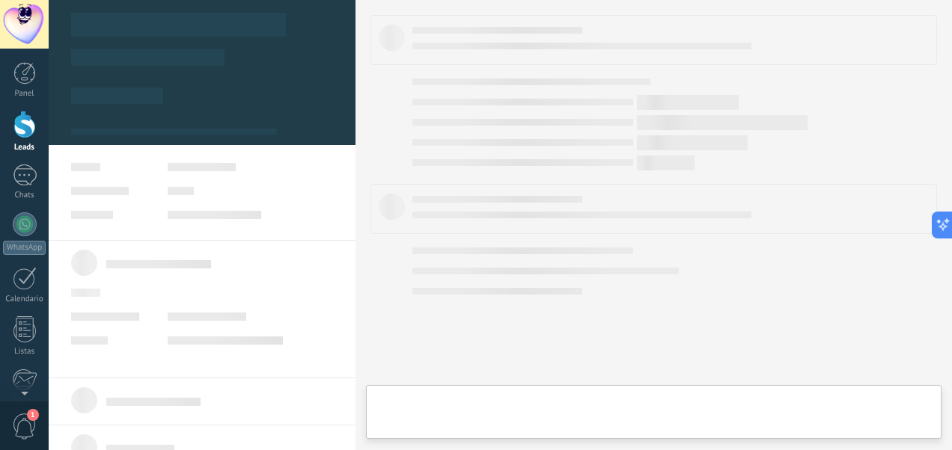
type textarea "**********"
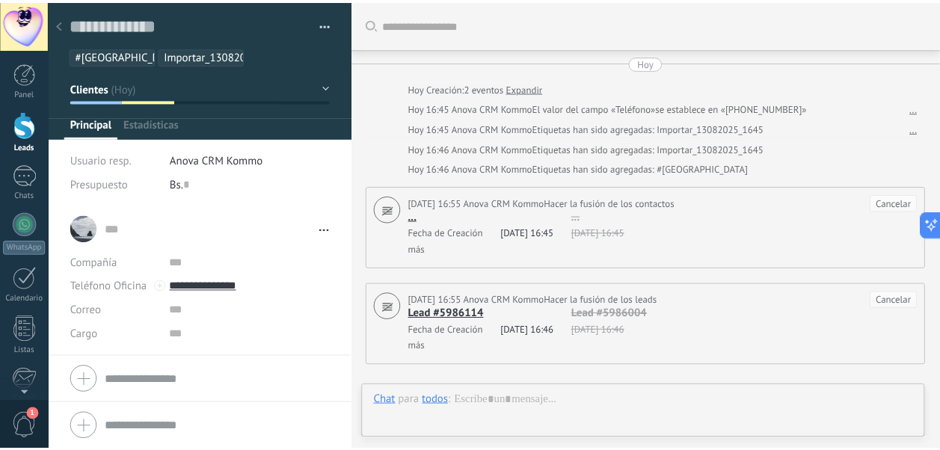
scroll to position [176, 0]
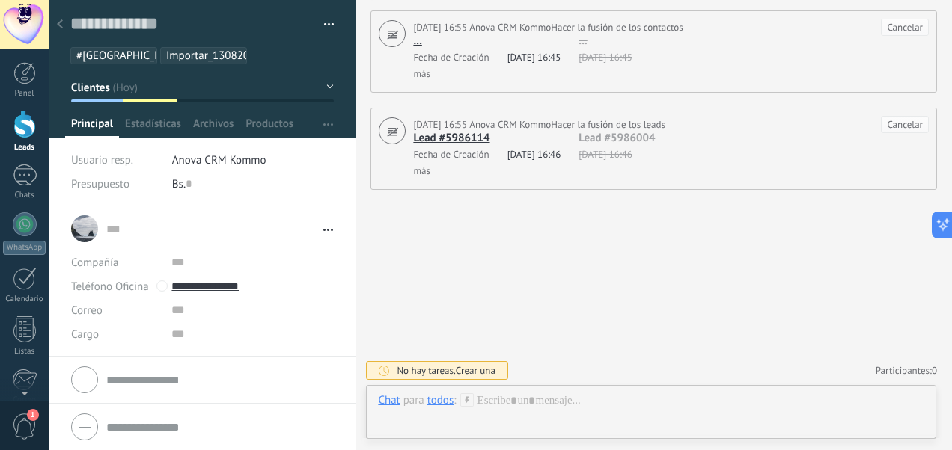
click at [443, 397] on div "todos" at bounding box center [440, 400] width 26 height 13
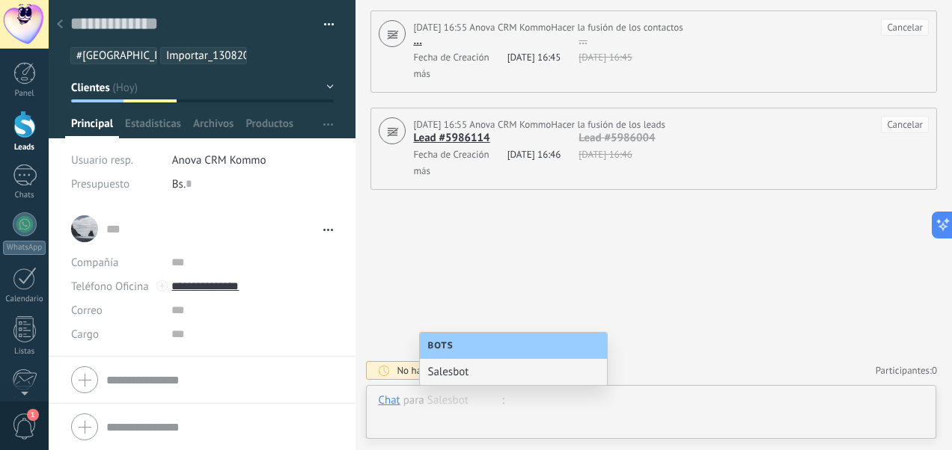
click at [561, 411] on div at bounding box center [651, 416] width 546 height 45
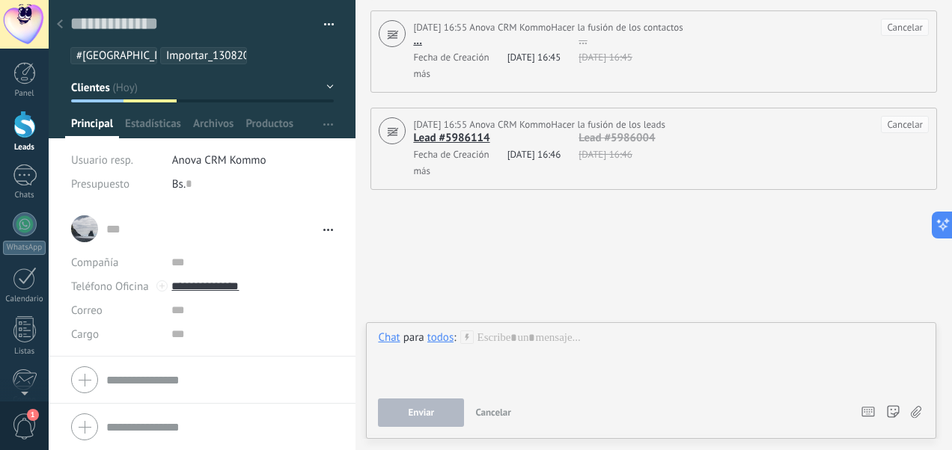
click at [23, 123] on div at bounding box center [24, 125] width 22 height 28
